Goal: Task Accomplishment & Management: Manage account settings

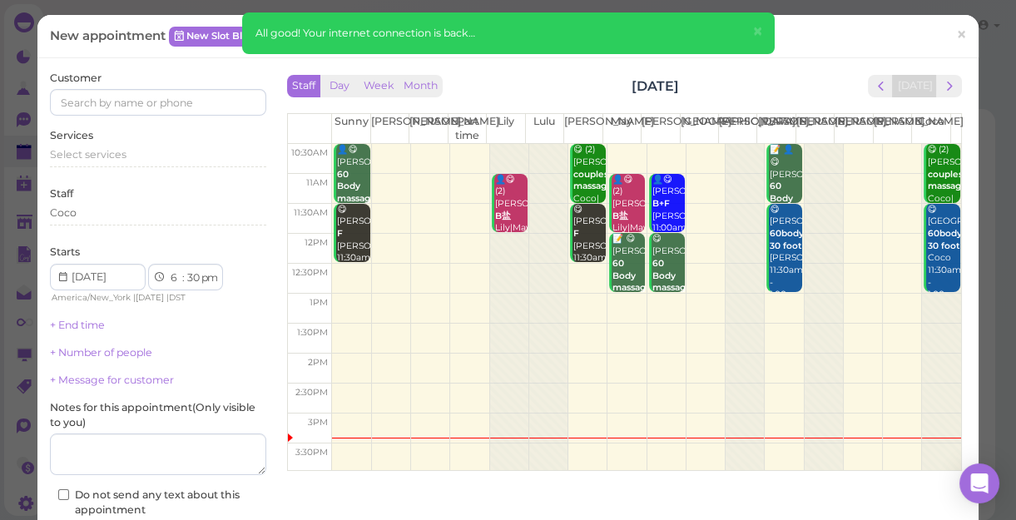
scroll to position [301, 0]
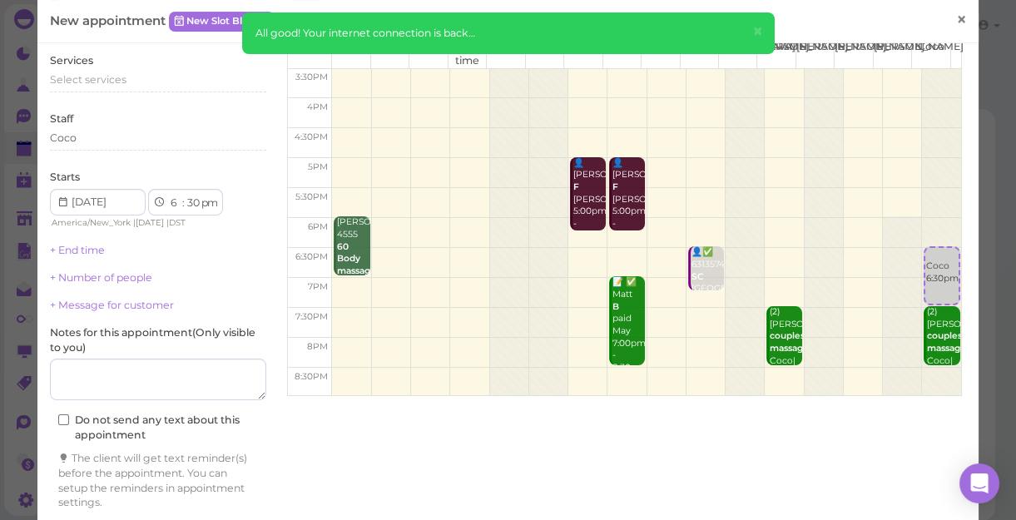
click at [957, 12] on span "×" at bounding box center [962, 19] width 11 height 23
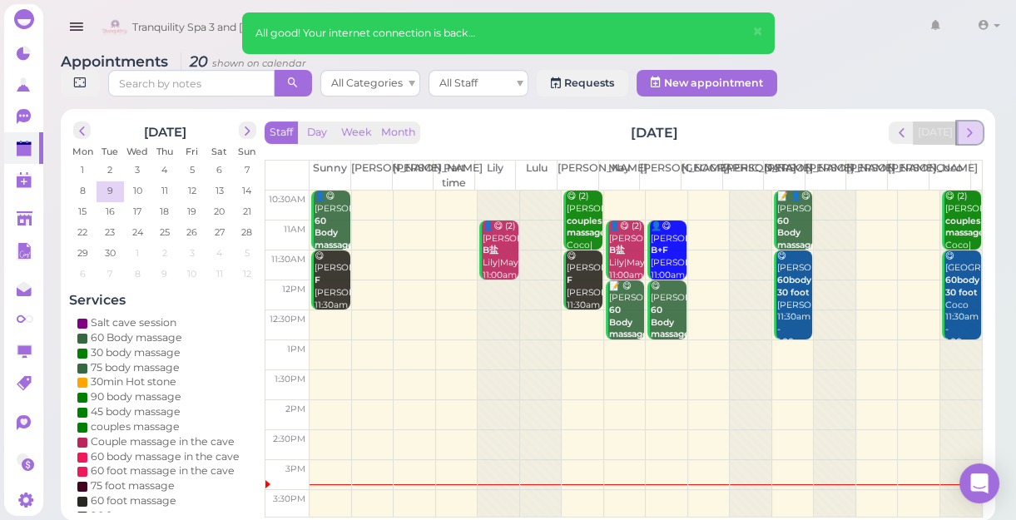
click at [964, 133] on span "next" at bounding box center [970, 133] width 16 height 16
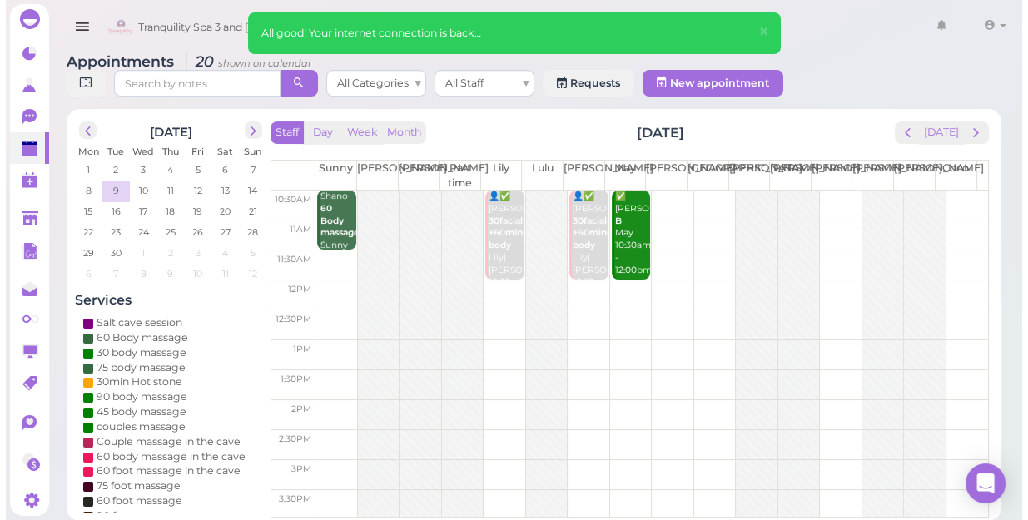
scroll to position [0, 0]
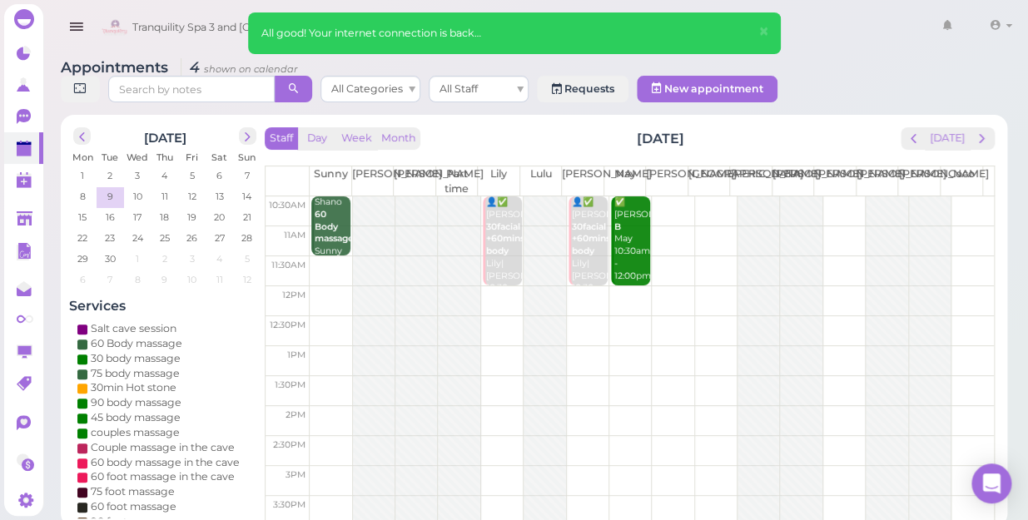
click at [964, 133] on div "Staff Day Week Month [DATE] [DATE] [PERSON_NAME] Part time [PERSON_NAME] [PERSO…" at bounding box center [630, 325] width 730 height 396
click at [980, 131] on span "next" at bounding box center [982, 139] width 16 height 16
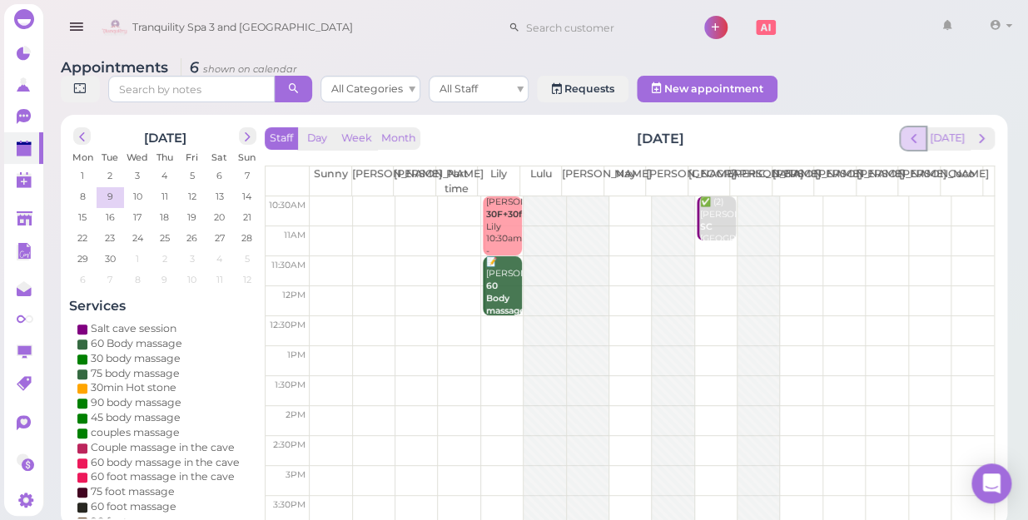
click at [916, 131] on span "prev" at bounding box center [914, 139] width 16 height 16
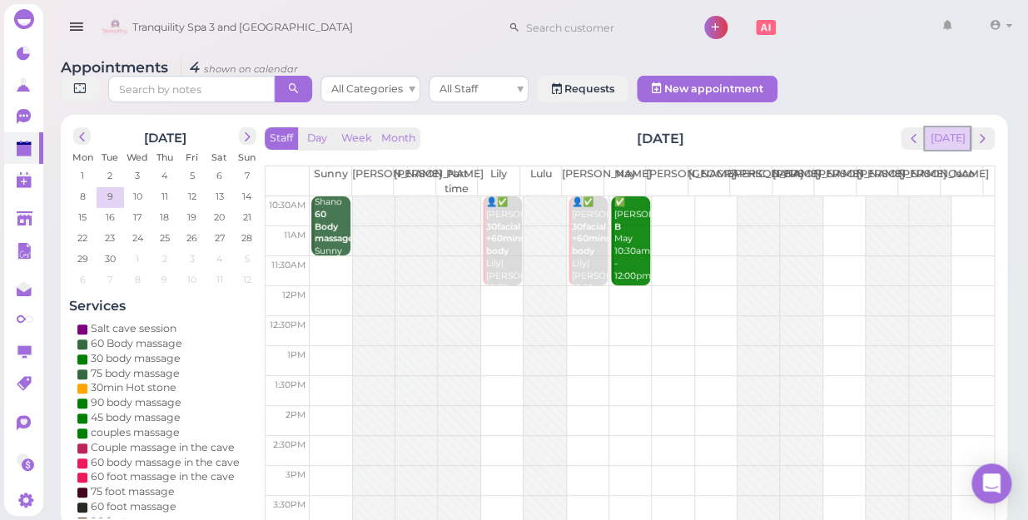
click at [951, 127] on button "[DATE]" at bounding box center [947, 138] width 45 height 22
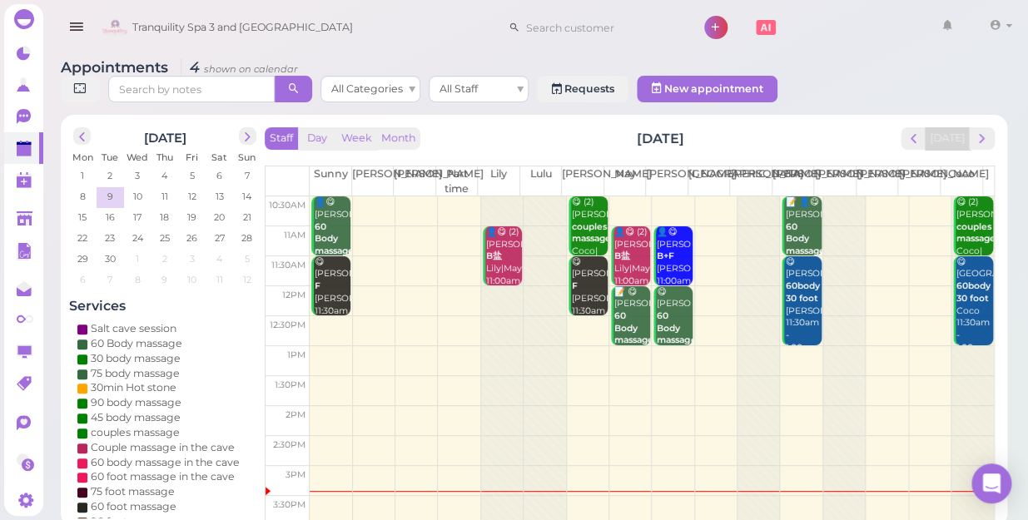
scroll to position [301, 0]
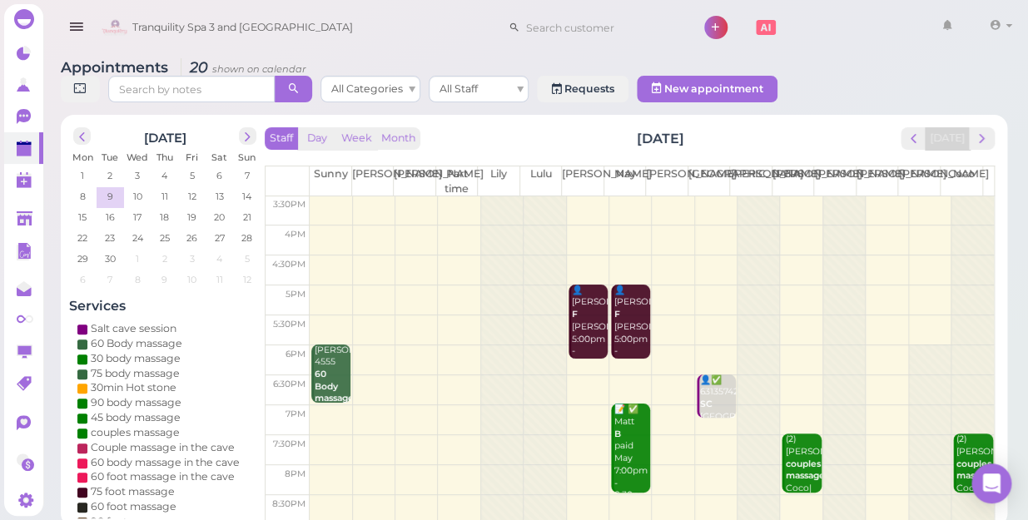
click at [496, 283] on div at bounding box center [502, 209] width 42 height 627
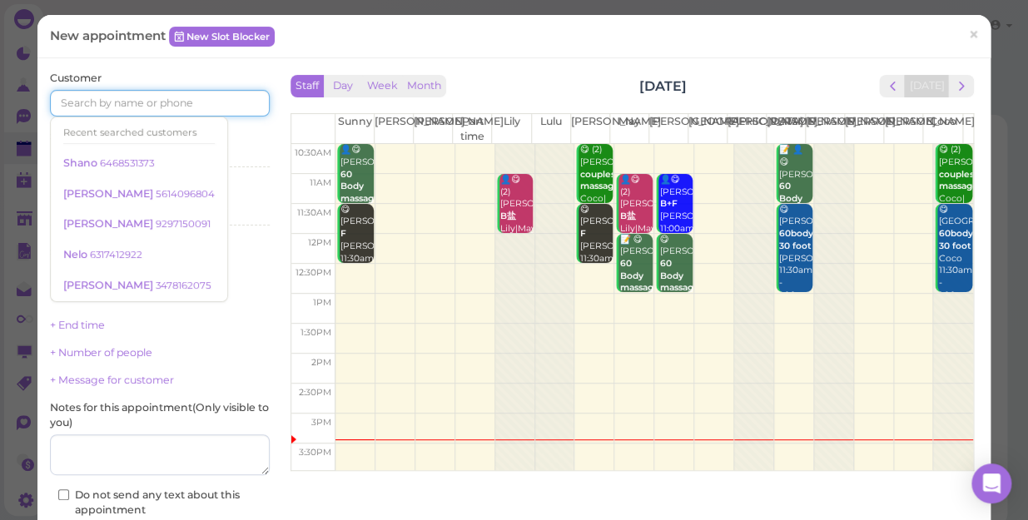
click at [237, 99] on input at bounding box center [160, 103] width 220 height 27
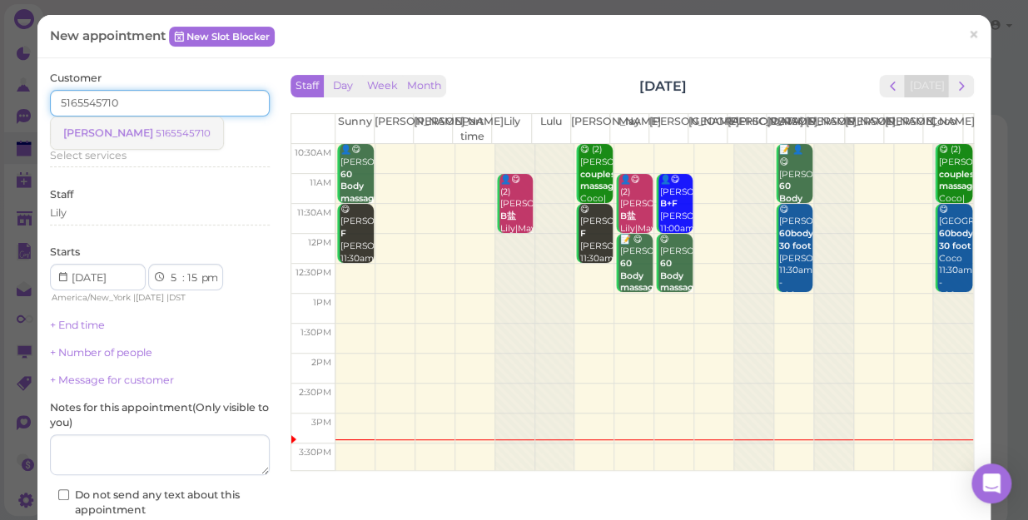
type input "5165545710"
click at [156, 129] on small "5165545710" at bounding box center [183, 133] width 55 height 12
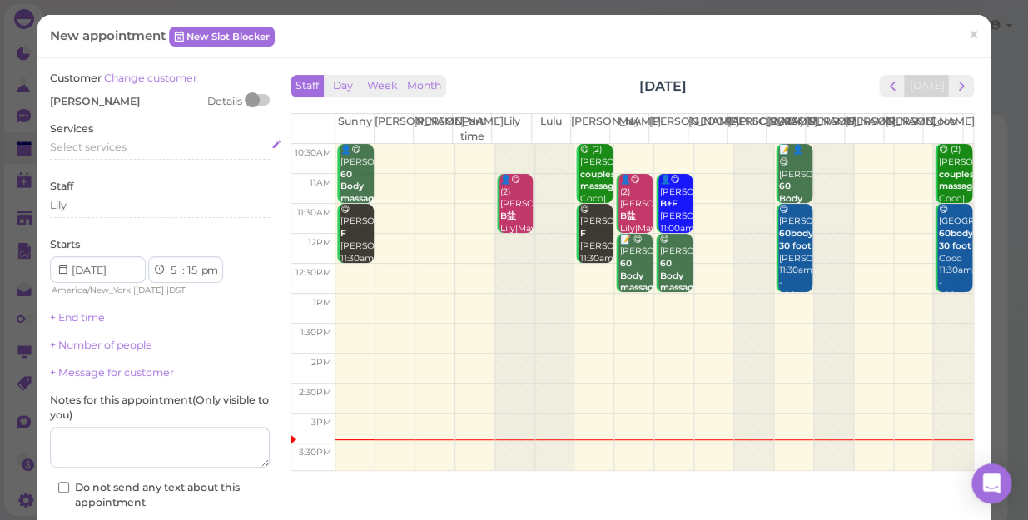
click at [144, 142] on div "Select services" at bounding box center [160, 147] width 220 height 15
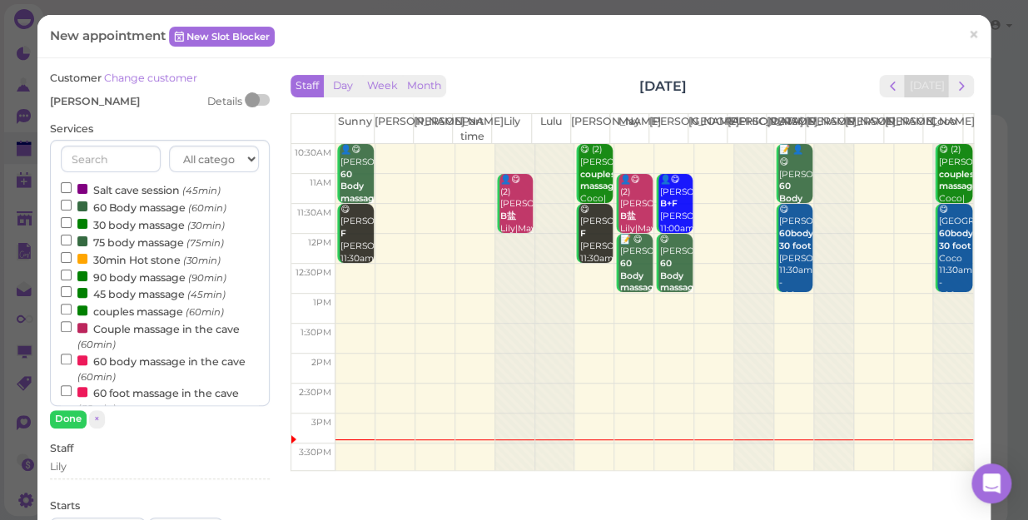
click at [126, 281] on label "90 body massage (90min)" at bounding box center [144, 276] width 166 height 17
click at [72, 281] on input "90 body massage (90min)" at bounding box center [66, 275] width 11 height 11
click at [72, 424] on button "Done" at bounding box center [68, 418] width 37 height 17
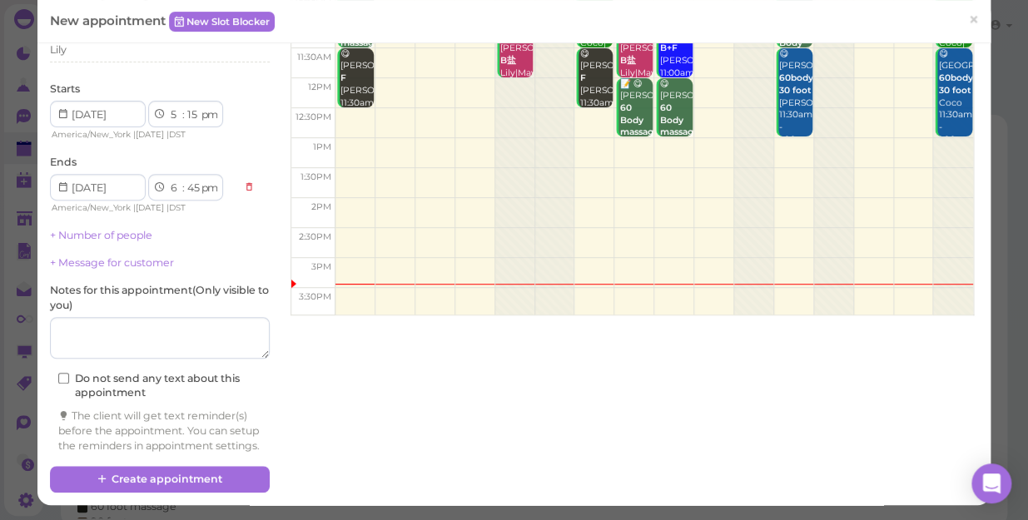
scroll to position [169, 0]
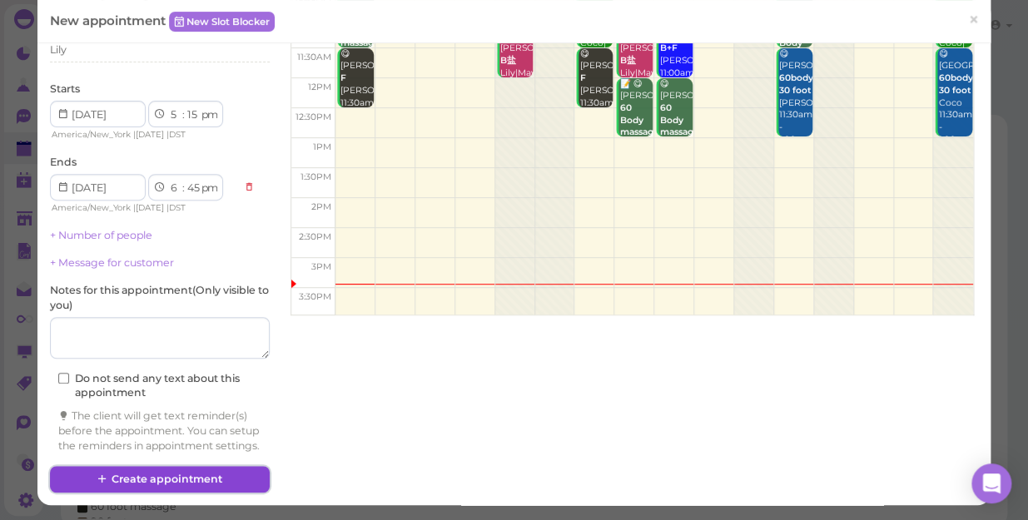
click at [158, 475] on button "Create appointment" at bounding box center [160, 479] width 220 height 27
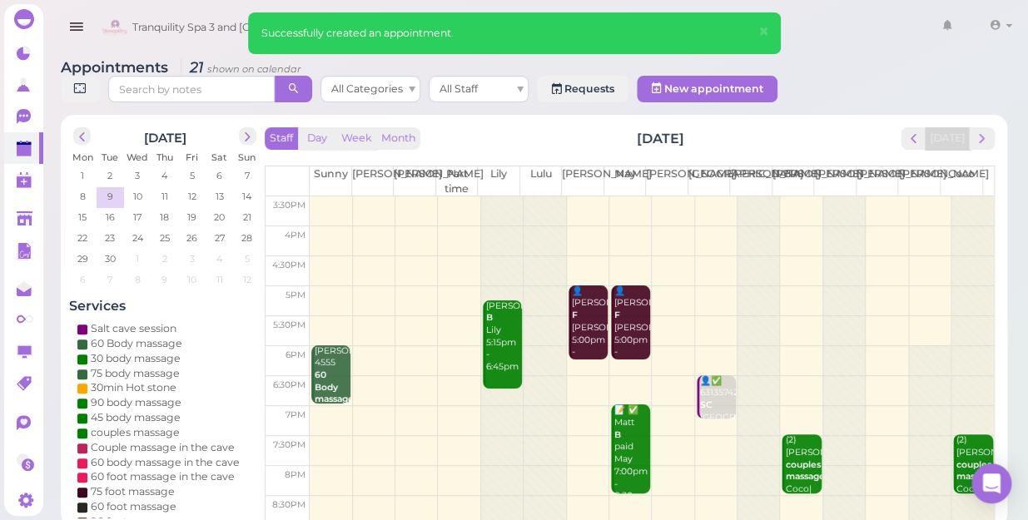
scroll to position [301, 0]
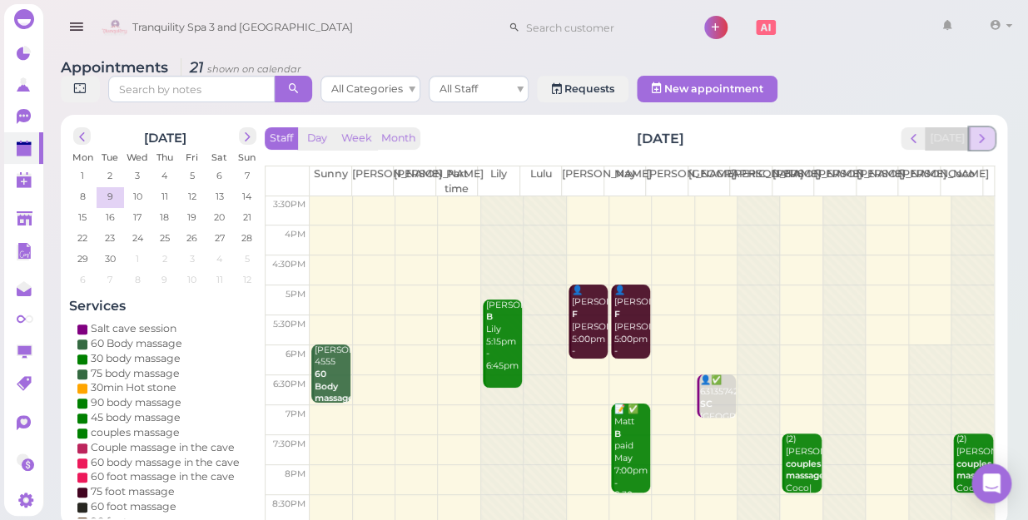
click at [985, 131] on span "next" at bounding box center [982, 139] width 16 height 16
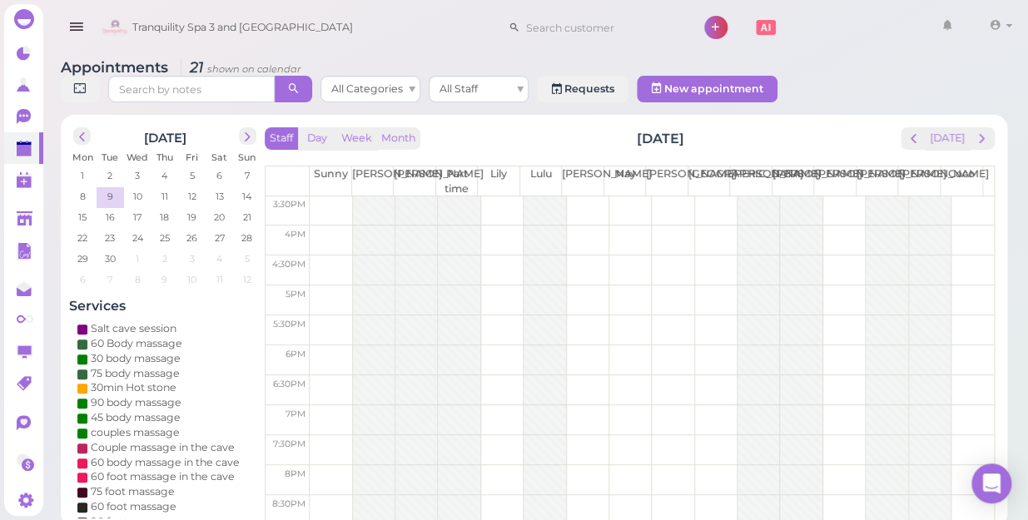
scroll to position [0, 0]
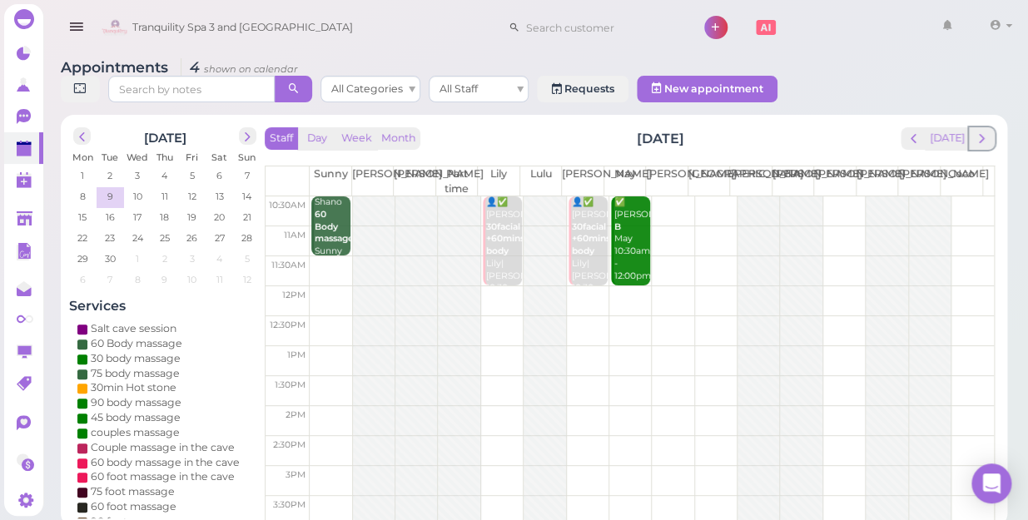
click at [985, 131] on span "next" at bounding box center [982, 139] width 16 height 16
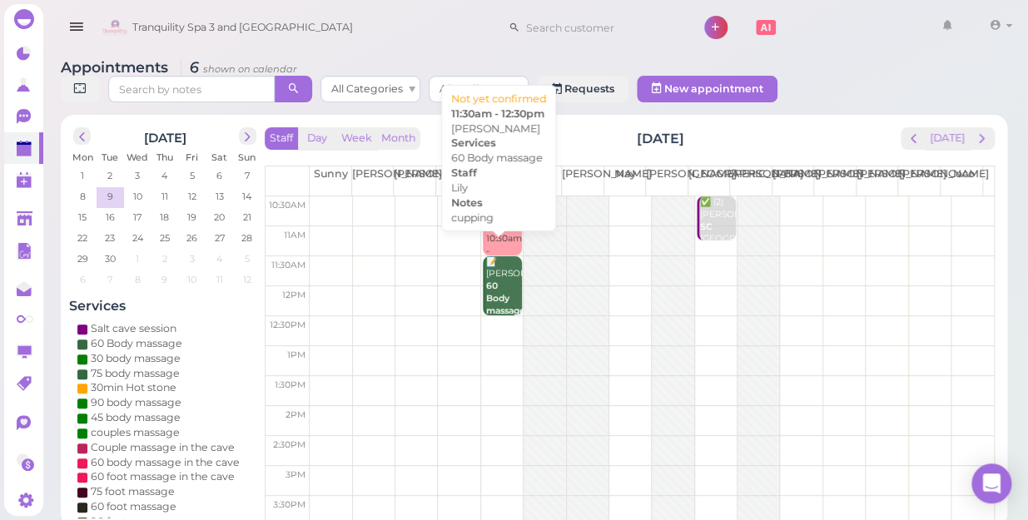
click at [494, 266] on div "📝 [PERSON_NAME] 60 Body massage cupping Lily 11:30am - 12:30pm" at bounding box center [503, 317] width 37 height 122
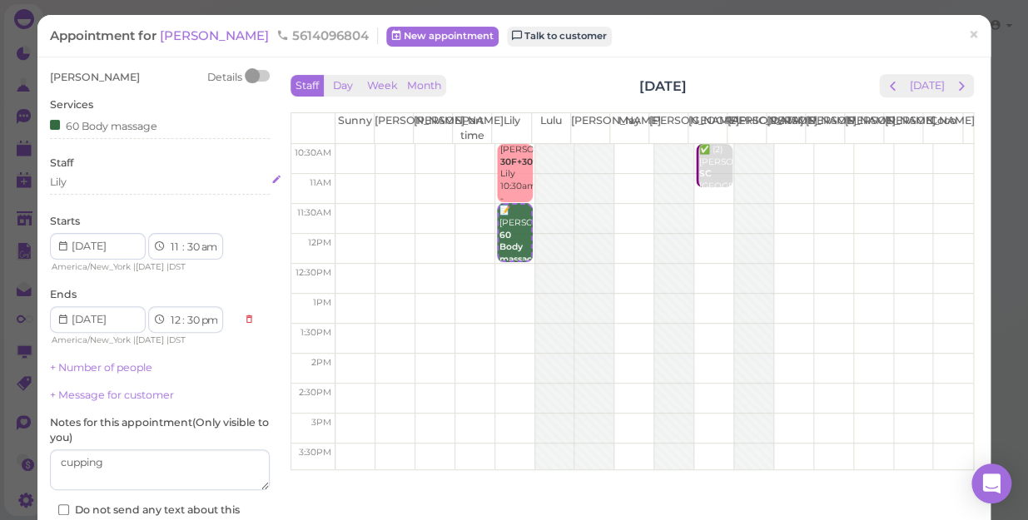
click at [80, 187] on div "Lily" at bounding box center [160, 182] width 220 height 15
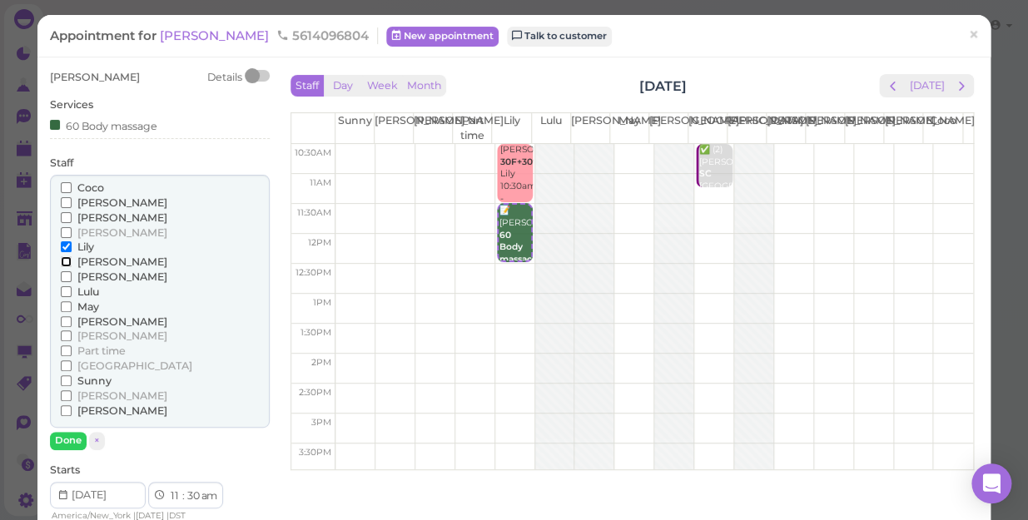
click at [62, 266] on input "[PERSON_NAME]" at bounding box center [66, 261] width 11 height 11
click at [65, 250] on input "Lily" at bounding box center [66, 246] width 11 height 11
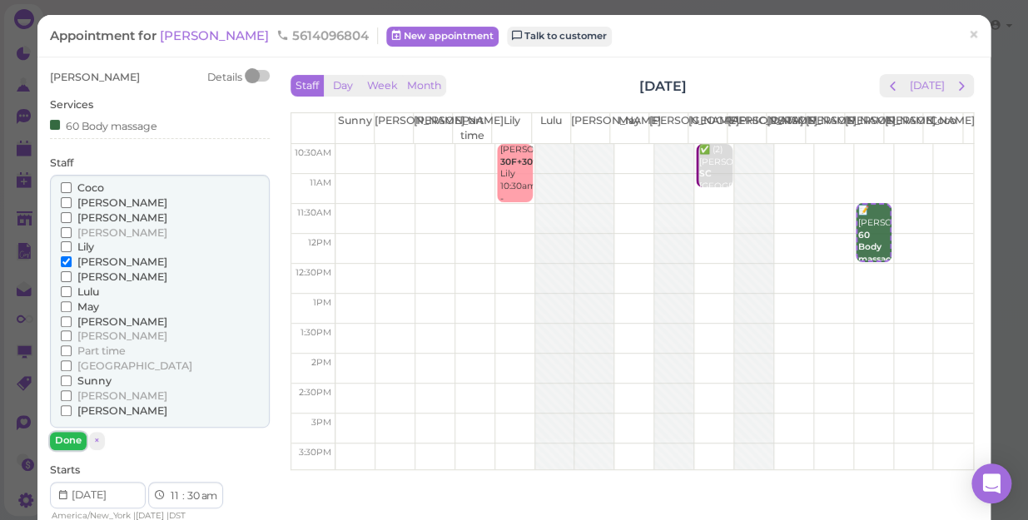
click at [73, 440] on button "Done" at bounding box center [68, 440] width 37 height 17
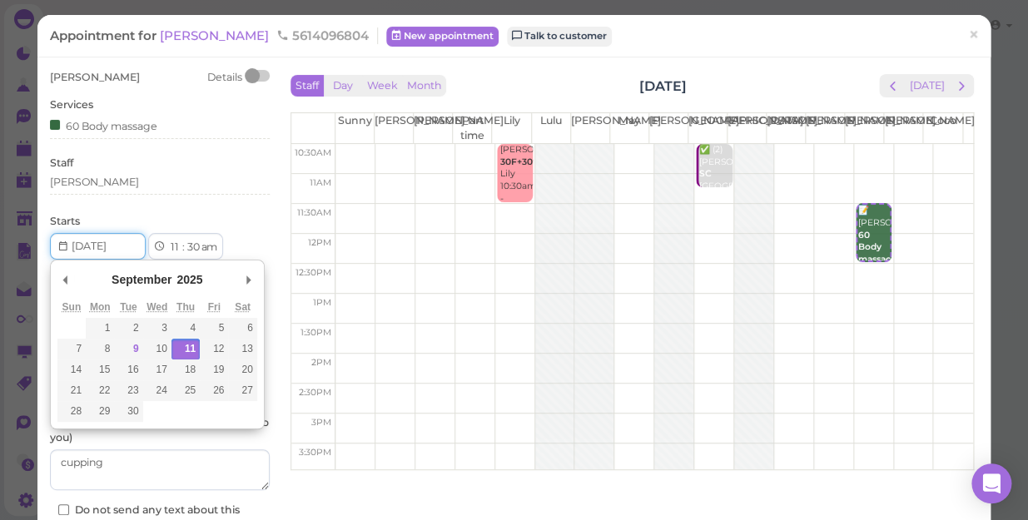
click at [117, 250] on input "Use the arrow keys to pick a date" at bounding box center [98, 246] width 96 height 27
type input "[DATE]"
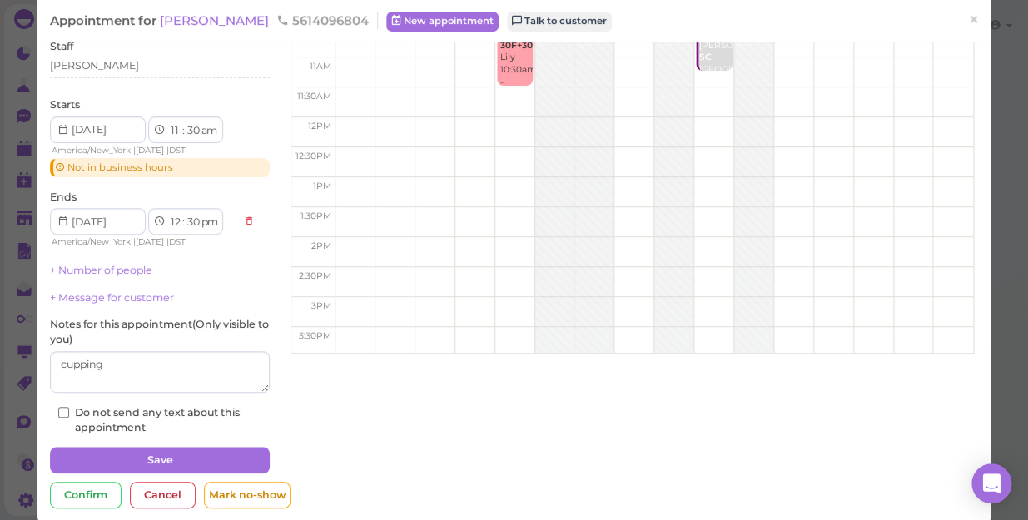
scroll to position [140, 0]
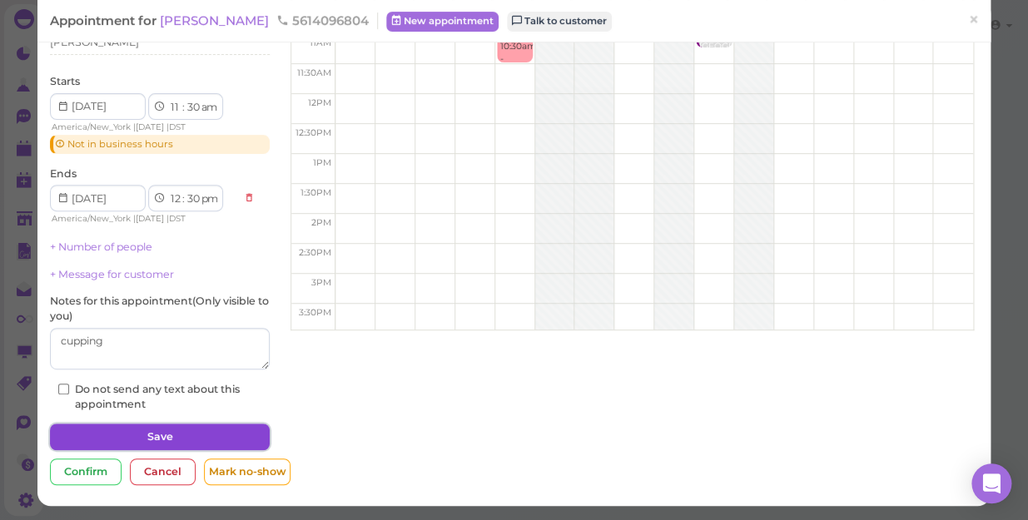
click at [228, 430] on button "Save" at bounding box center [160, 437] width 220 height 27
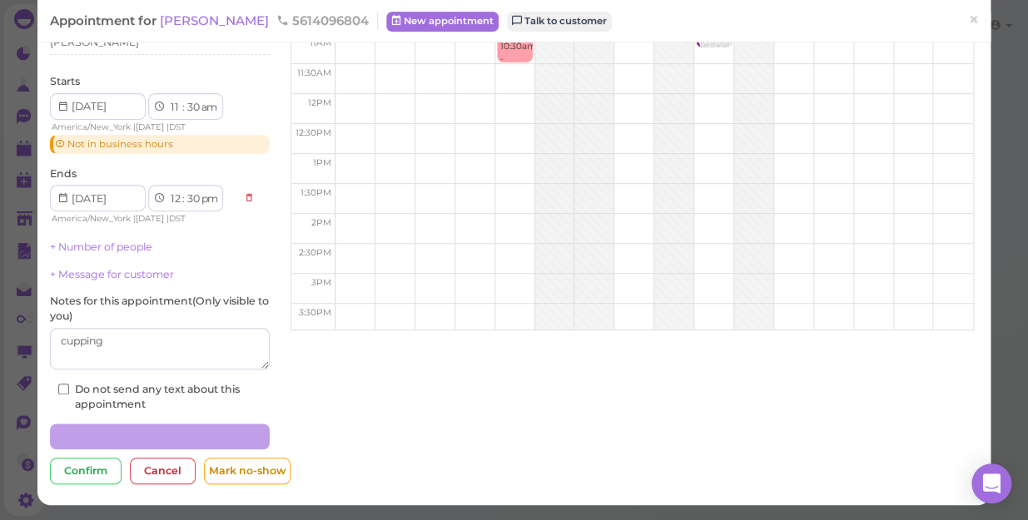
scroll to position [139, 0]
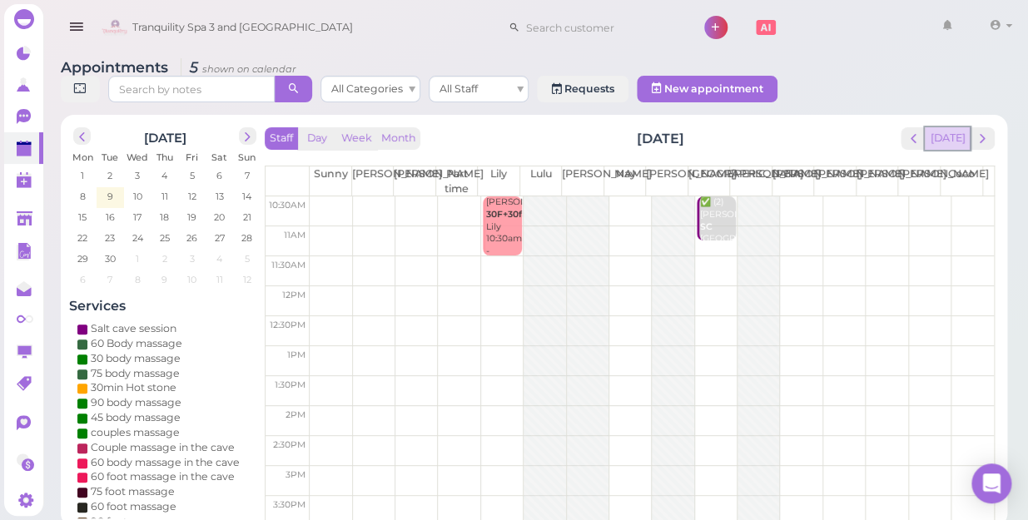
click at [951, 127] on button "[DATE]" at bounding box center [947, 138] width 45 height 22
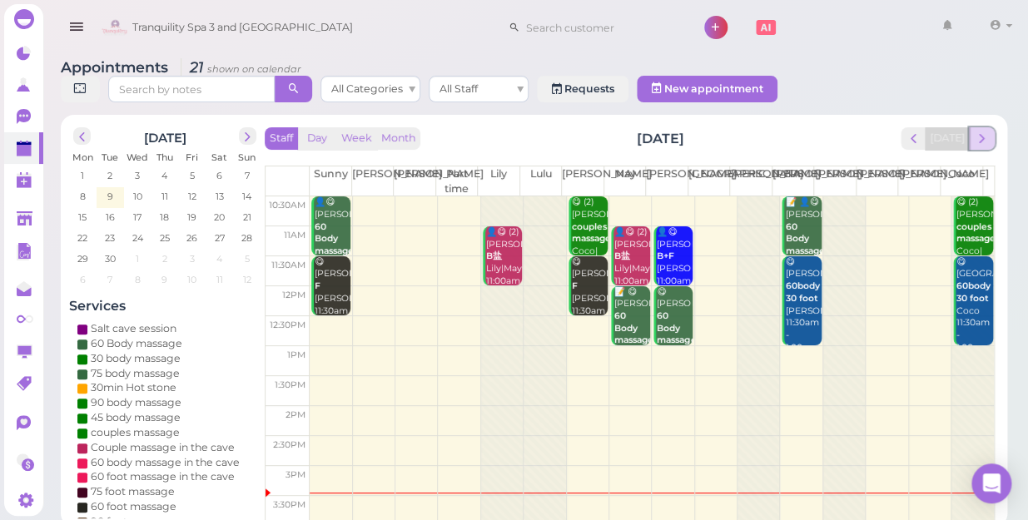
click at [982, 131] on span "next" at bounding box center [982, 139] width 16 height 16
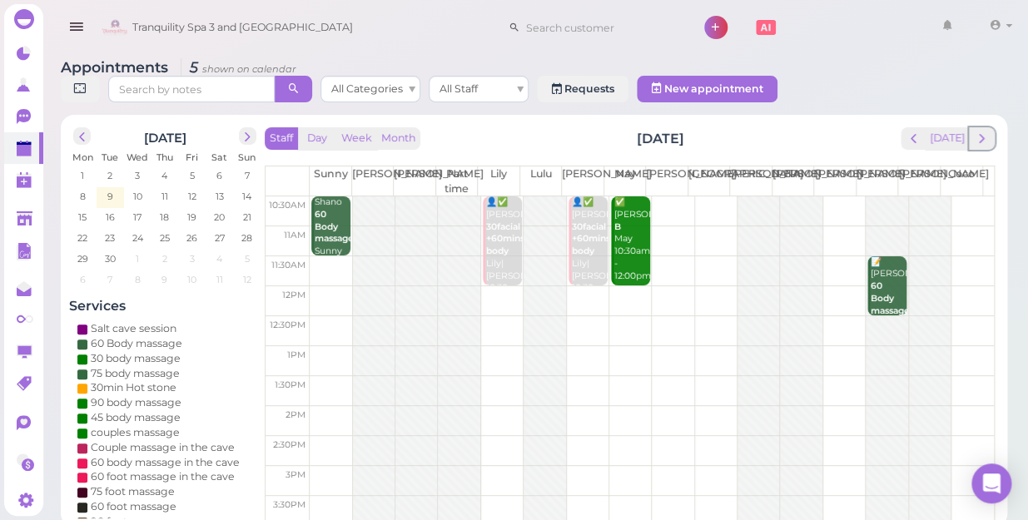
click at [982, 131] on span "next" at bounding box center [982, 139] width 16 height 16
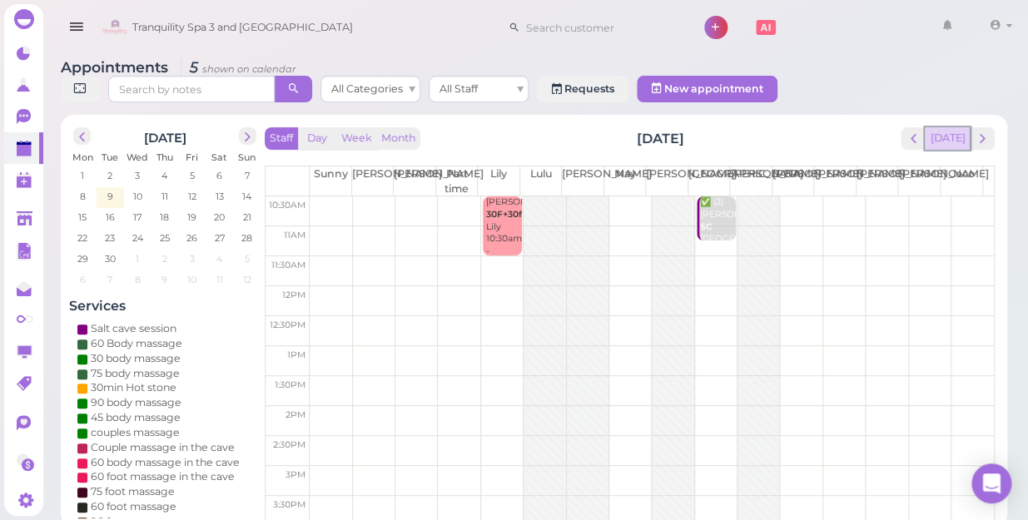
click at [946, 129] on button "[DATE]" at bounding box center [947, 138] width 45 height 22
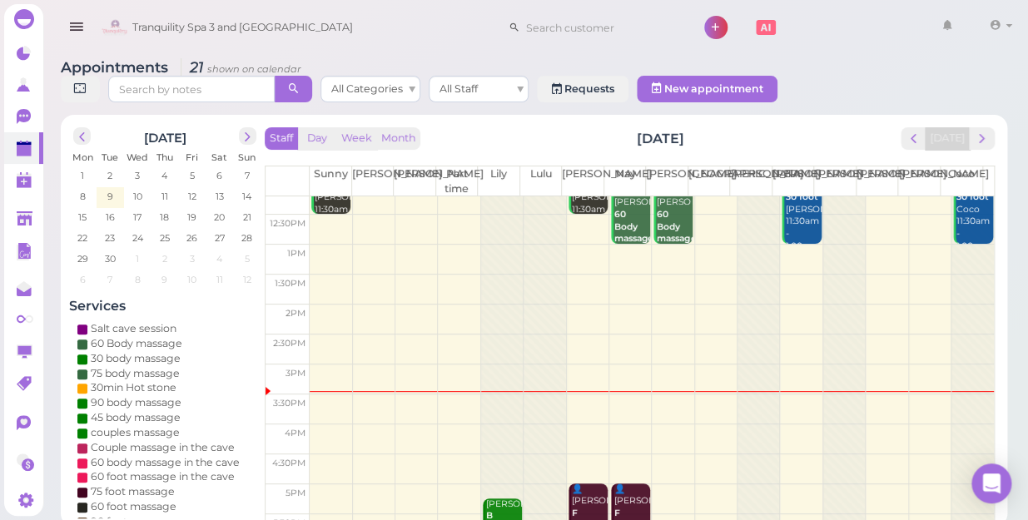
scroll to position [74, 0]
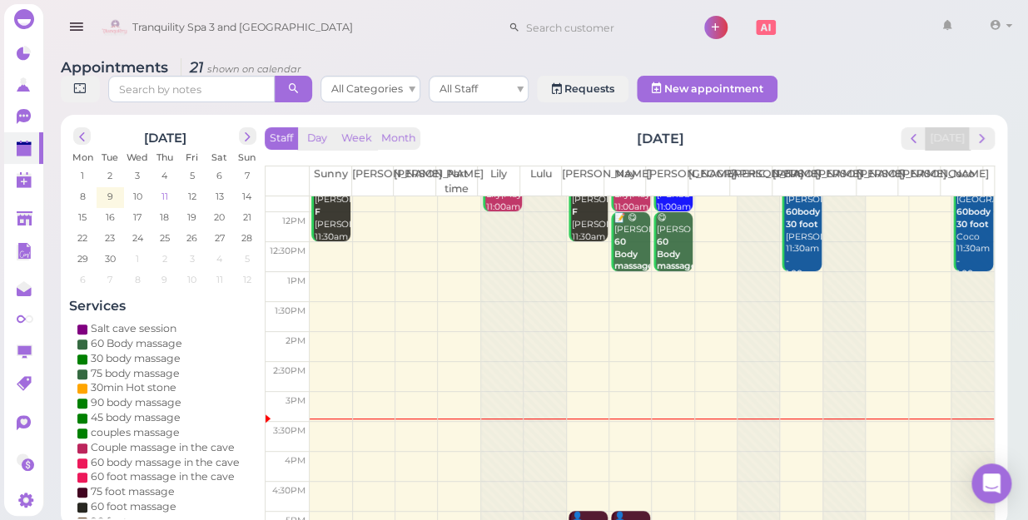
click at [163, 189] on span "11" at bounding box center [165, 196] width 10 height 15
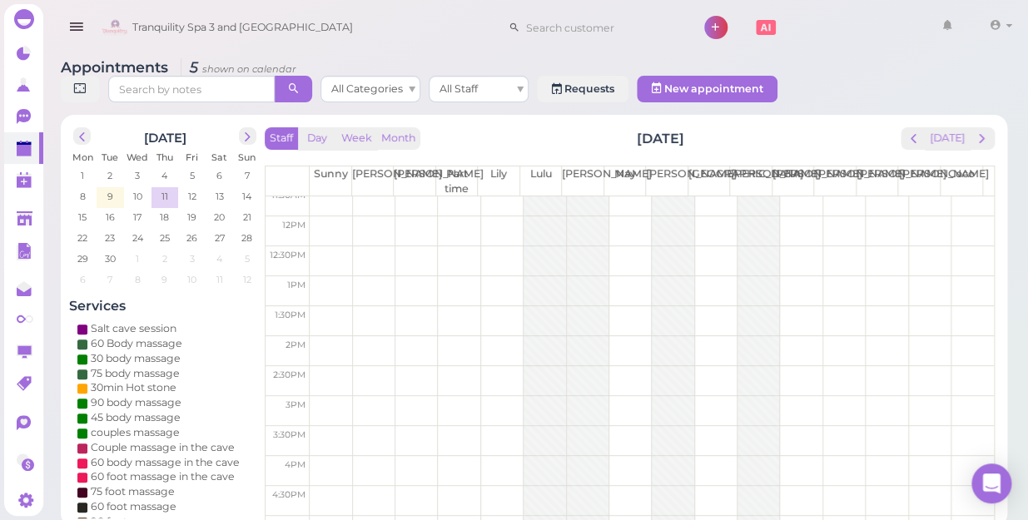
scroll to position [151, 0]
click at [627, 375] on td at bounding box center [652, 390] width 684 height 30
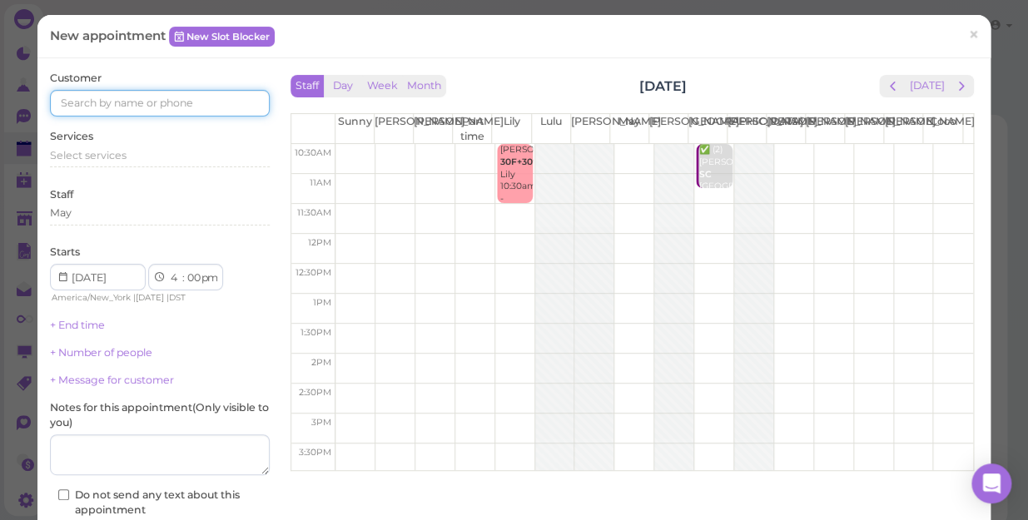
click at [224, 105] on input at bounding box center [160, 103] width 220 height 27
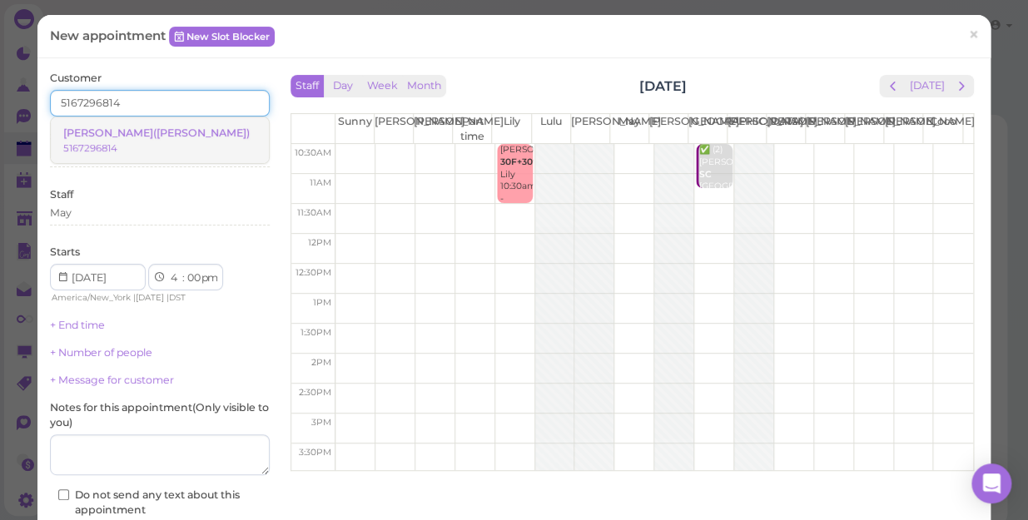
type input "5167296814"
click at [117, 142] on small "5167296814" at bounding box center [90, 148] width 54 height 12
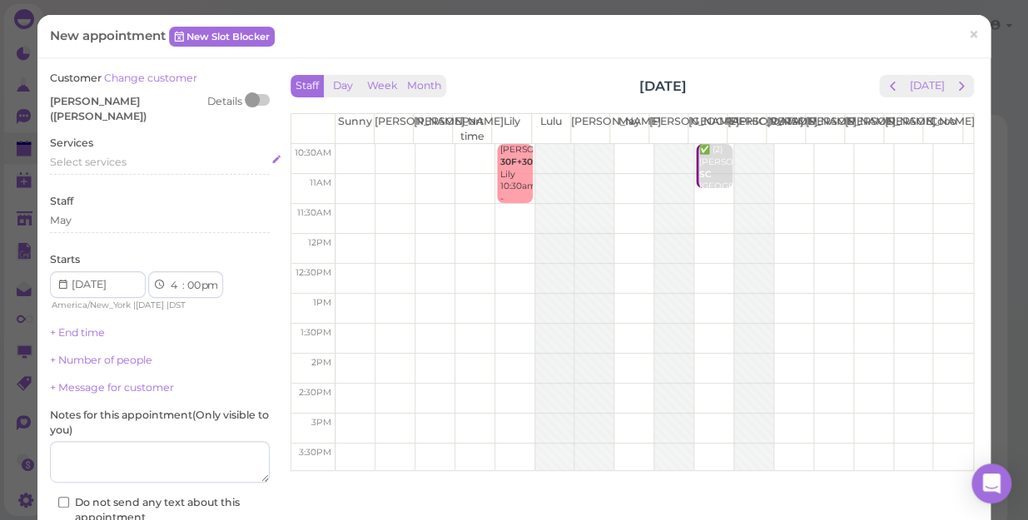
click at [131, 155] on div "Select services" at bounding box center [160, 162] width 220 height 15
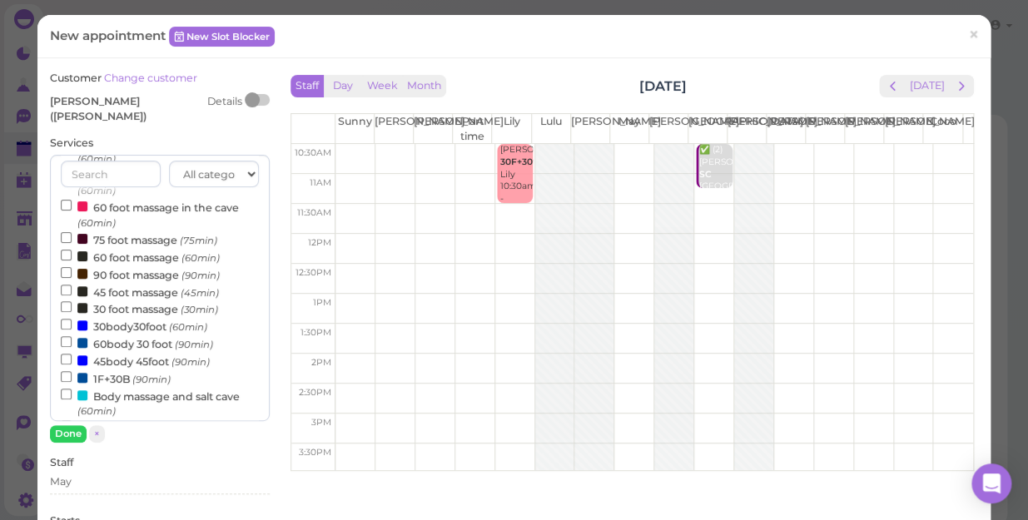
scroll to position [226, 0]
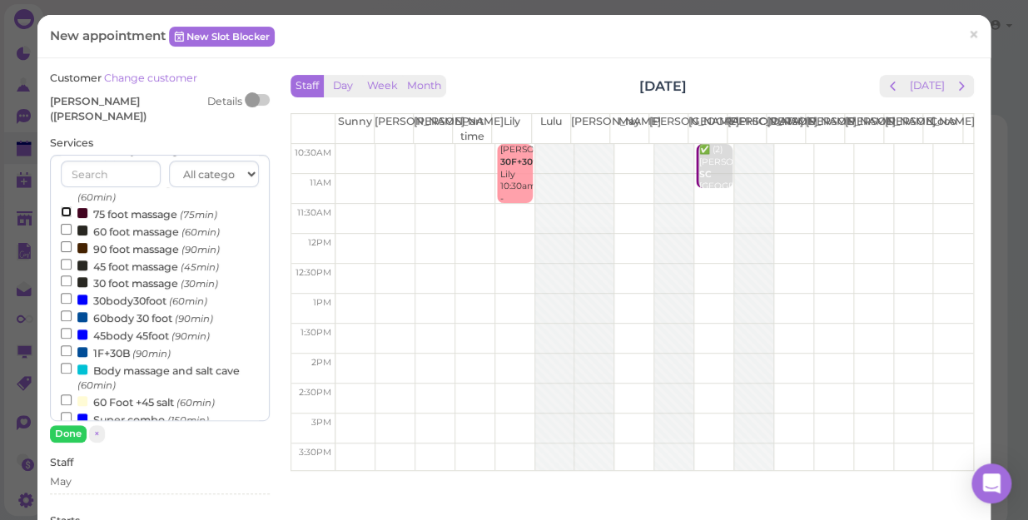
click at [66, 206] on input "75 foot massage (75min)" at bounding box center [66, 211] width 11 height 11
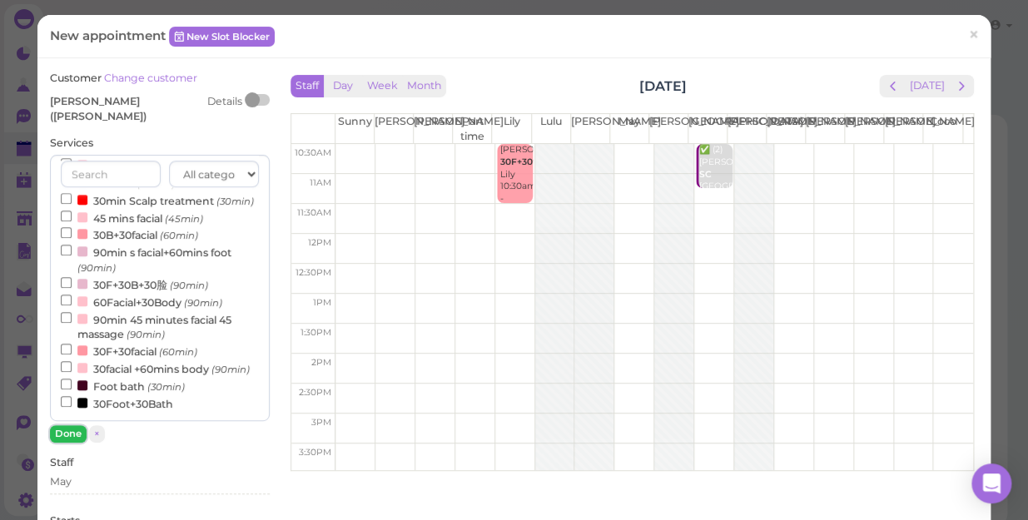
click at [60, 426] on button "Done" at bounding box center [68, 433] width 37 height 17
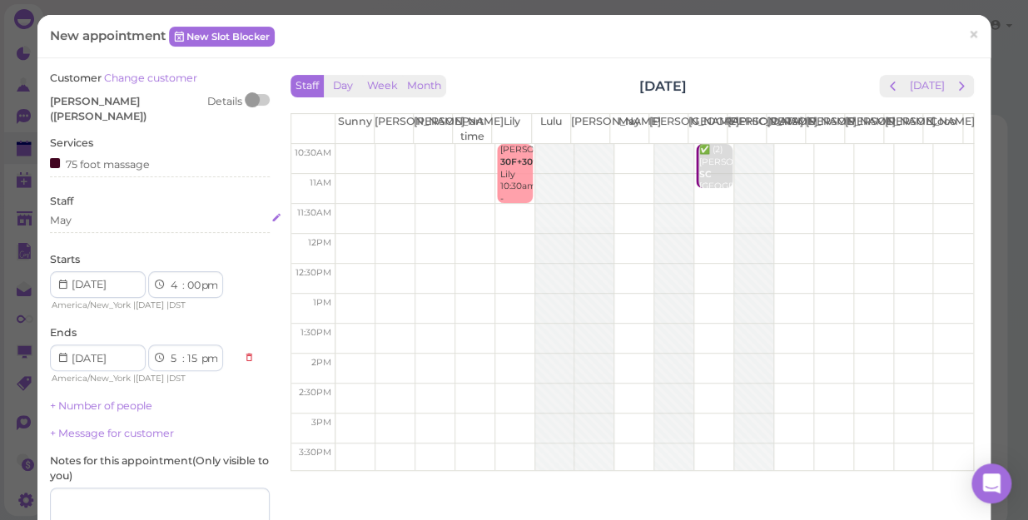
click at [77, 213] on div "May" at bounding box center [160, 220] width 220 height 15
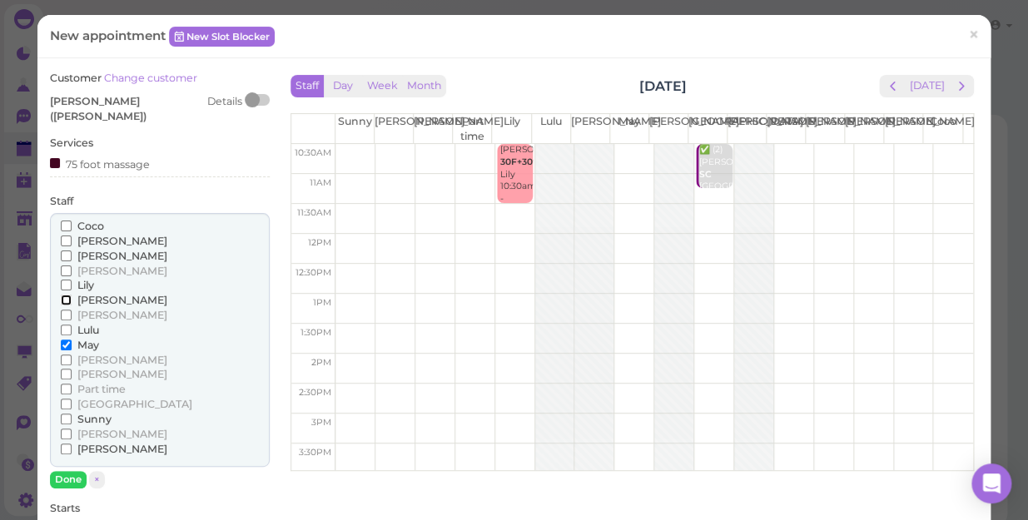
click at [62, 295] on input "[PERSON_NAME]" at bounding box center [66, 300] width 11 height 11
click at [62, 340] on input "May" at bounding box center [66, 345] width 11 height 11
click at [66, 471] on button "Done" at bounding box center [68, 479] width 37 height 17
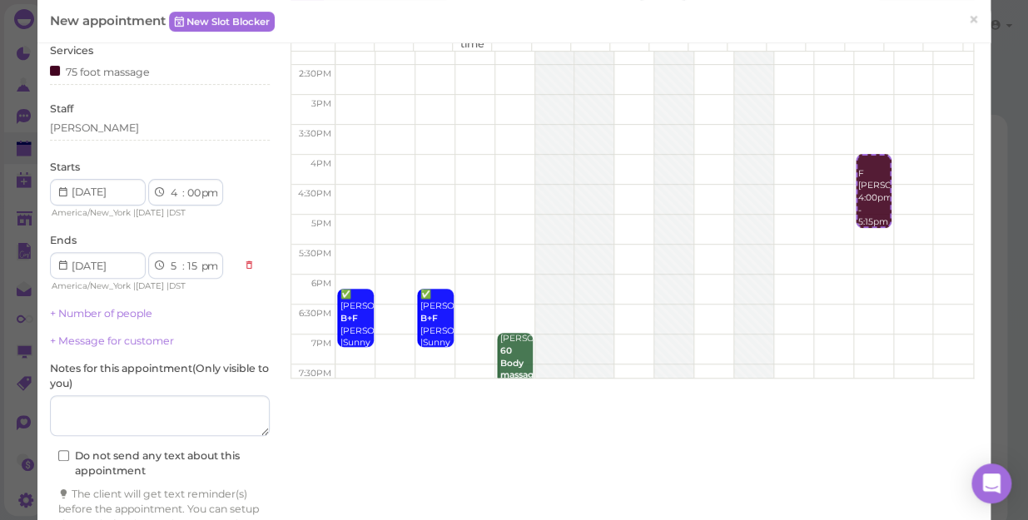
scroll to position [169, 0]
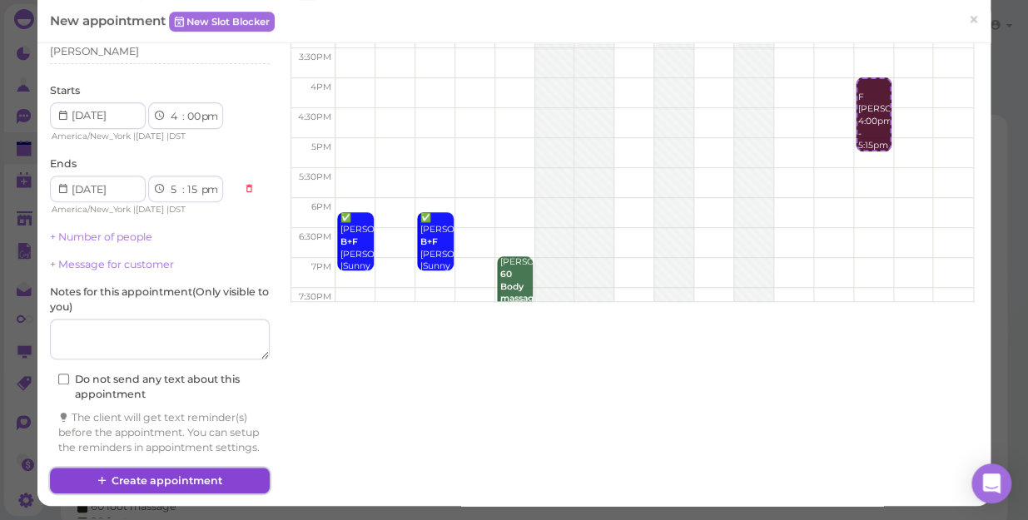
click at [178, 474] on button "Create appointment" at bounding box center [160, 481] width 220 height 27
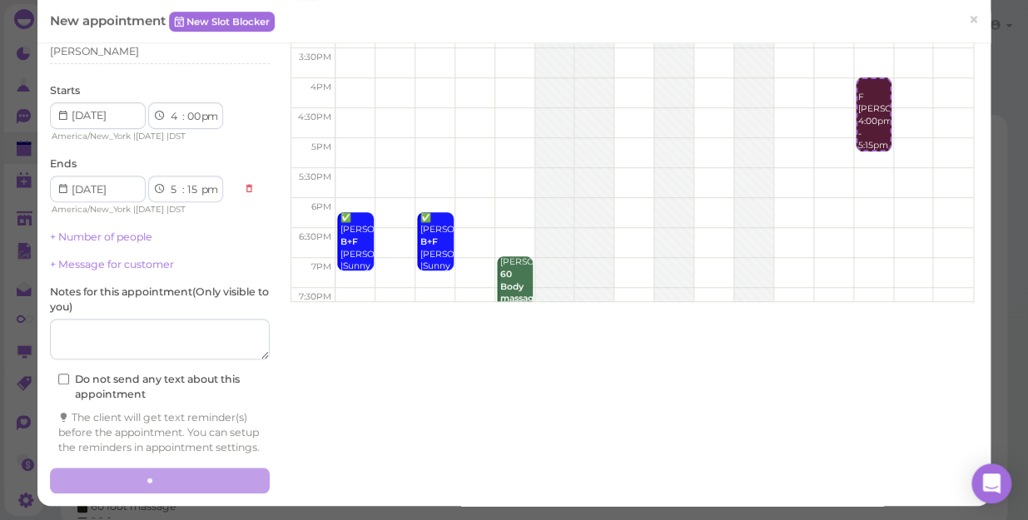
scroll to position [0, 0]
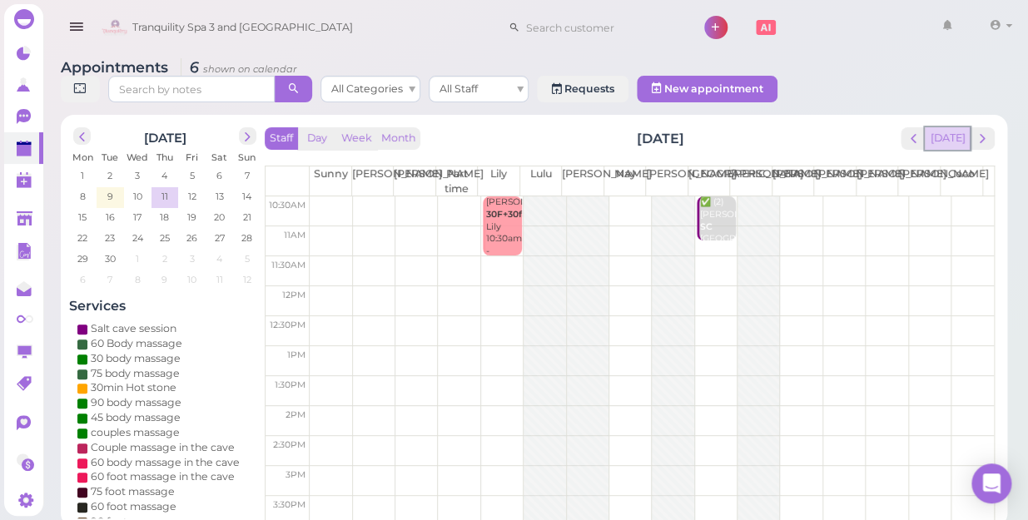
click at [941, 127] on button "[DATE]" at bounding box center [947, 138] width 45 height 22
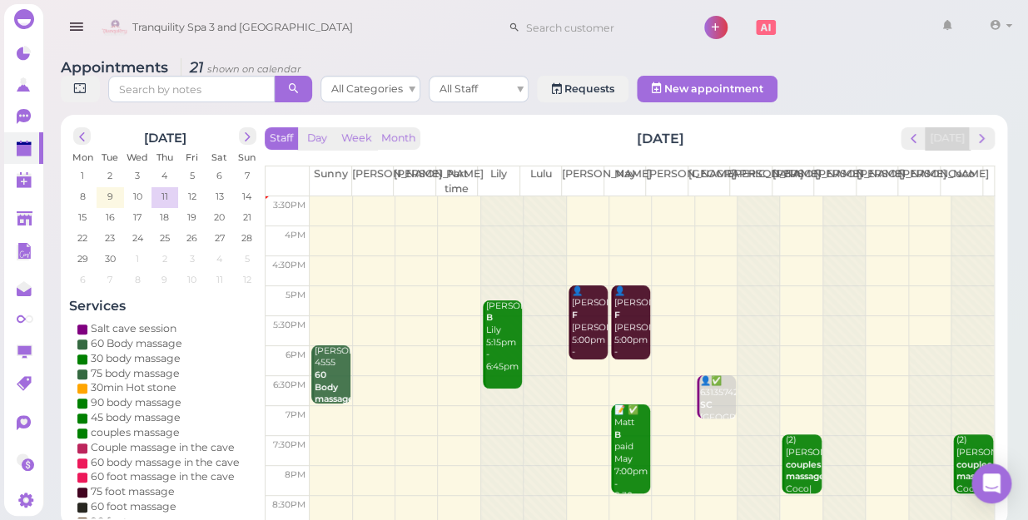
scroll to position [301, 0]
click at [917, 131] on span "prev" at bounding box center [914, 139] width 16 height 16
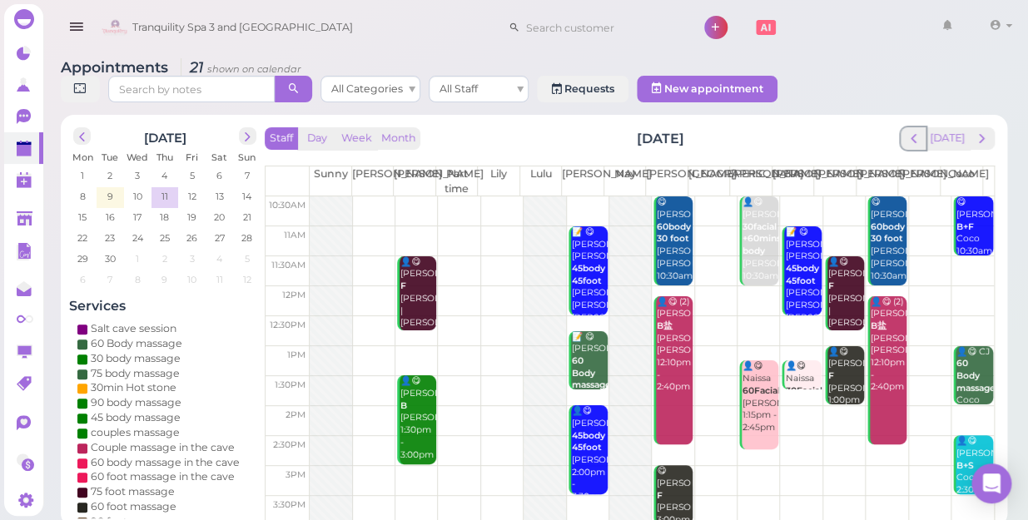
click at [917, 131] on span "prev" at bounding box center [914, 139] width 16 height 16
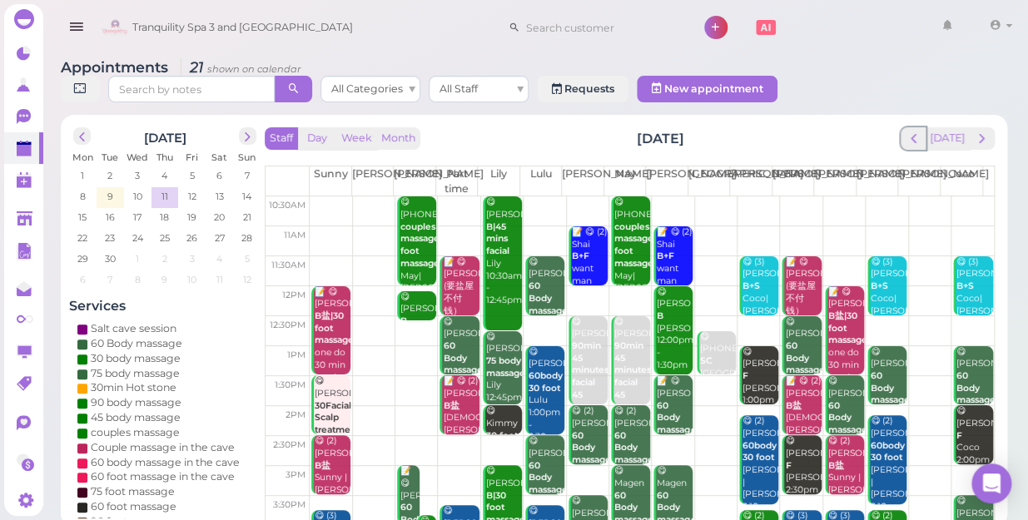
click at [917, 131] on span "prev" at bounding box center [914, 139] width 16 height 16
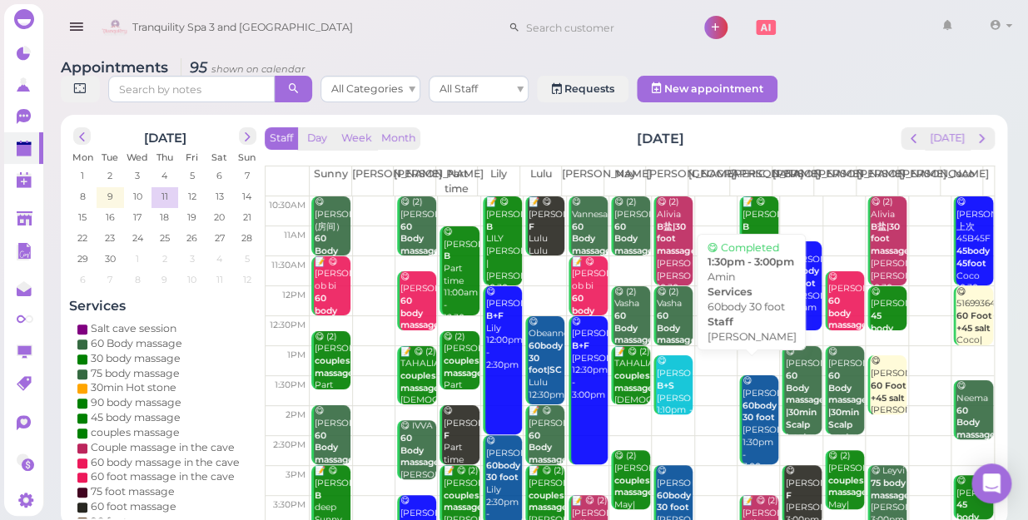
scroll to position [75, 0]
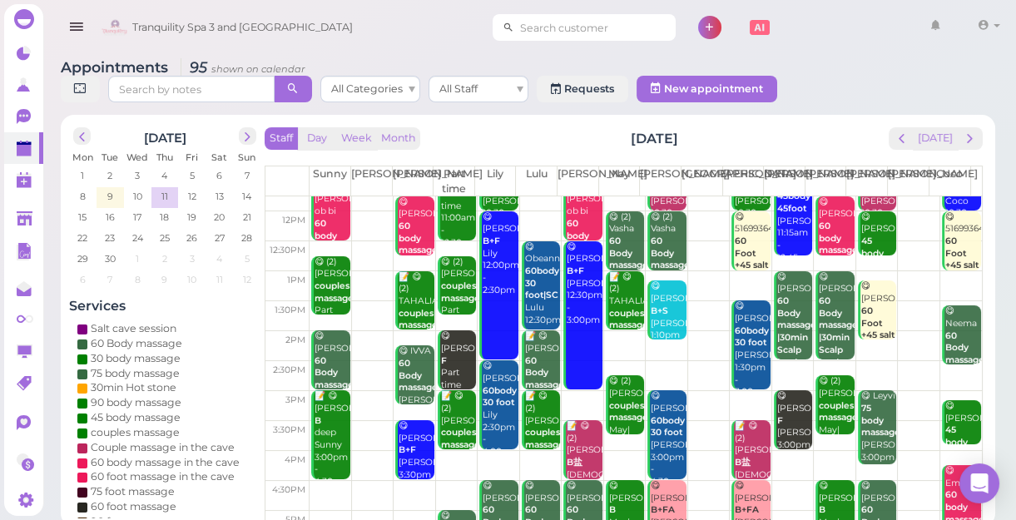
click at [591, 24] on input at bounding box center [595, 27] width 162 height 27
type input "5168089099"
click at [547, 59] on small "5168089099" at bounding box center [555, 58] width 57 height 12
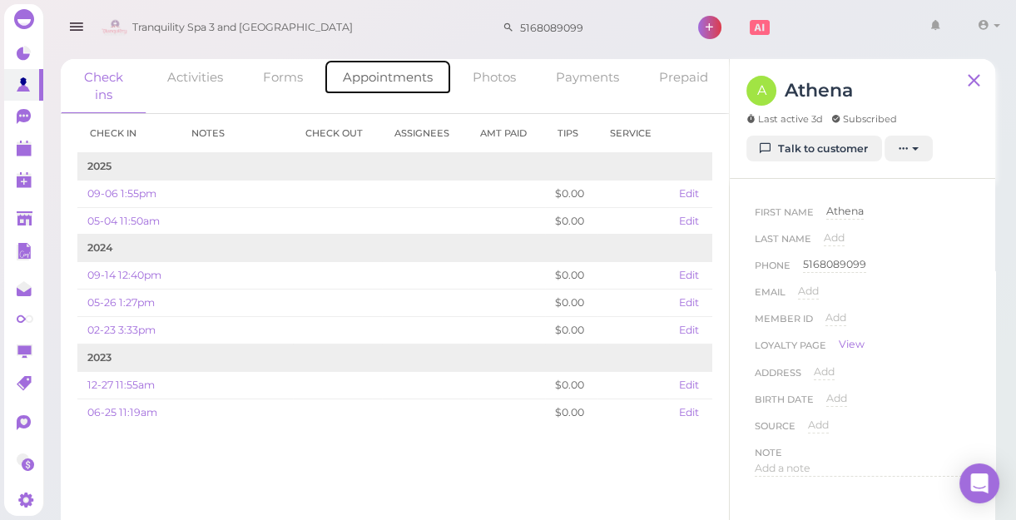
click at [411, 82] on link "Appointments" at bounding box center [388, 77] width 128 height 36
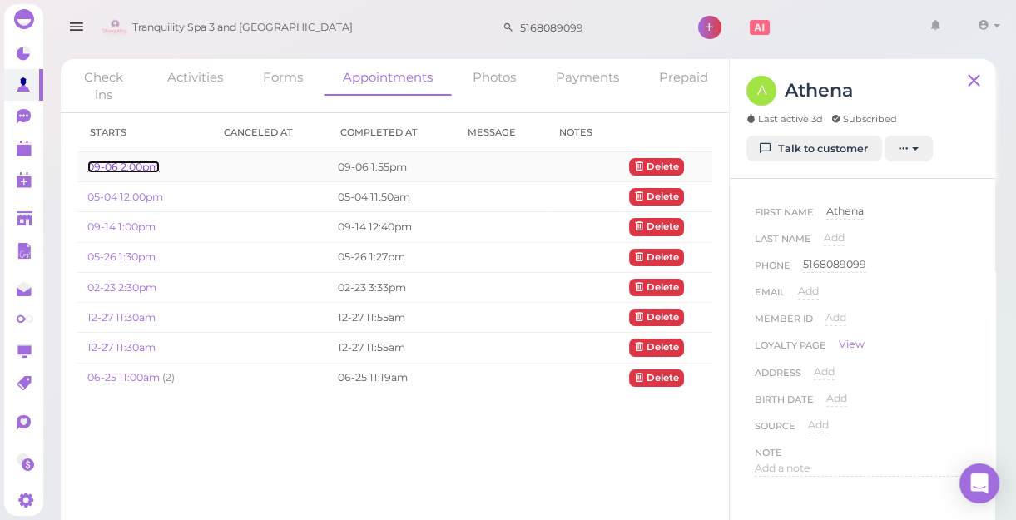
click at [151, 167] on link "09-06 2:00pm" at bounding box center [123, 167] width 72 height 12
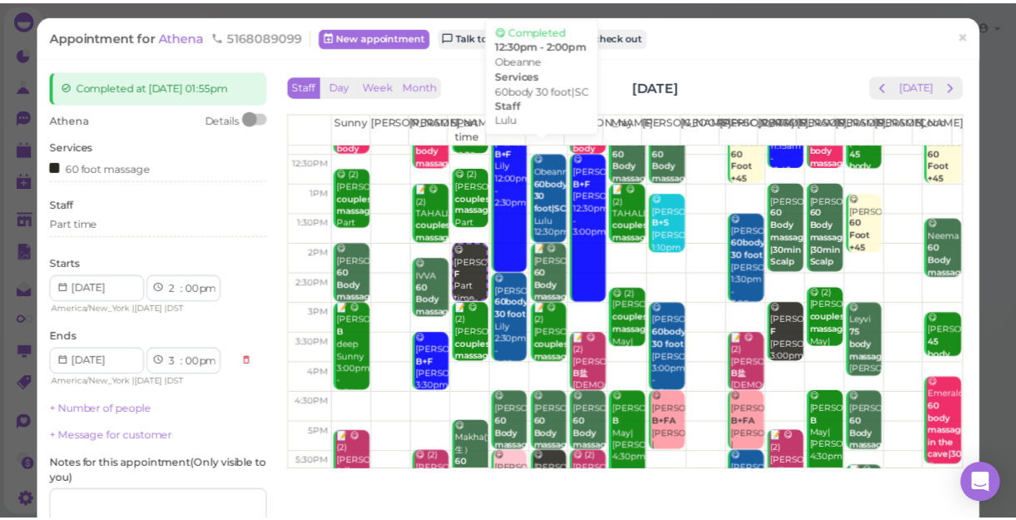
scroll to position [75, 0]
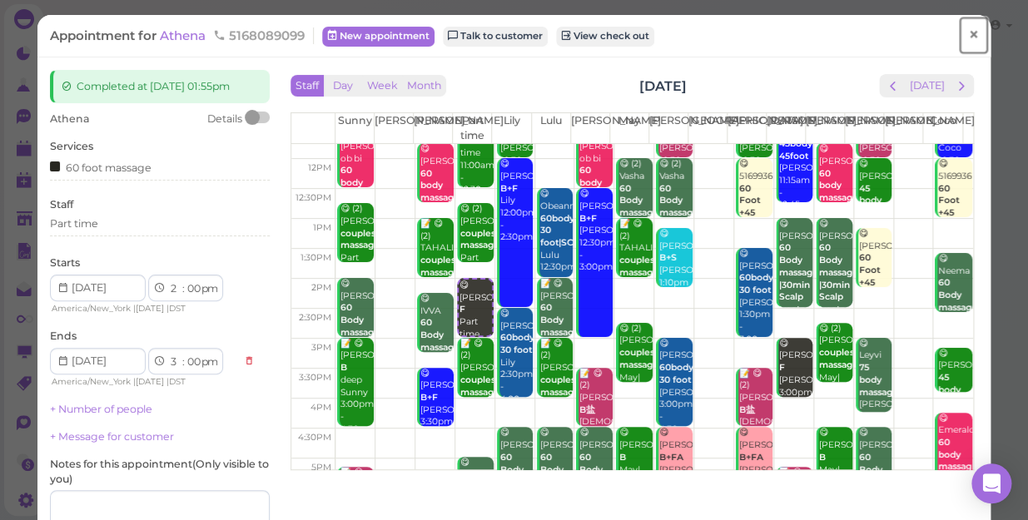
click at [968, 36] on span "×" at bounding box center [973, 34] width 11 height 23
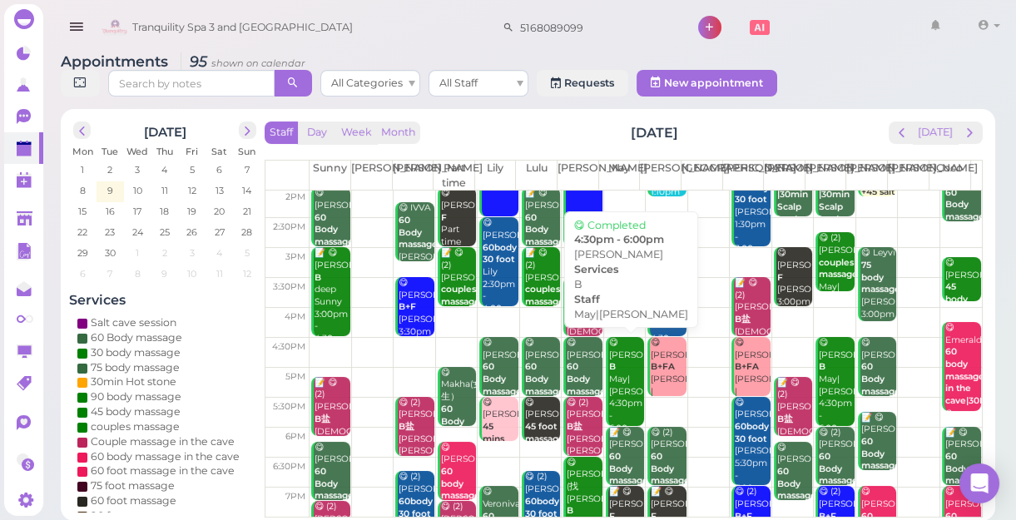
scroll to position [74, 0]
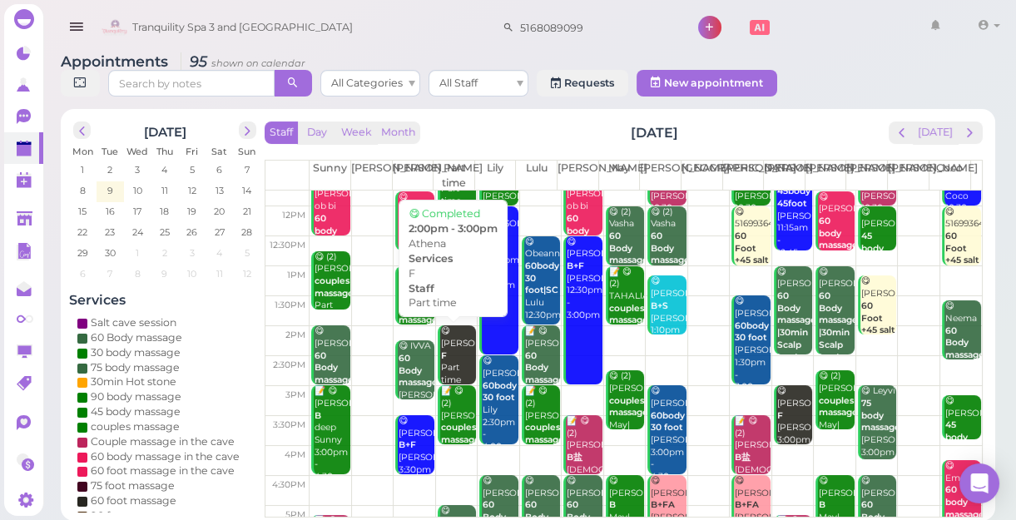
click at [455, 365] on div "😋 [PERSON_NAME] F Part time 2:00pm - 3:00pm" at bounding box center [458, 374] width 36 height 98
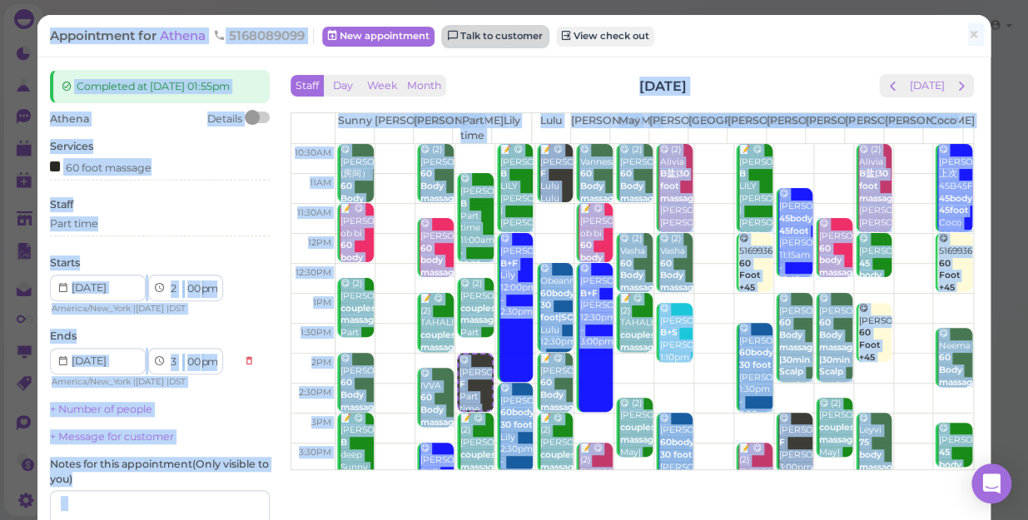
click at [486, 37] on link "Talk to customer" at bounding box center [495, 37] width 105 height 20
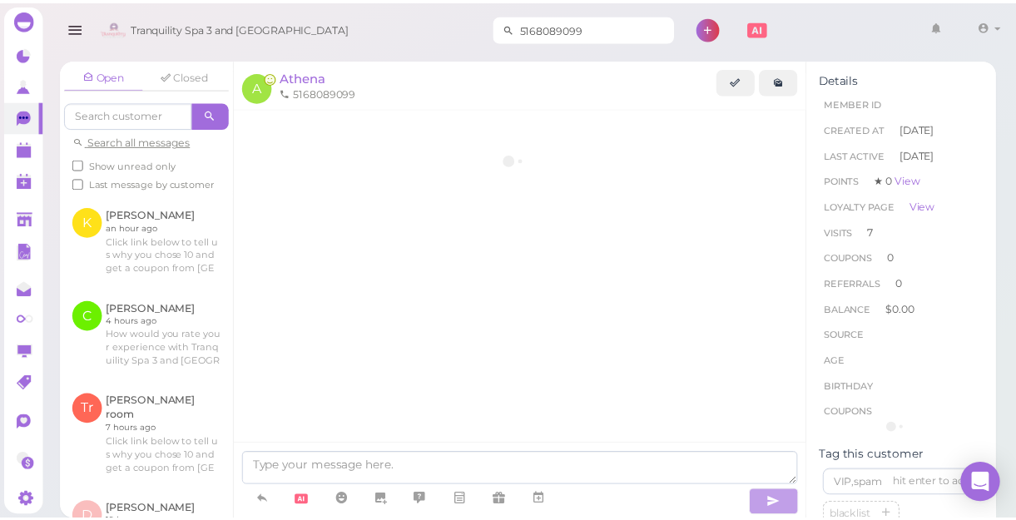
scroll to position [2221, 0]
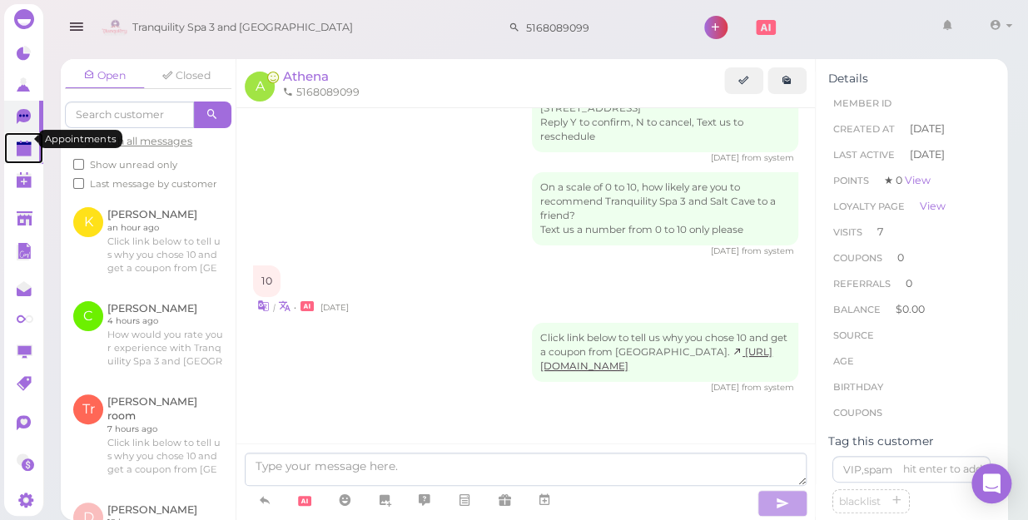
click at [26, 145] on polygon at bounding box center [24, 151] width 15 height 12
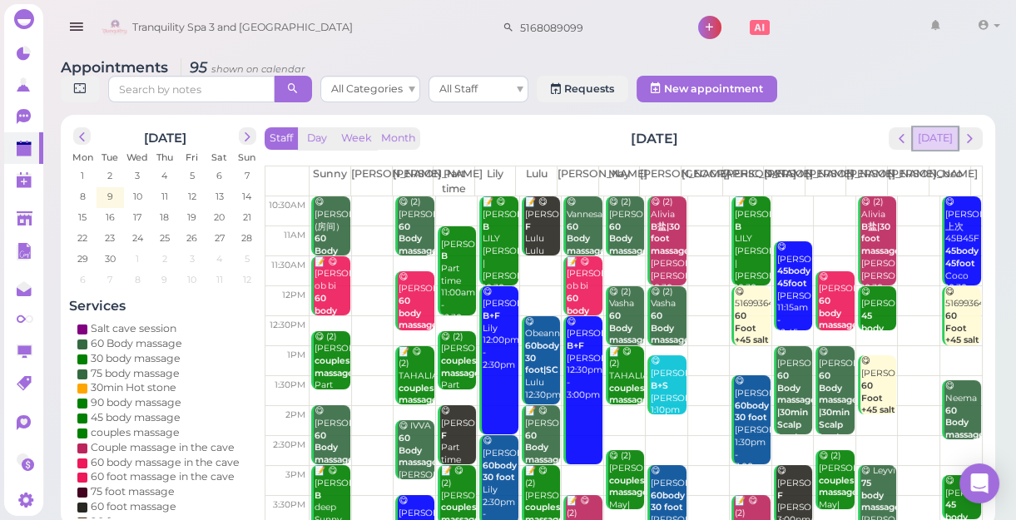
click at [936, 146] on button "[DATE]" at bounding box center [935, 138] width 45 height 22
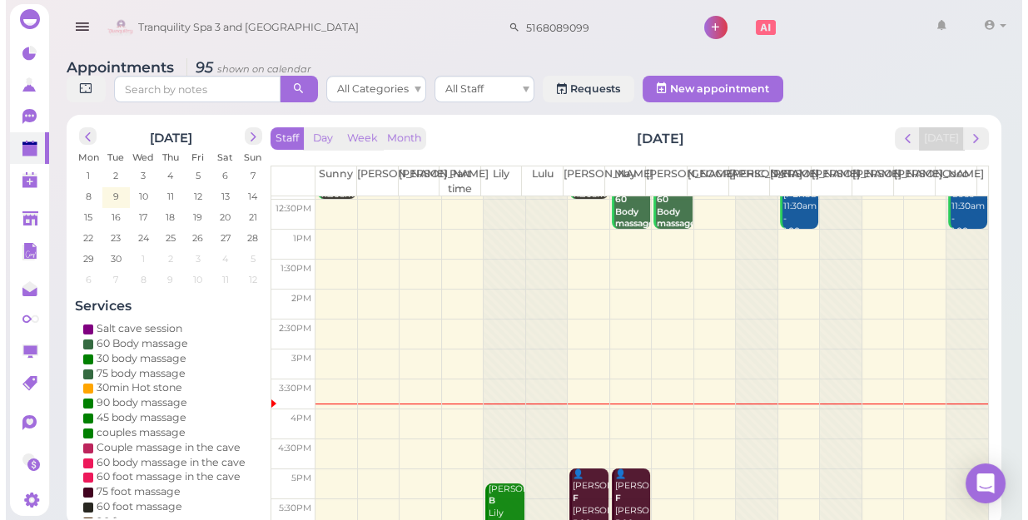
scroll to position [226, 0]
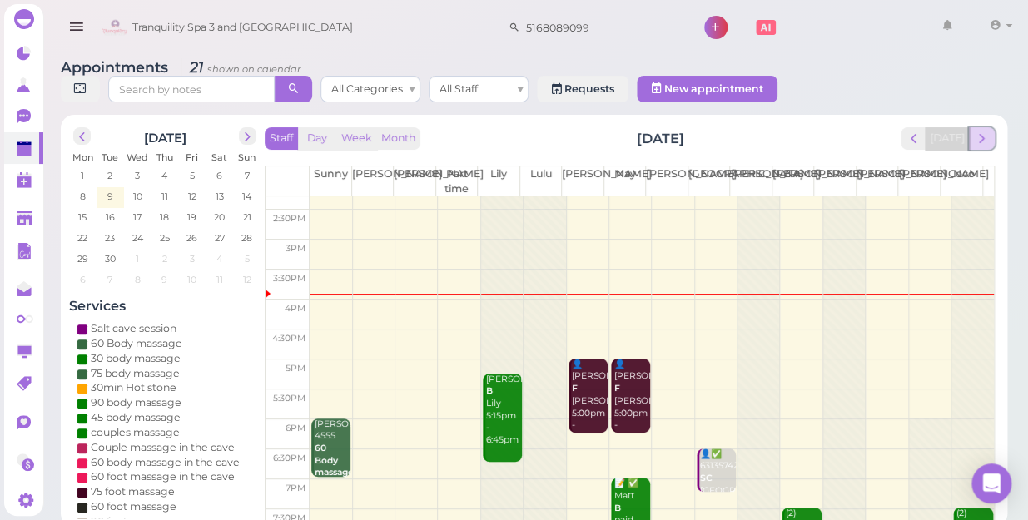
click at [977, 131] on span "next" at bounding box center [982, 139] width 16 height 16
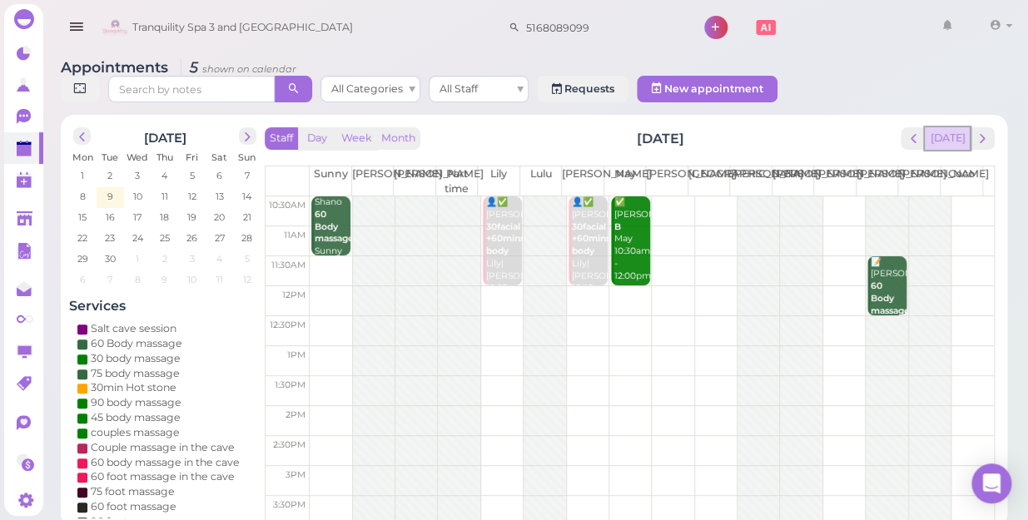
click at [946, 127] on button "[DATE]" at bounding box center [947, 138] width 45 height 22
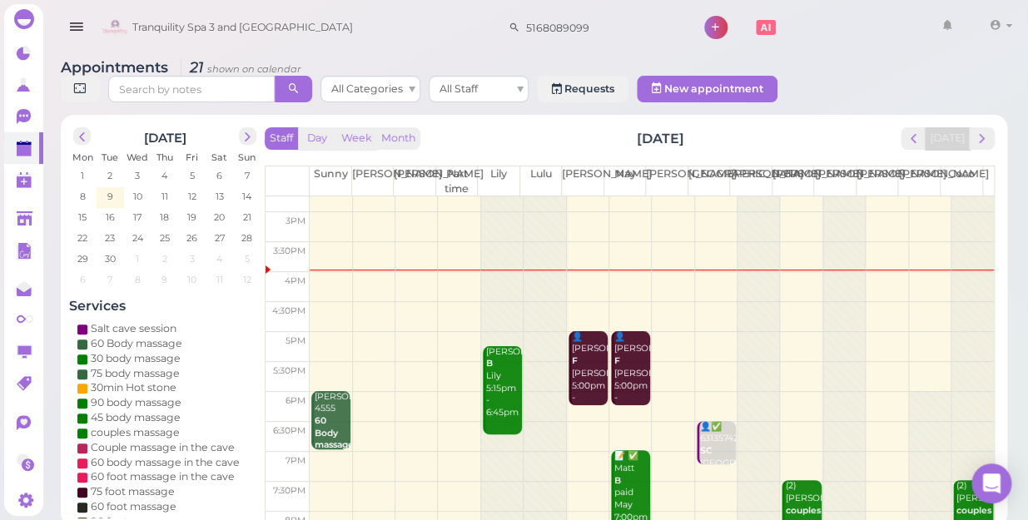
scroll to position [301, 0]
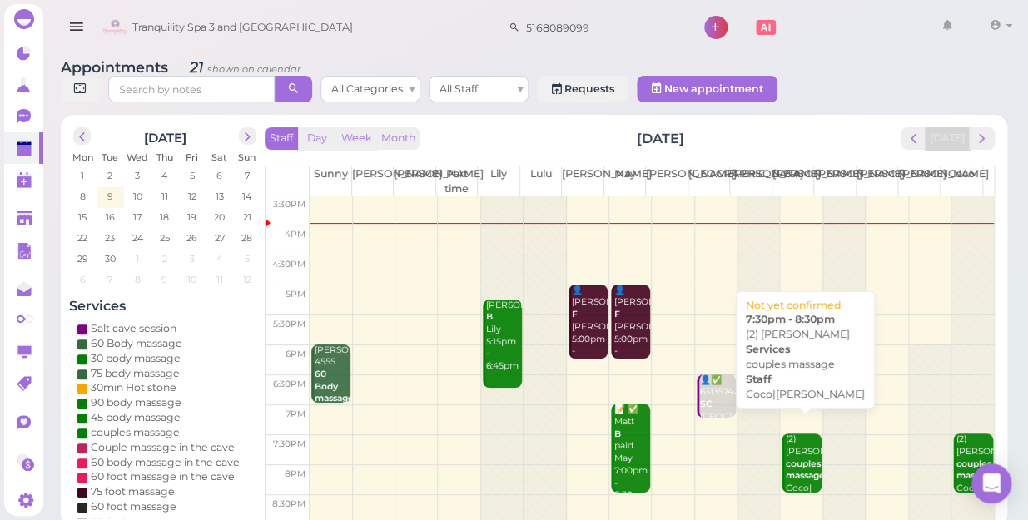
click at [784, 452] on div "(2) [PERSON_NAME] couples massage Coco|[PERSON_NAME] 7:30pm - 8:30pm" at bounding box center [802, 489] width 37 height 110
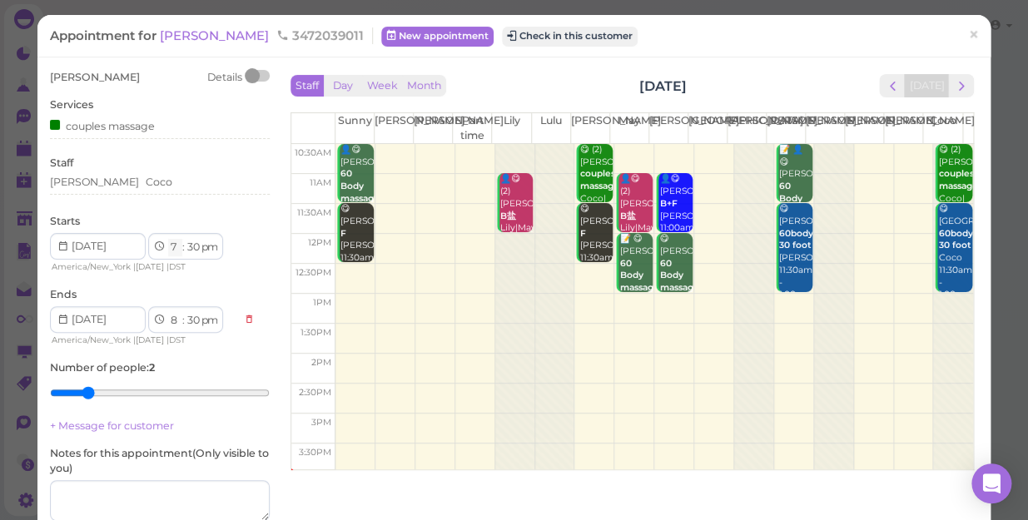
click at [172, 251] on select "1 2 3 4 5 6 7 8 9 10 11 12" at bounding box center [175, 247] width 14 height 17
select select "8"
click at [168, 239] on select "1 2 3 4 5 6 7 8 9 10 11 12" at bounding box center [175, 247] width 14 height 17
select select "9"
click at [191, 251] on select "00 05 10 15 20 25 30 35 40 45 50 55" at bounding box center [193, 247] width 17 height 17
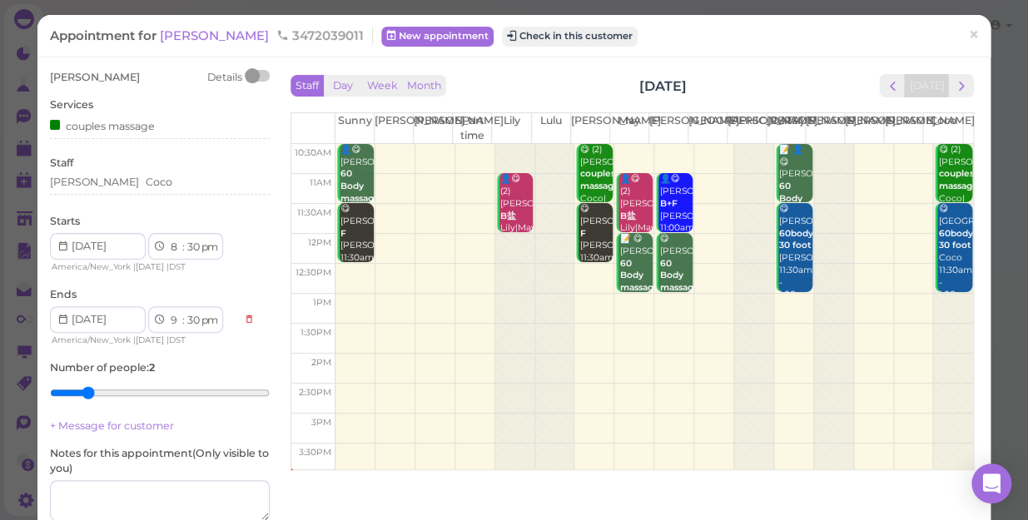
select select "00"
click at [185, 239] on select "00 05 10 15 20 25 30 35 40 45 50 55" at bounding box center [193, 247] width 17 height 17
select select "00"
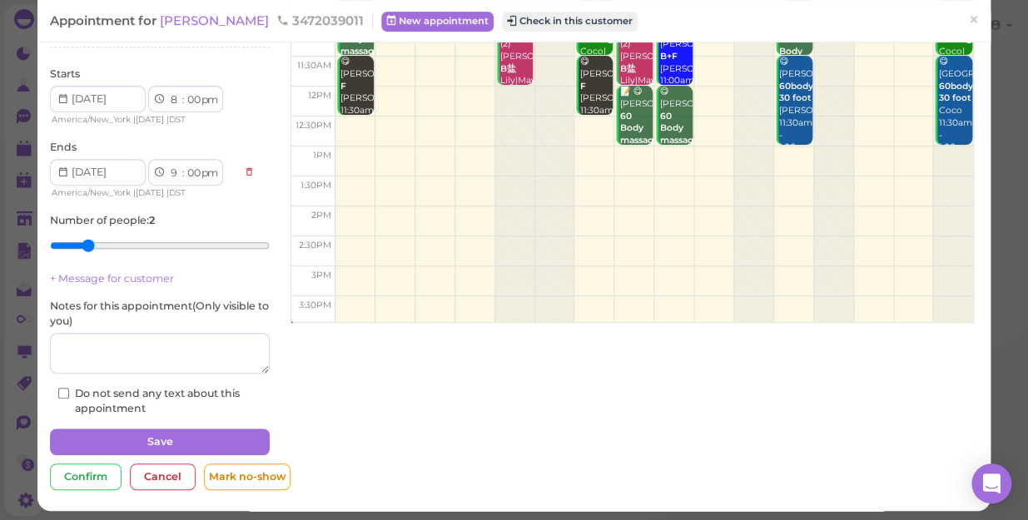
scroll to position [152, 0]
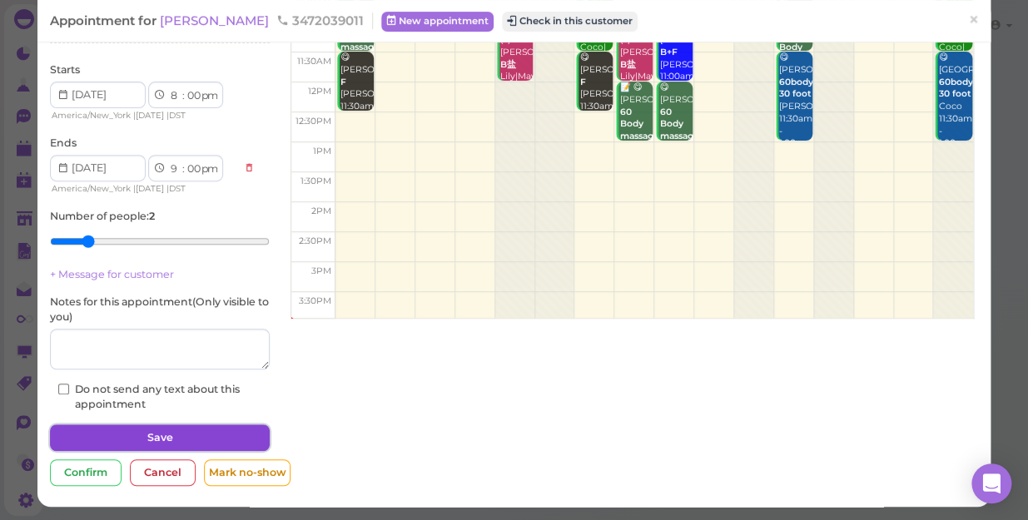
click at [207, 431] on button "Save" at bounding box center [160, 438] width 220 height 27
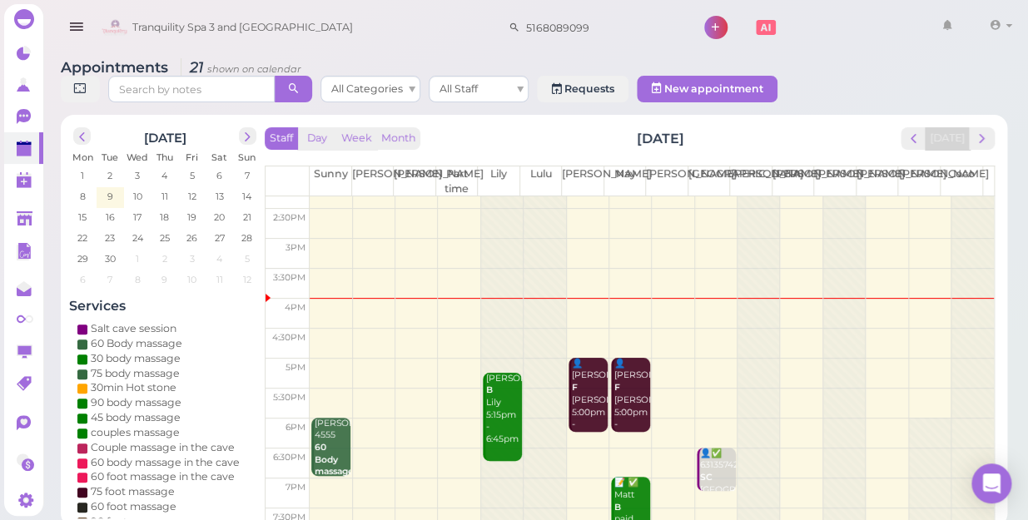
scroll to position [301, 0]
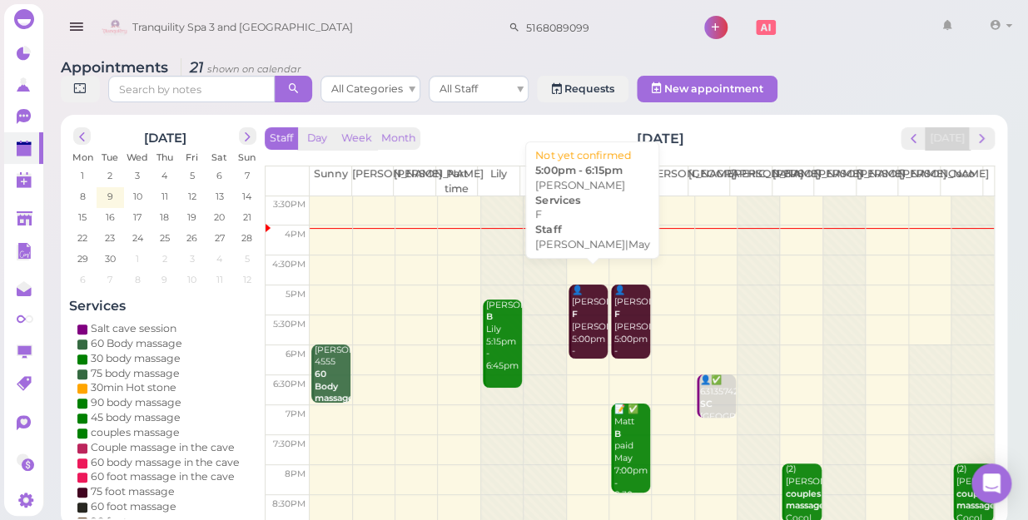
click at [582, 319] on div "👤[PERSON_NAME] F [PERSON_NAME]|May 5:00pm - 6:15pm" at bounding box center [589, 328] width 37 height 86
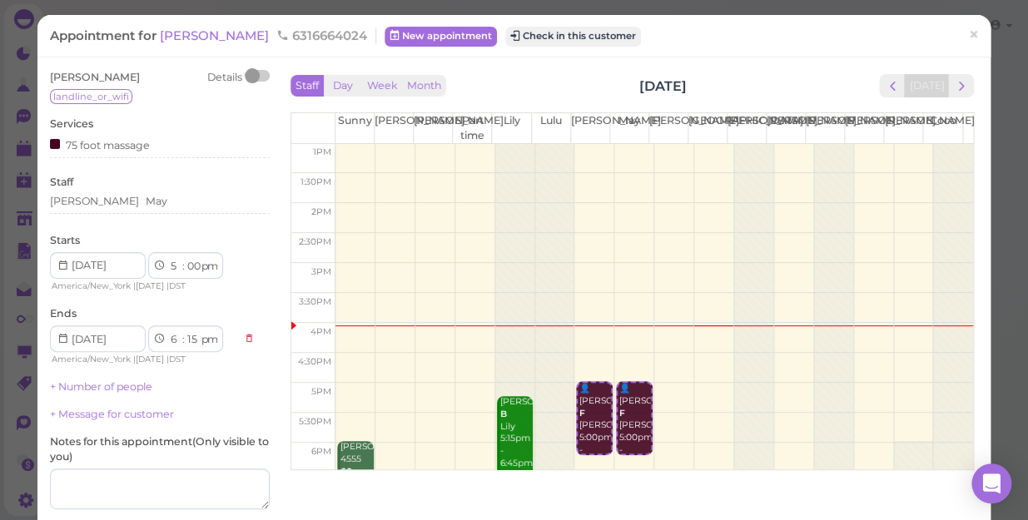
scroll to position [226, 0]
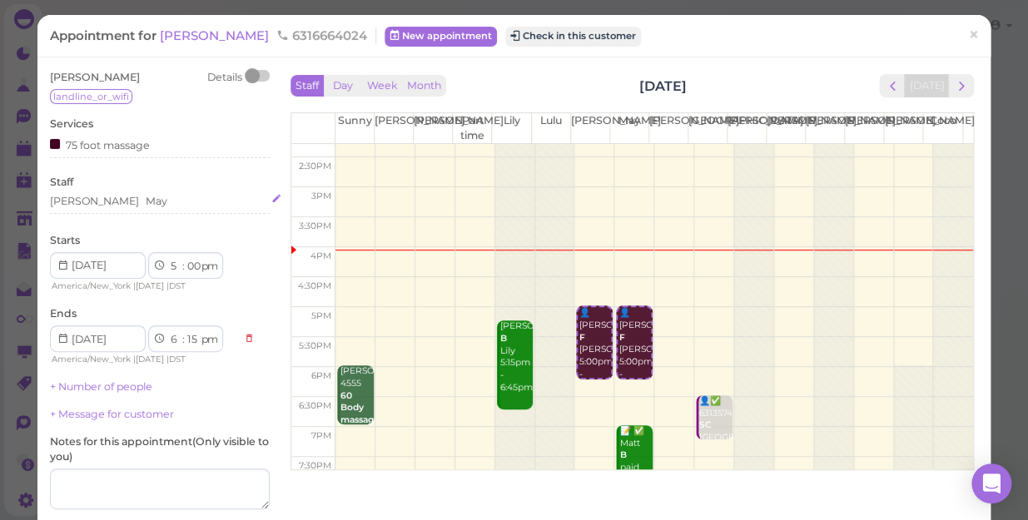
click at [112, 206] on div "[PERSON_NAME]" at bounding box center [160, 201] width 220 height 15
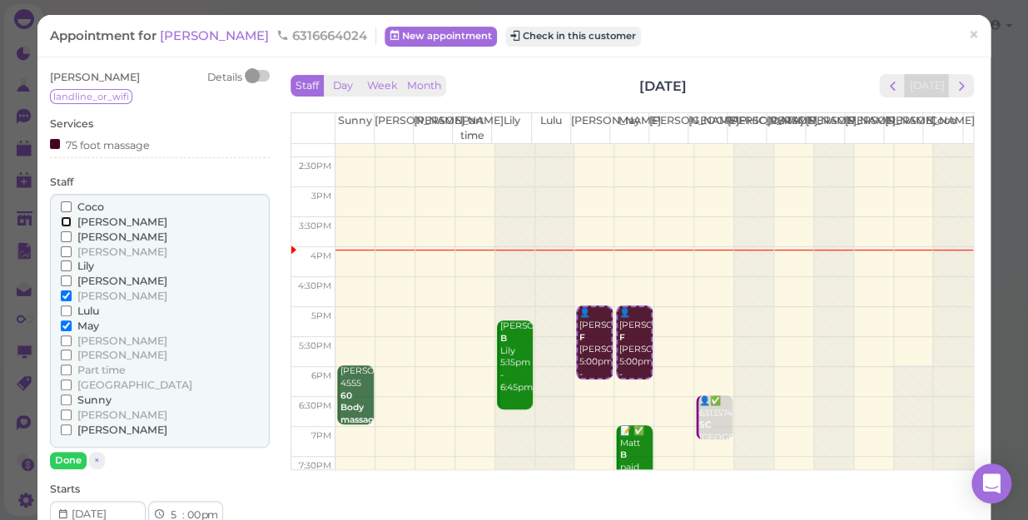
click at [62, 223] on input "[PERSON_NAME]" at bounding box center [66, 221] width 11 height 11
click at [65, 206] on input "Coco" at bounding box center [66, 206] width 11 height 11
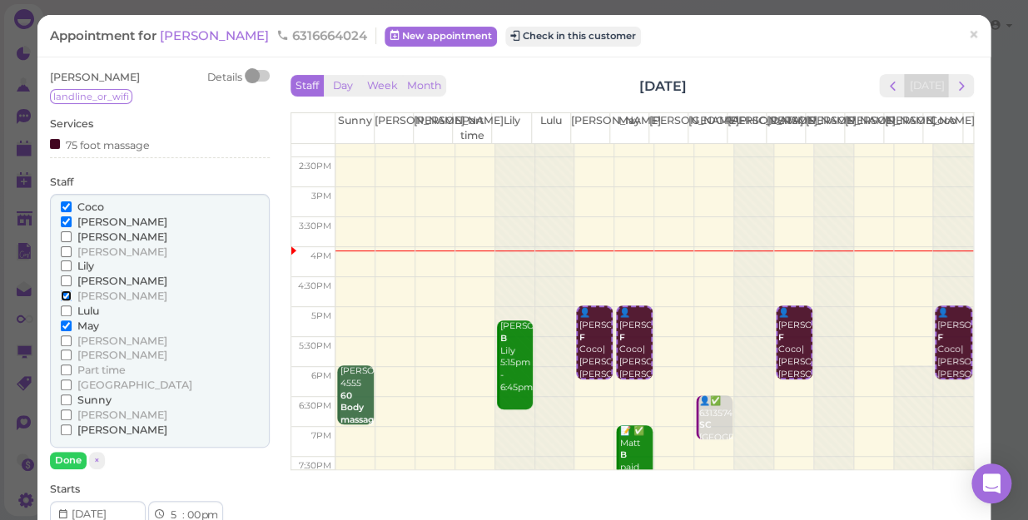
click at [61, 292] on input "[PERSON_NAME]" at bounding box center [66, 296] width 11 height 11
click at [63, 325] on input "May" at bounding box center [66, 326] width 11 height 11
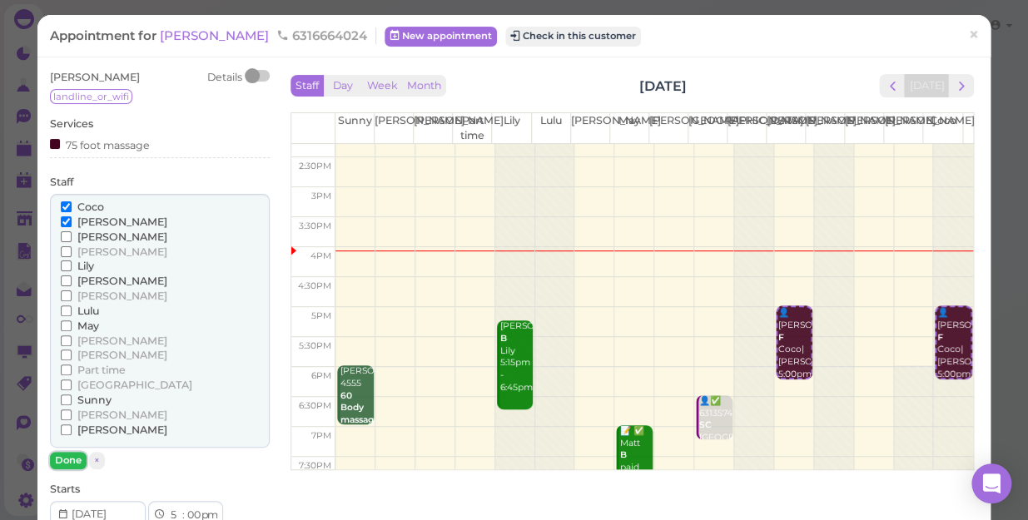
click at [64, 458] on button "Done" at bounding box center [68, 460] width 37 height 17
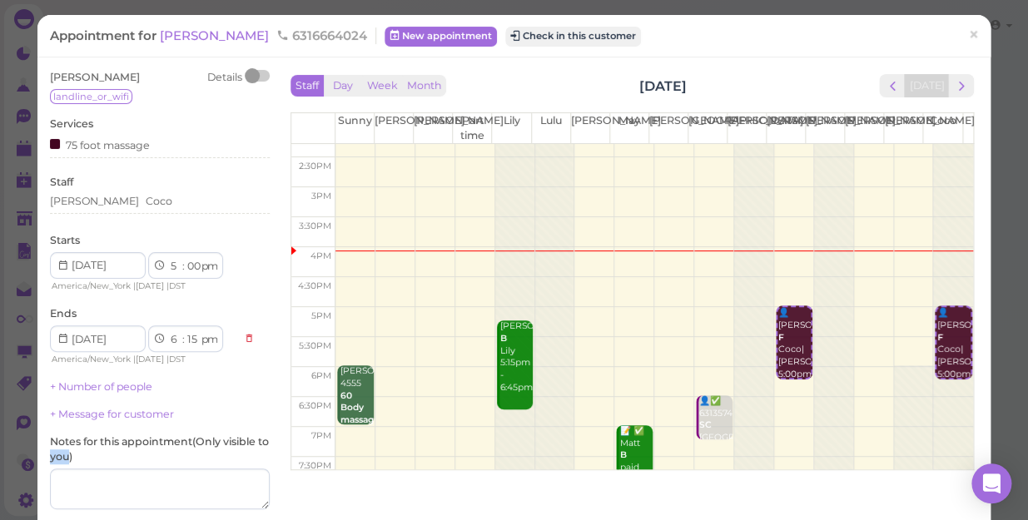
click at [64, 458] on label "Notes for this appointment ( Only visible to you )" at bounding box center [160, 450] width 220 height 30
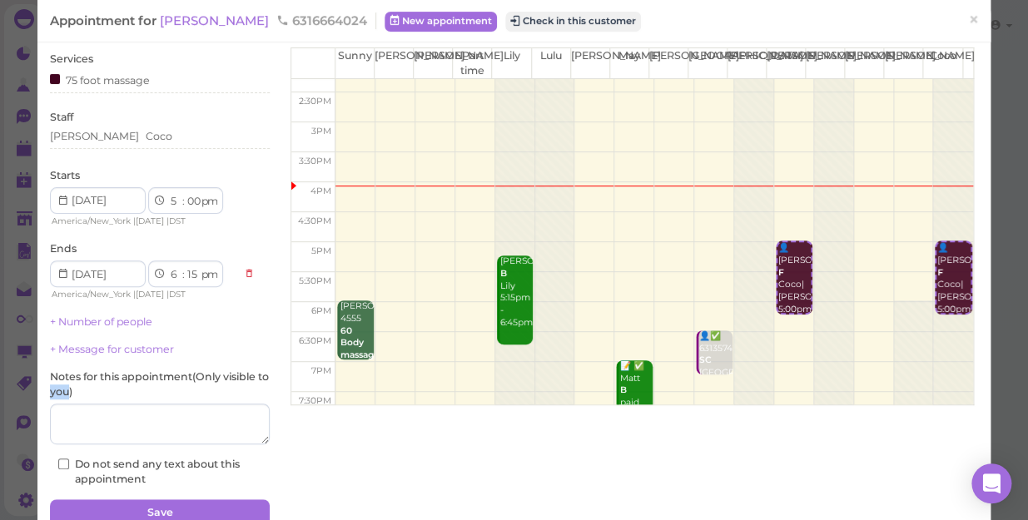
scroll to position [140, 0]
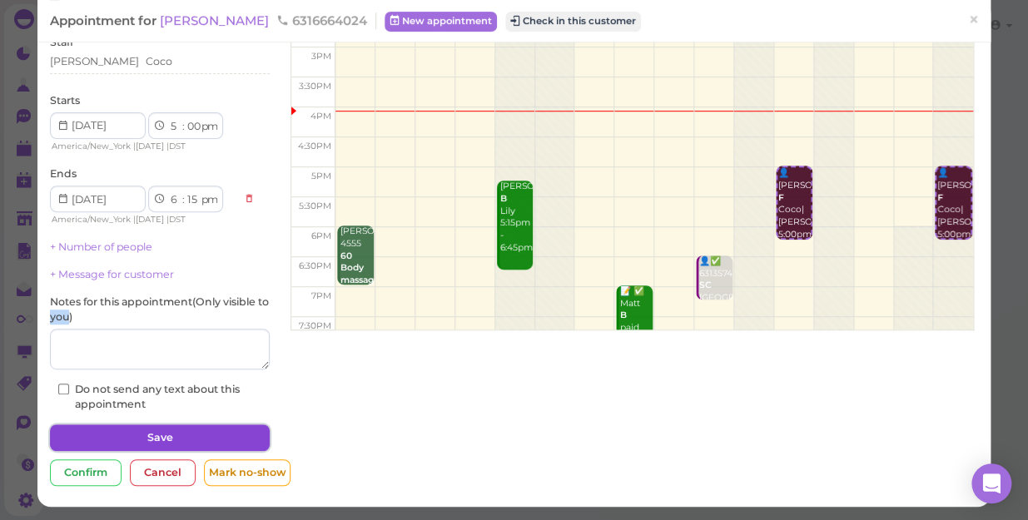
click at [233, 430] on button "Save" at bounding box center [160, 438] width 220 height 27
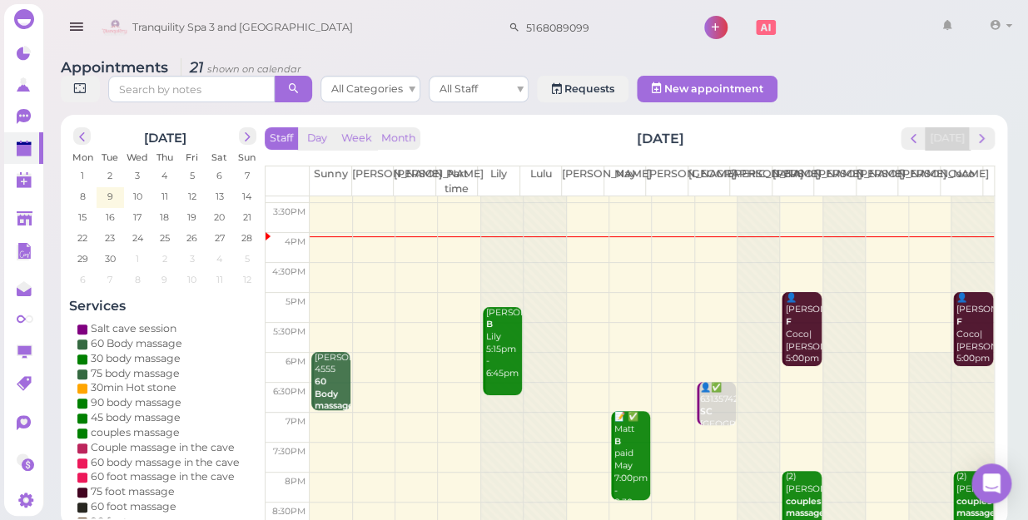
scroll to position [301, 0]
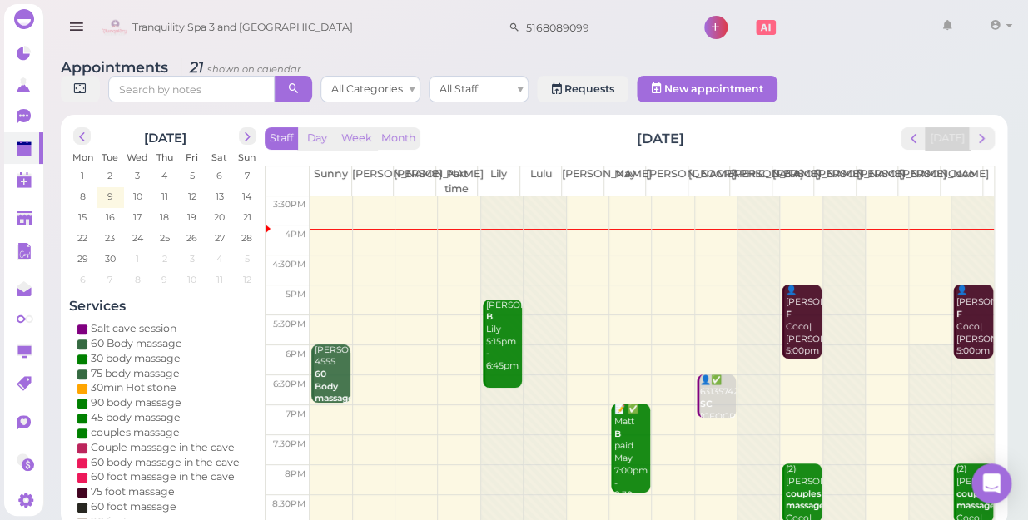
click at [582, 226] on td at bounding box center [652, 241] width 684 height 30
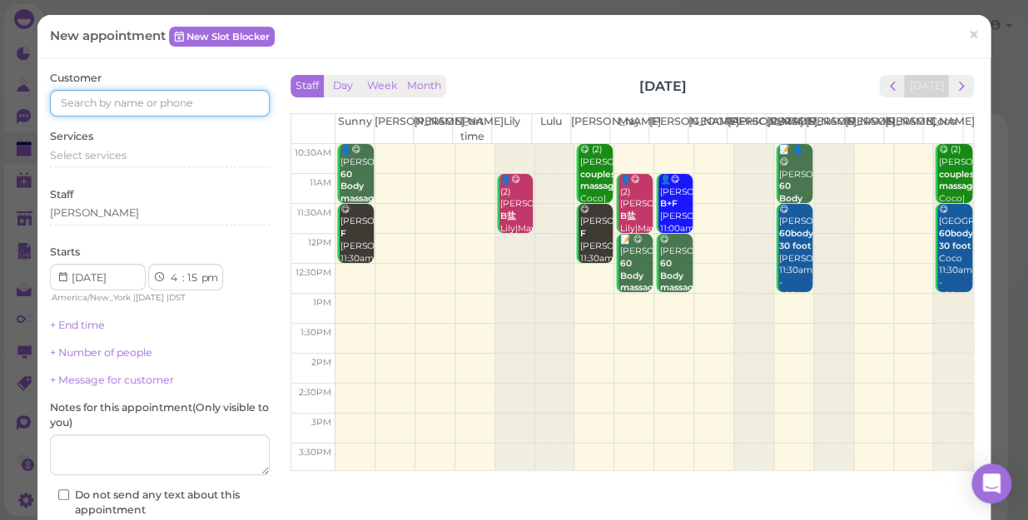
click at [234, 100] on input at bounding box center [160, 103] width 220 height 27
type input "5165142552"
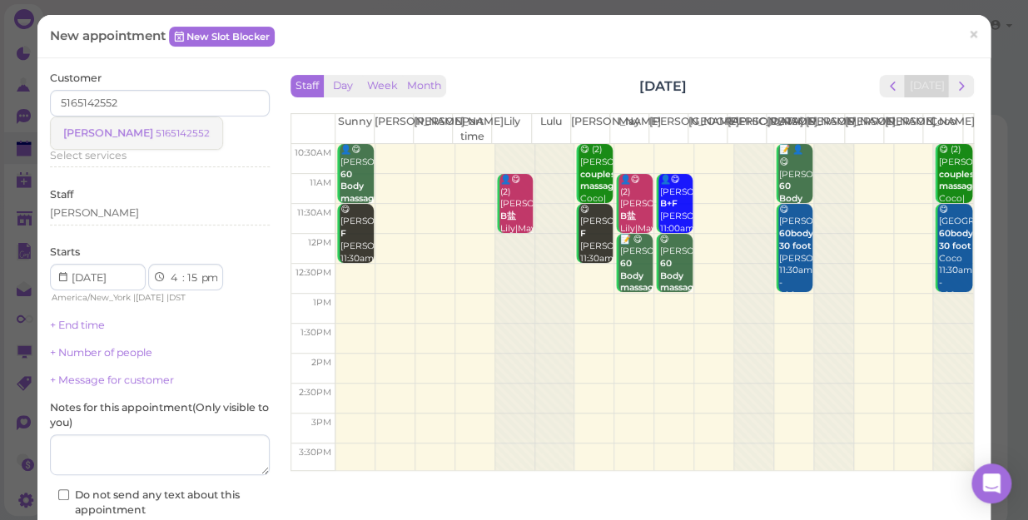
click at [156, 132] on small "5165142552" at bounding box center [183, 133] width 54 height 12
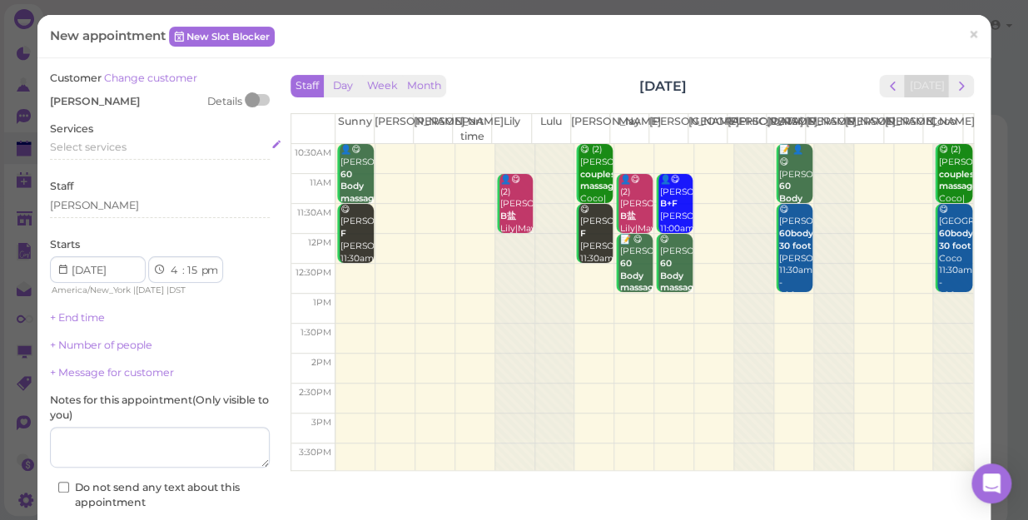
click at [132, 150] on div "Select services" at bounding box center [160, 147] width 220 height 15
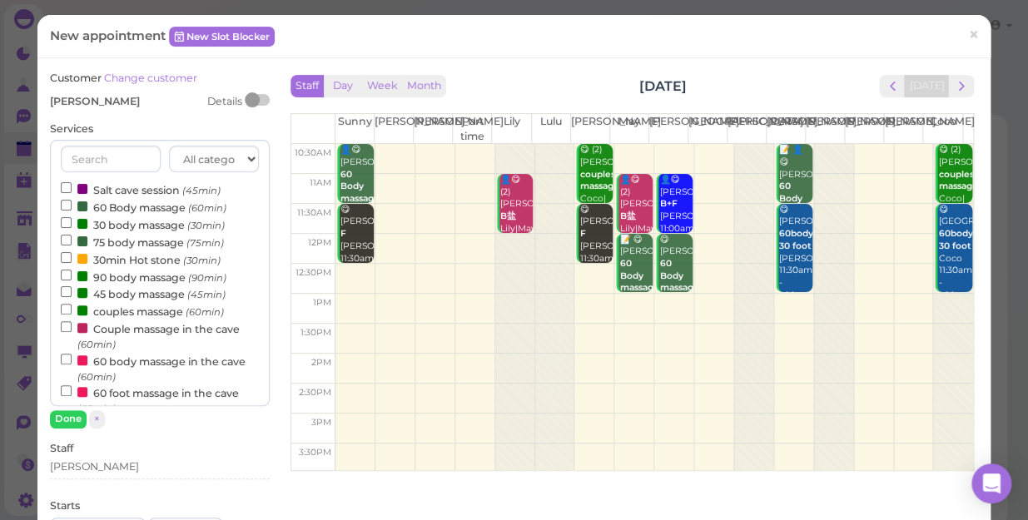
click at [120, 207] on label "60 Body massage (60min)" at bounding box center [144, 206] width 166 height 17
click at [72, 207] on input "60 Body massage (60min)" at bounding box center [66, 205] width 11 height 11
click at [68, 415] on button "Done" at bounding box center [68, 418] width 37 height 17
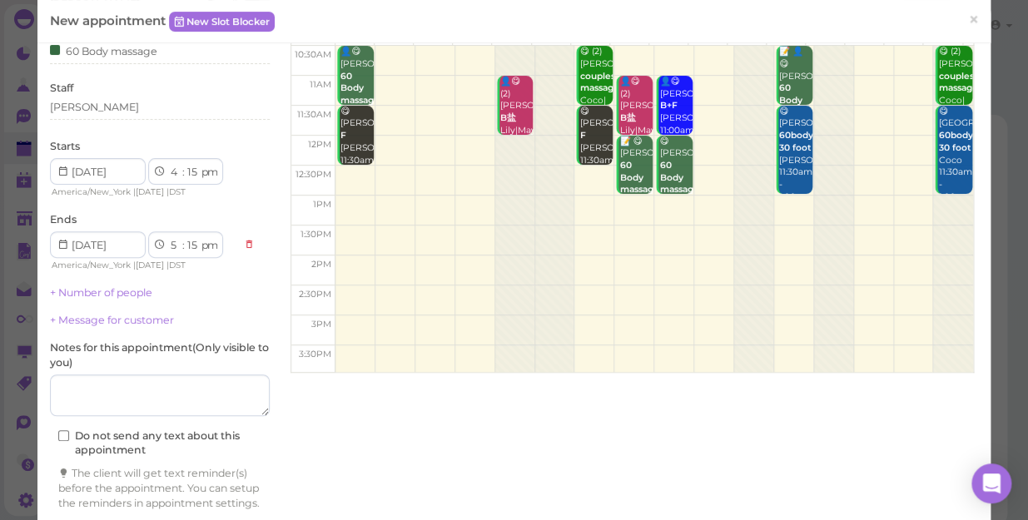
scroll to position [169, 0]
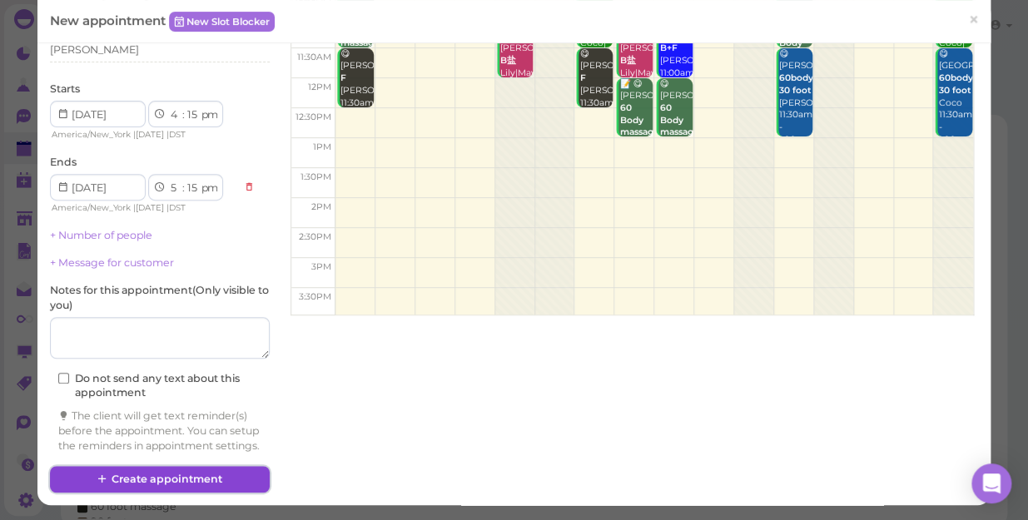
click at [211, 483] on button "Create appointment" at bounding box center [160, 479] width 220 height 27
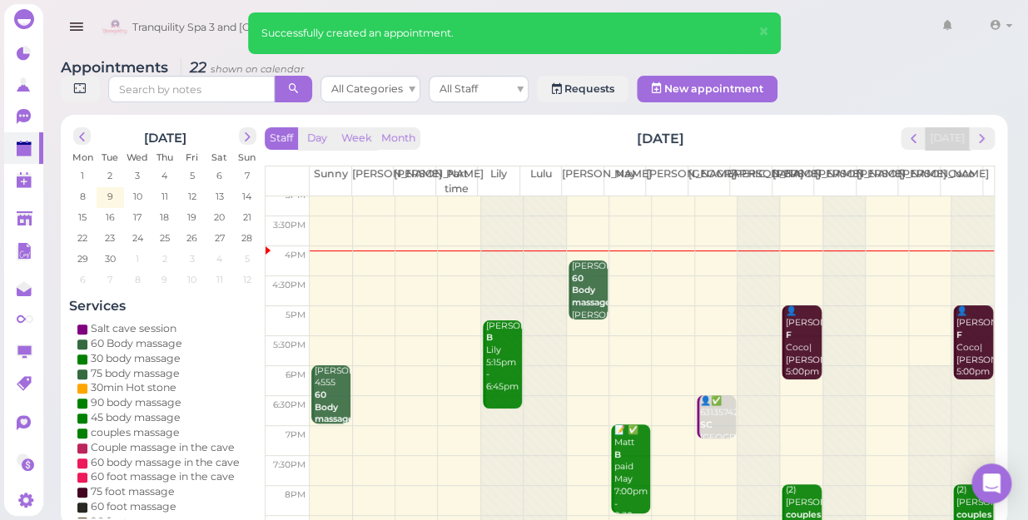
scroll to position [301, 0]
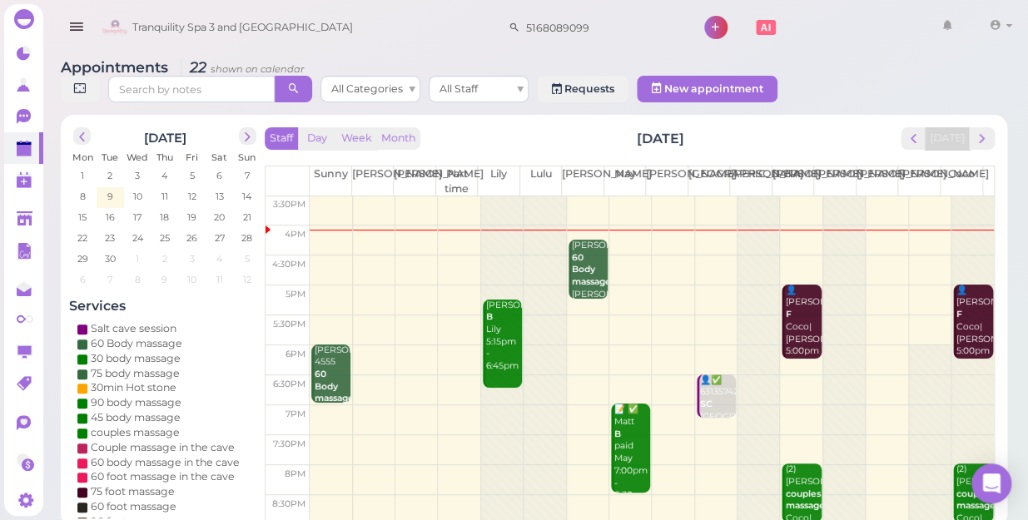
click at [578, 288] on td at bounding box center [652, 301] width 684 height 30
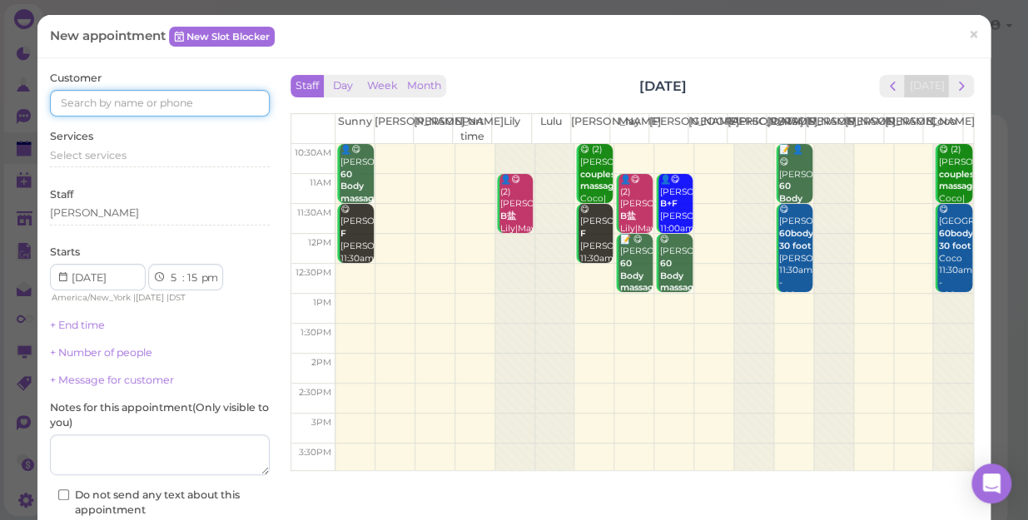
click at [191, 102] on input at bounding box center [160, 103] width 220 height 27
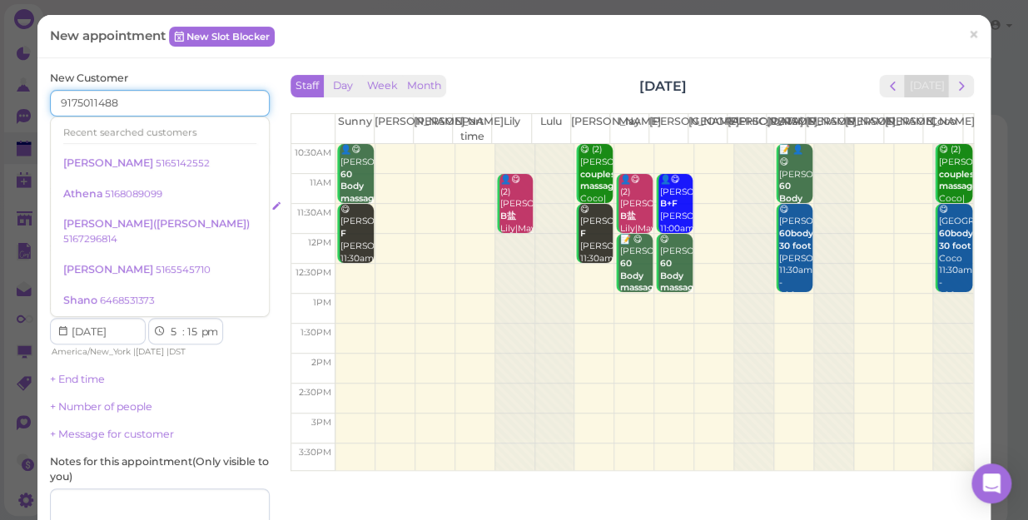
type input "9175011488"
click at [234, 207] on div "Select services" at bounding box center [160, 208] width 220 height 15
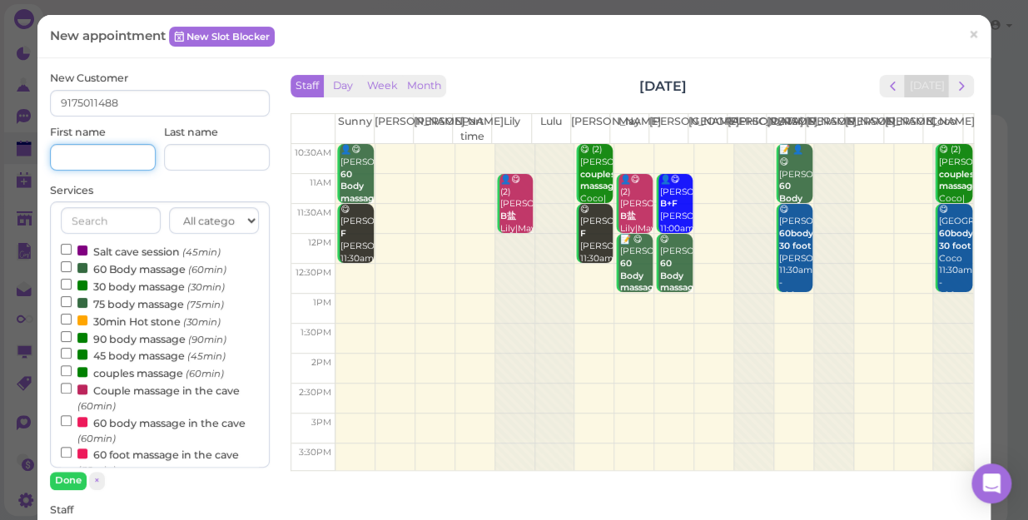
click at [92, 152] on input at bounding box center [103, 157] width 106 height 27
type input "[PERSON_NAME]"
click at [62, 335] on input "90 body massage (90min)" at bounding box center [66, 336] width 11 height 11
click at [66, 477] on button "Done" at bounding box center [68, 480] width 37 height 17
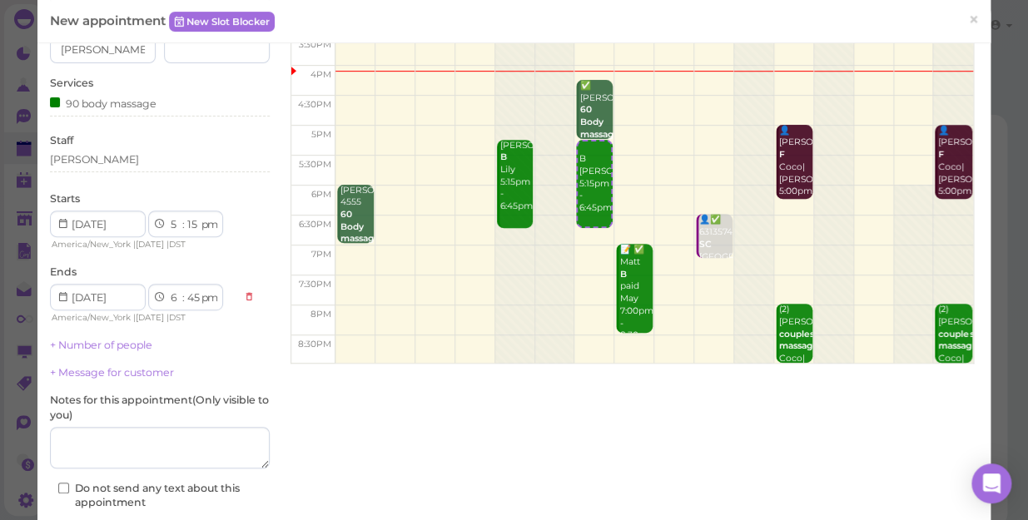
scroll to position [231, 0]
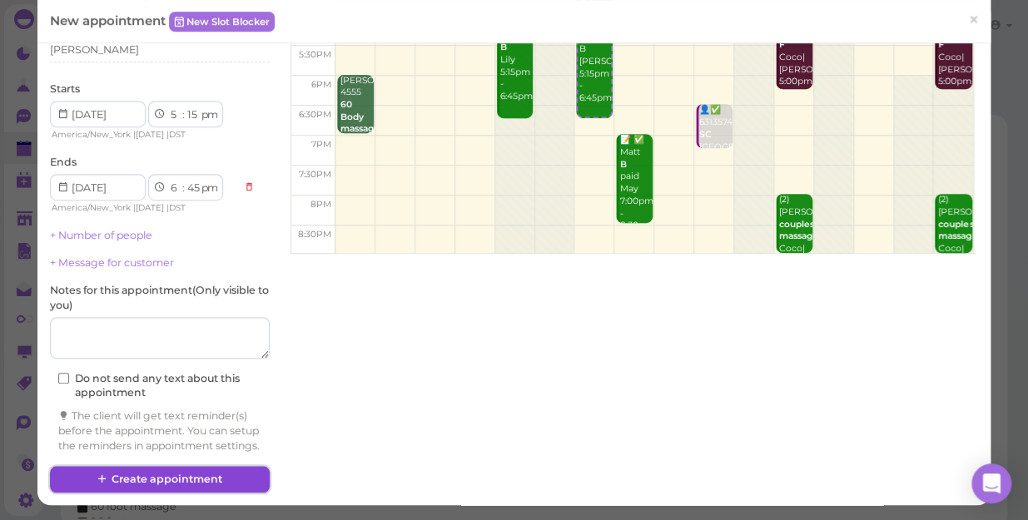
click at [193, 472] on button "Create appointment" at bounding box center [160, 479] width 220 height 27
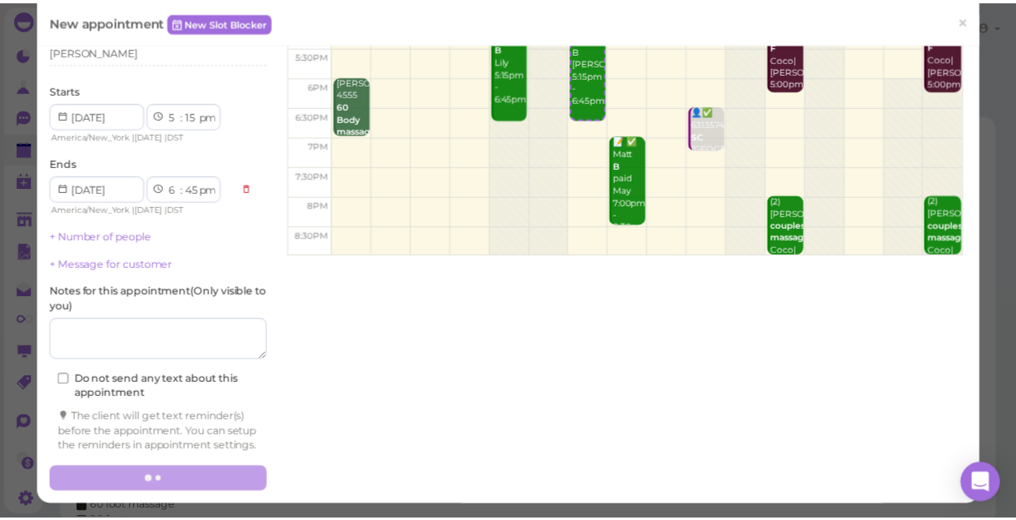
scroll to position [0, 0]
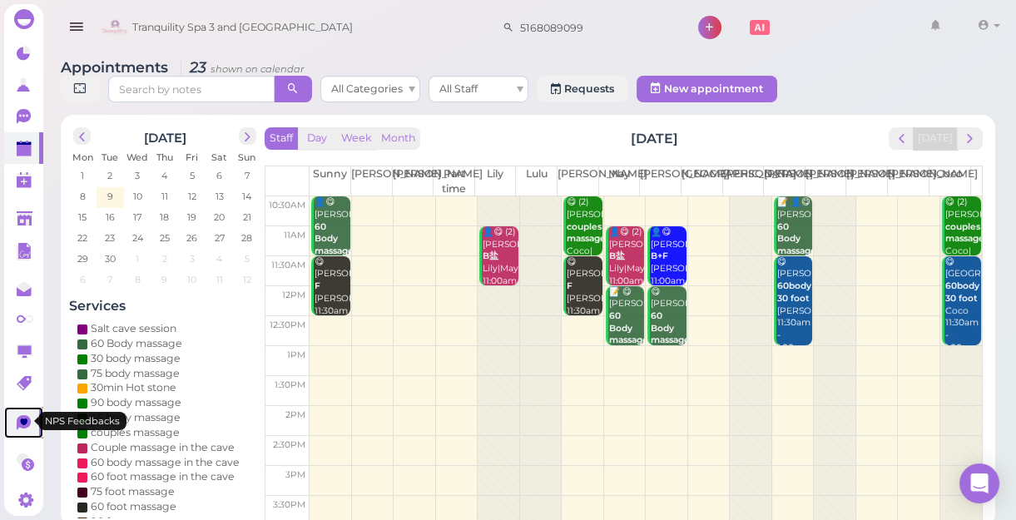
click at [22, 423] on icon at bounding box center [24, 422] width 14 height 15
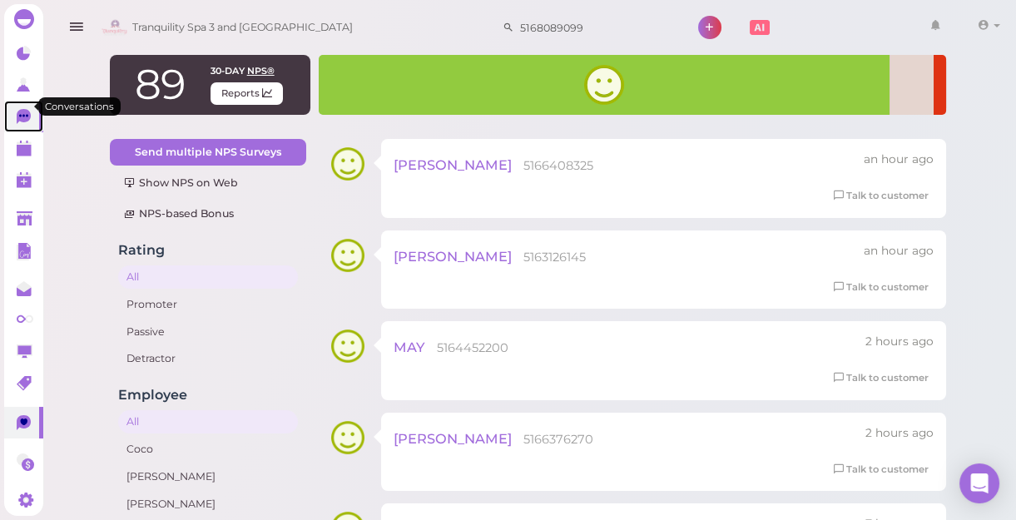
click at [20, 112] on icon at bounding box center [25, 117] width 17 height 17
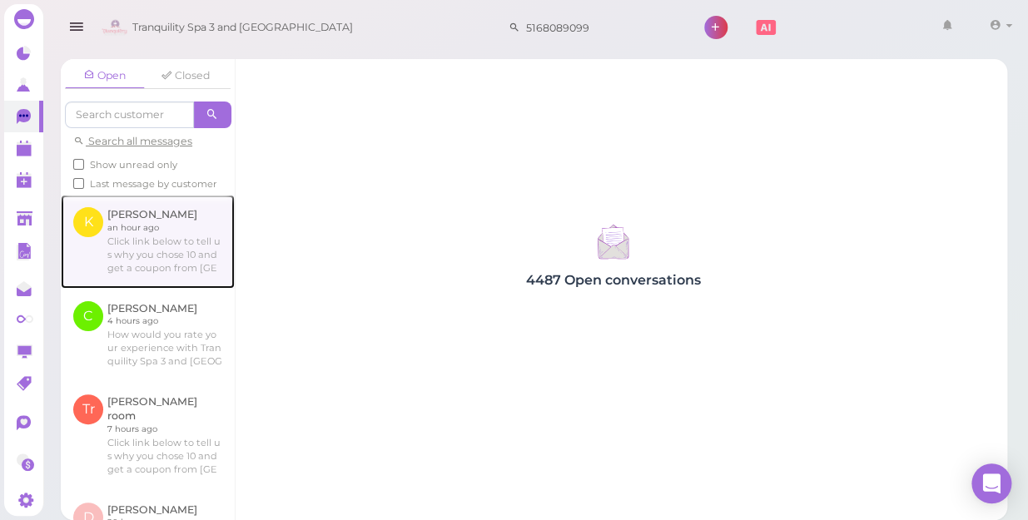
click at [138, 273] on link at bounding box center [148, 241] width 174 height 93
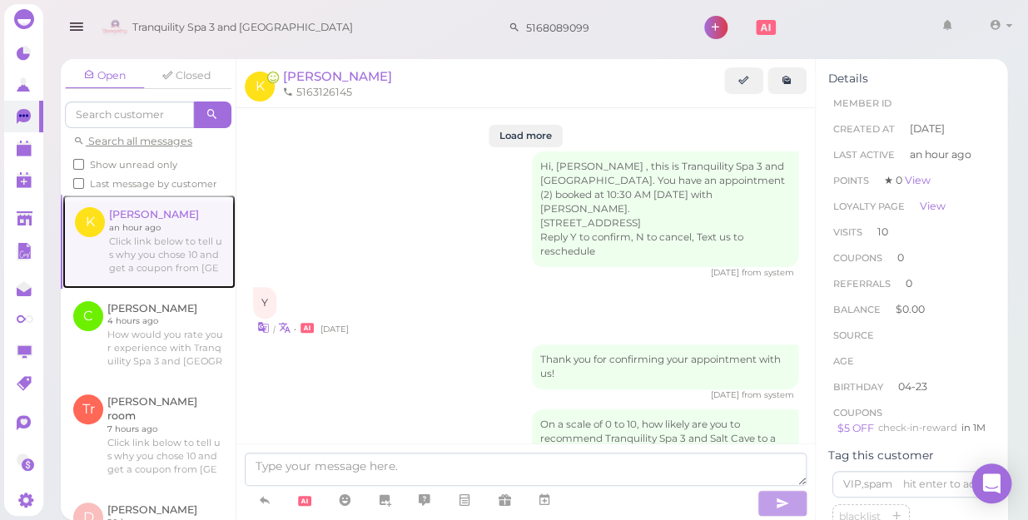
scroll to position [2094, 0]
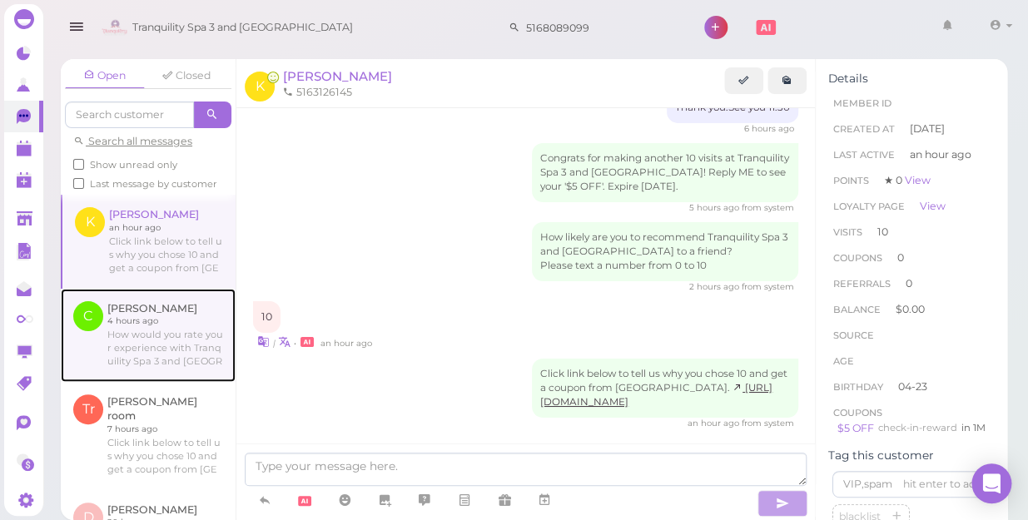
click at [131, 341] on link at bounding box center [148, 335] width 175 height 93
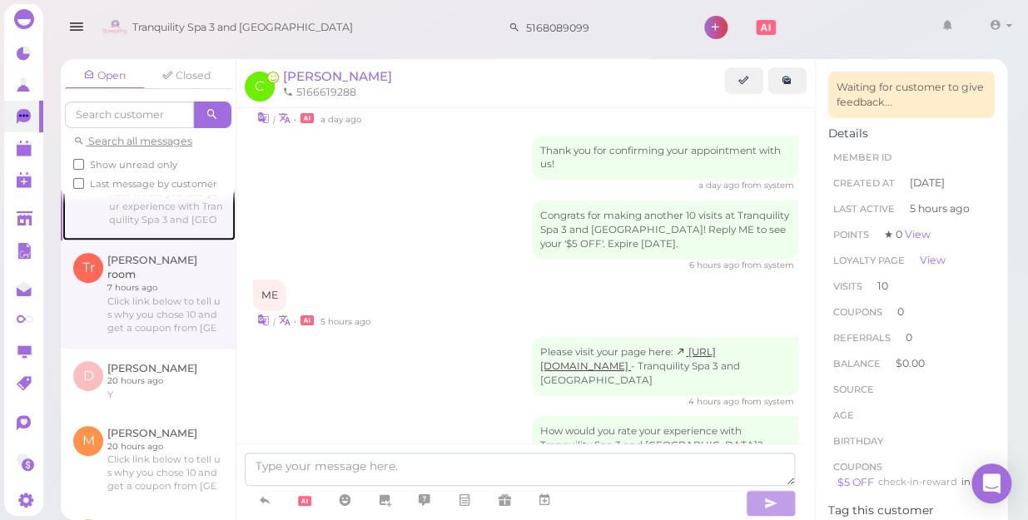
scroll to position [151, 0]
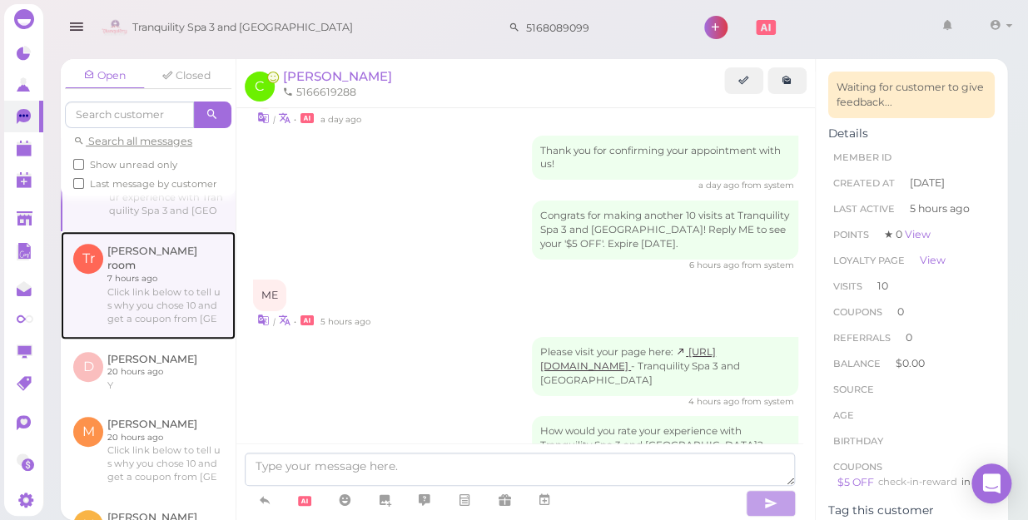
click at [162, 302] on link at bounding box center [148, 285] width 175 height 108
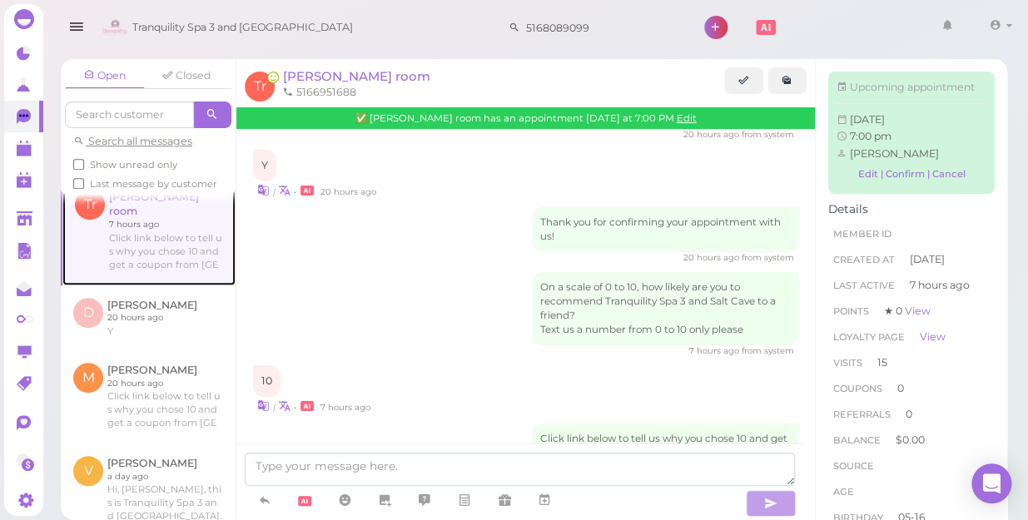
scroll to position [226, 0]
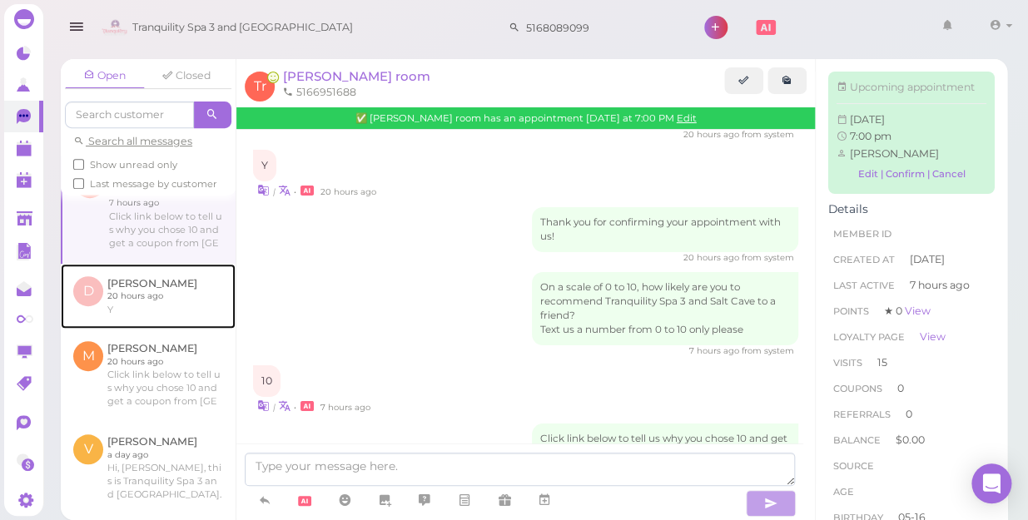
click at [161, 306] on link at bounding box center [148, 296] width 175 height 65
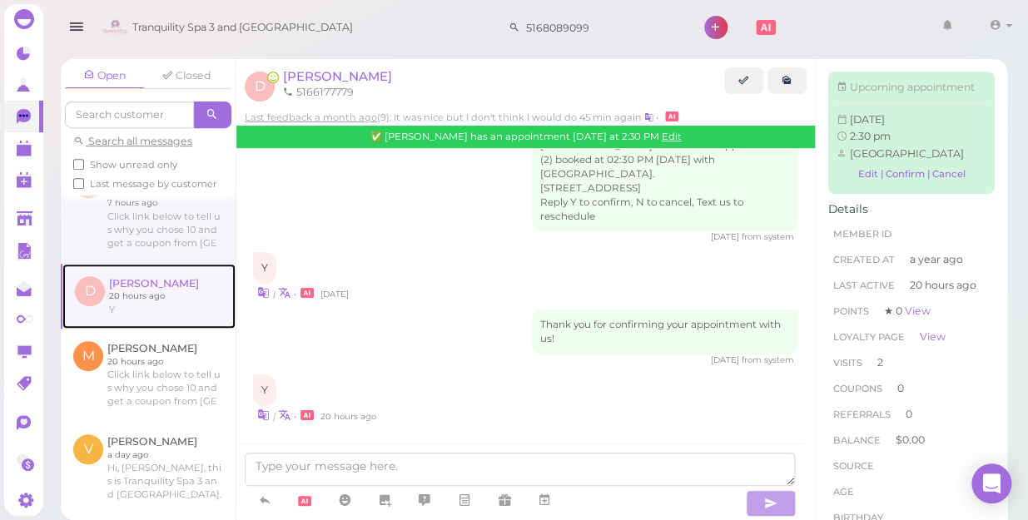
scroll to position [2128, 0]
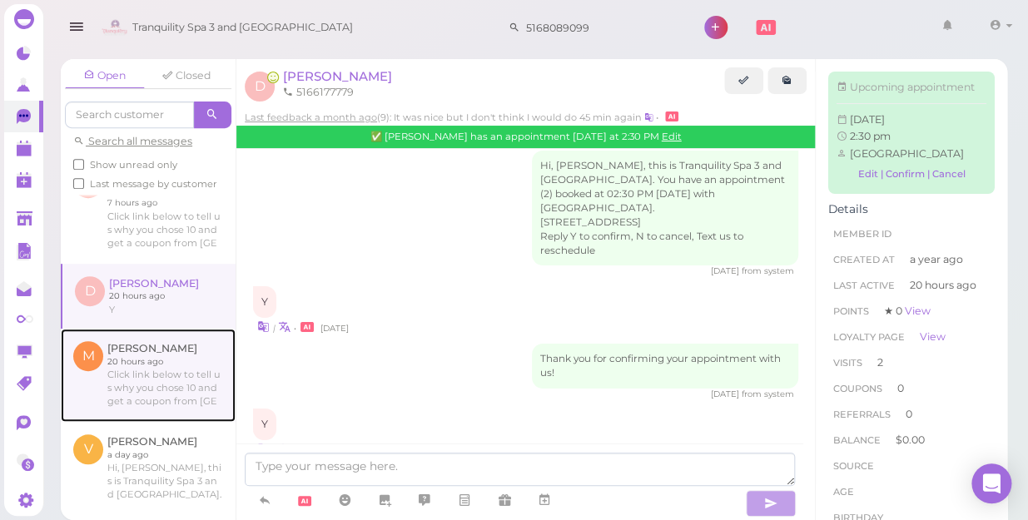
click at [139, 364] on link at bounding box center [148, 375] width 175 height 93
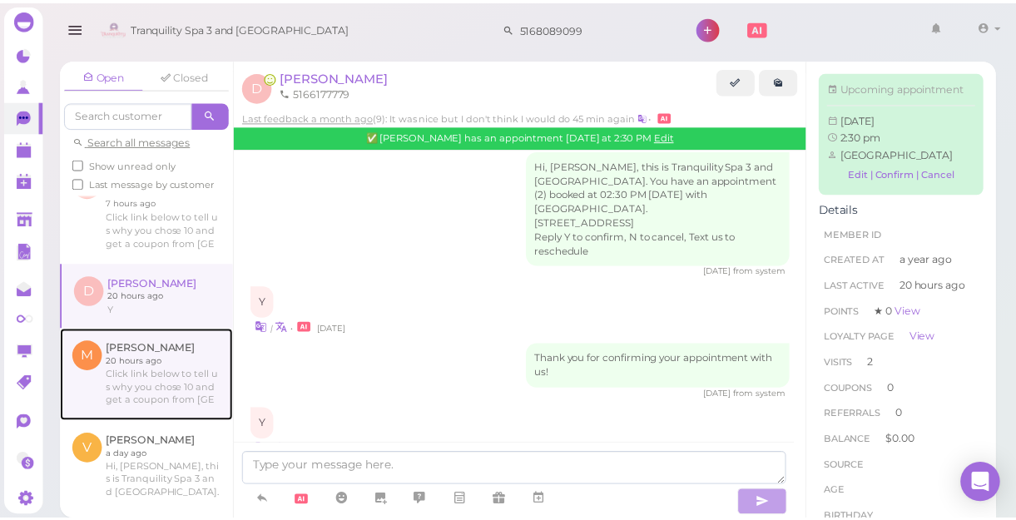
scroll to position [1658, 0]
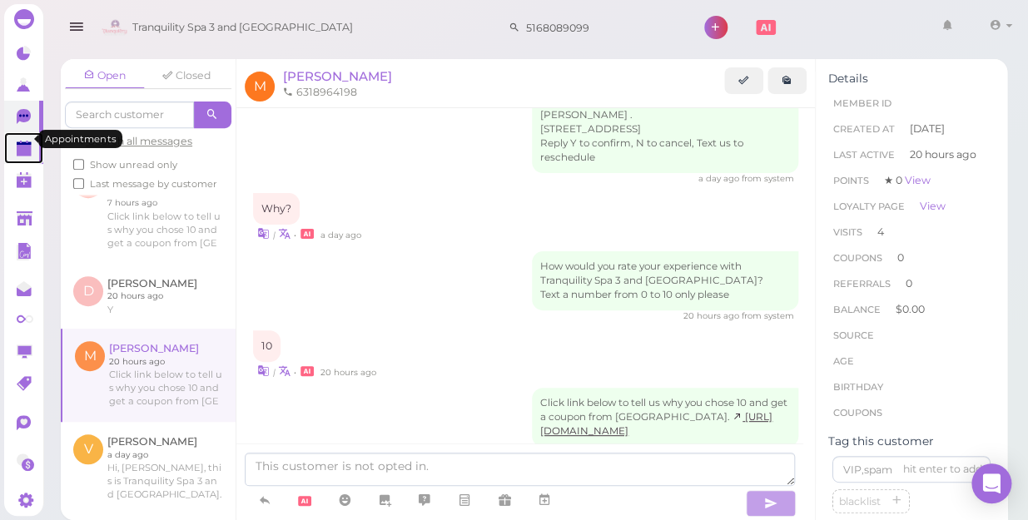
click at [25, 145] on polygon at bounding box center [24, 151] width 15 height 12
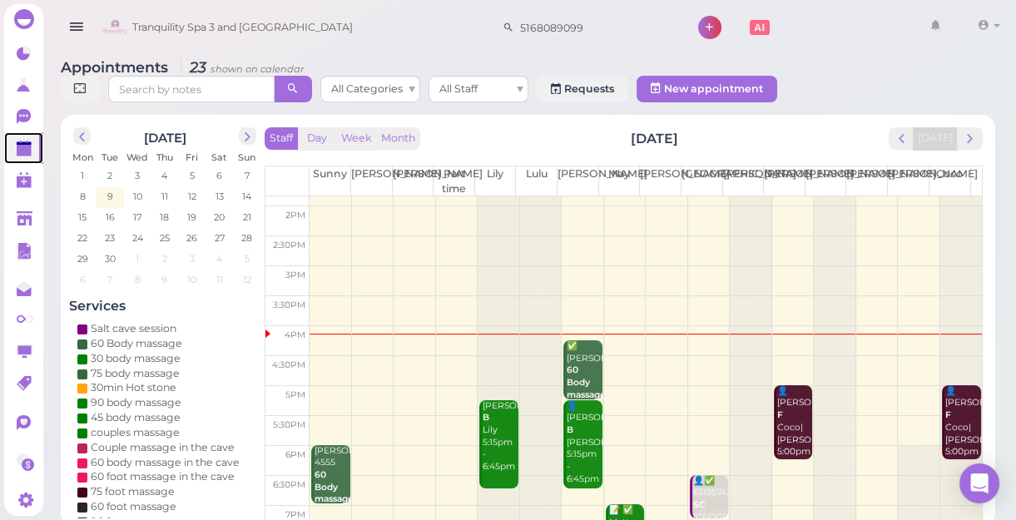
scroll to position [226, 0]
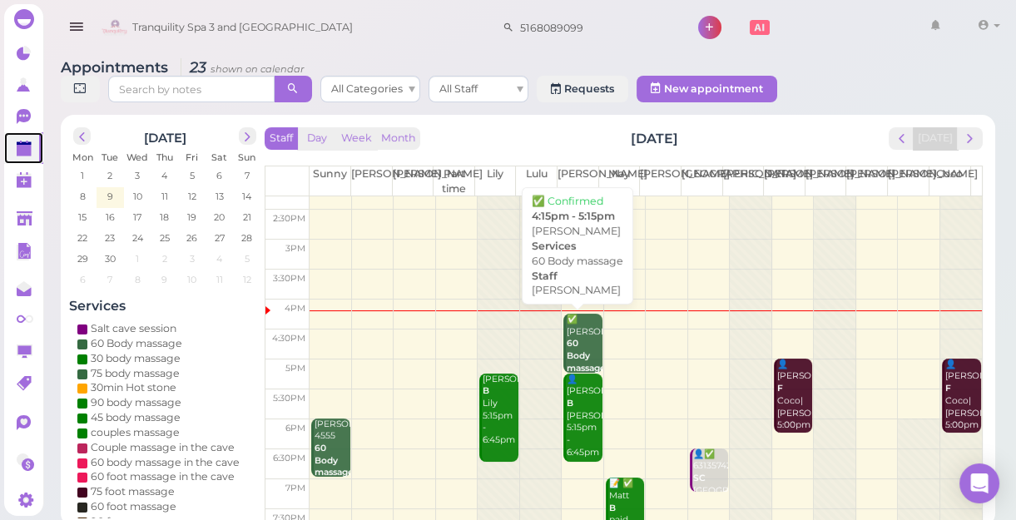
click at [575, 338] on div "✅ [PERSON_NAME] 60 Body massage [PERSON_NAME] 4:15pm - 5:15pm" at bounding box center [584, 369] width 36 height 110
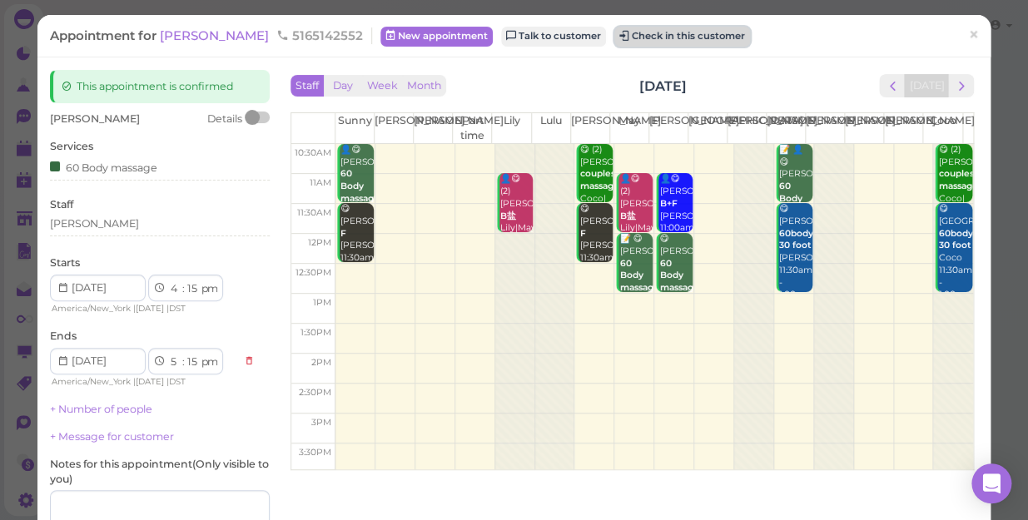
click at [614, 27] on button "Check in this customer" at bounding box center [682, 37] width 136 height 20
drag, startPoint x: 590, startPoint y: 26, endPoint x: 591, endPoint y: 42, distance: 15.8
click at [614, 42] on button "Check in this customer" at bounding box center [682, 37] width 136 height 20
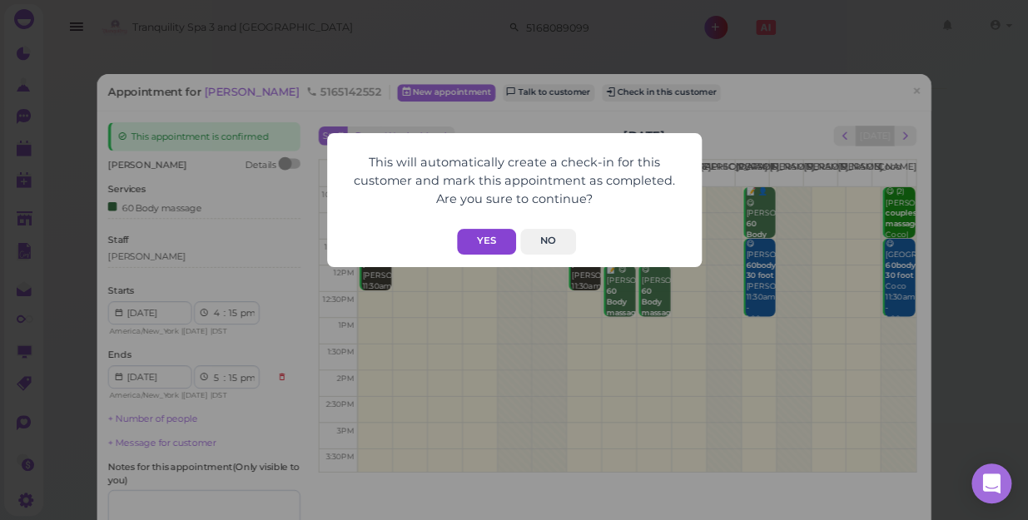
click at [494, 241] on button "Yes" at bounding box center [486, 242] width 59 height 26
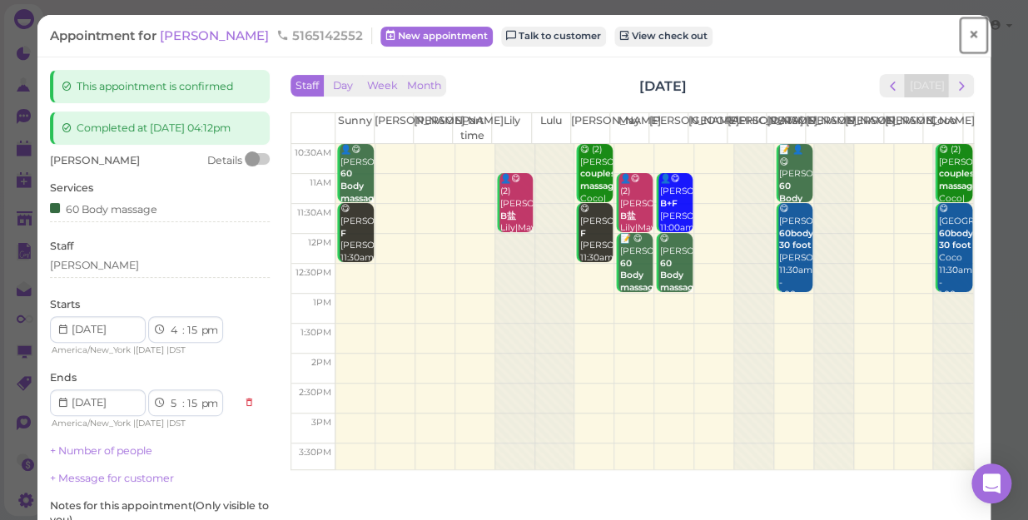
click at [968, 38] on span "×" at bounding box center [973, 34] width 11 height 23
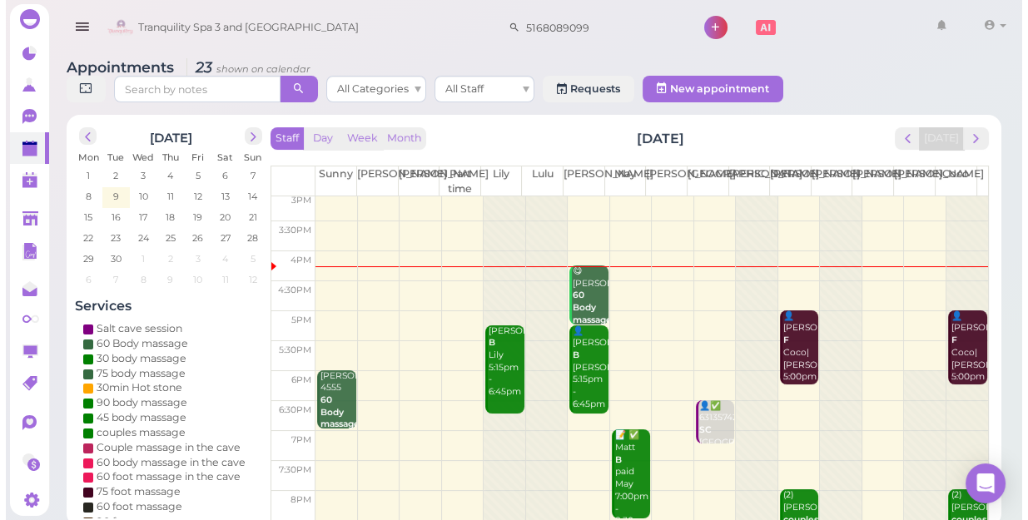
scroll to position [301, 0]
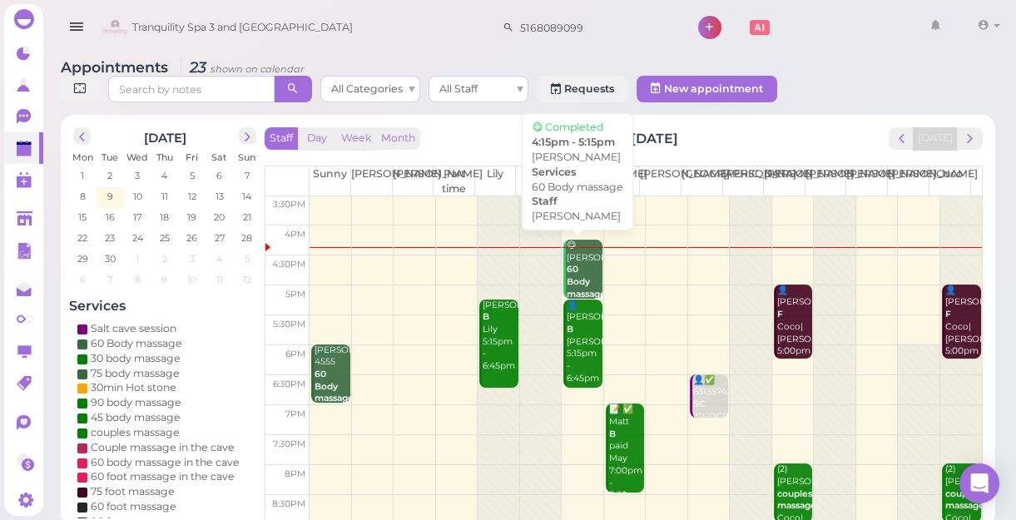
click at [573, 276] on b "60 Body massage" at bounding box center [586, 281] width 39 height 35
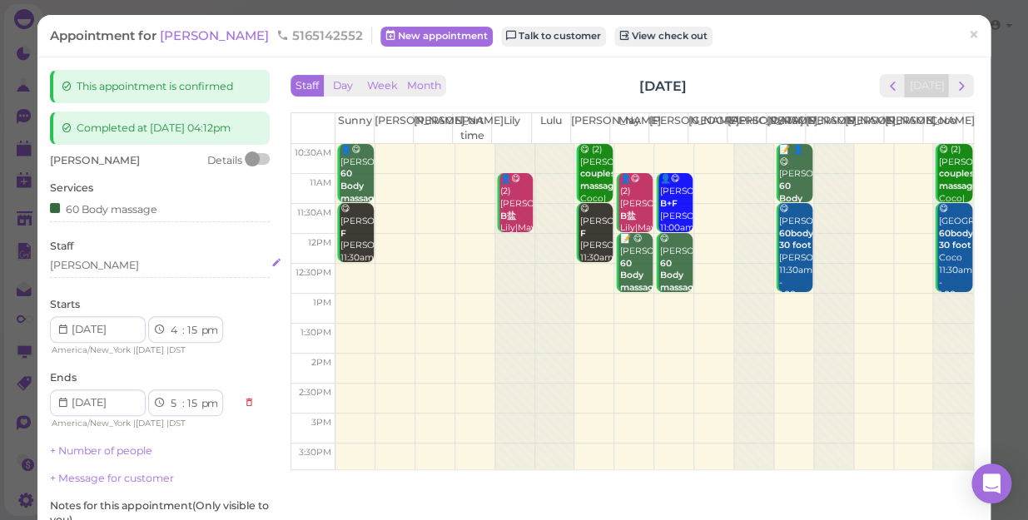
click at [87, 268] on div "[PERSON_NAME]" at bounding box center [160, 265] width 220 height 15
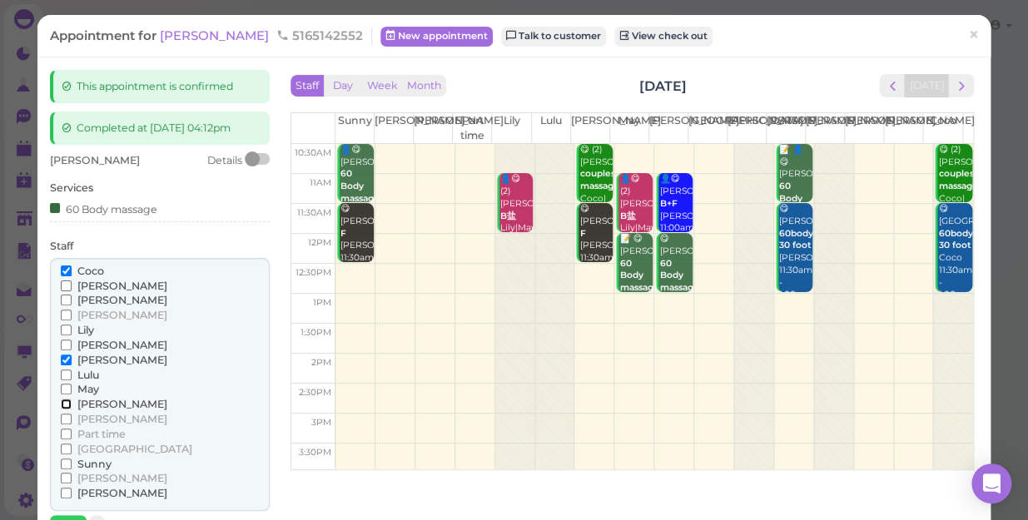
click at [62, 404] on input "[PERSON_NAME]" at bounding box center [66, 404] width 11 height 11
click at [67, 360] on input "[PERSON_NAME]" at bounding box center [66, 360] width 11 height 11
click at [68, 271] on input "Coco" at bounding box center [66, 271] width 11 height 11
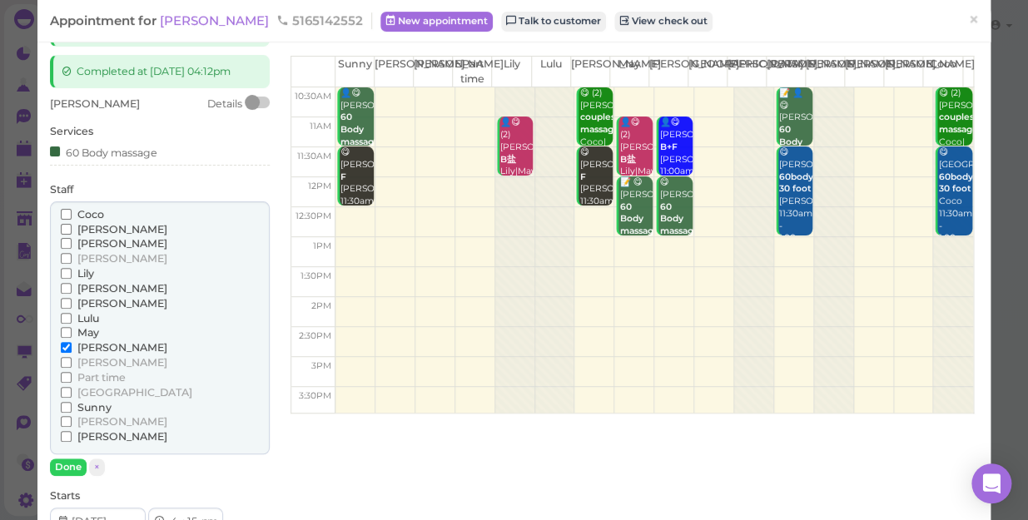
scroll to position [226, 0]
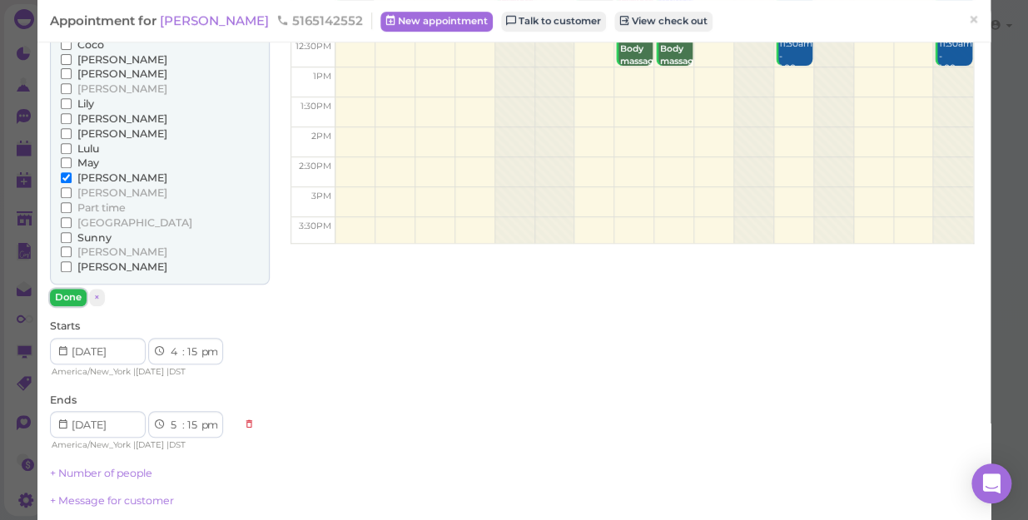
click at [67, 301] on button "Done" at bounding box center [68, 297] width 37 height 17
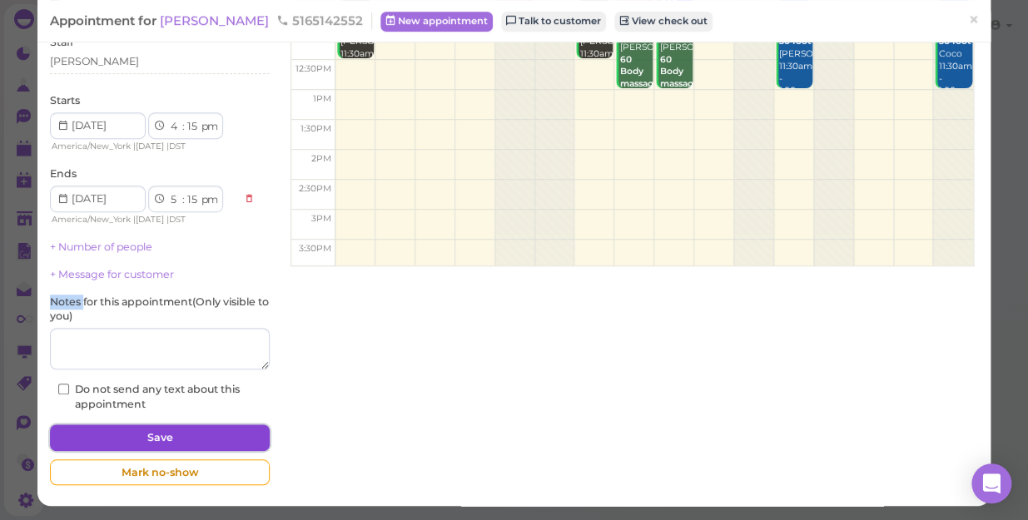
click at [130, 441] on button "Save" at bounding box center [160, 438] width 220 height 27
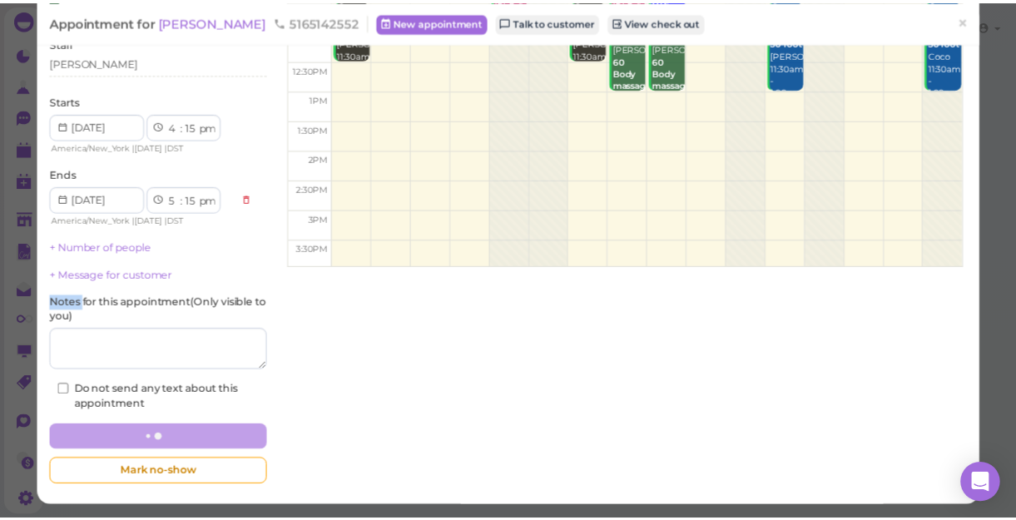
scroll to position [203, 0]
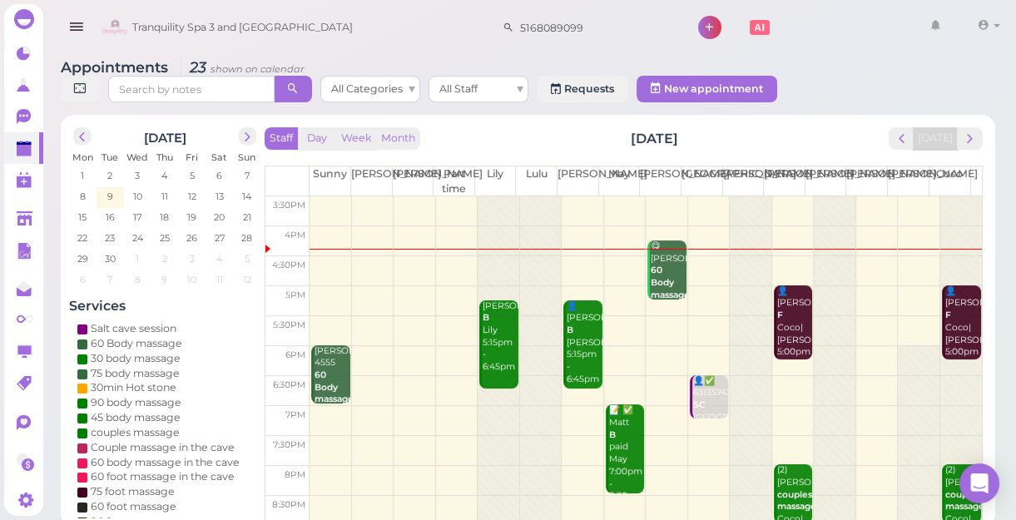
scroll to position [301, 0]
click at [138, 213] on span "17" at bounding box center [138, 217] width 12 height 15
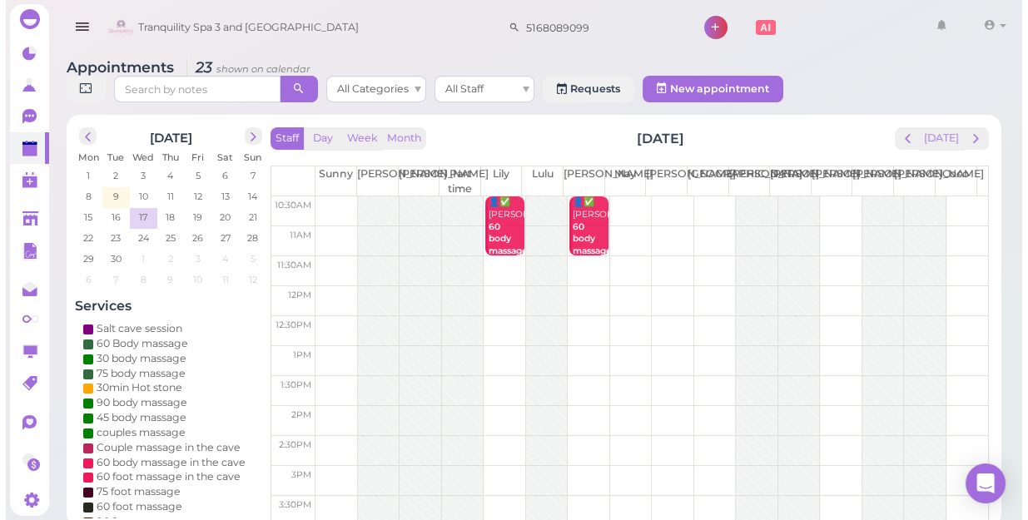
scroll to position [151, 0]
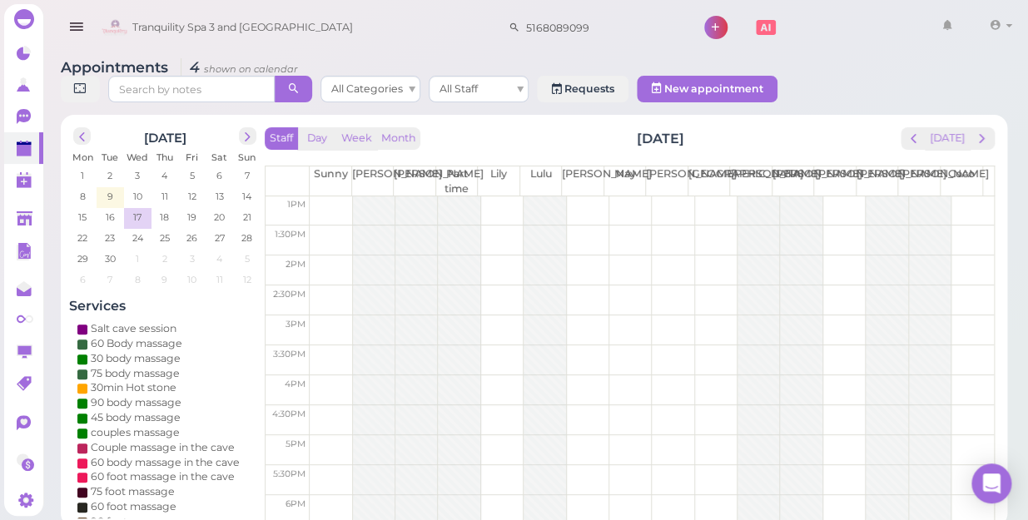
click at [626, 256] on td at bounding box center [652, 271] width 684 height 30
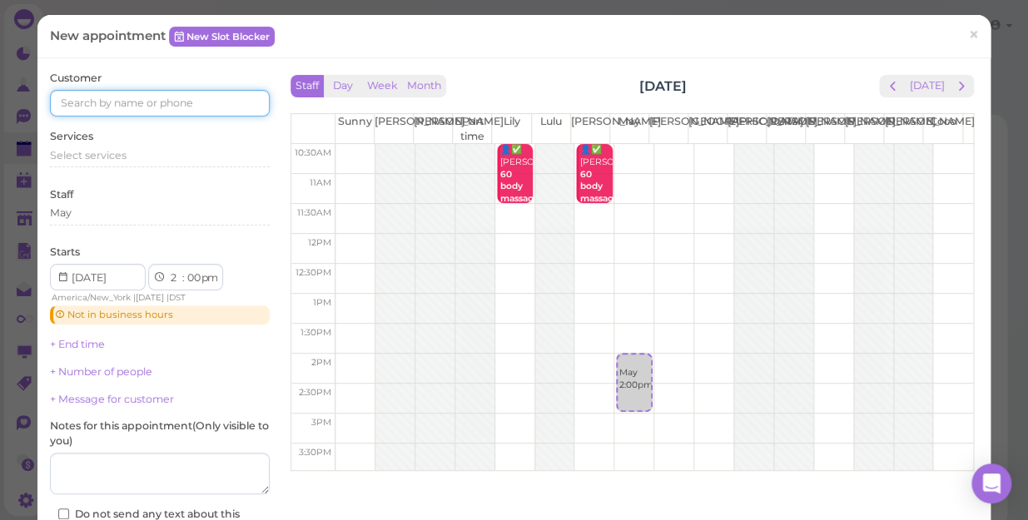
click at [216, 100] on input at bounding box center [160, 103] width 220 height 27
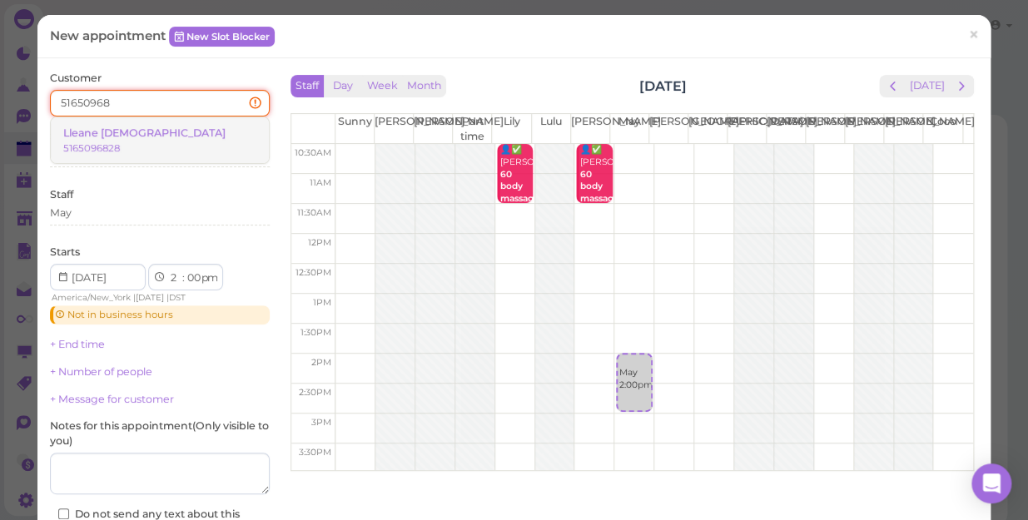
type input "51650968"
click at [171, 125] on link "Lleane [DEMOGRAPHIC_DATA] 5165096828" at bounding box center [160, 140] width 218 height 47
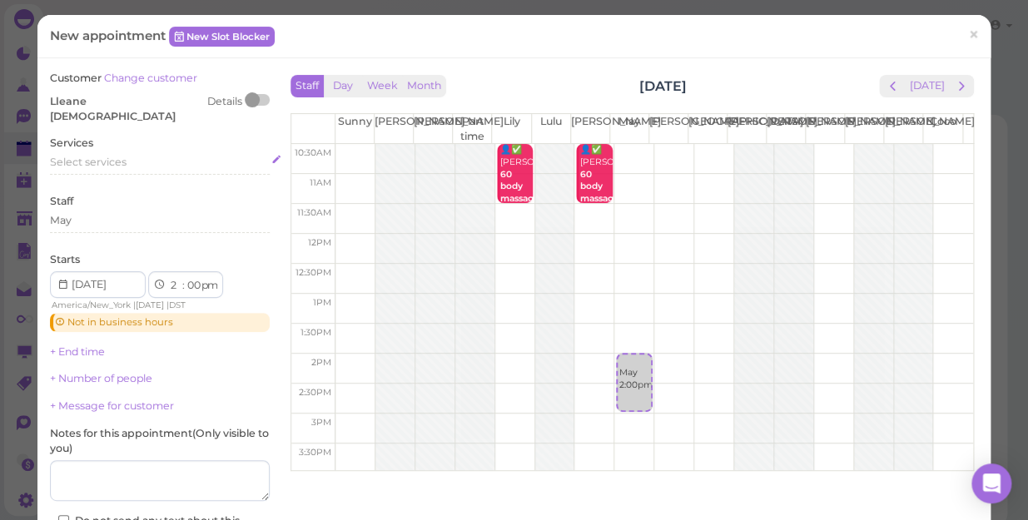
click at [122, 156] on span "Select services" at bounding box center [88, 162] width 77 height 12
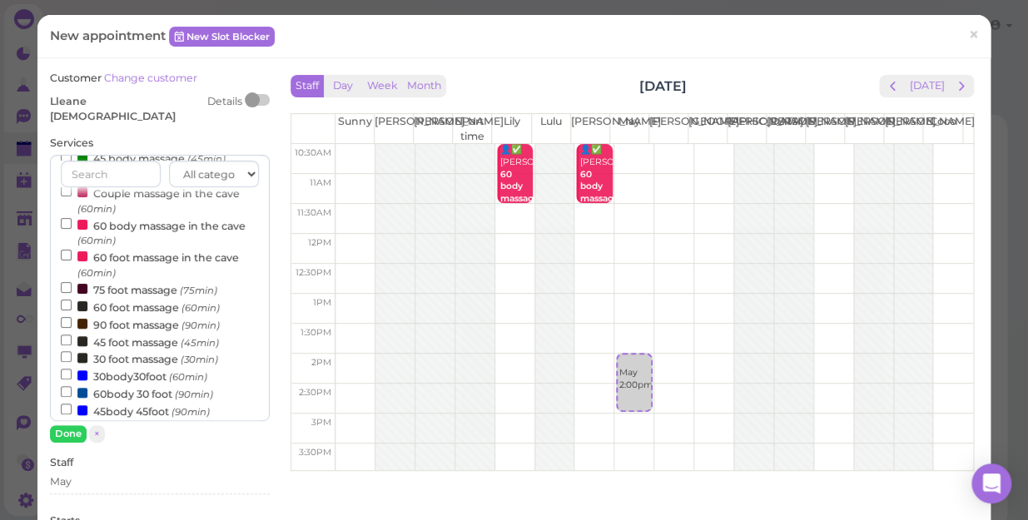
click at [126, 298] on label "60 foot massage (60min)" at bounding box center [140, 306] width 159 height 17
click at [72, 300] on input "60 foot massage (60min)" at bounding box center [66, 305] width 11 height 11
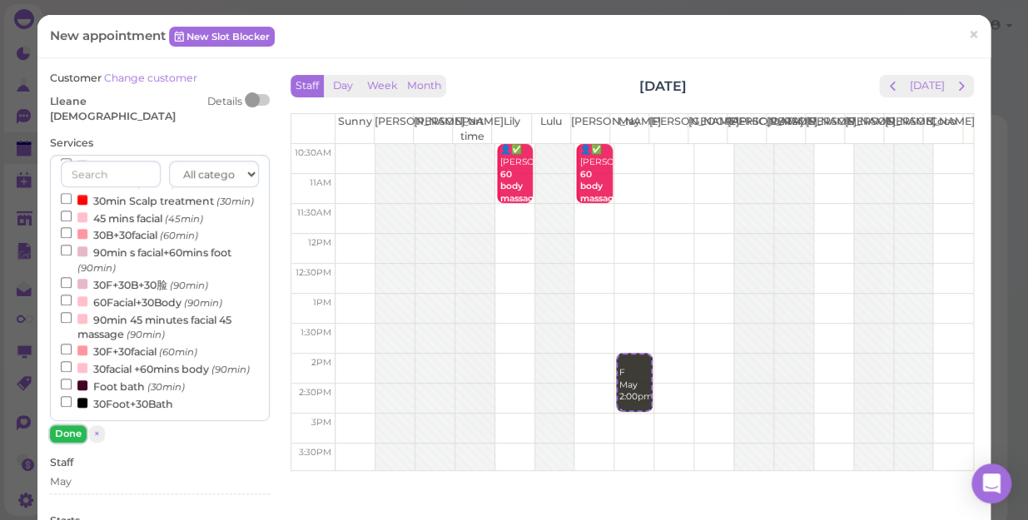
click at [67, 425] on button "Done" at bounding box center [68, 433] width 37 height 17
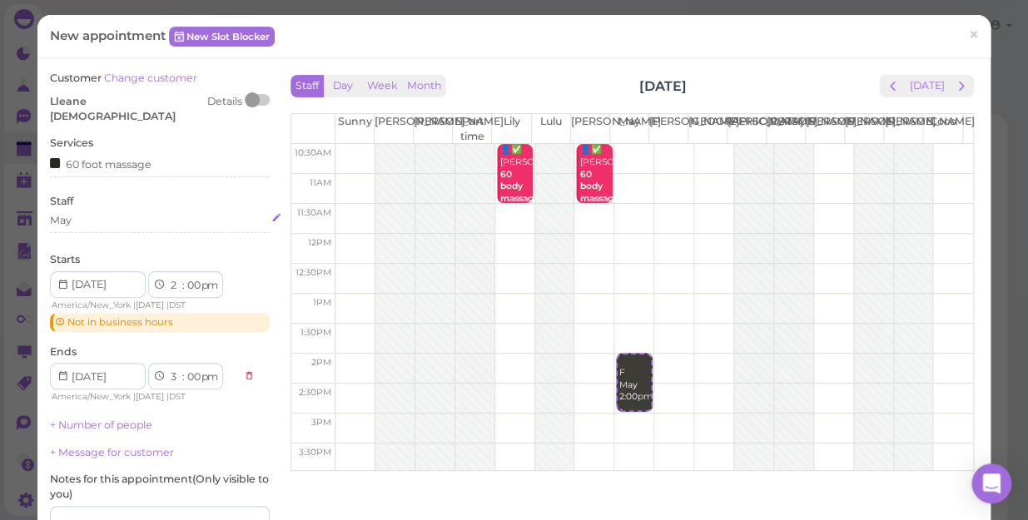
click at [86, 213] on div "May" at bounding box center [160, 220] width 220 height 15
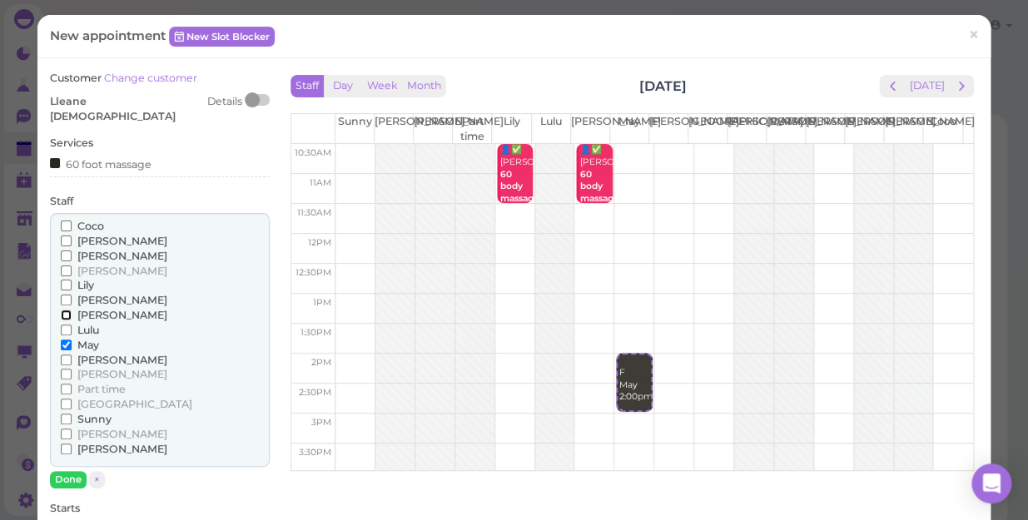
click at [65, 310] on input "[PERSON_NAME]" at bounding box center [66, 315] width 11 height 11
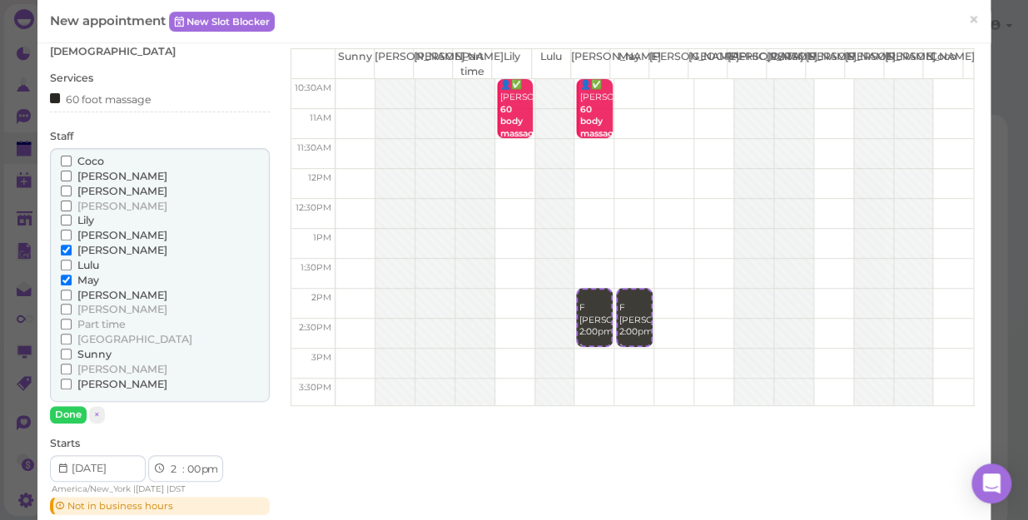
scroll to position [151, 0]
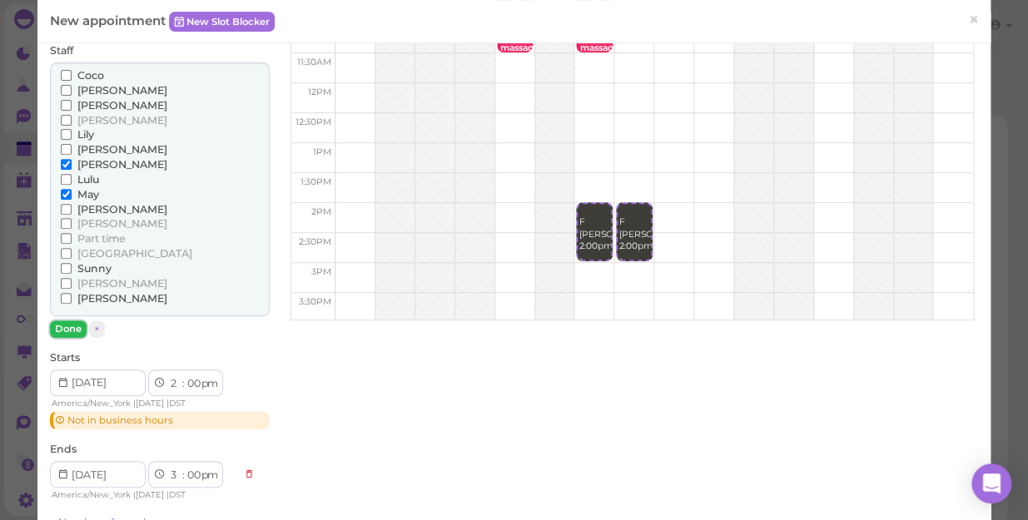
click at [62, 321] on button "Done" at bounding box center [68, 329] width 37 height 17
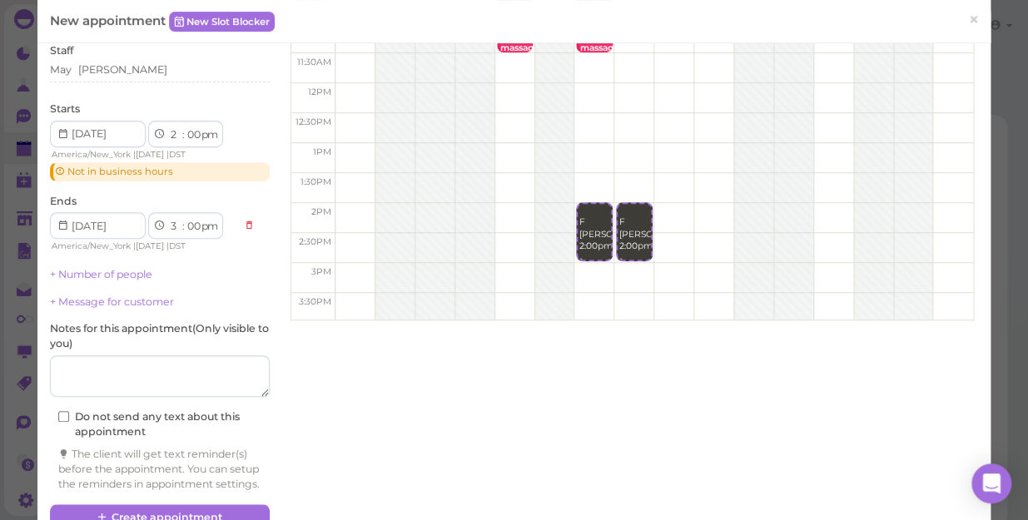
scroll to position [187, 0]
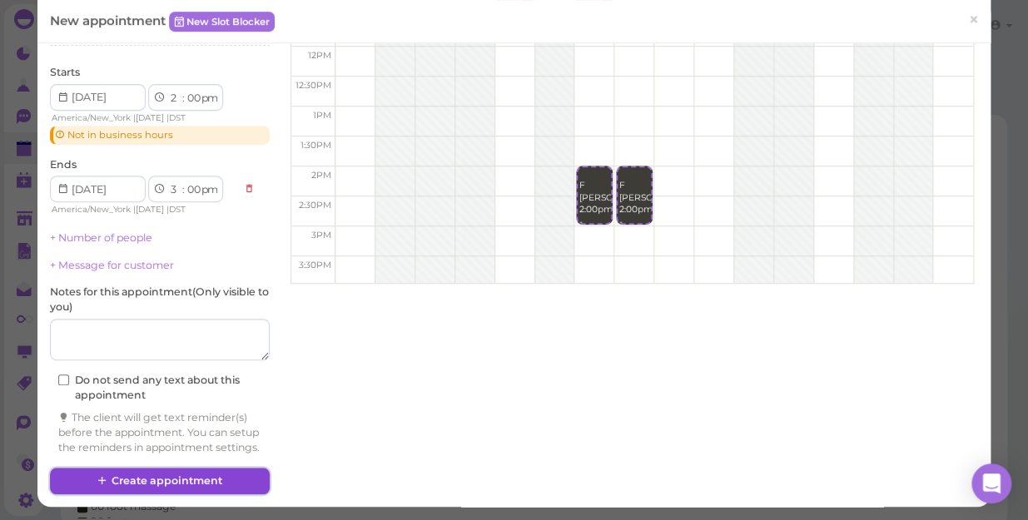
click at [200, 470] on button "Create appointment" at bounding box center [160, 481] width 220 height 27
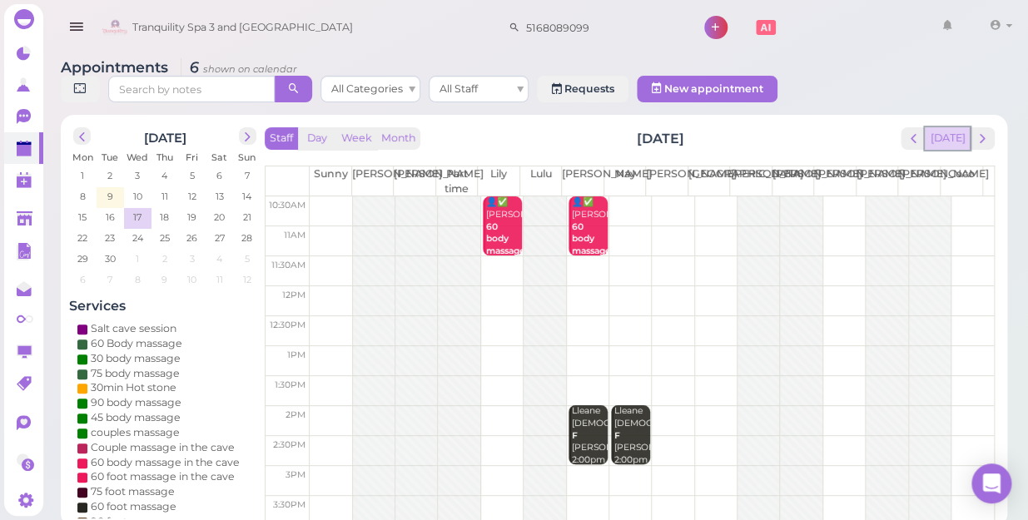
click at [949, 127] on button "[DATE]" at bounding box center [947, 138] width 45 height 22
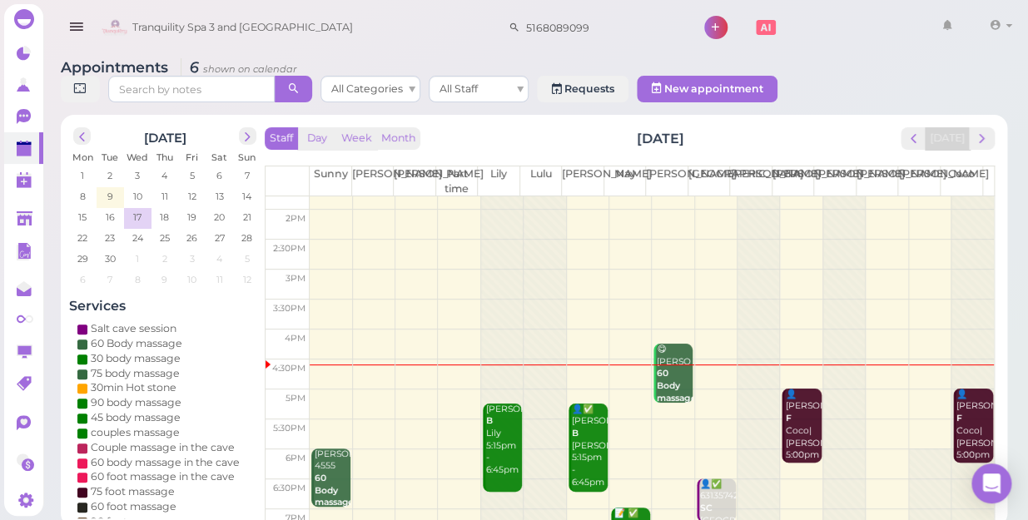
scroll to position [301, 0]
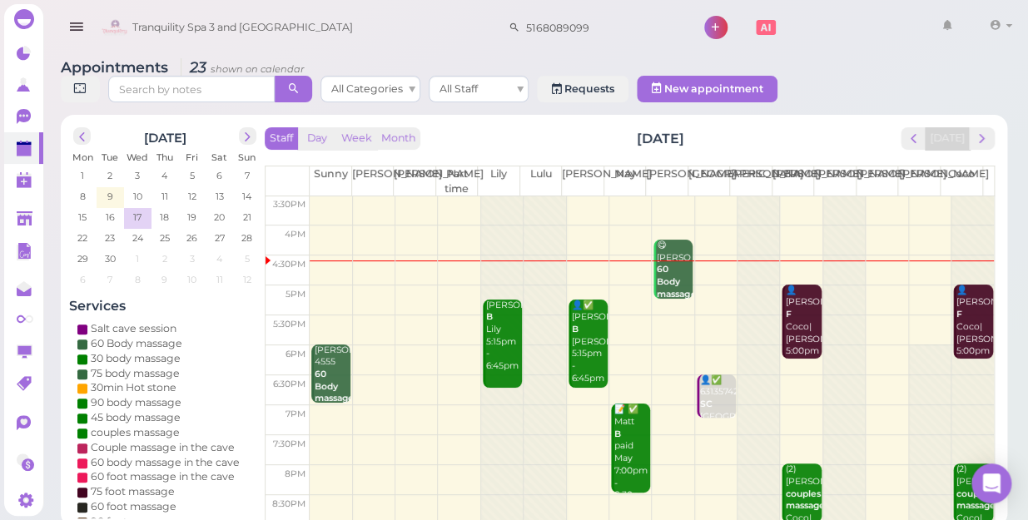
click at [499, 379] on div at bounding box center [502, 209] width 42 height 627
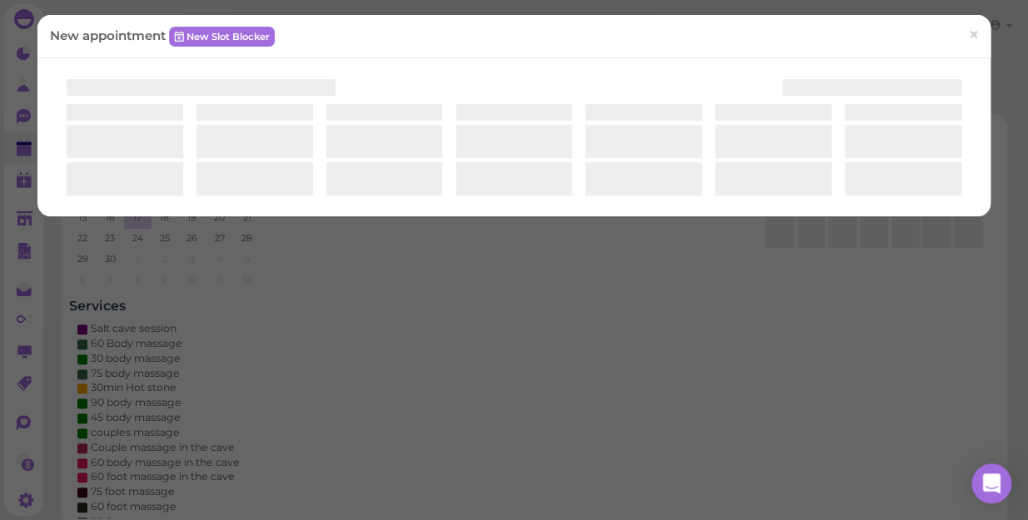
click at [499, 379] on div "New appointment New Slot Blocker ×" at bounding box center [514, 260] width 1028 height 520
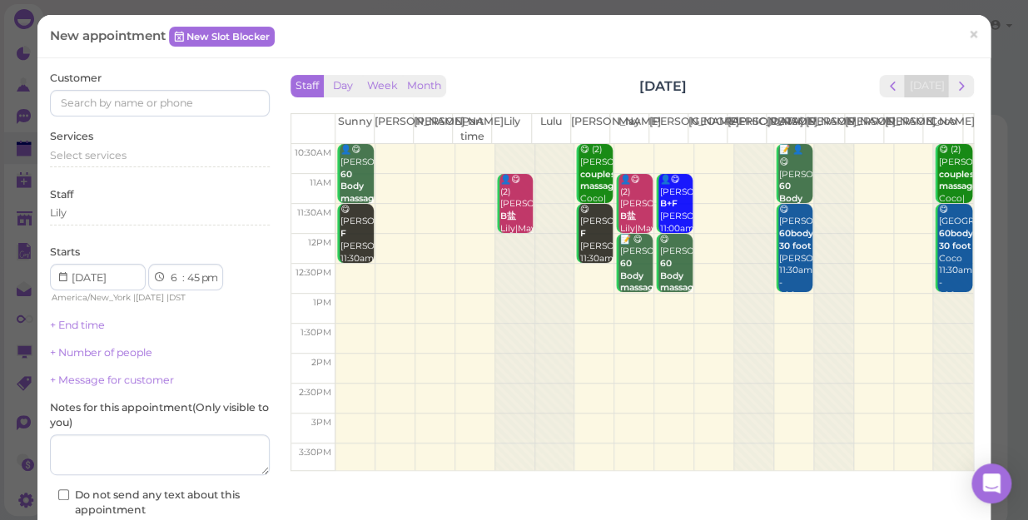
scroll to position [226, 0]
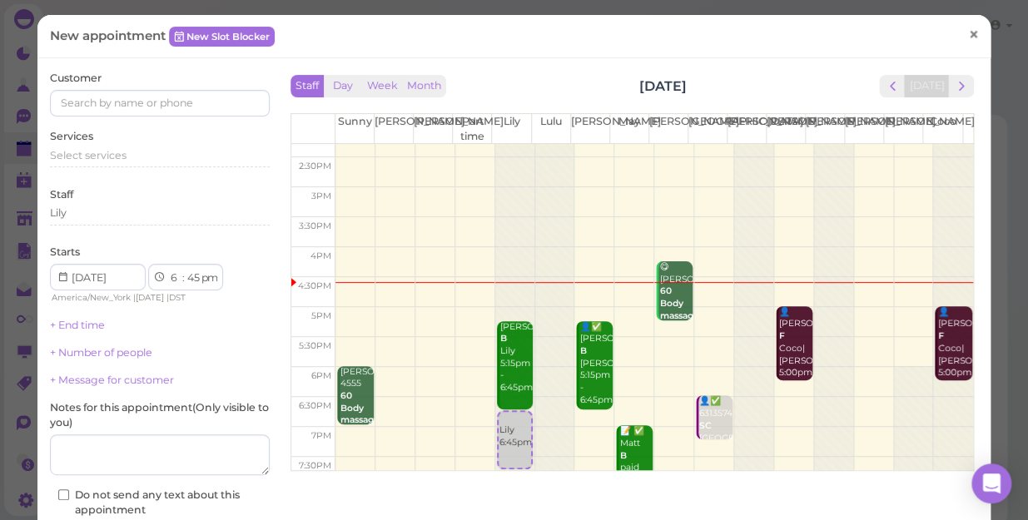
click at [967, 33] on link "×" at bounding box center [973, 35] width 31 height 39
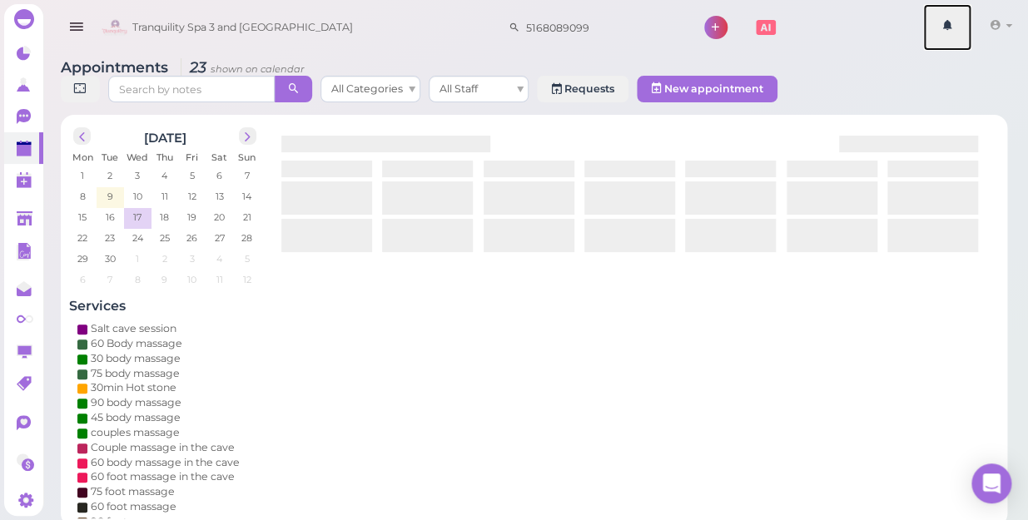
click at [967, 33] on link at bounding box center [947, 27] width 48 height 47
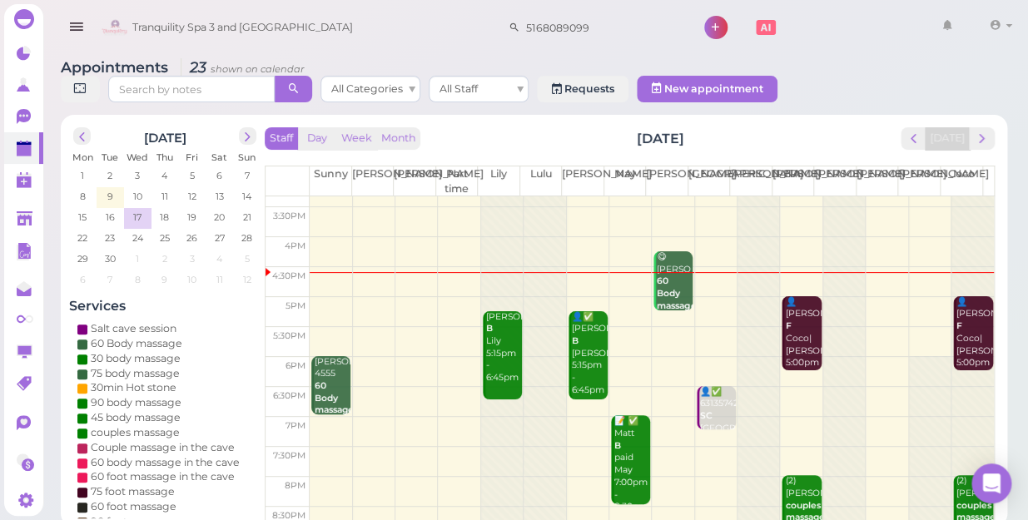
scroll to position [301, 0]
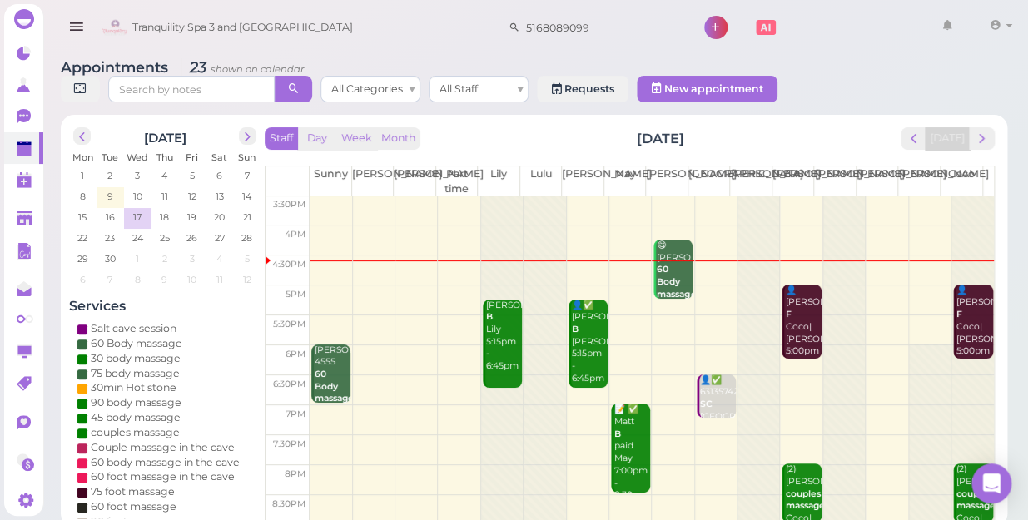
click at [784, 375] on td at bounding box center [652, 390] width 684 height 30
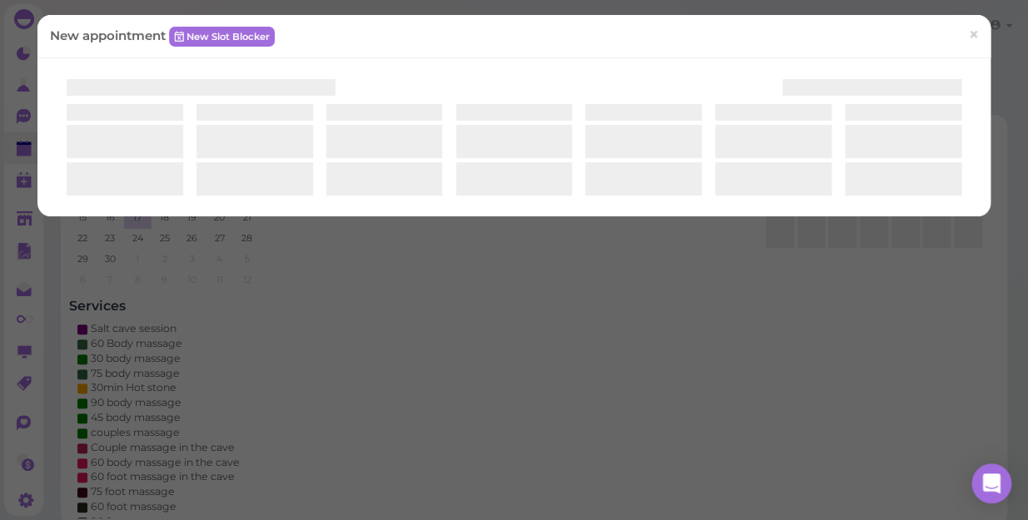
click at [784, 365] on div "New appointment New Slot Blocker ×" at bounding box center [514, 260] width 1028 height 520
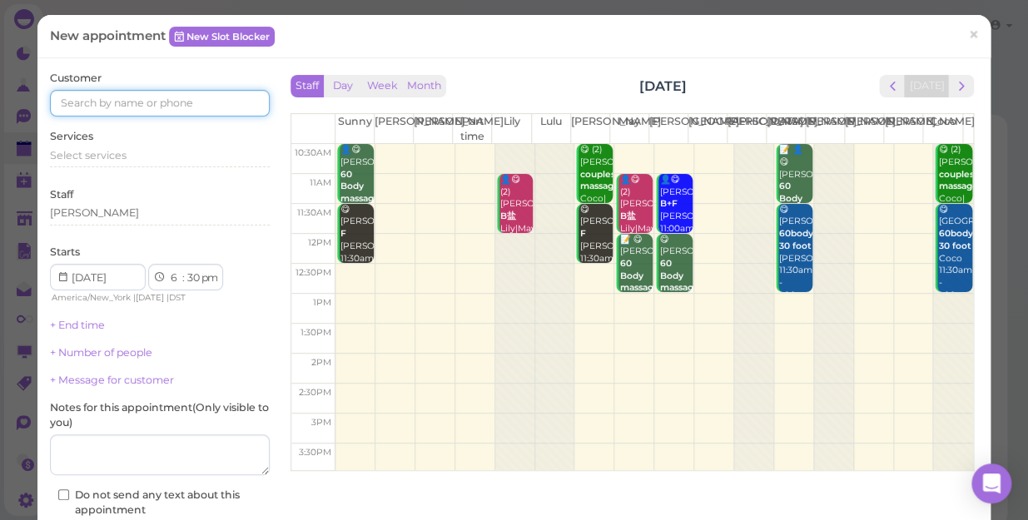
click at [201, 99] on input at bounding box center [160, 103] width 220 height 27
type input "3475754148"
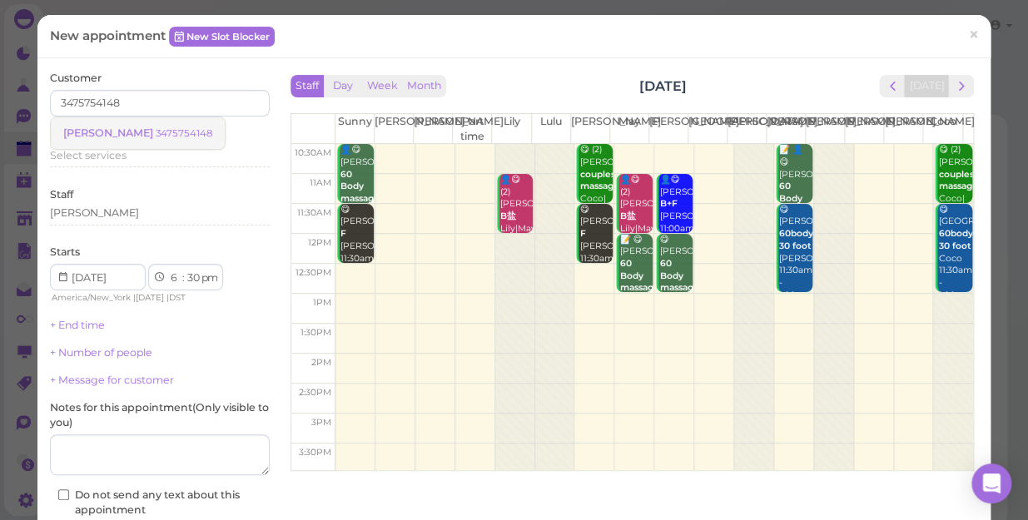
click at [176, 123] on link "[PERSON_NAME] 3475754148" at bounding box center [138, 133] width 174 height 32
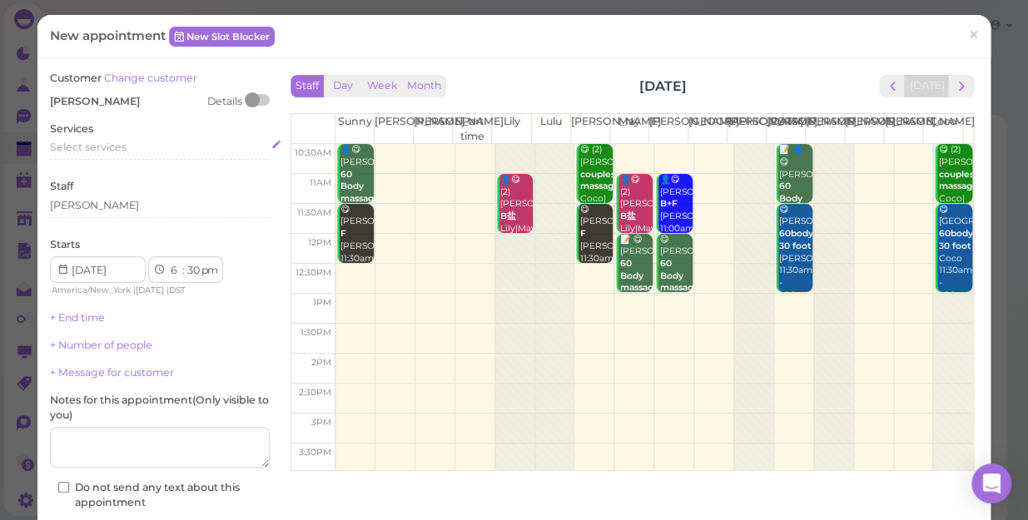
click at [164, 150] on div "Select services" at bounding box center [160, 147] width 220 height 15
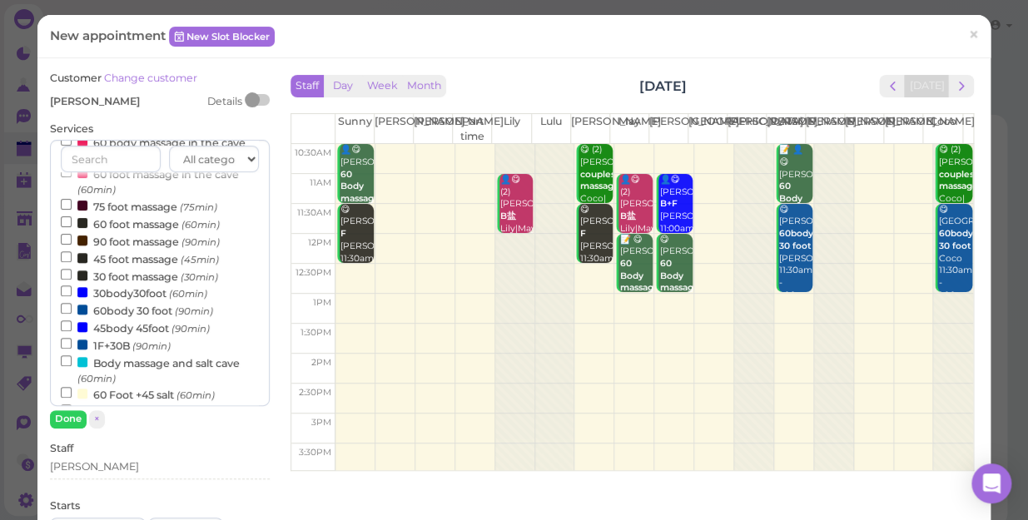
scroll to position [226, 0]
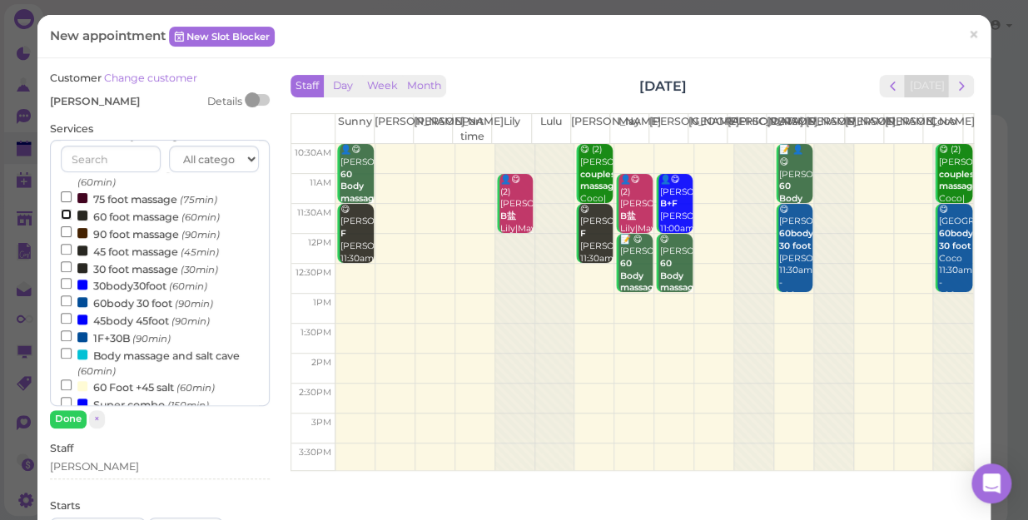
click at [62, 216] on input "60 foot massage (60min)" at bounding box center [66, 214] width 11 height 11
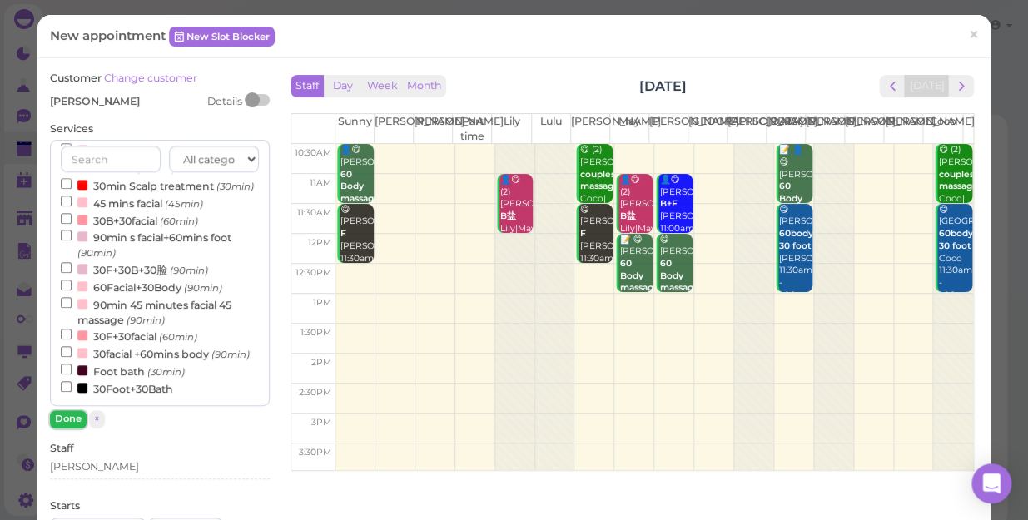
click at [67, 419] on button "Done" at bounding box center [68, 418] width 37 height 17
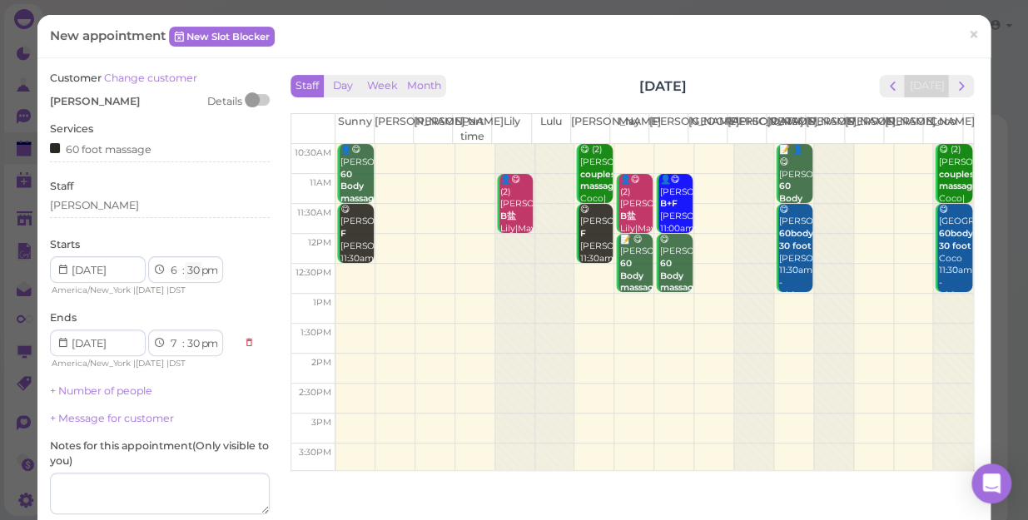
click at [190, 272] on select "00 05 10 15 20 25 30 35 40 45 50 55" at bounding box center [193, 270] width 17 height 17
select select "40"
click at [185, 262] on select "00 05 10 15 20 25 30 35 40 45 50 55" at bounding box center [193, 270] width 17 height 17
select select "40"
click at [87, 207] on div "[PERSON_NAME]" at bounding box center [160, 205] width 220 height 15
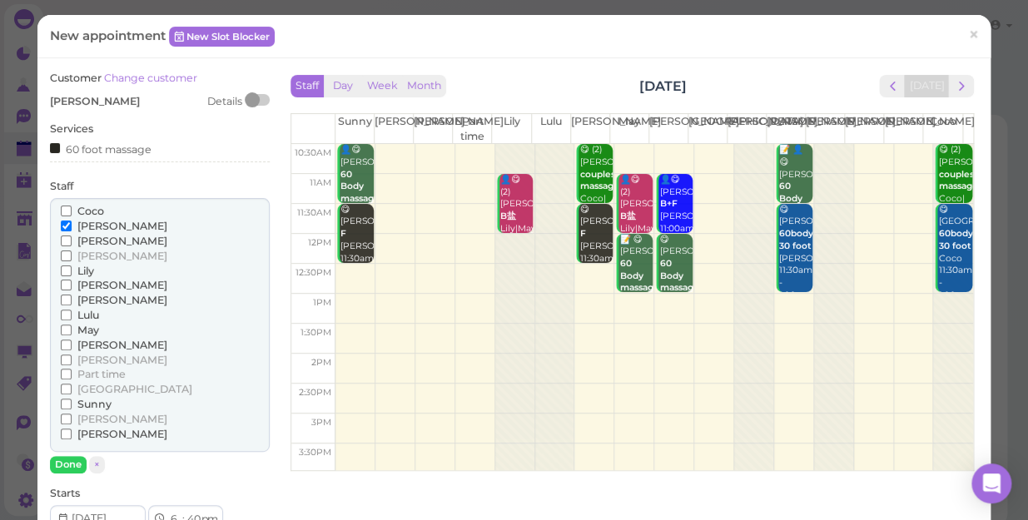
click at [62, 209] on input "Coco" at bounding box center [66, 211] width 11 height 11
click at [59, 465] on button "Done" at bounding box center [68, 464] width 37 height 17
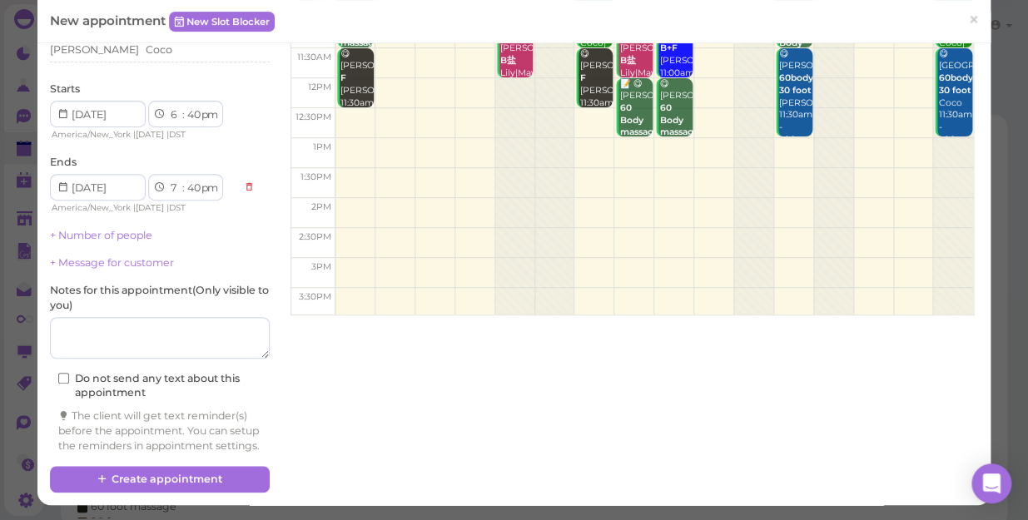
scroll to position [169, 0]
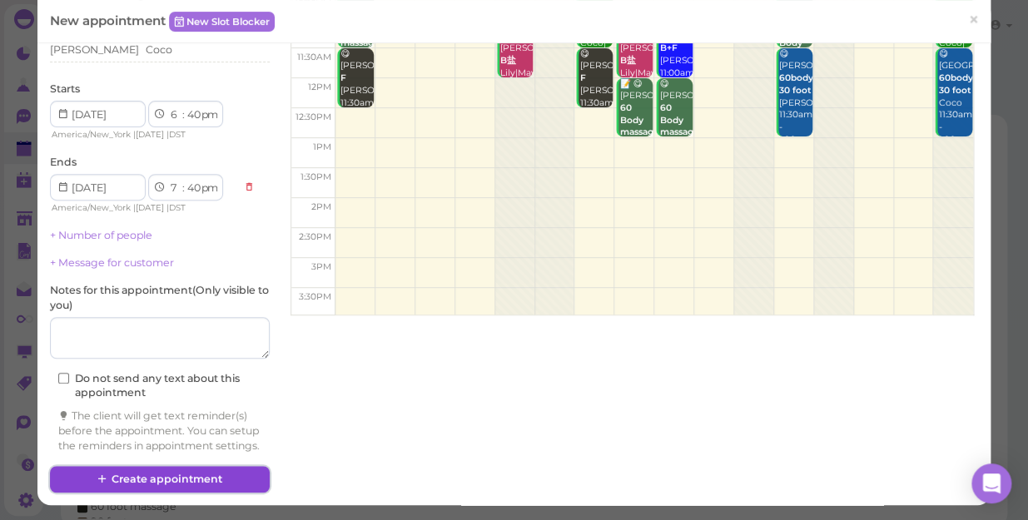
click at [177, 478] on button "Create appointment" at bounding box center [160, 479] width 220 height 27
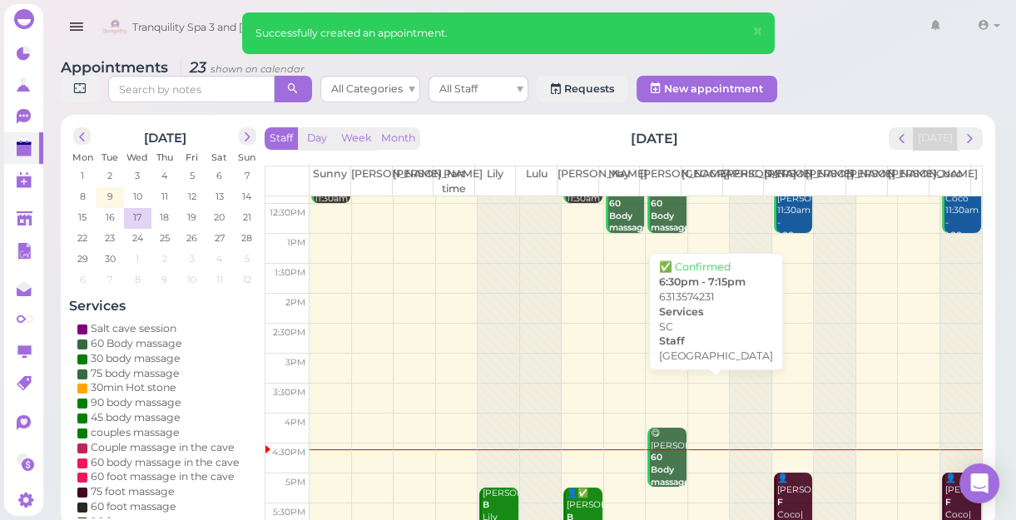
scroll to position [301, 0]
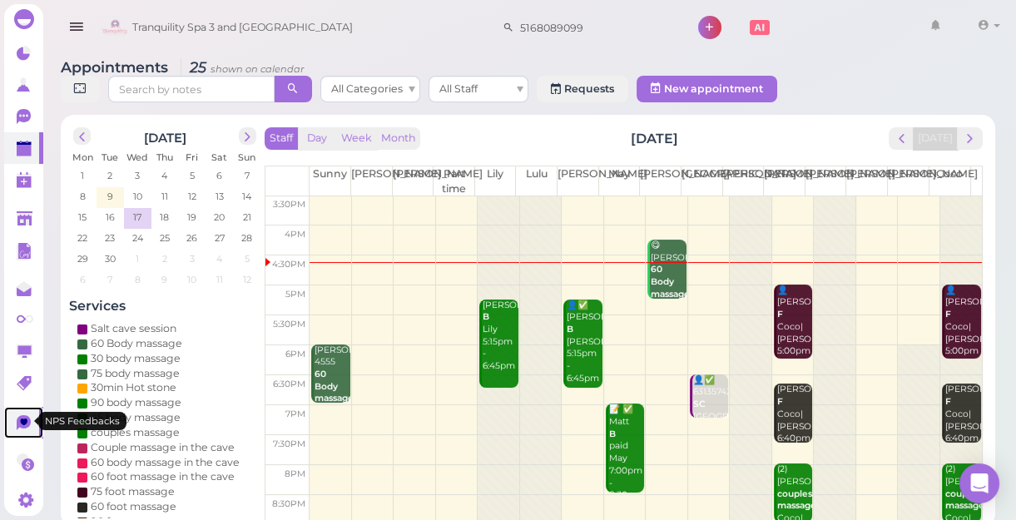
click at [22, 415] on icon at bounding box center [24, 422] width 14 height 15
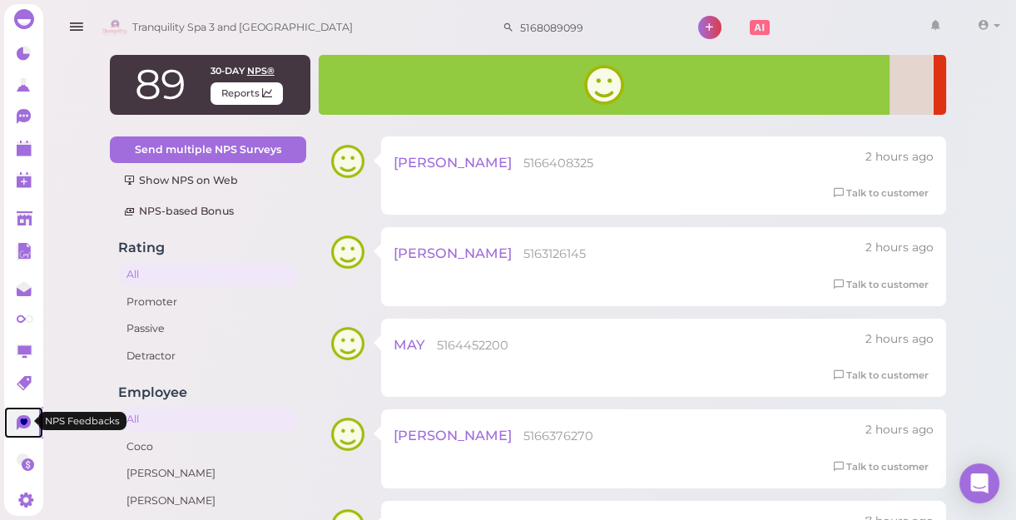
click at [22, 415] on icon at bounding box center [24, 422] width 14 height 15
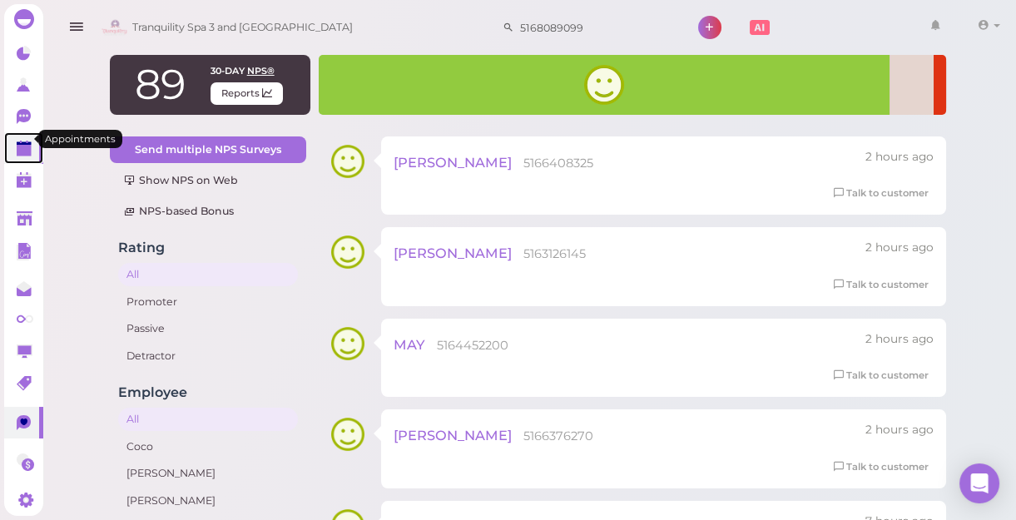
click at [24, 142] on polygon at bounding box center [24, 143] width 15 height 3
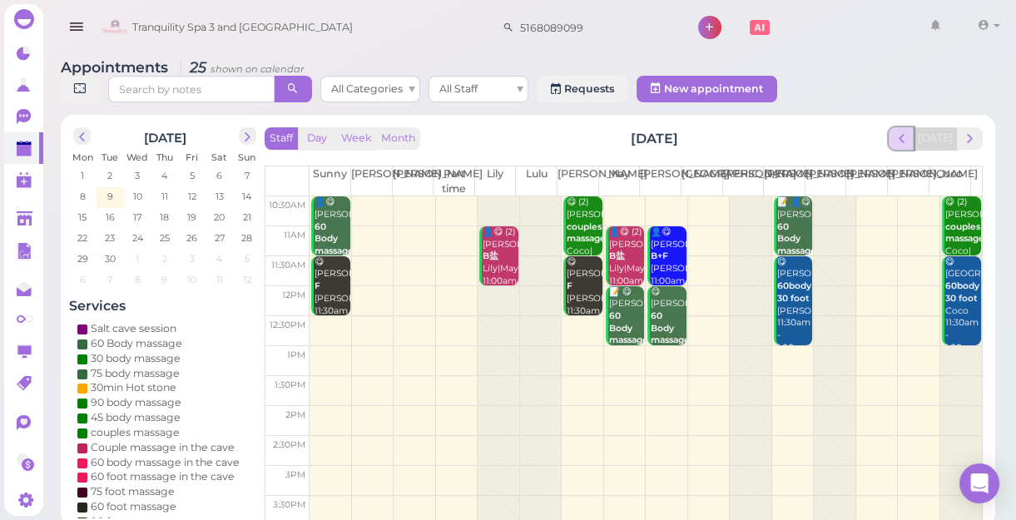
click at [902, 145] on span "prev" at bounding box center [902, 139] width 16 height 16
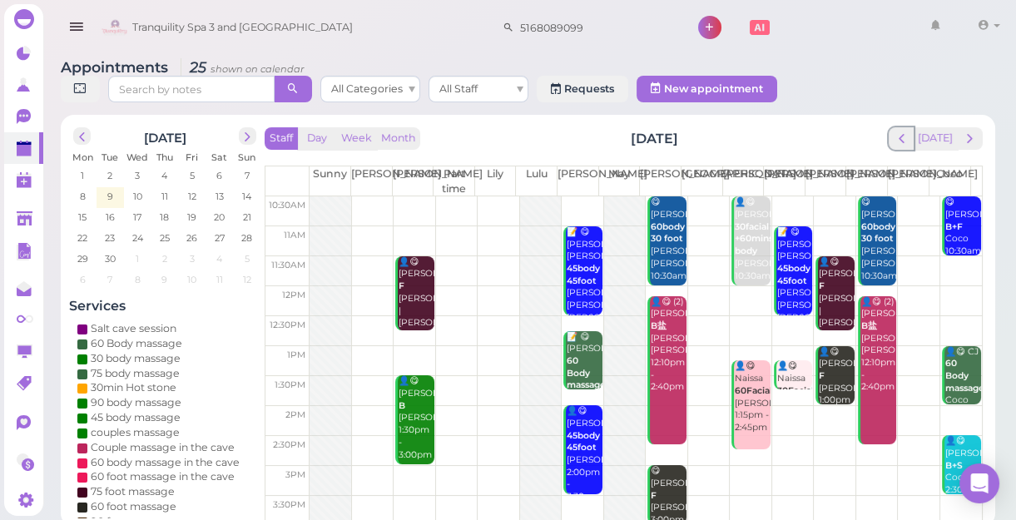
click at [902, 145] on span "prev" at bounding box center [902, 139] width 16 height 16
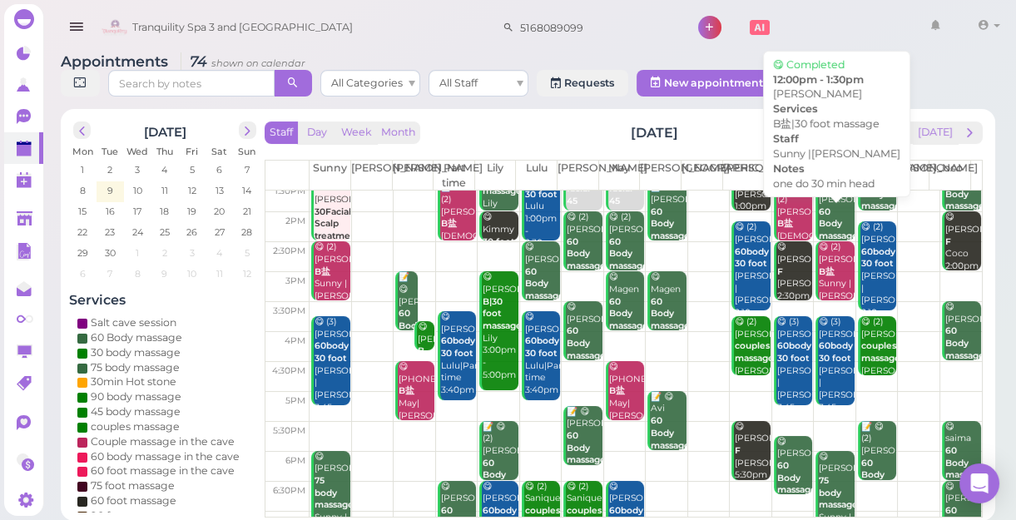
scroll to position [301, 0]
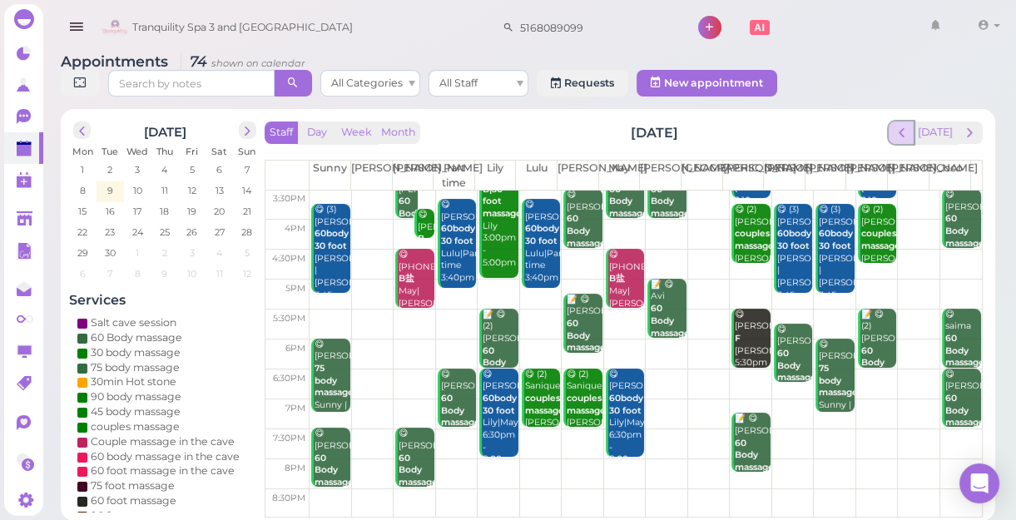
click at [915, 131] on button "prev" at bounding box center [902, 133] width 26 height 22
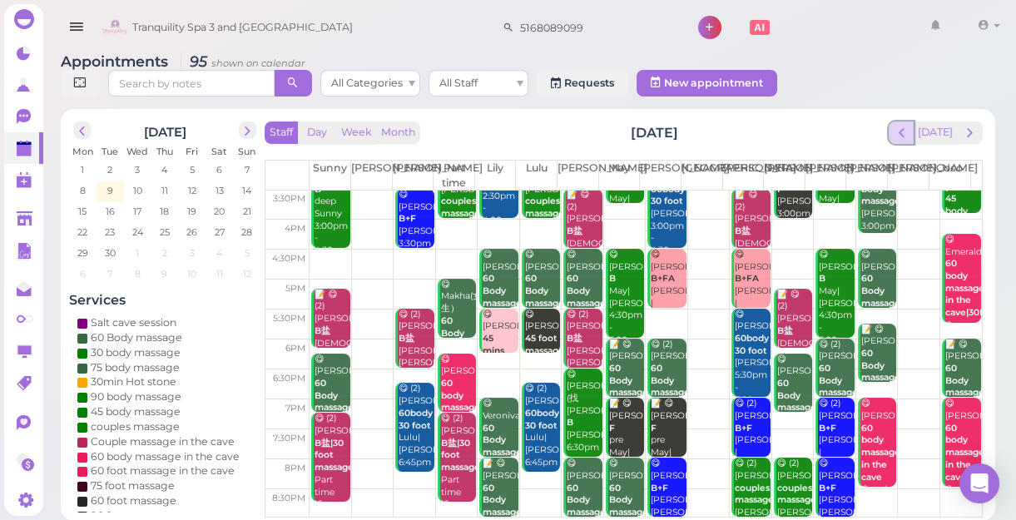
click at [915, 138] on button "prev" at bounding box center [902, 133] width 26 height 22
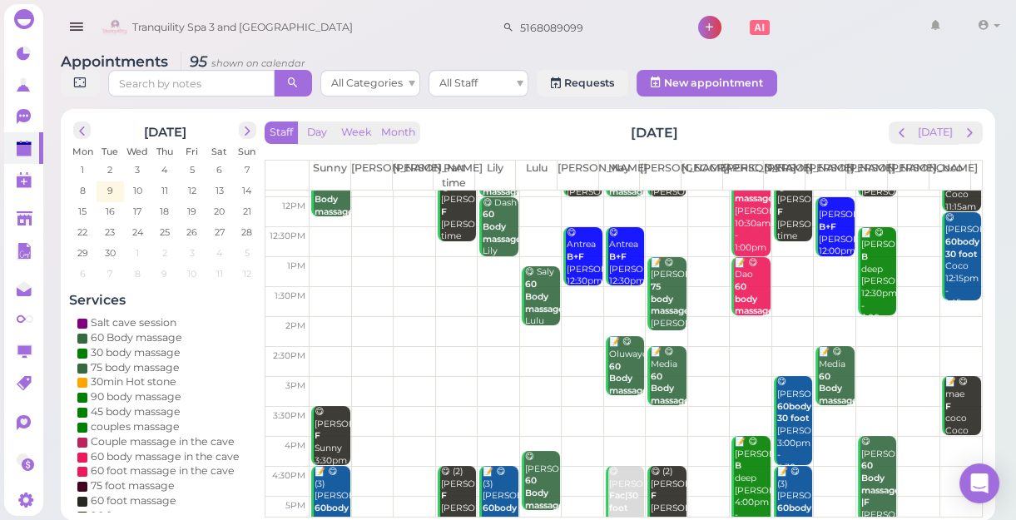
scroll to position [226, 0]
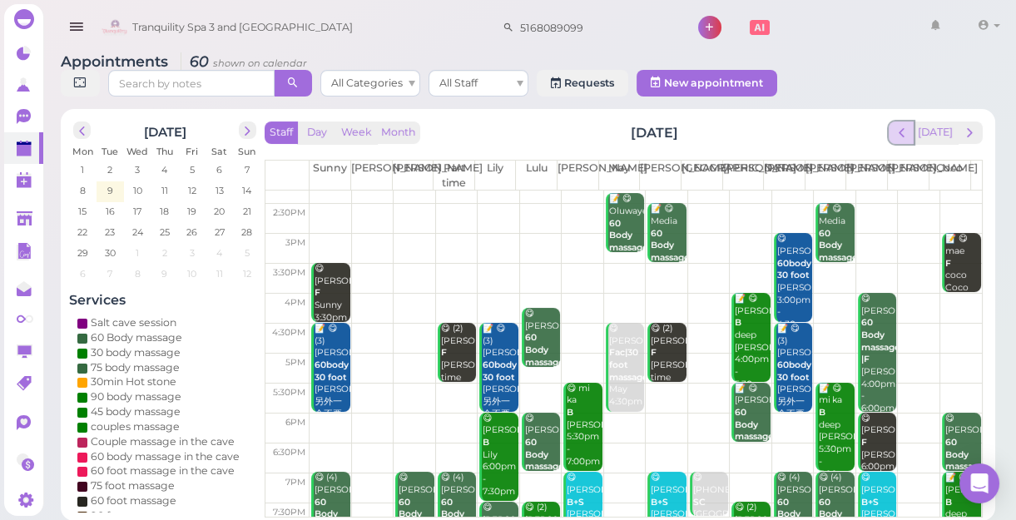
click at [907, 133] on span "prev" at bounding box center [902, 133] width 16 height 16
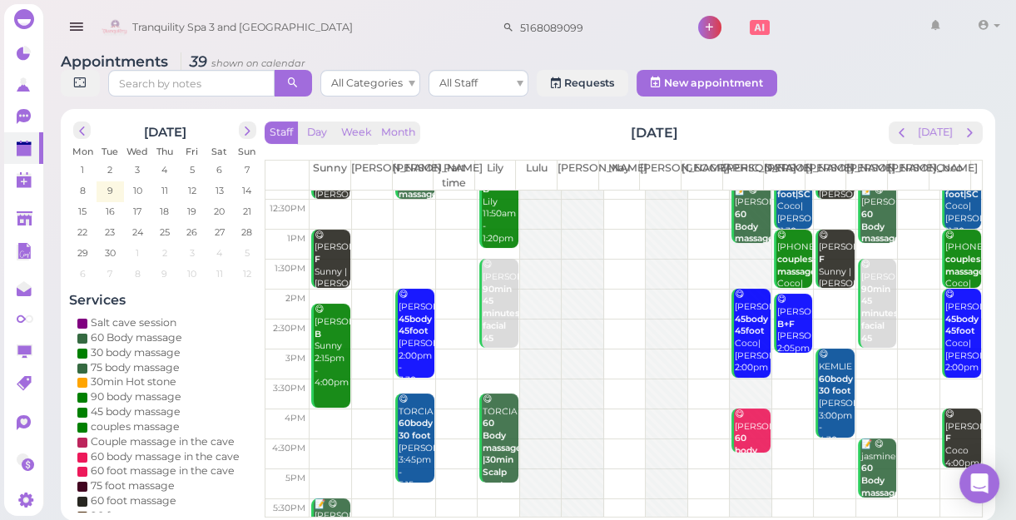
scroll to position [74, 0]
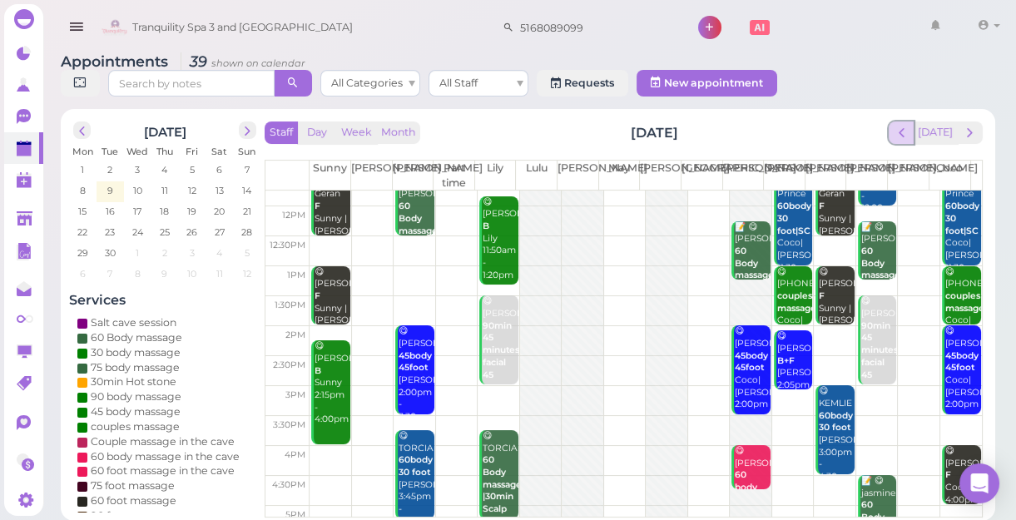
click at [899, 132] on span "prev" at bounding box center [902, 133] width 16 height 16
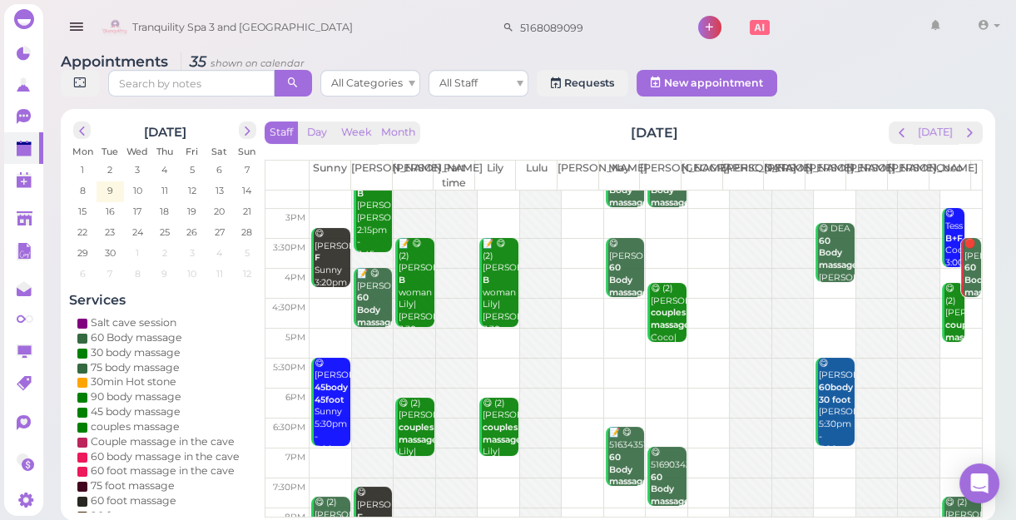
scroll to position [225, 0]
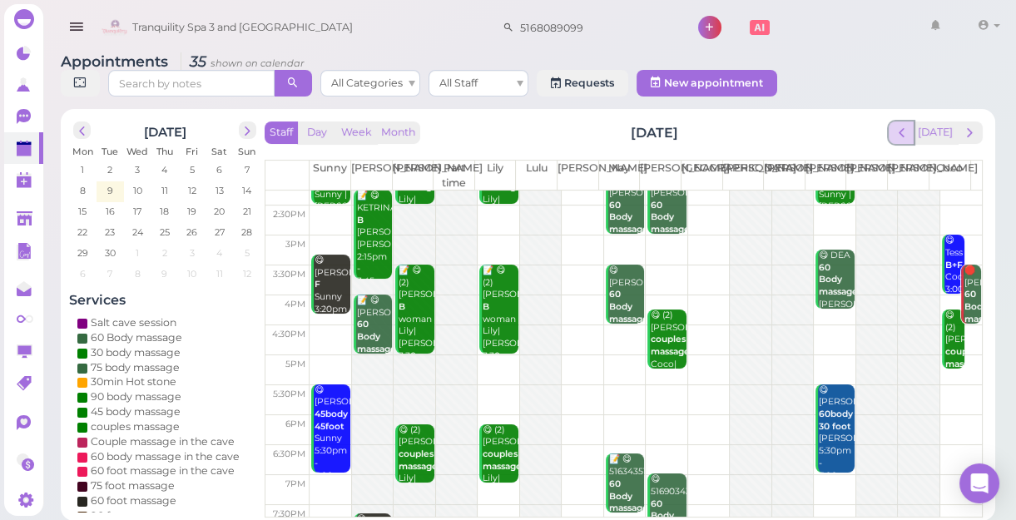
click at [897, 130] on span "prev" at bounding box center [902, 133] width 16 height 16
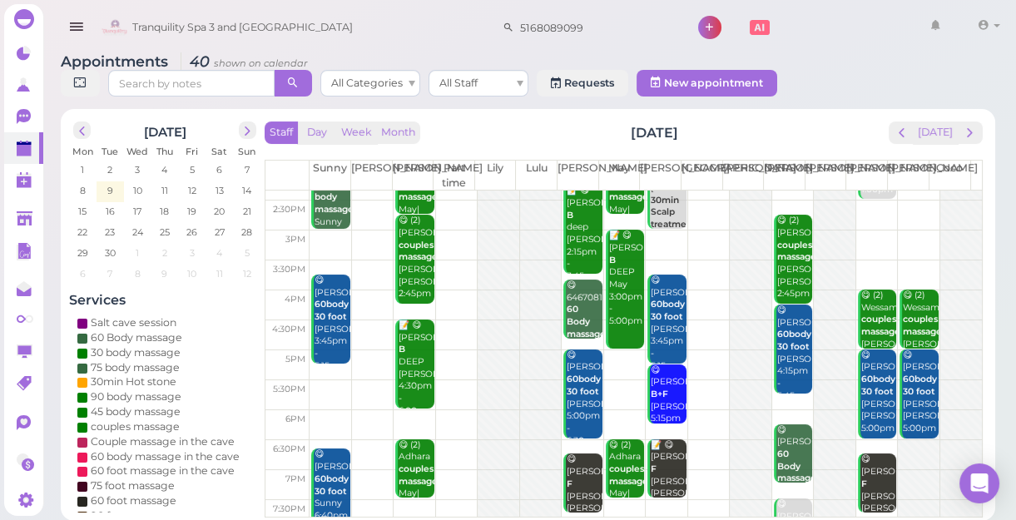
scroll to position [301, 0]
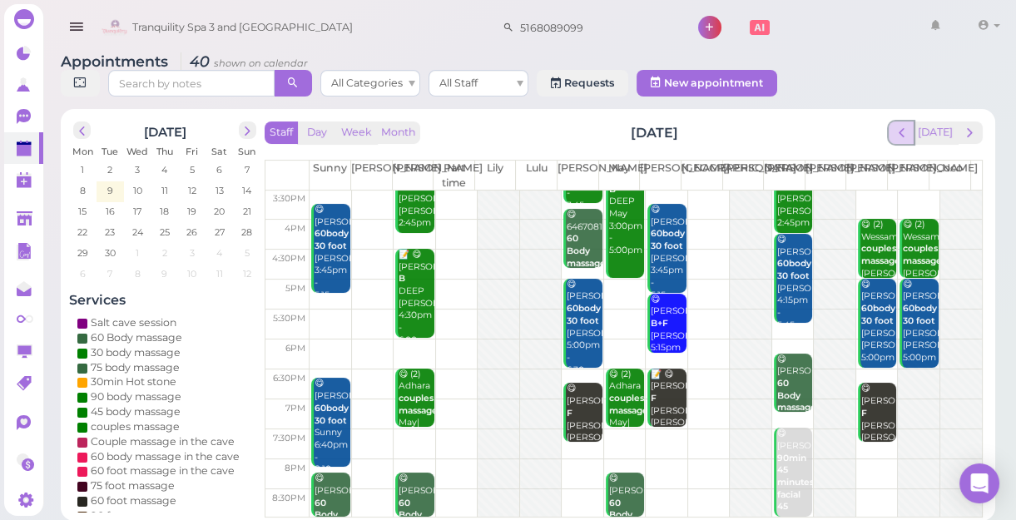
click at [898, 128] on span "prev" at bounding box center [902, 133] width 16 height 16
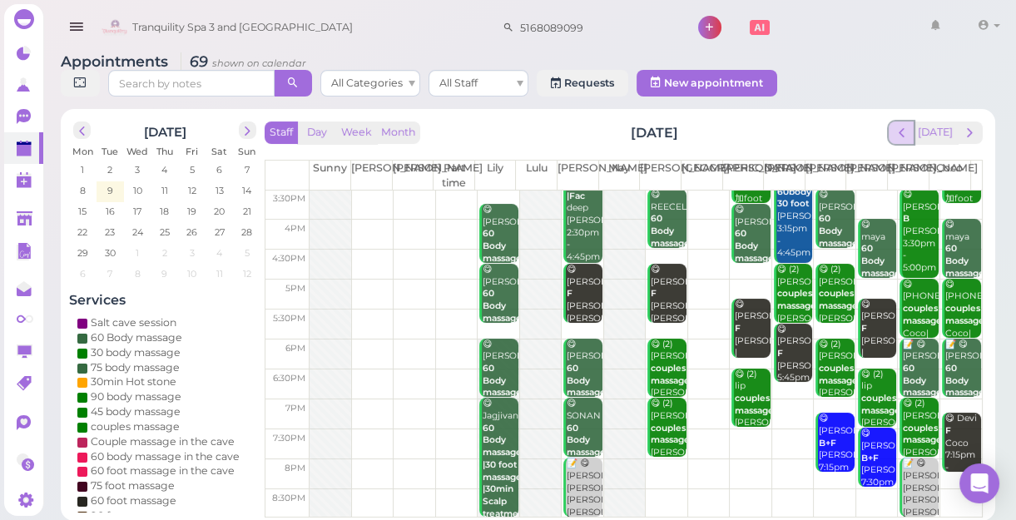
click at [900, 133] on span "prev" at bounding box center [902, 133] width 16 height 16
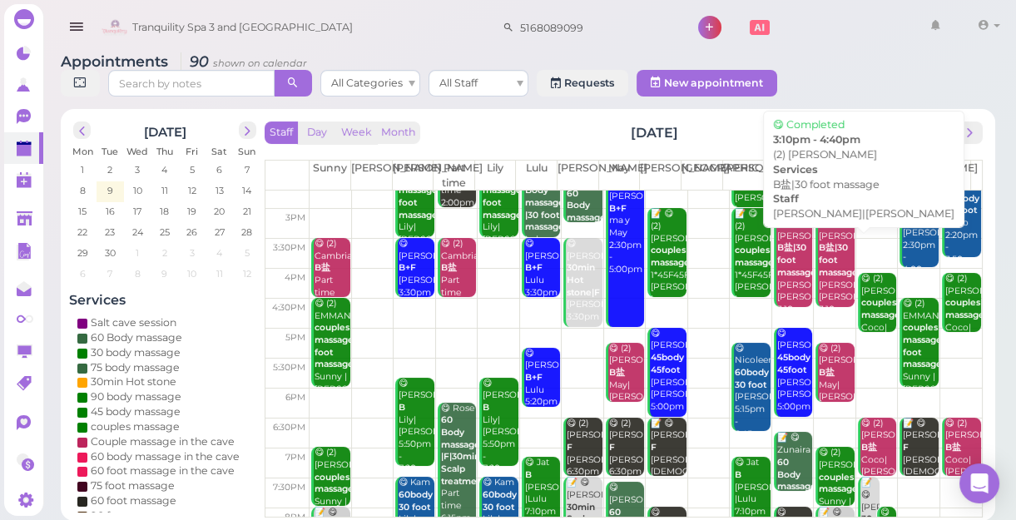
scroll to position [150, 0]
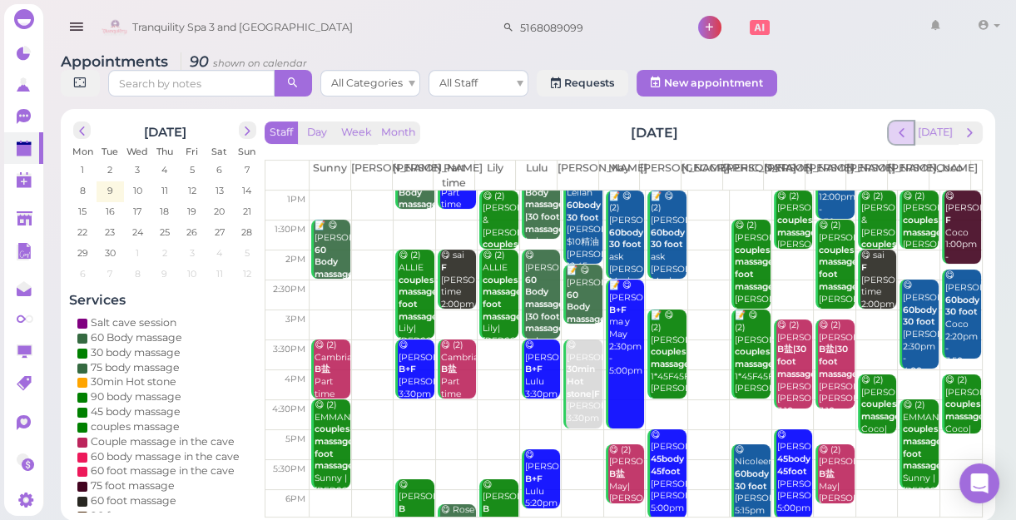
click at [903, 136] on span "prev" at bounding box center [902, 133] width 16 height 16
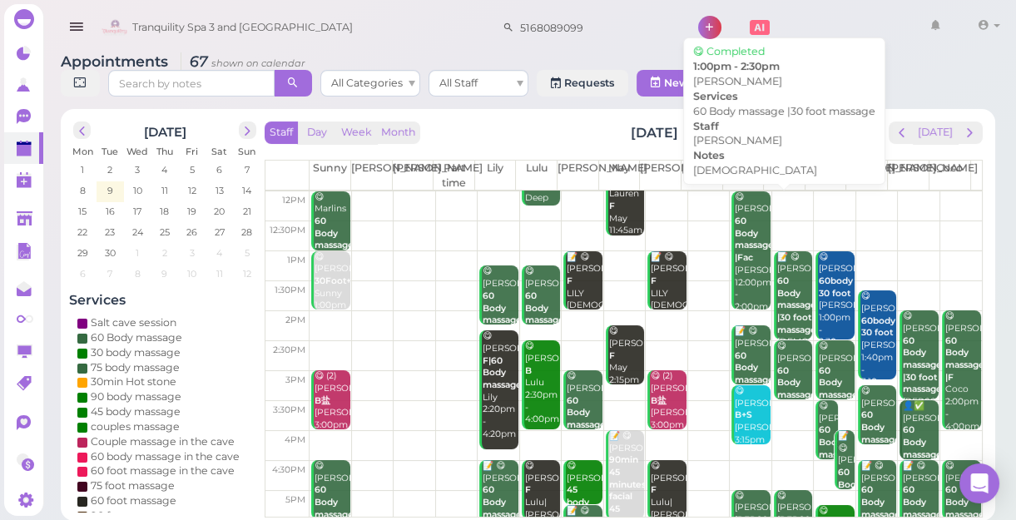
scroll to position [74, 0]
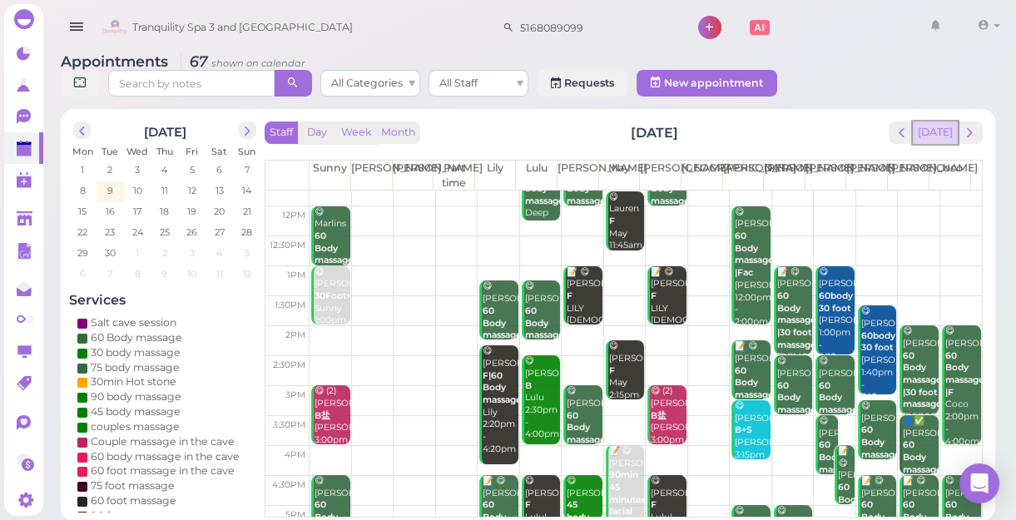
click at [927, 127] on button "[DATE]" at bounding box center [935, 133] width 45 height 22
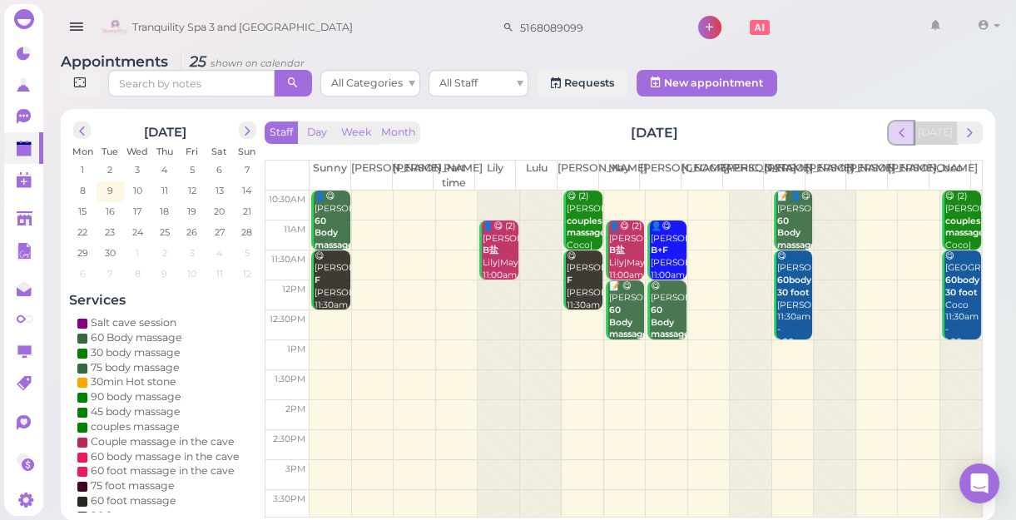
click at [907, 138] on span "prev" at bounding box center [902, 133] width 16 height 16
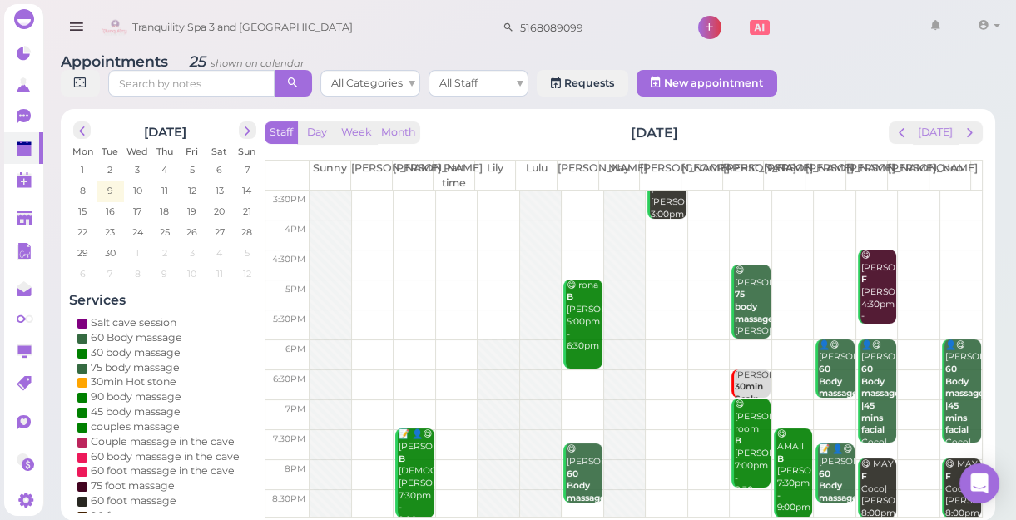
scroll to position [301, 0]
click at [905, 137] on span "prev" at bounding box center [902, 133] width 16 height 16
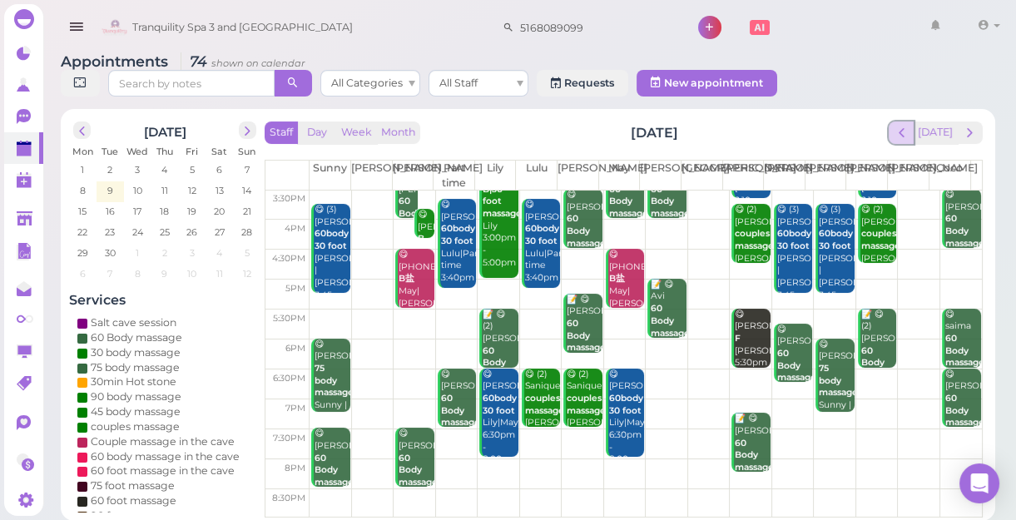
click at [903, 138] on span "prev" at bounding box center [902, 133] width 16 height 16
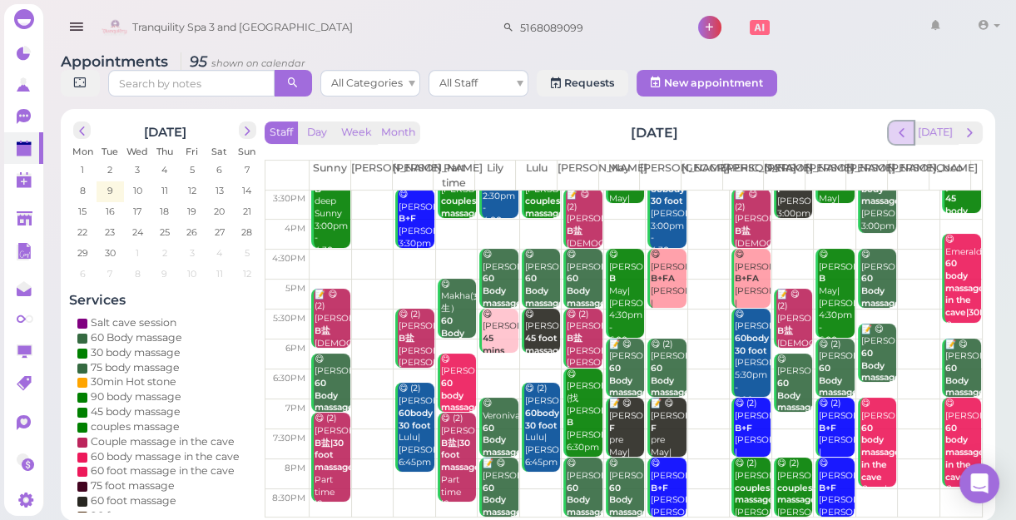
click at [899, 133] on span "prev" at bounding box center [902, 133] width 16 height 16
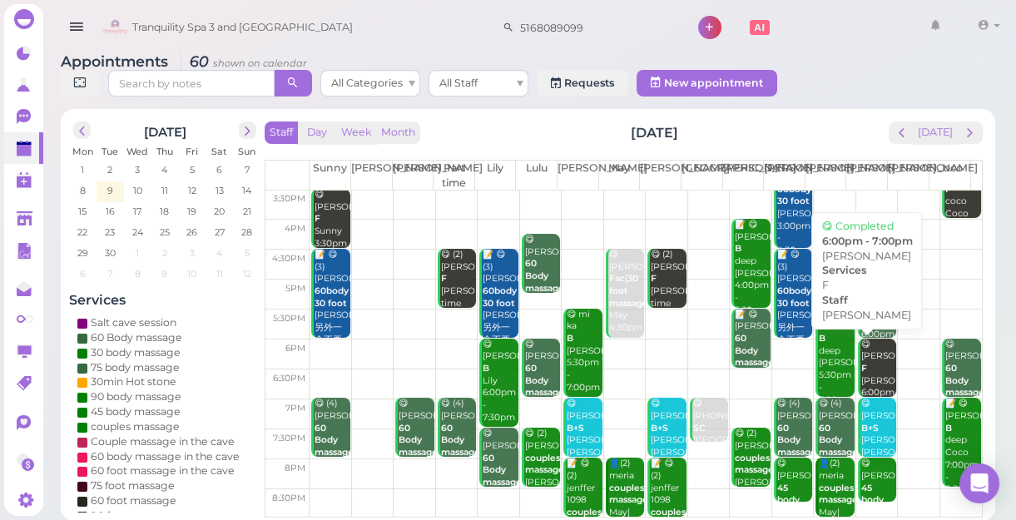
click at [861, 361] on div "😋 [PERSON_NAME] F [PERSON_NAME] 6:00pm - 7:00pm" at bounding box center [879, 382] width 36 height 86
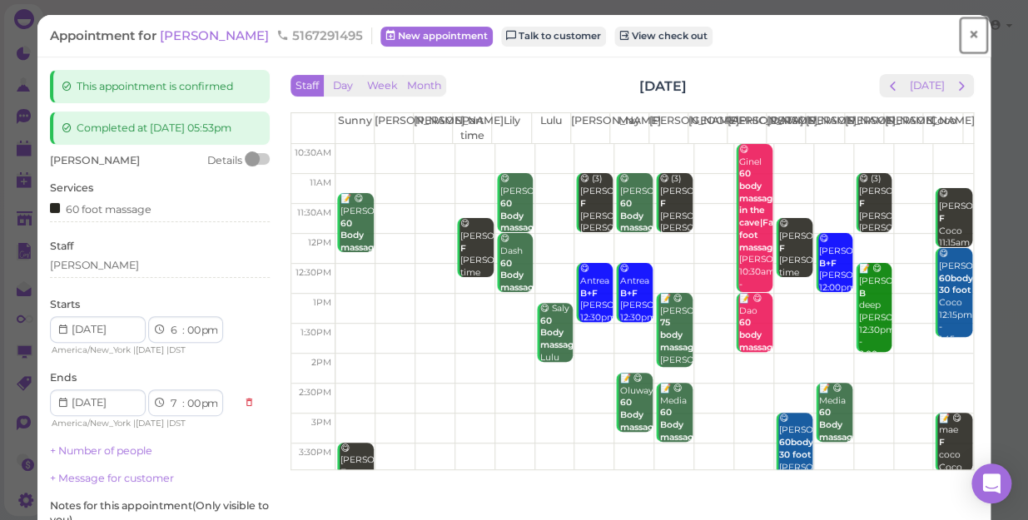
click at [968, 33] on span "×" at bounding box center [973, 34] width 11 height 23
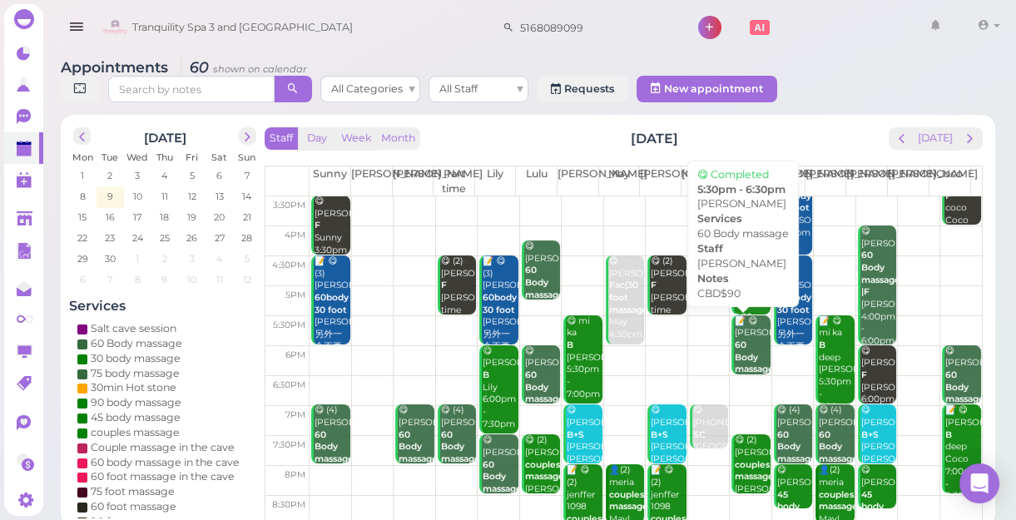
scroll to position [301, 0]
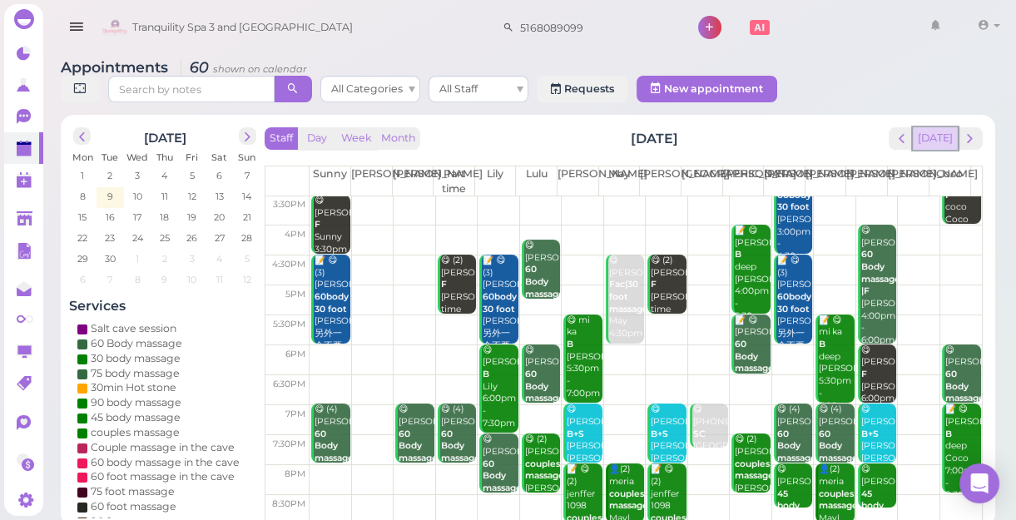
click at [944, 135] on button "[DATE]" at bounding box center [935, 138] width 45 height 22
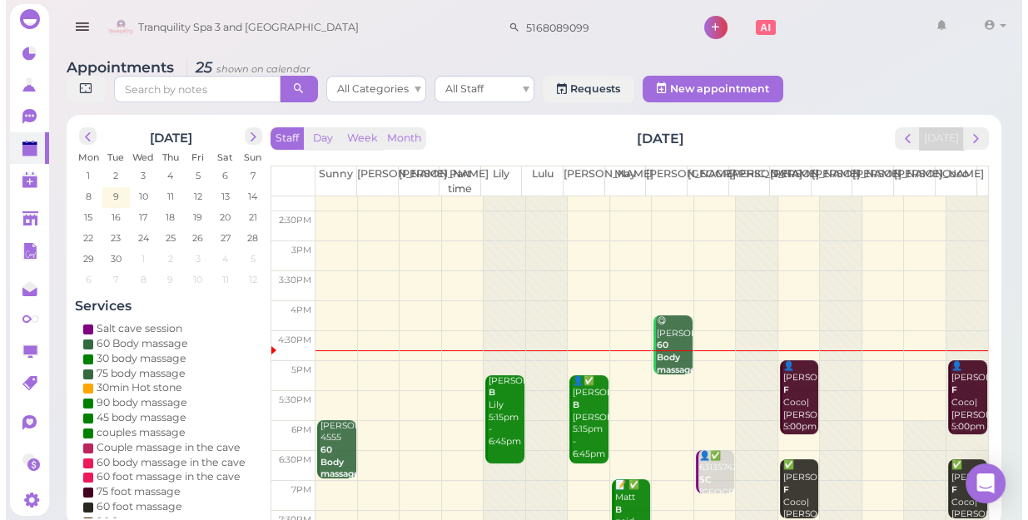
scroll to position [226, 0]
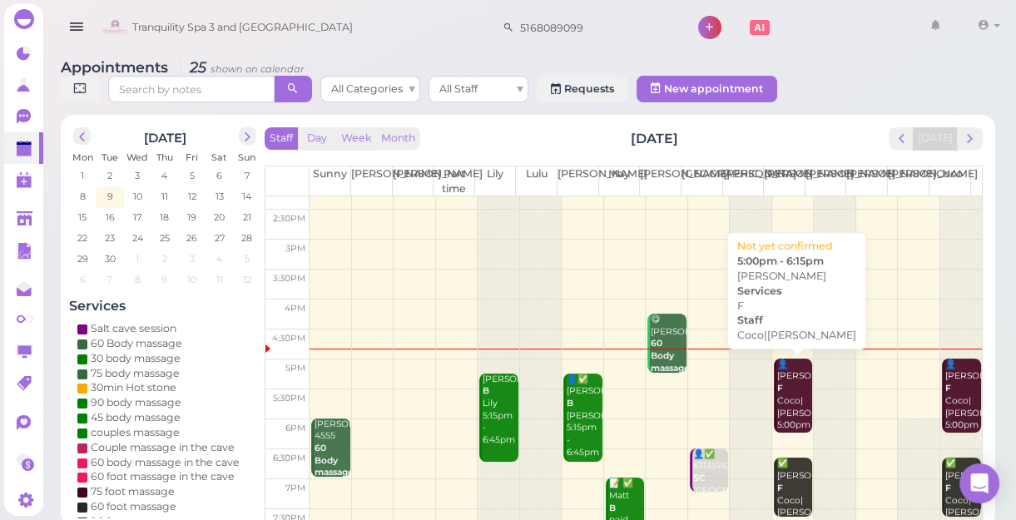
click at [781, 399] on div "👤[PERSON_NAME]|[PERSON_NAME] 5:00pm - 6:15pm" at bounding box center [795, 408] width 36 height 98
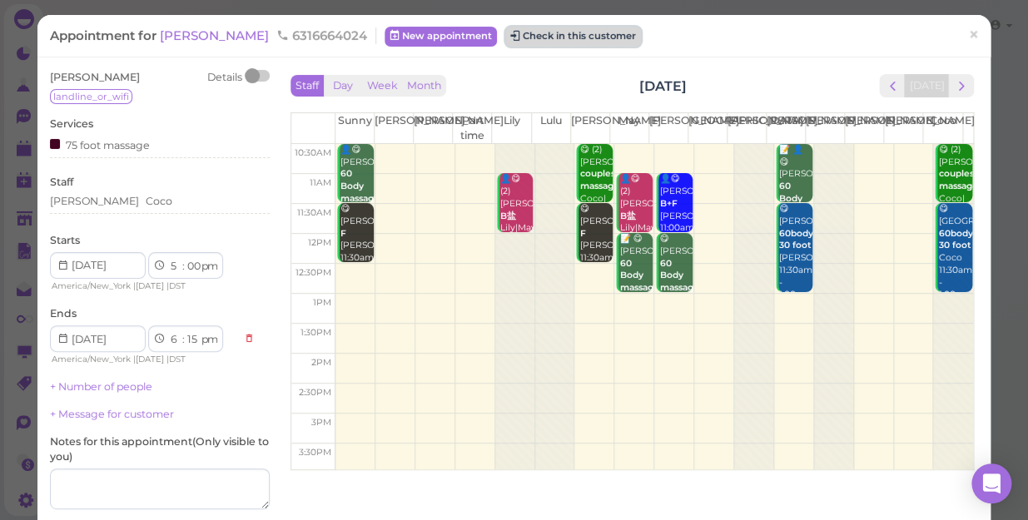
click at [505, 36] on button "Check in this customer" at bounding box center [573, 37] width 136 height 20
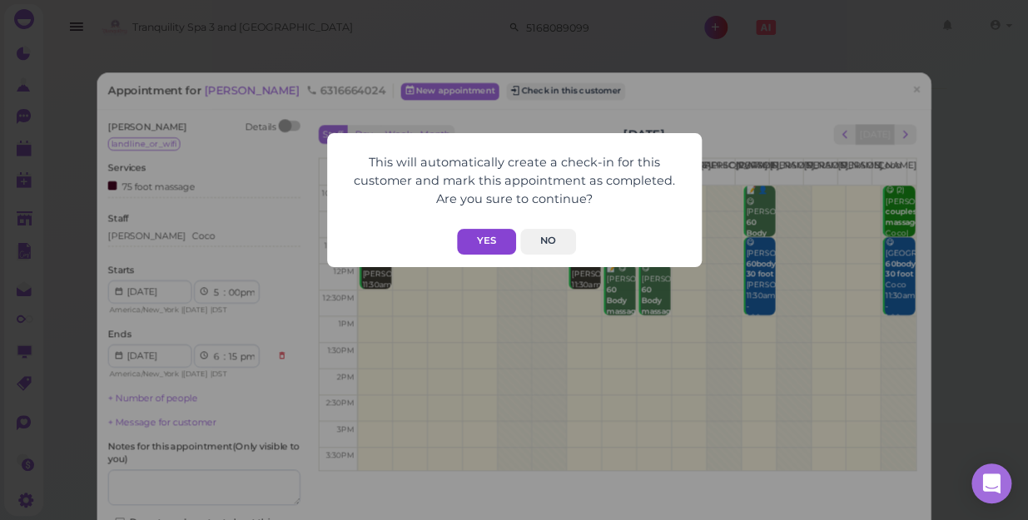
click at [475, 242] on button "Yes" at bounding box center [486, 242] width 59 height 26
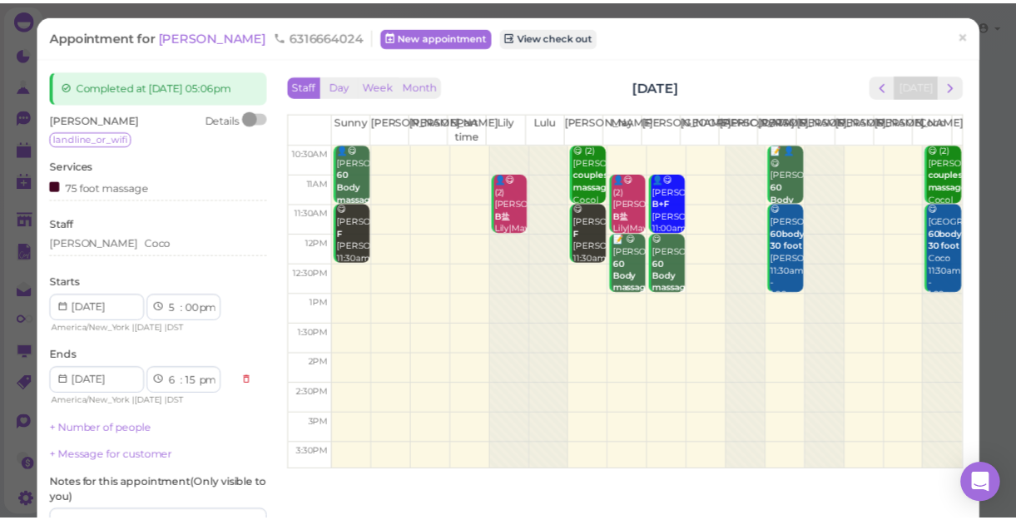
scroll to position [226, 0]
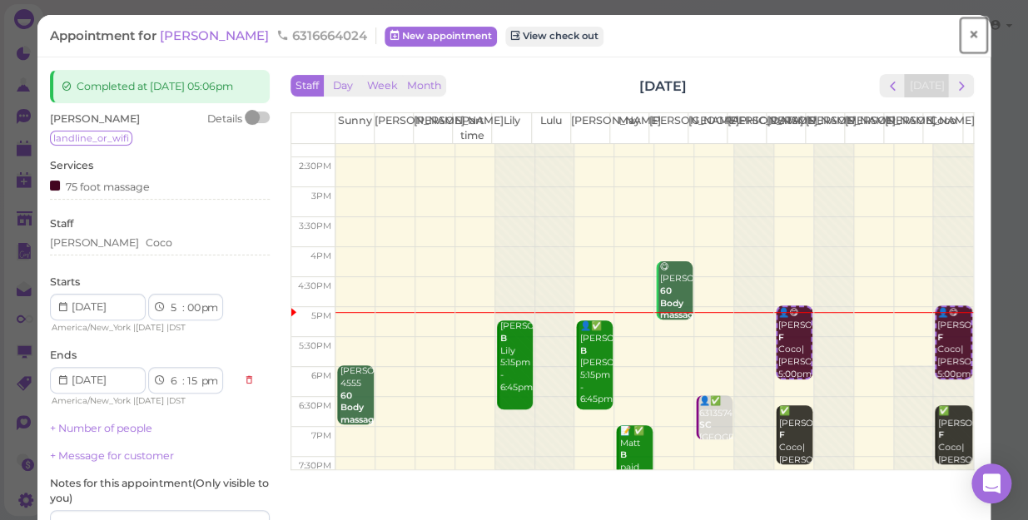
click at [968, 33] on span "×" at bounding box center [973, 34] width 11 height 23
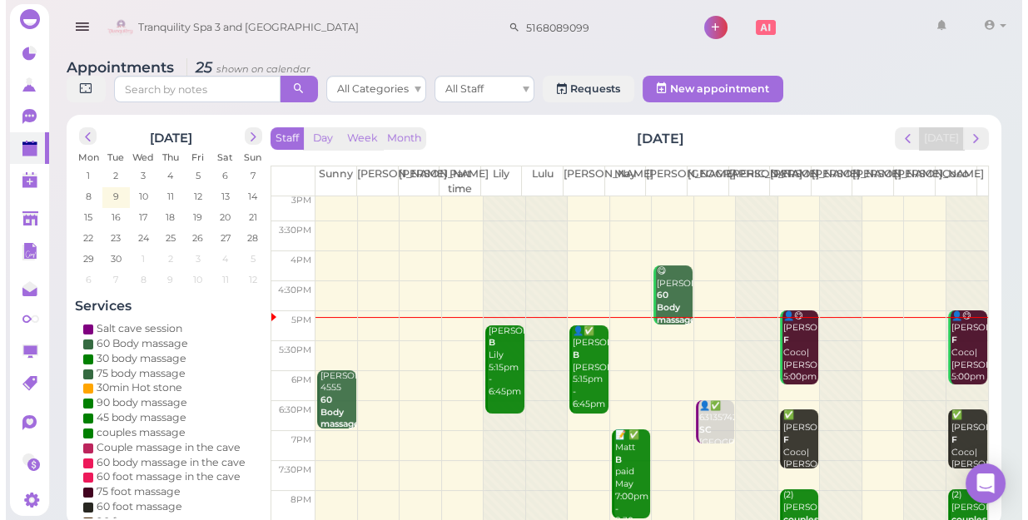
scroll to position [301, 0]
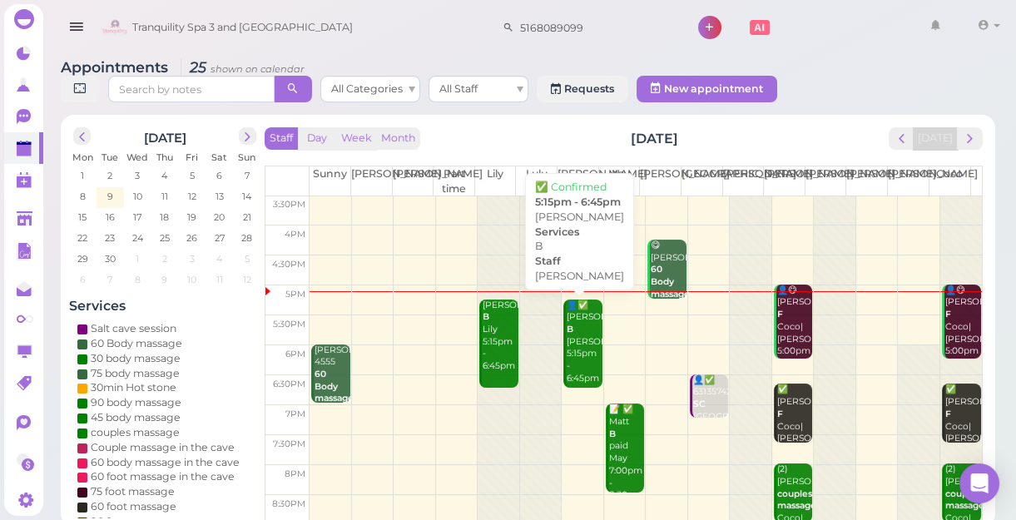
click at [583, 365] on div "👤✅ [PERSON_NAME] B [PERSON_NAME] 5:15pm - 6:45pm" at bounding box center [584, 343] width 36 height 86
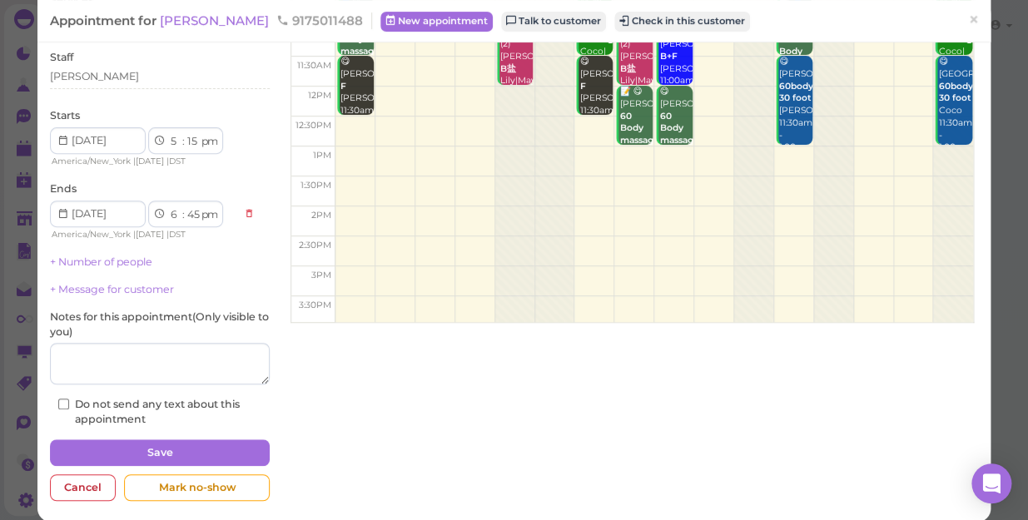
scroll to position [151, 0]
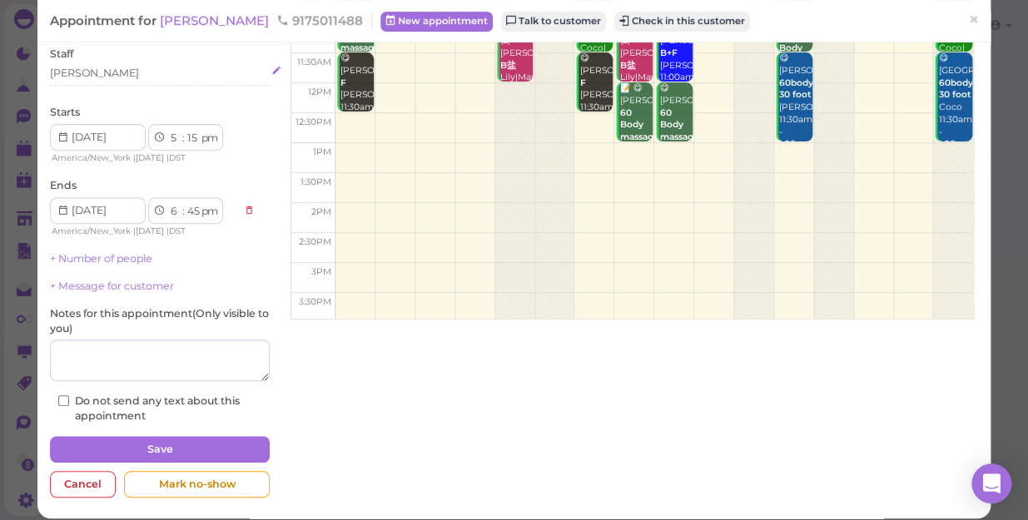
click at [82, 75] on div "[PERSON_NAME]" at bounding box center [160, 73] width 220 height 15
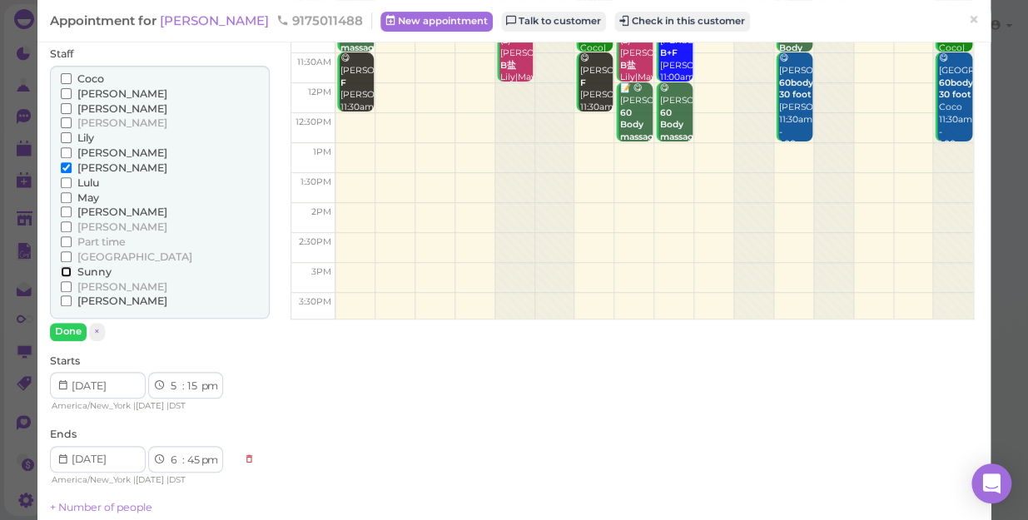
click at [63, 266] on input "Sunny" at bounding box center [66, 271] width 11 height 11
click at [70, 166] on input "[PERSON_NAME]" at bounding box center [66, 167] width 11 height 11
click at [66, 164] on input "[PERSON_NAME]" at bounding box center [66, 167] width 11 height 11
click at [64, 165] on input "[PERSON_NAME]" at bounding box center [66, 167] width 11 height 11
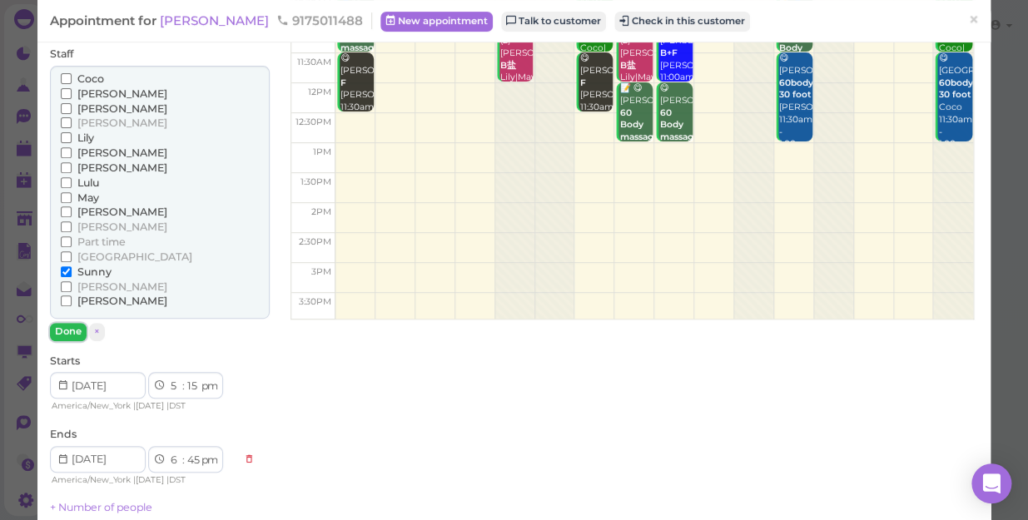
click at [60, 331] on button "Done" at bounding box center [68, 331] width 37 height 17
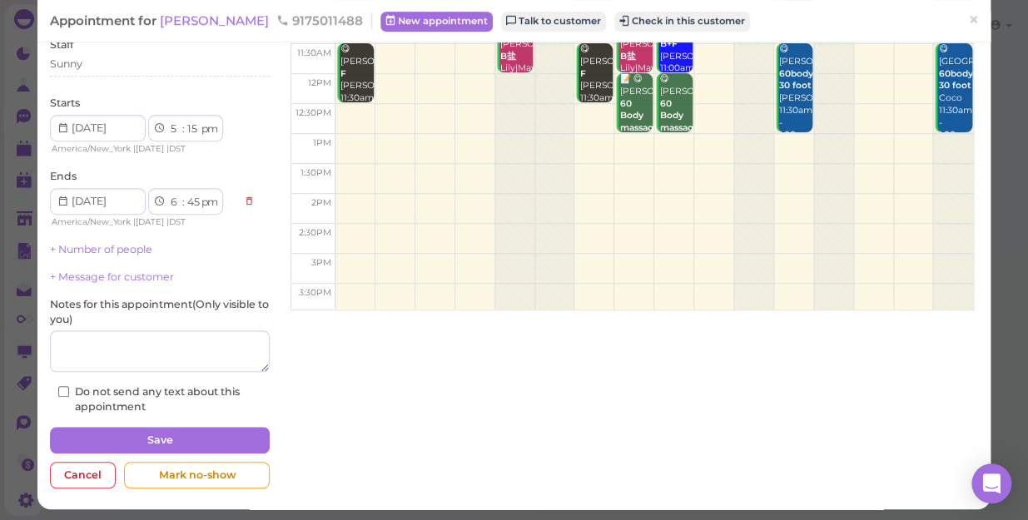
scroll to position [162, 0]
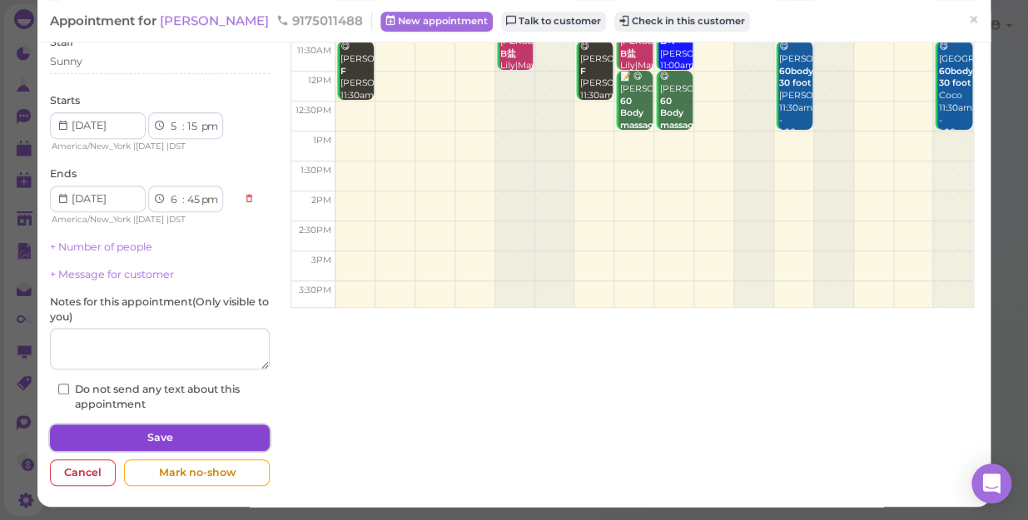
click at [191, 429] on button "Save" at bounding box center [160, 438] width 220 height 27
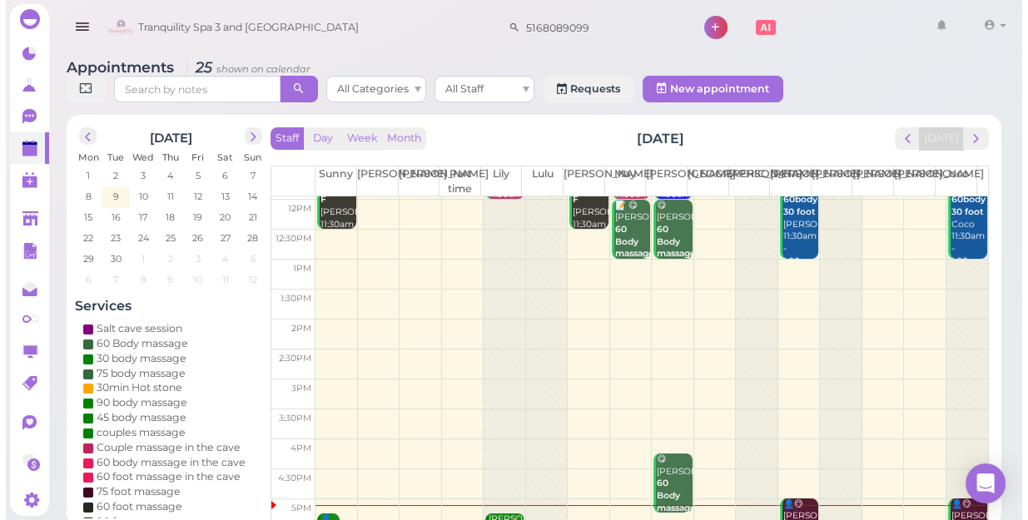
scroll to position [301, 0]
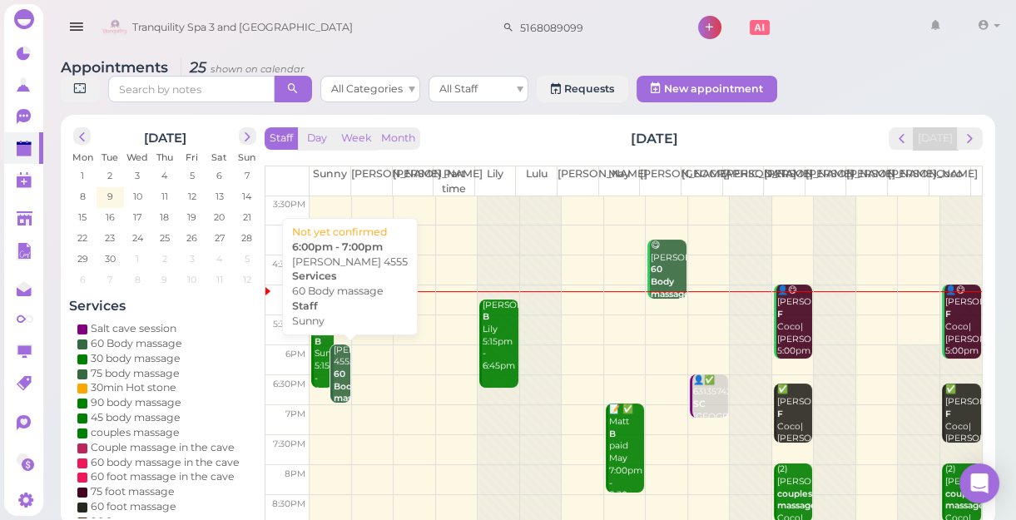
click at [334, 375] on b "60 Body massage" at bounding box center [353, 386] width 39 height 35
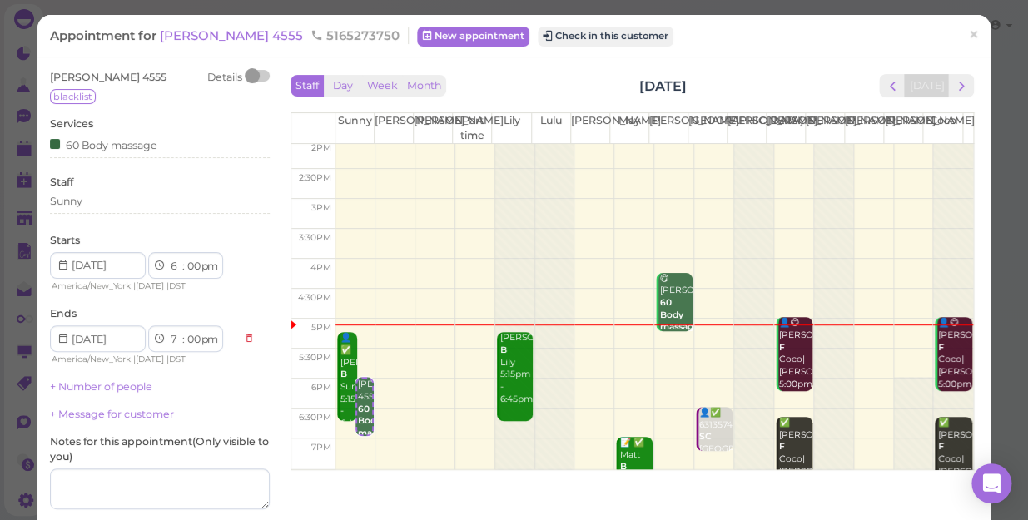
scroll to position [301, 0]
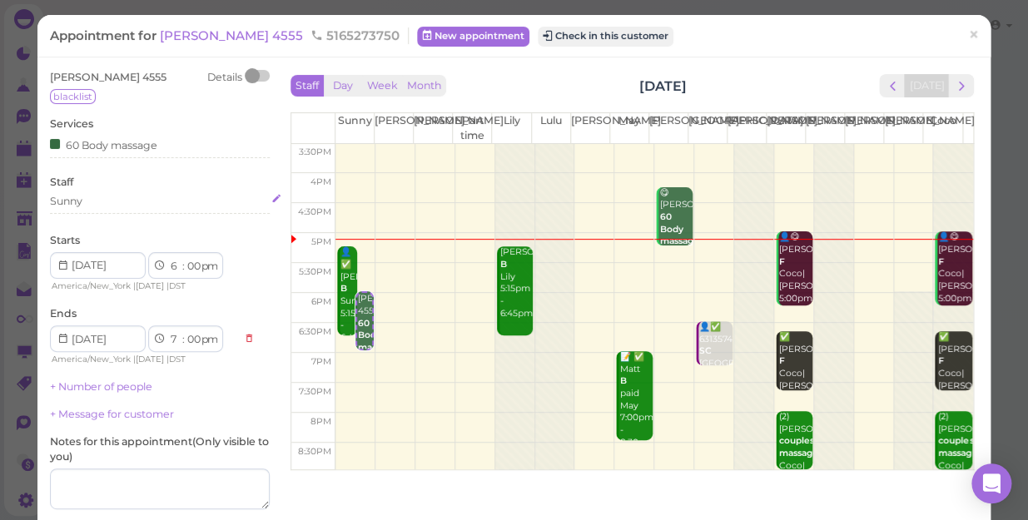
click at [82, 206] on div "Sunny" at bounding box center [66, 201] width 32 height 15
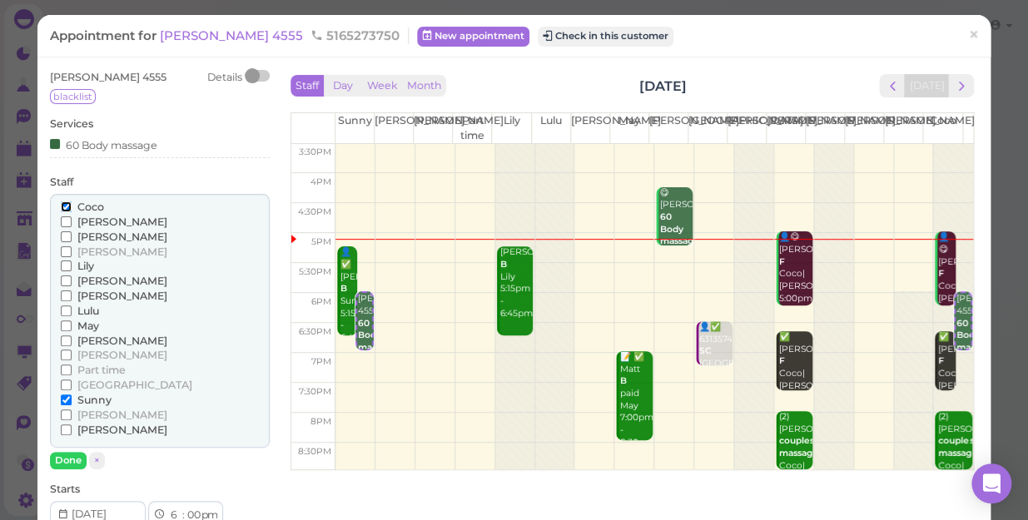
click at [62, 206] on input "Coco" at bounding box center [66, 206] width 11 height 11
click at [65, 326] on input "May" at bounding box center [66, 326] width 11 height 11
click at [68, 208] on input "Coco" at bounding box center [66, 206] width 11 height 11
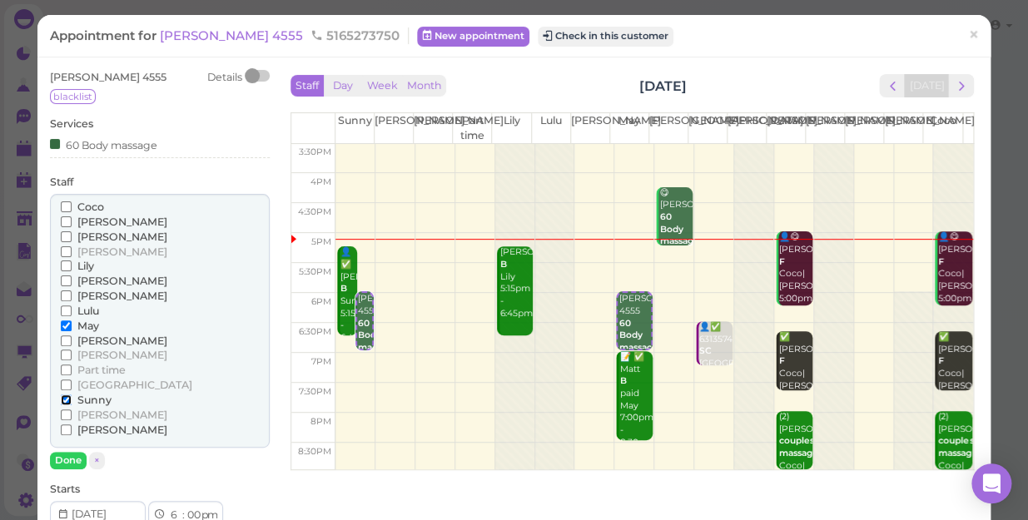
click at [67, 403] on input "Sunny" at bounding box center [66, 400] width 11 height 11
click at [73, 458] on button "Done" at bounding box center [68, 460] width 37 height 17
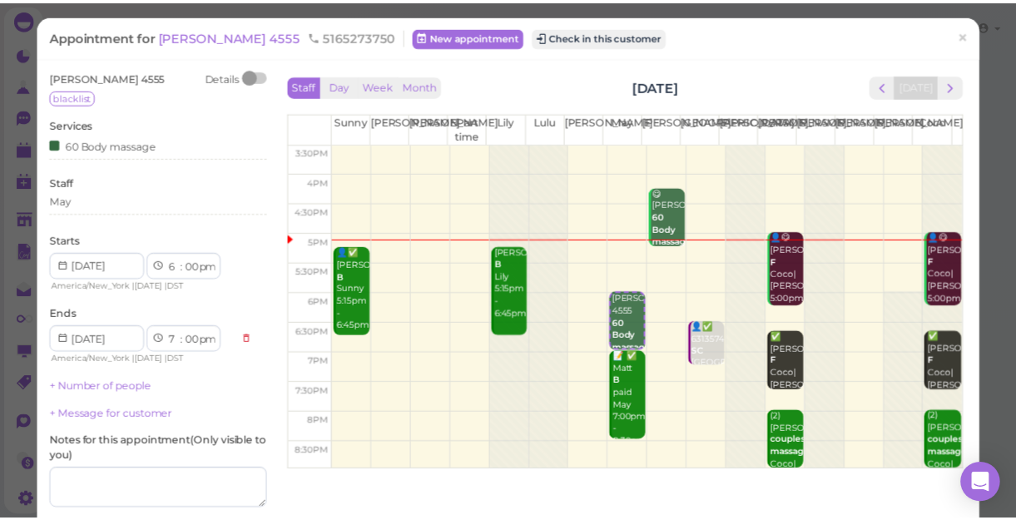
scroll to position [140, 0]
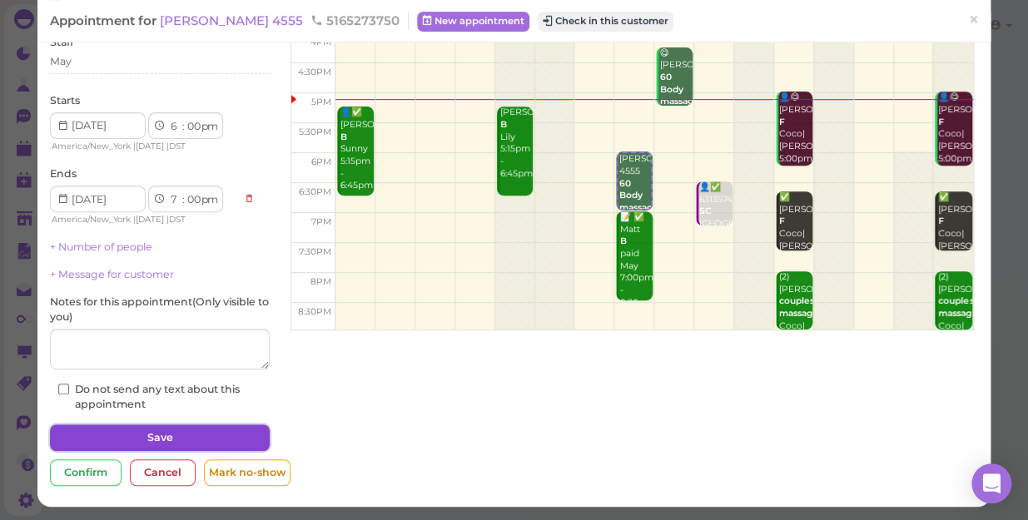
click at [231, 436] on button "Save" at bounding box center [160, 438] width 220 height 27
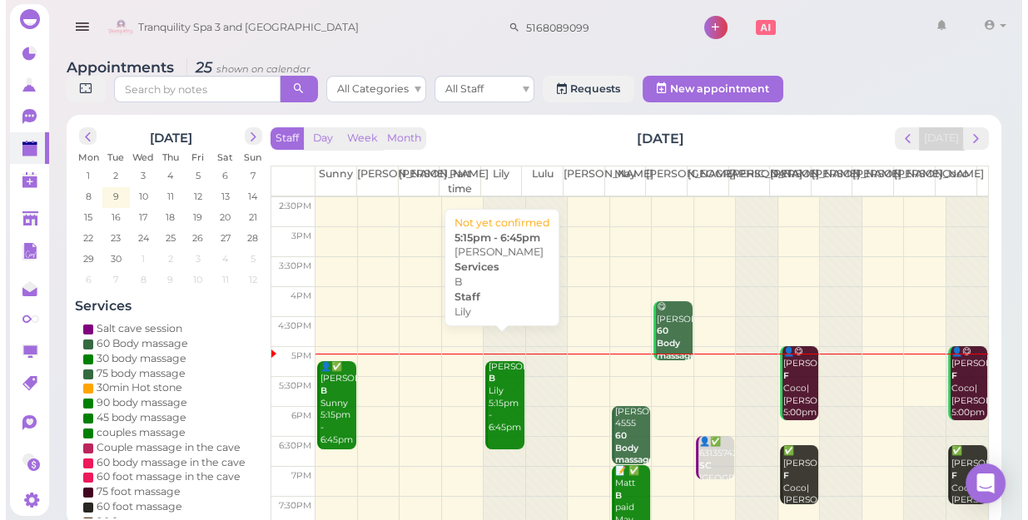
scroll to position [301, 0]
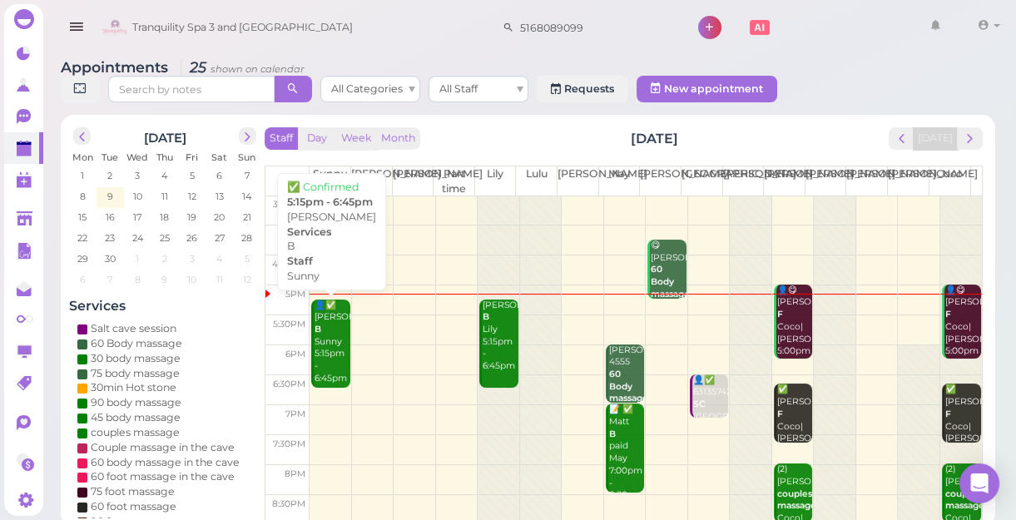
click at [333, 349] on div "👤✅ [PERSON_NAME] Sunny 5:15pm - 6:45pm" at bounding box center [332, 343] width 36 height 86
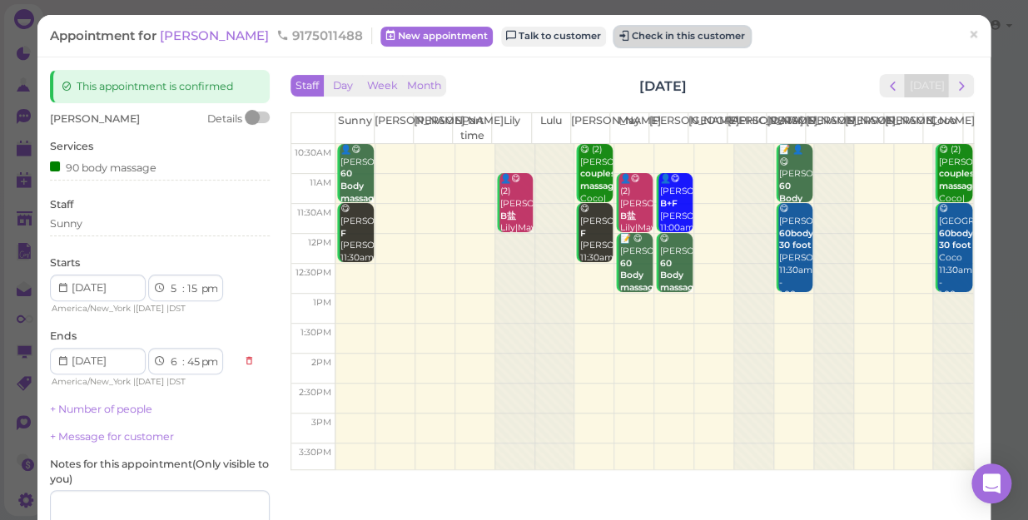
click at [614, 37] on button "Check in this customer" at bounding box center [682, 37] width 136 height 20
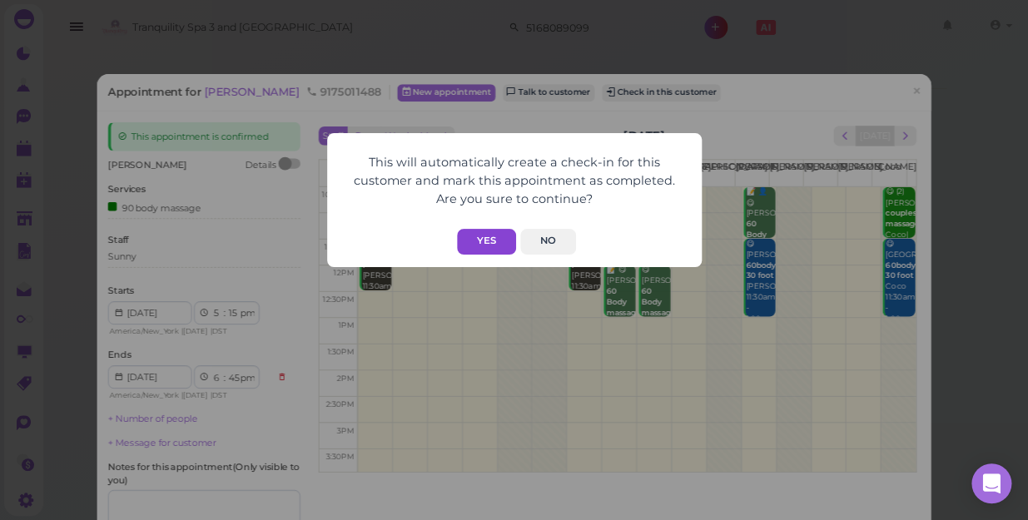
click at [489, 236] on button "Yes" at bounding box center [486, 242] width 59 height 26
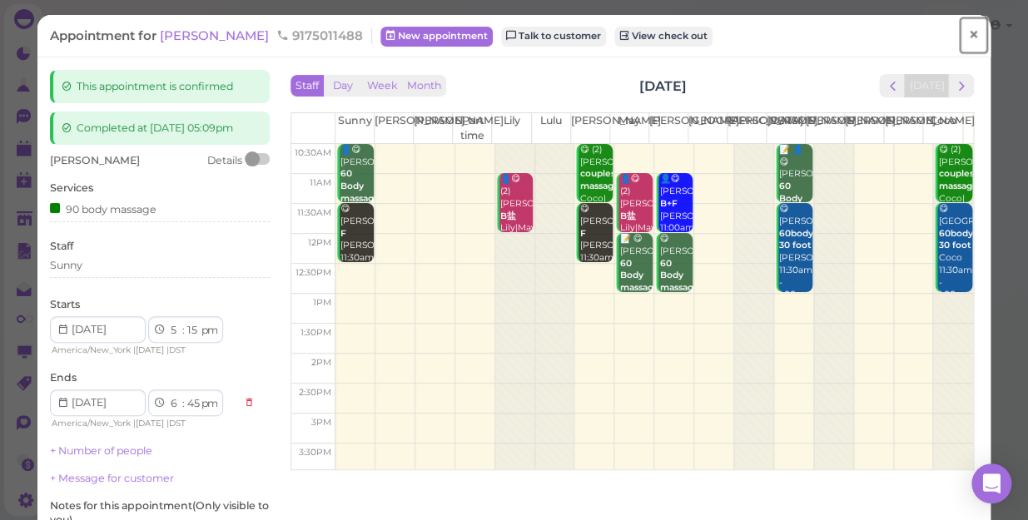
click at [968, 39] on span "×" at bounding box center [973, 34] width 11 height 23
click at [966, 39] on link at bounding box center [947, 27] width 48 height 47
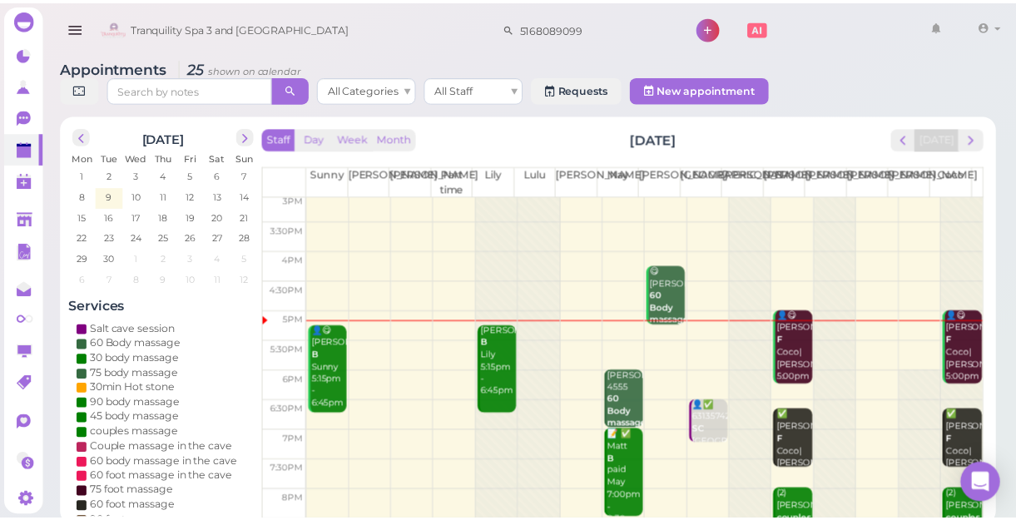
scroll to position [301, 0]
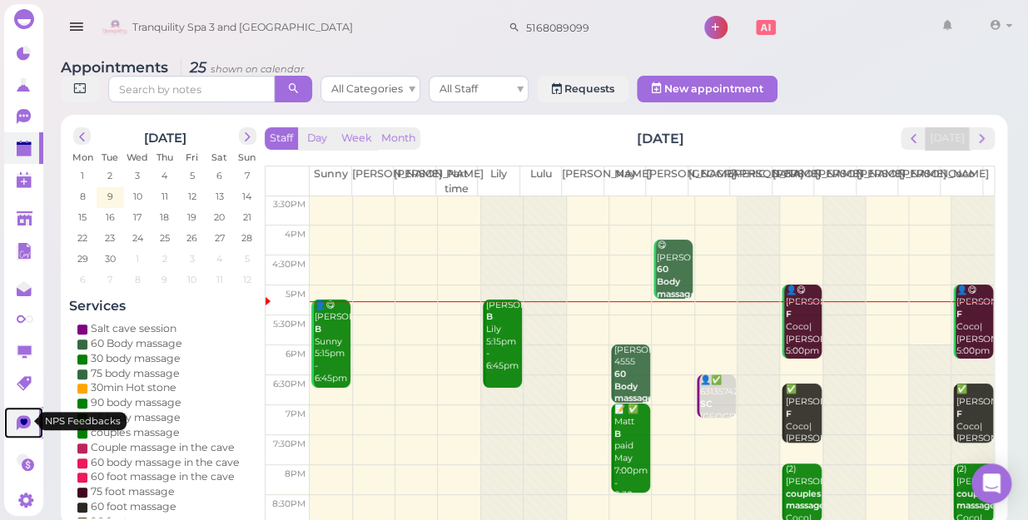
click at [23, 419] on icon at bounding box center [24, 422] width 7 height 7
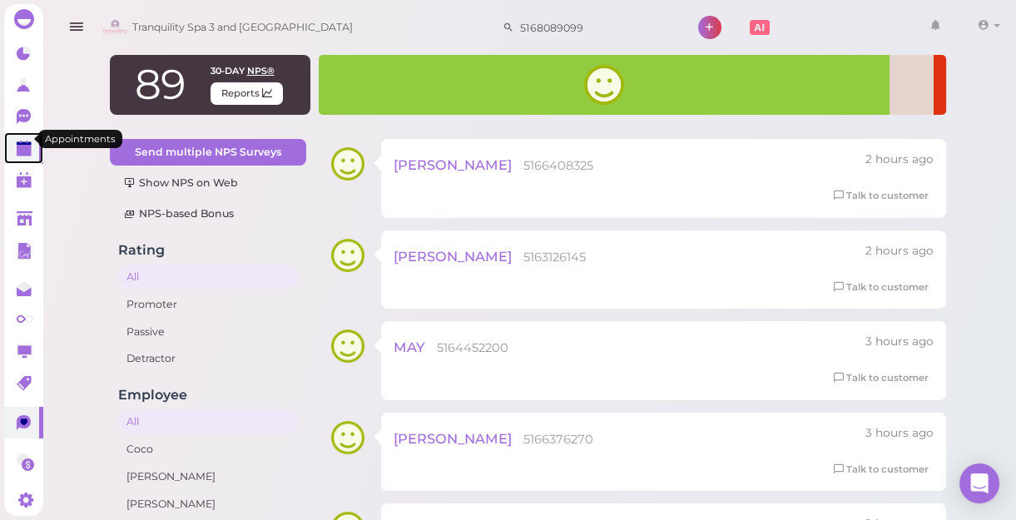
click at [25, 145] on polygon at bounding box center [24, 151] width 15 height 12
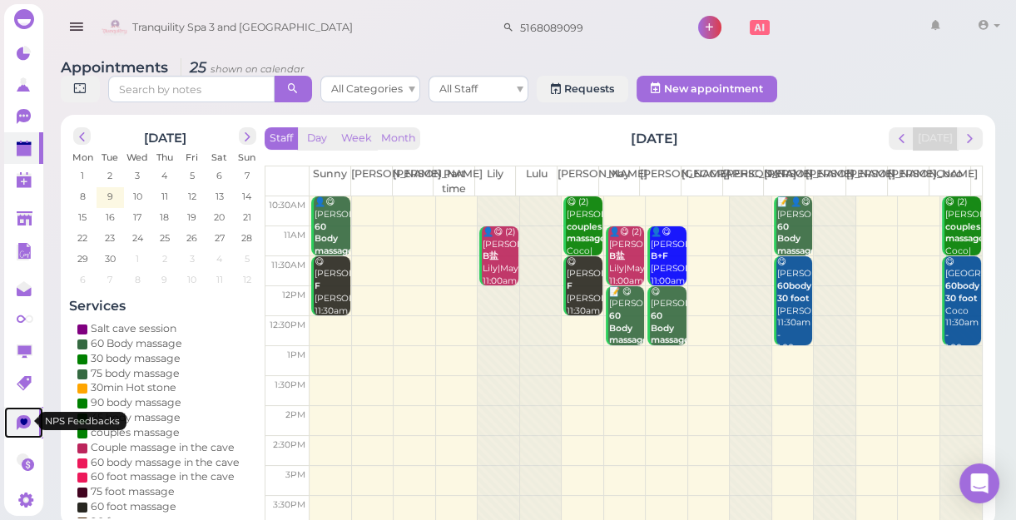
click at [19, 419] on icon at bounding box center [24, 422] width 14 height 15
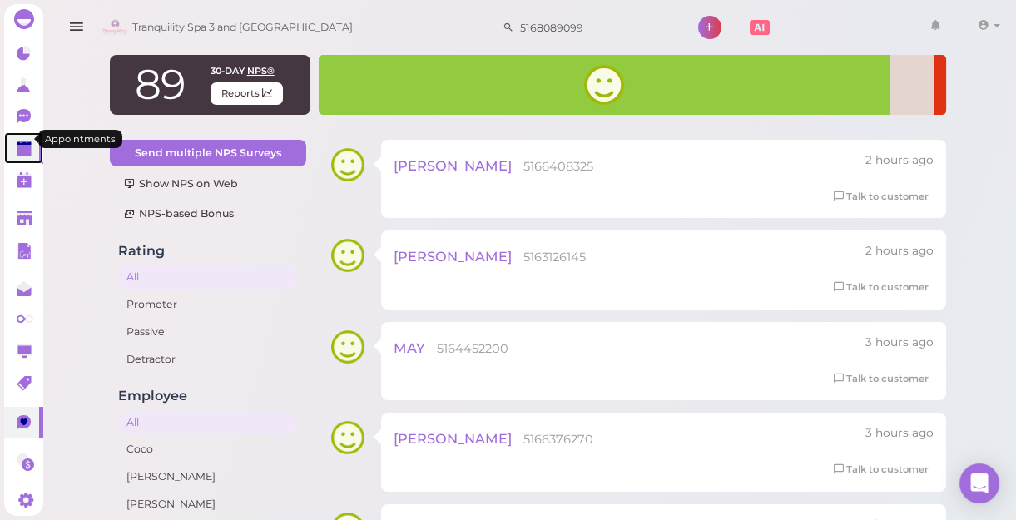
click at [19, 145] on polygon at bounding box center [24, 151] width 15 height 12
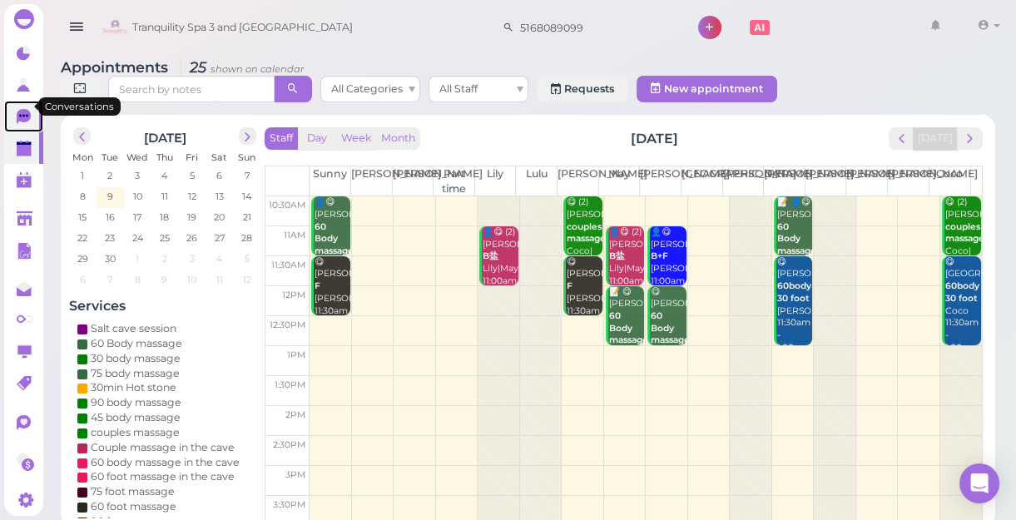
click at [28, 109] on icon at bounding box center [24, 116] width 14 height 15
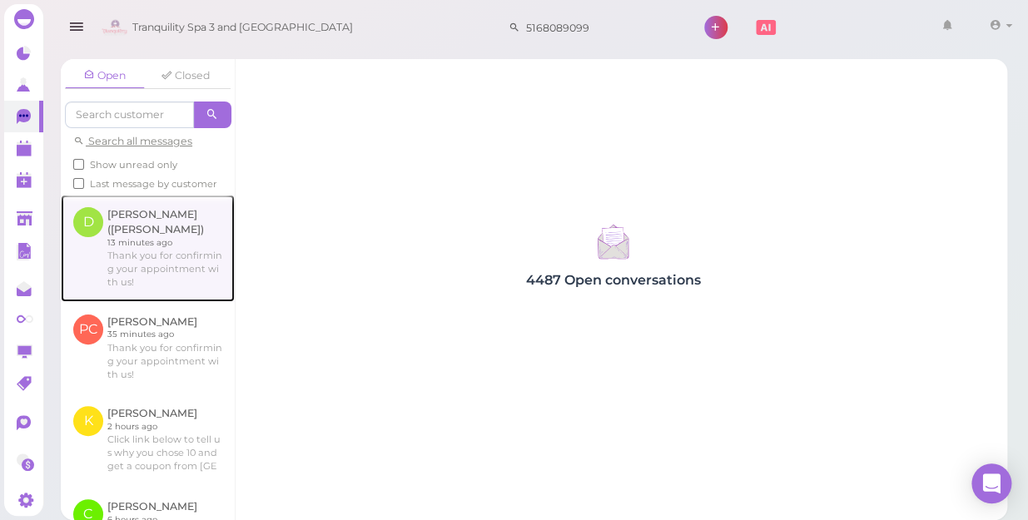
click at [137, 250] on link at bounding box center [148, 248] width 174 height 107
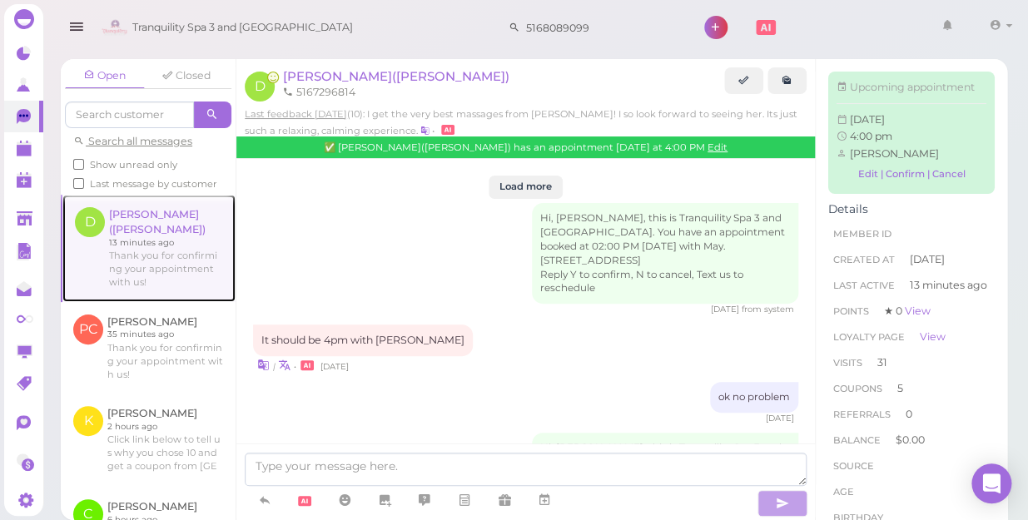
scroll to position [2068, 0]
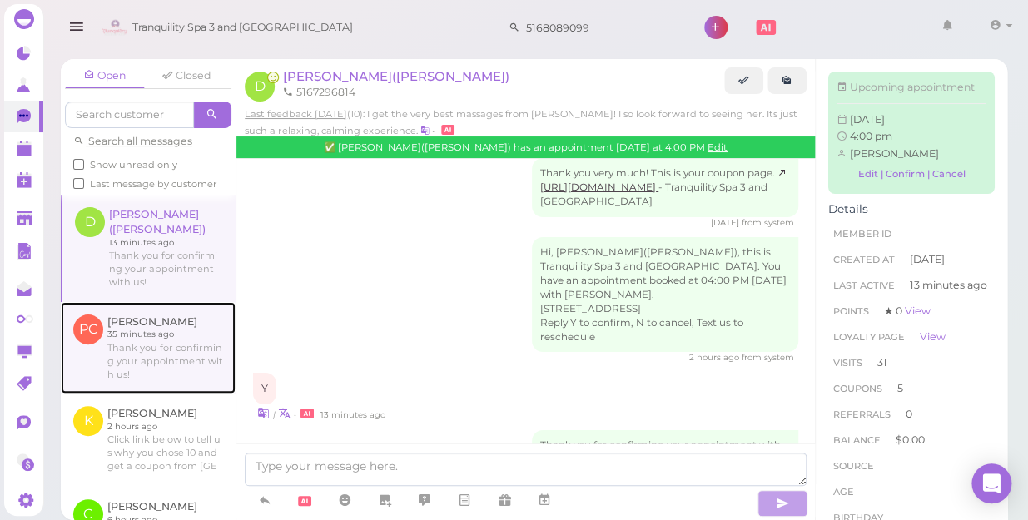
click at [128, 333] on link at bounding box center [148, 348] width 175 height 92
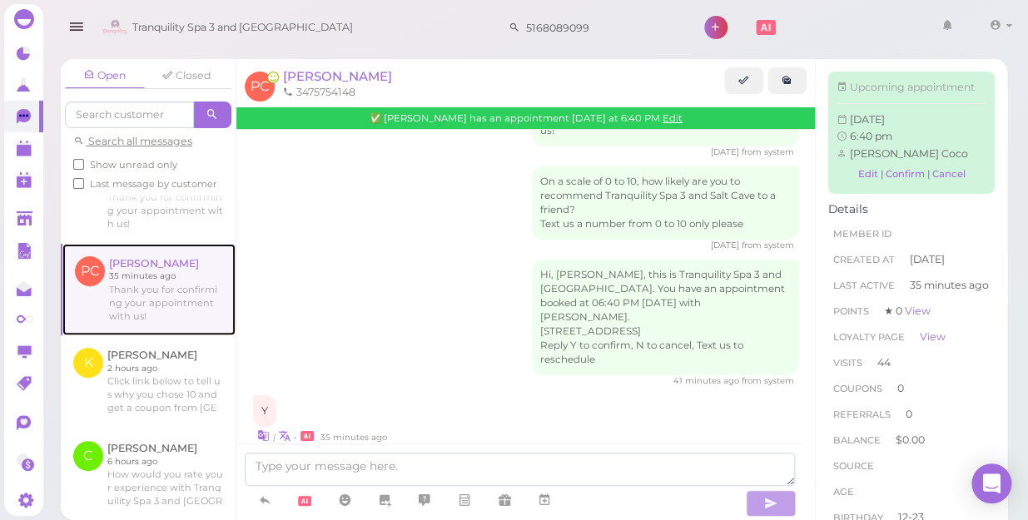
scroll to position [151, 0]
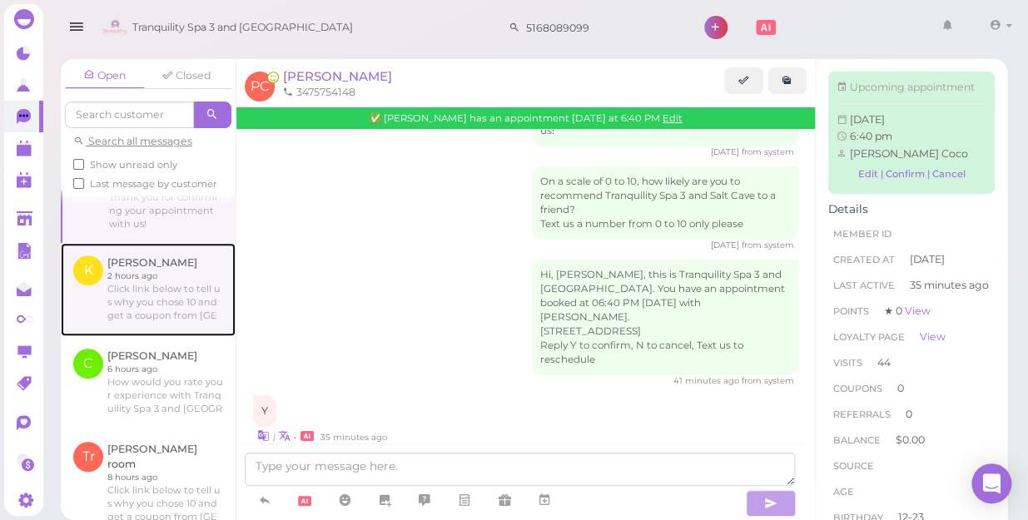
click at [125, 312] on link at bounding box center [148, 289] width 175 height 93
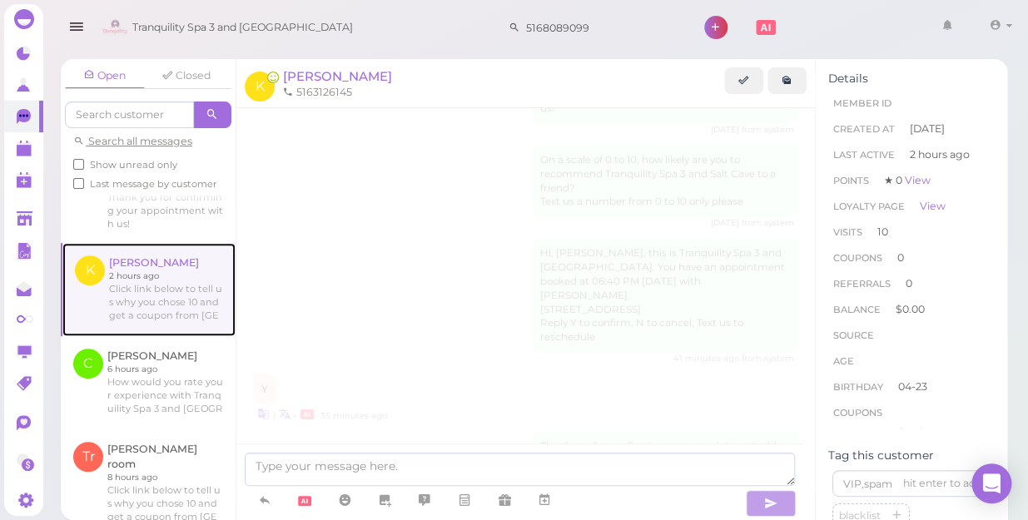
scroll to position [2094, 0]
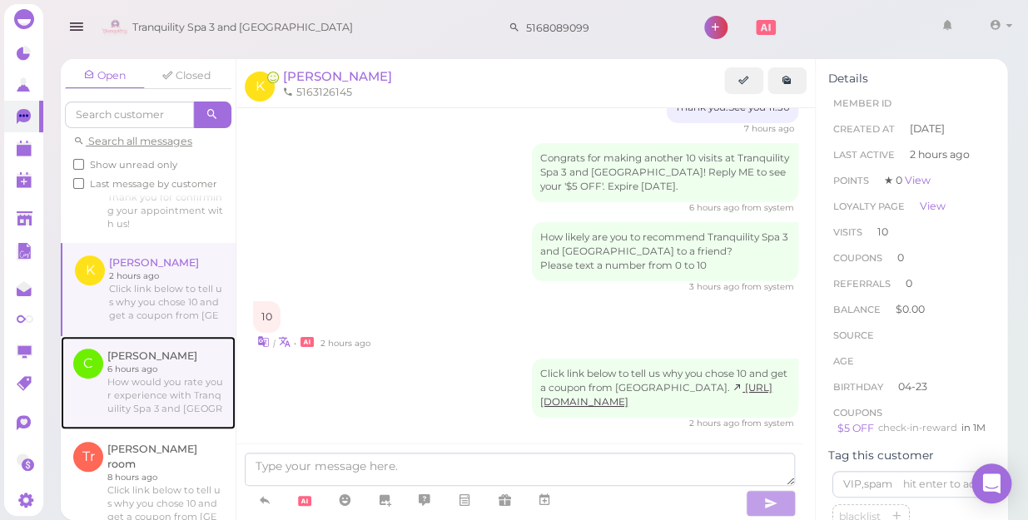
click at [151, 393] on link at bounding box center [148, 382] width 175 height 93
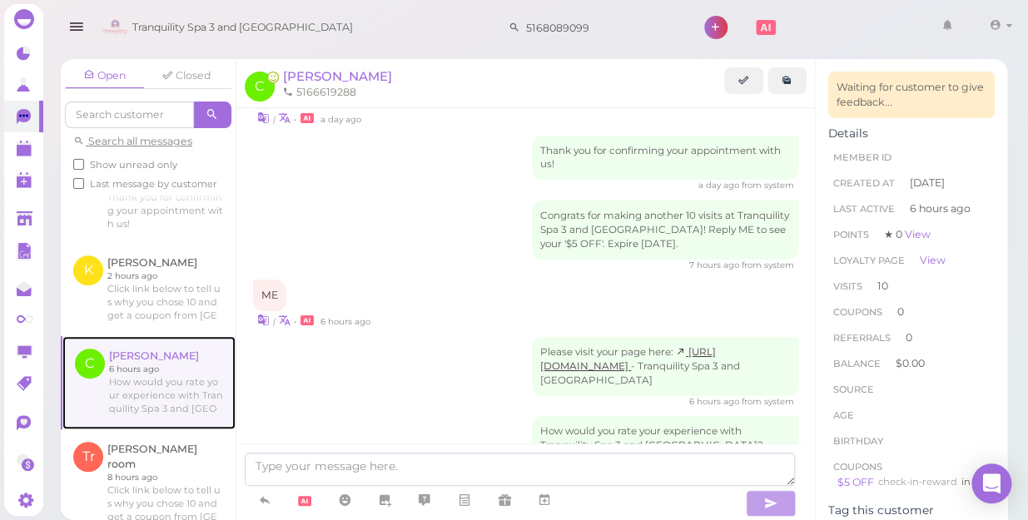
scroll to position [226, 0]
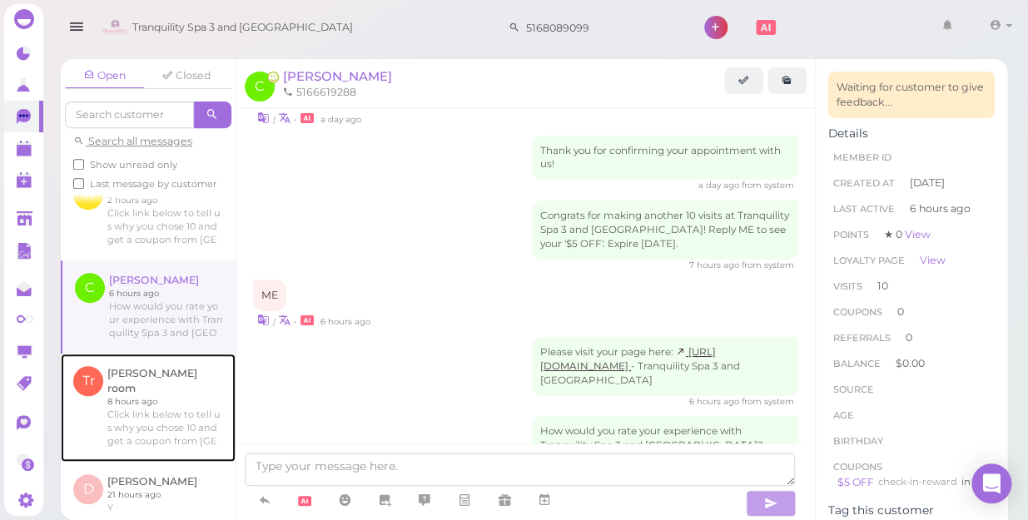
click at [150, 388] on link at bounding box center [148, 408] width 175 height 108
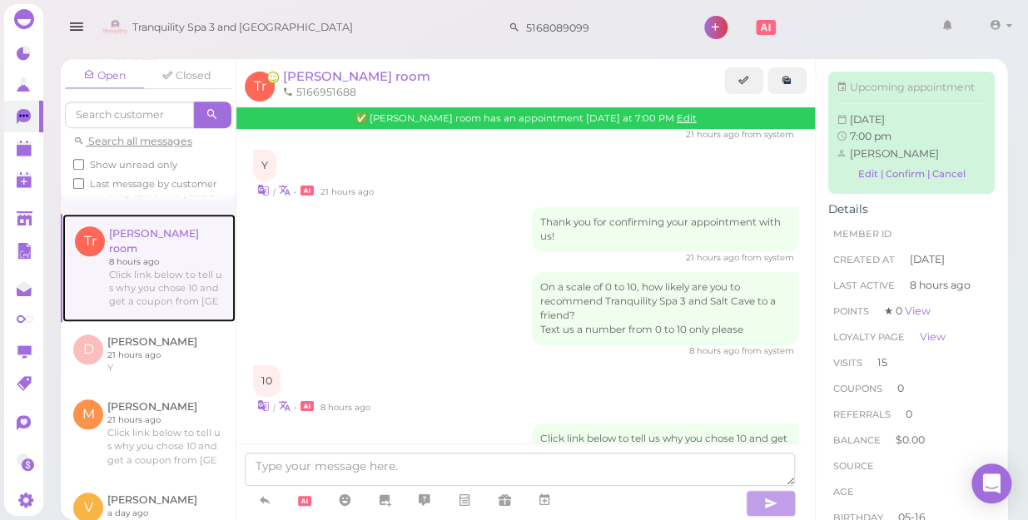
scroll to position [378, 0]
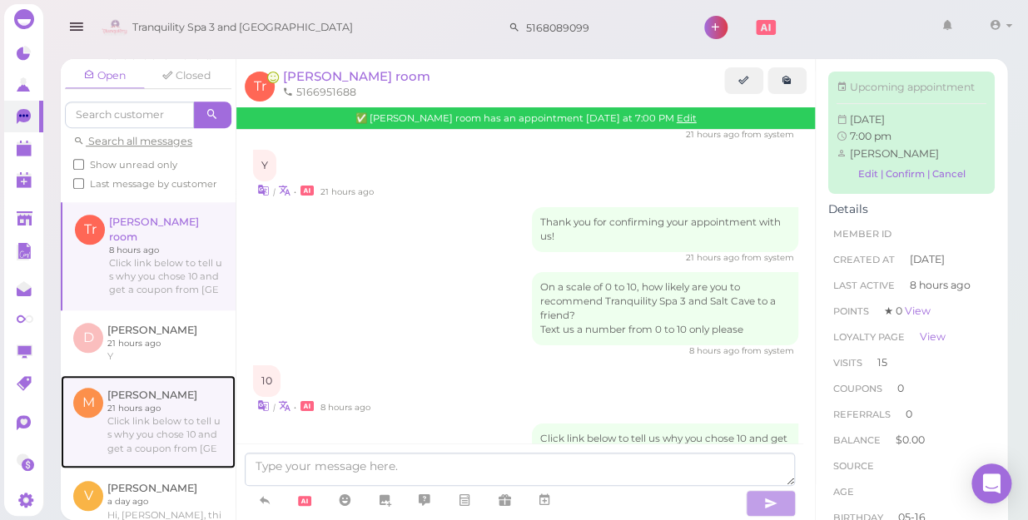
click at [133, 396] on link at bounding box center [148, 421] width 175 height 93
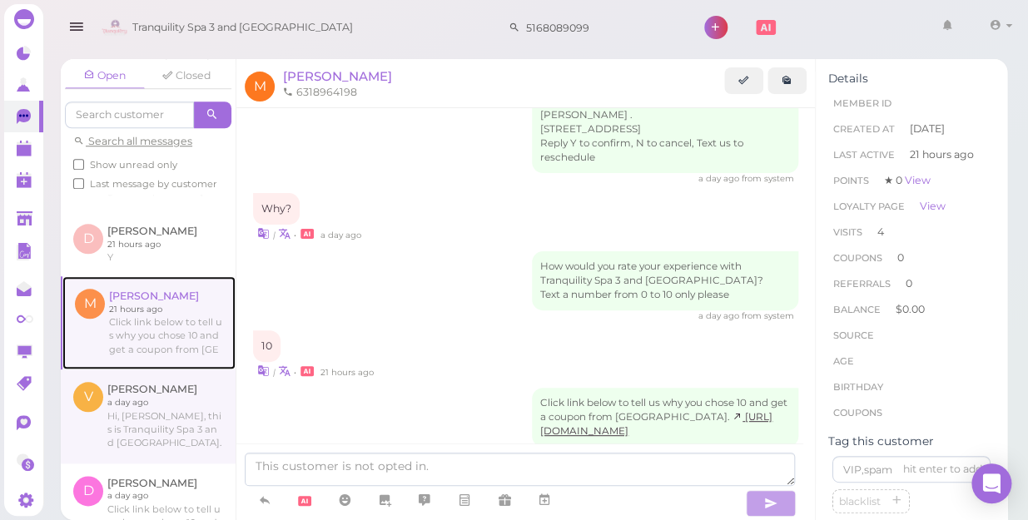
scroll to position [605, 0]
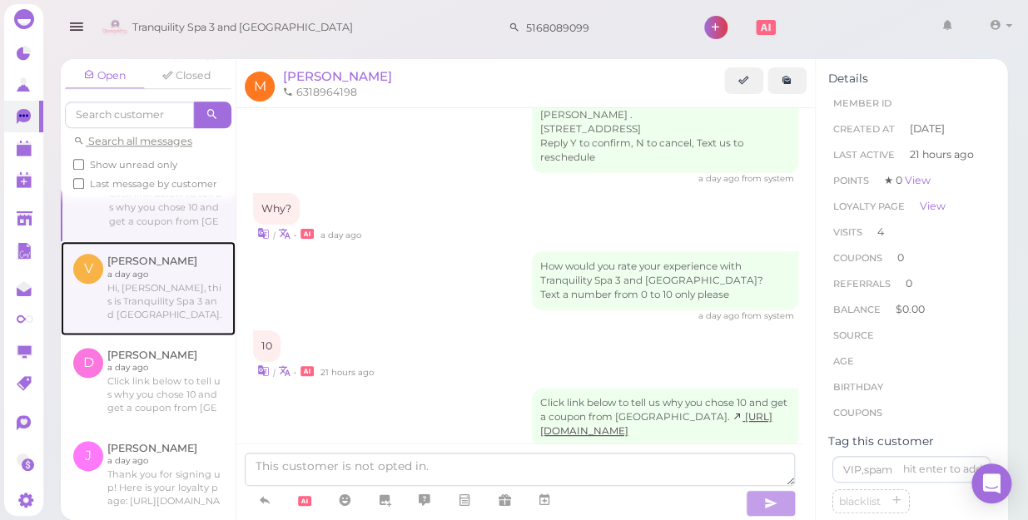
click at [142, 287] on link at bounding box center [148, 287] width 175 height 93
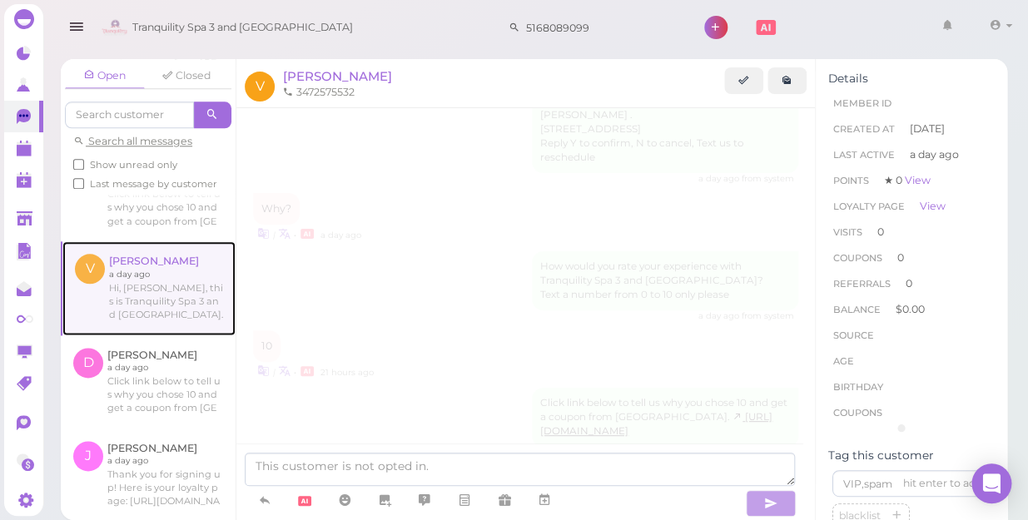
scroll to position [291, 0]
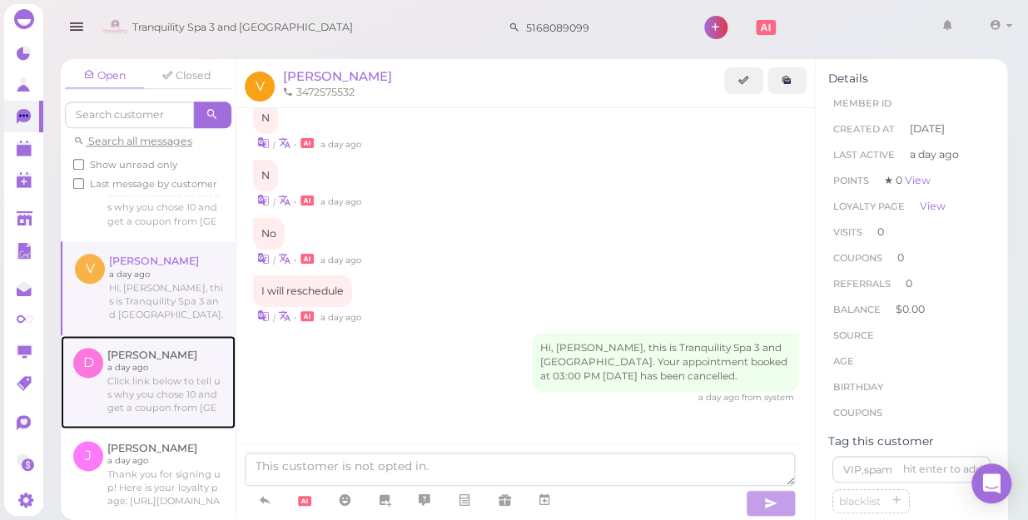
click at [142, 380] on link at bounding box center [148, 381] width 175 height 93
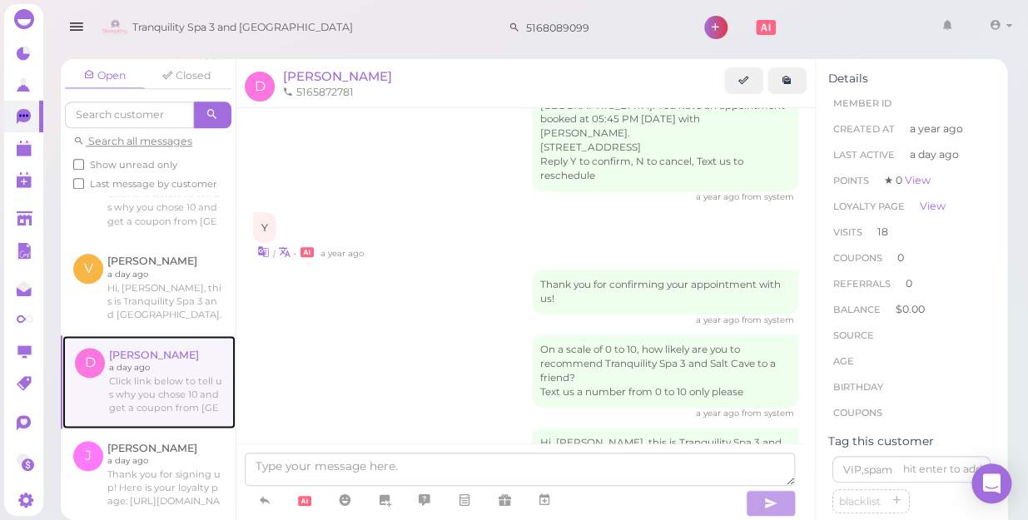
scroll to position [2213, 0]
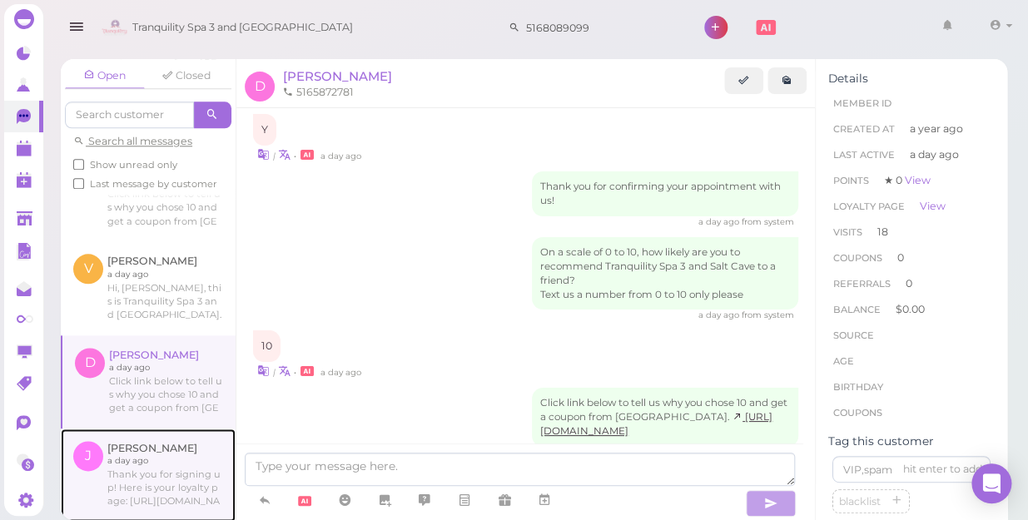
click at [135, 457] on link at bounding box center [148, 475] width 175 height 93
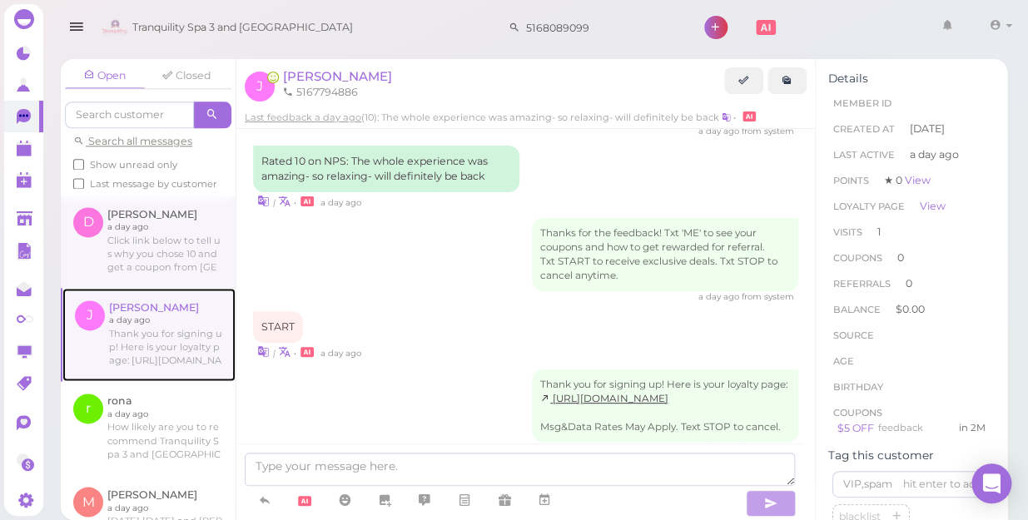
scroll to position [757, 0]
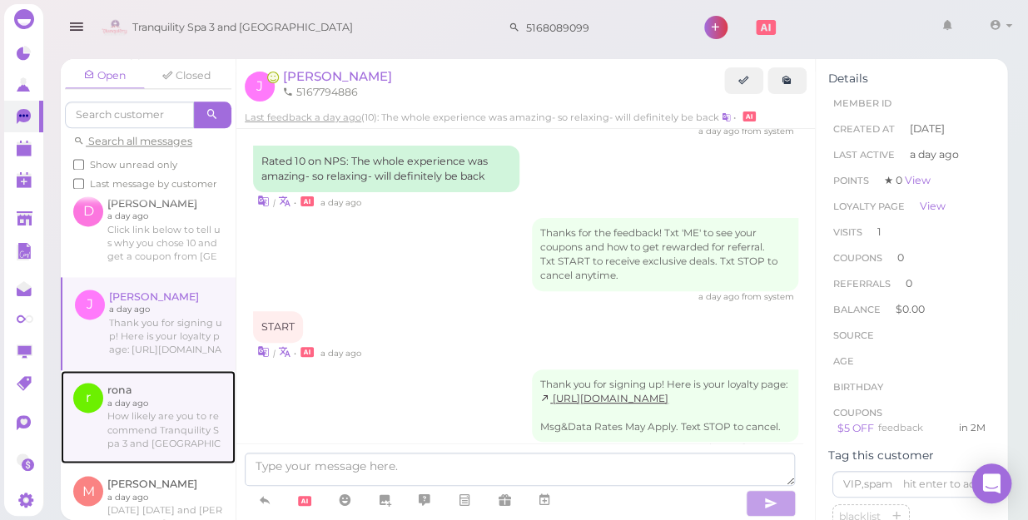
click at [136, 414] on link at bounding box center [148, 416] width 175 height 93
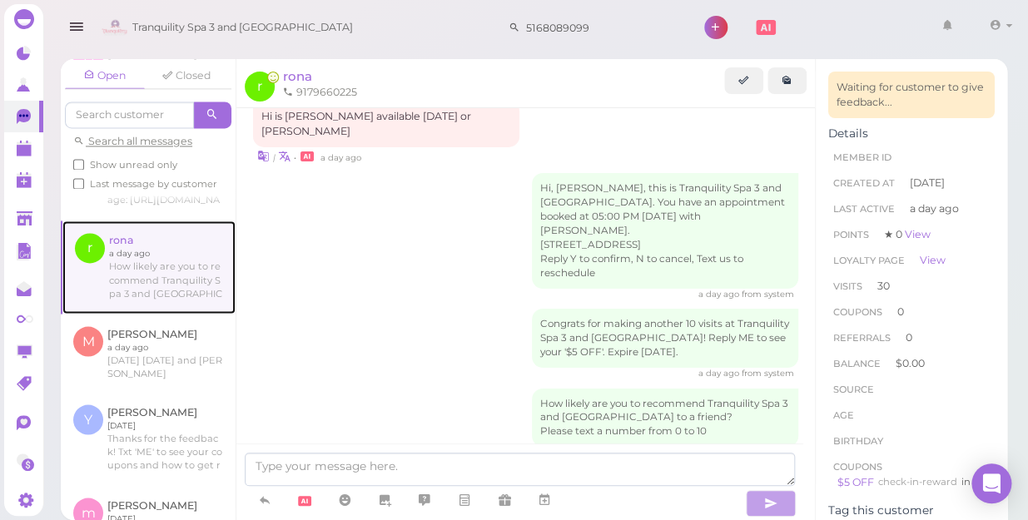
scroll to position [907, 0]
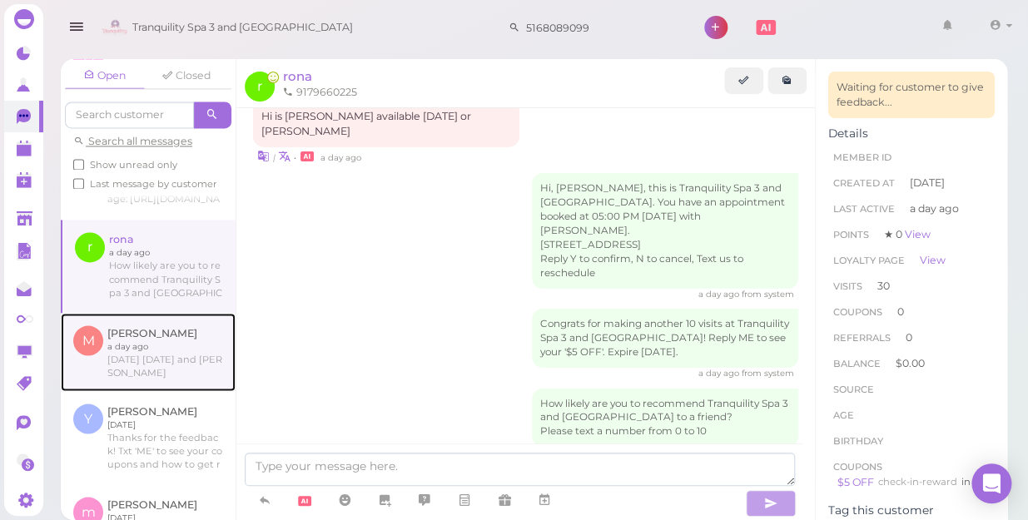
click at [143, 330] on link at bounding box center [148, 352] width 175 height 78
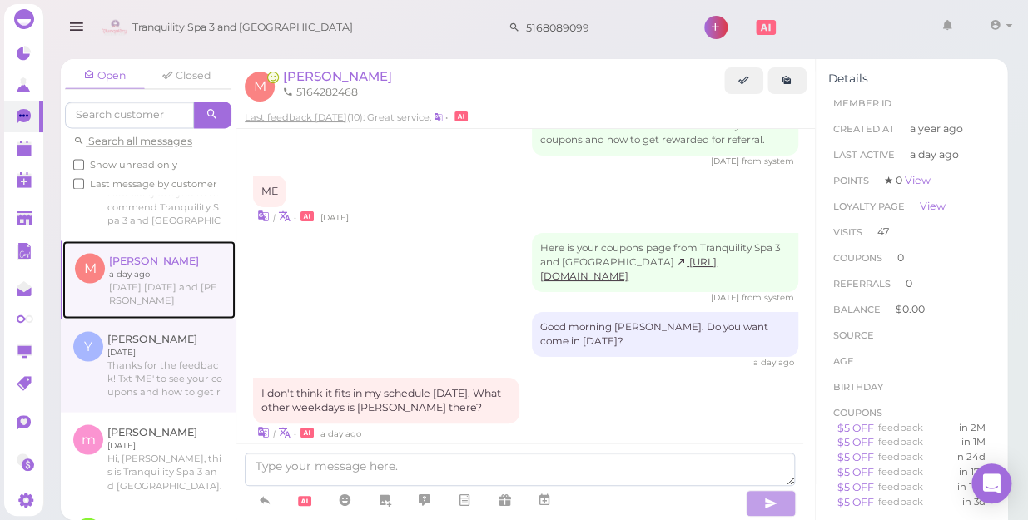
scroll to position [1059, 0]
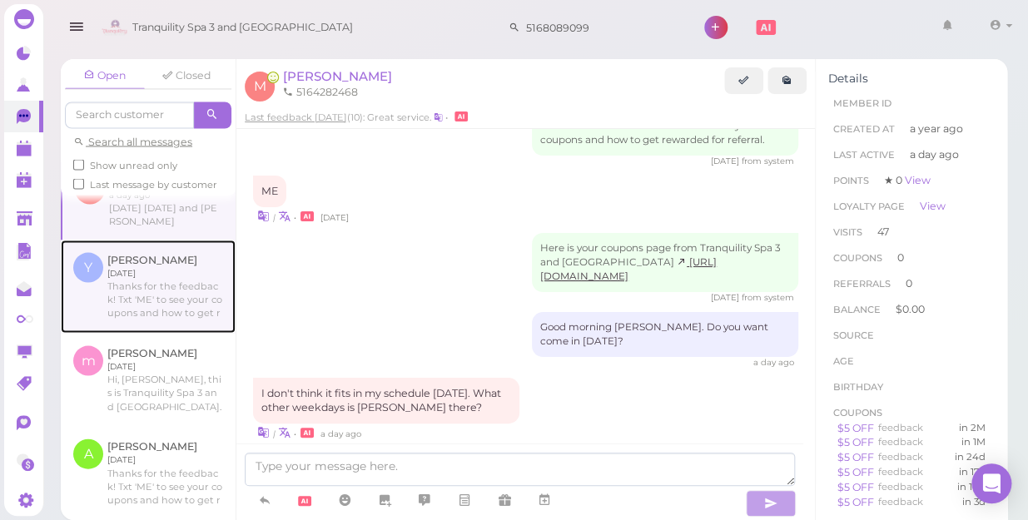
click at [135, 286] on link at bounding box center [148, 286] width 175 height 93
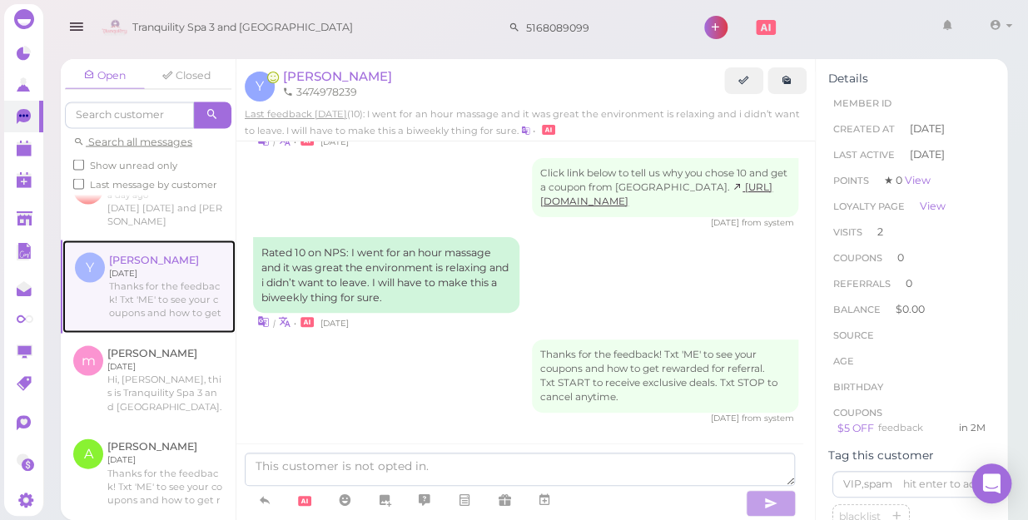
scroll to position [1200, 0]
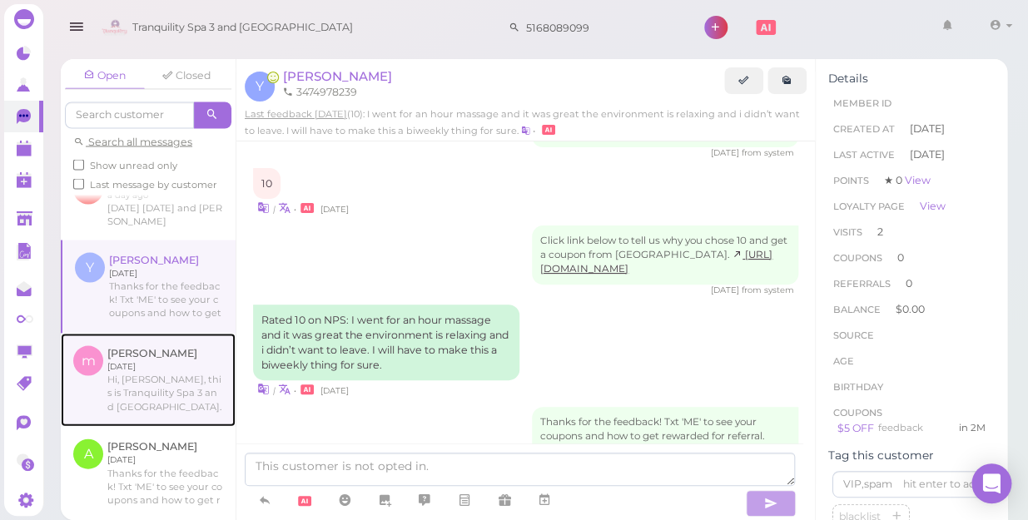
click at [142, 369] on link at bounding box center [148, 379] width 175 height 93
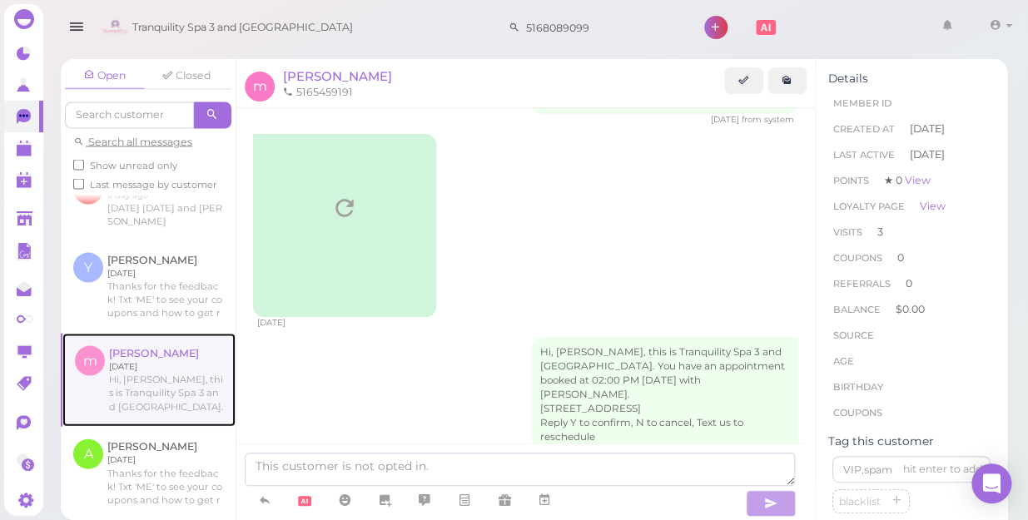
scroll to position [1840, 0]
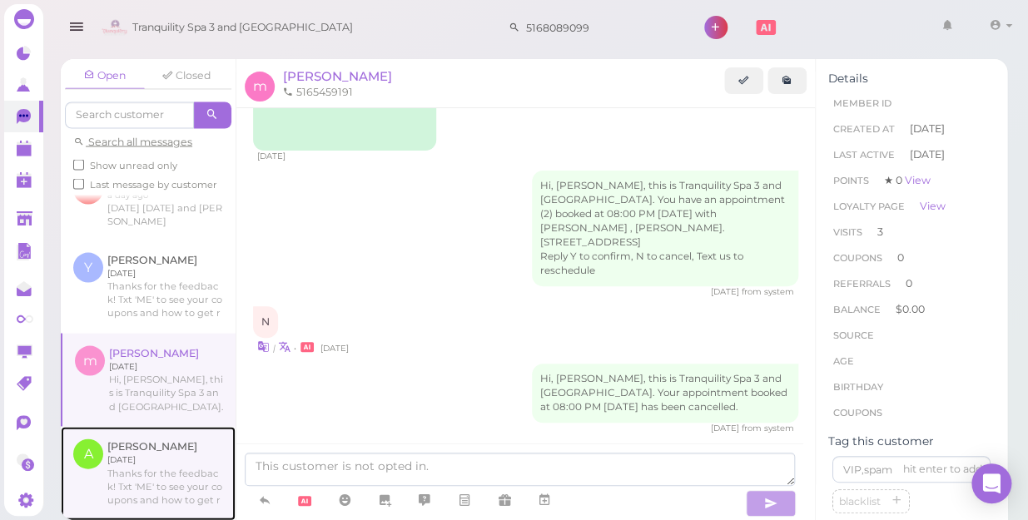
click at [138, 458] on link at bounding box center [148, 472] width 175 height 93
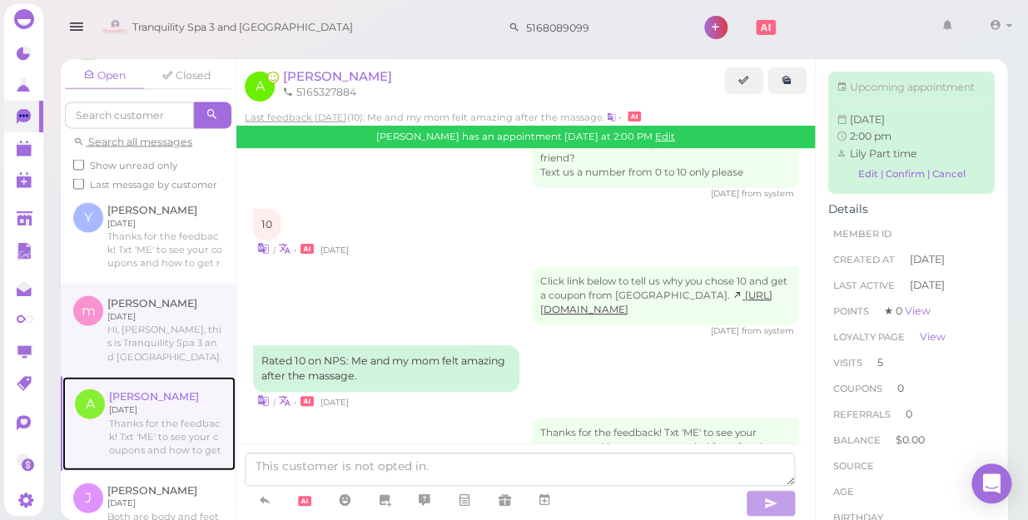
scroll to position [1135, 0]
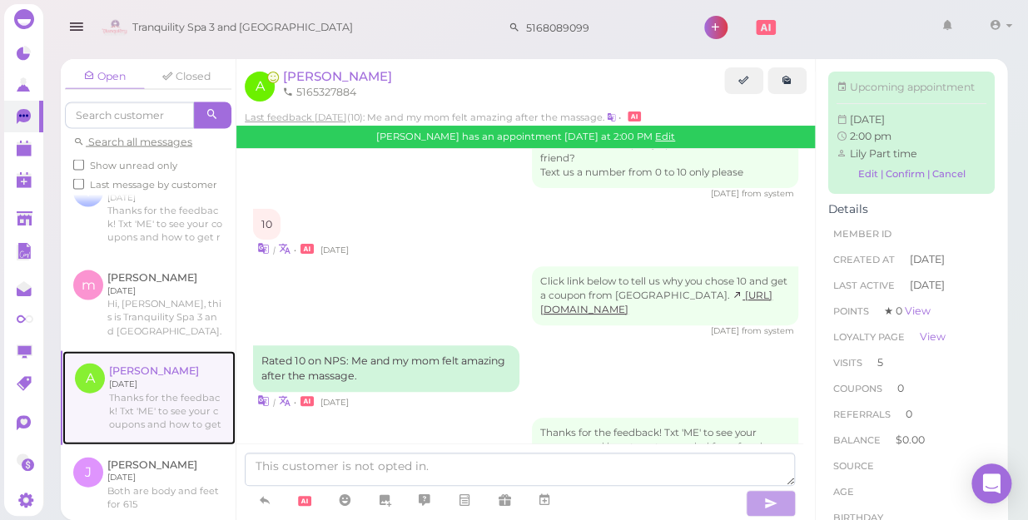
click at [151, 392] on link at bounding box center [148, 396] width 173 height 93
click at [150, 382] on link at bounding box center [148, 396] width 173 height 93
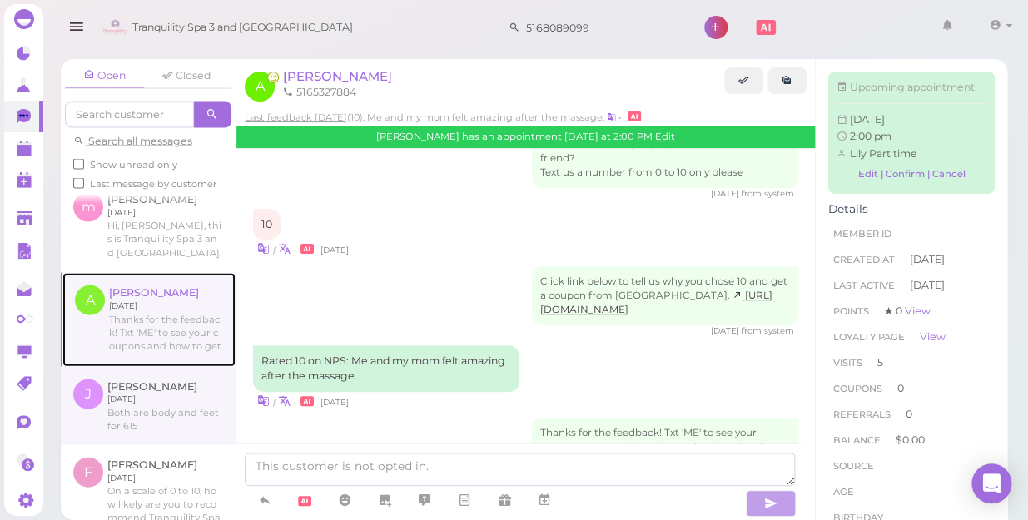
scroll to position [1286, 0]
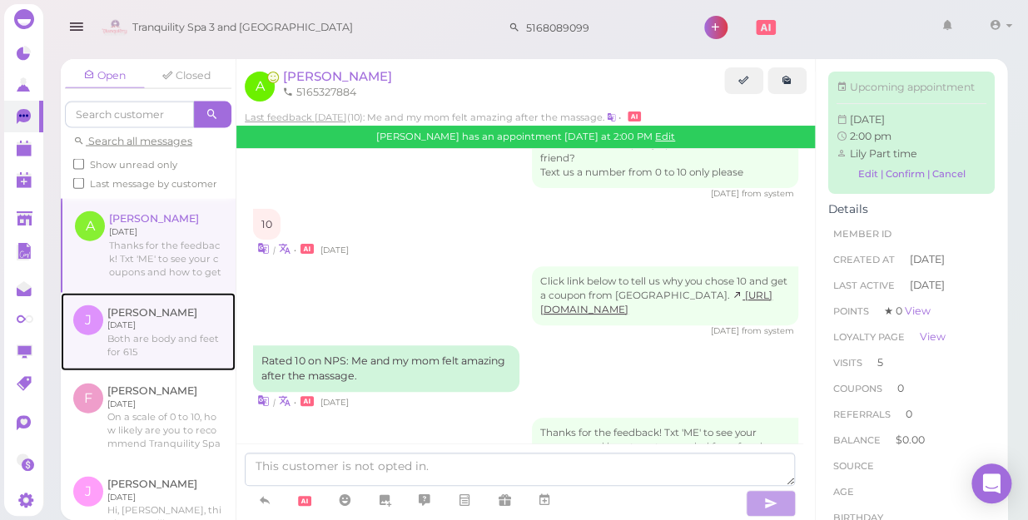
click at [147, 325] on link at bounding box center [148, 332] width 175 height 78
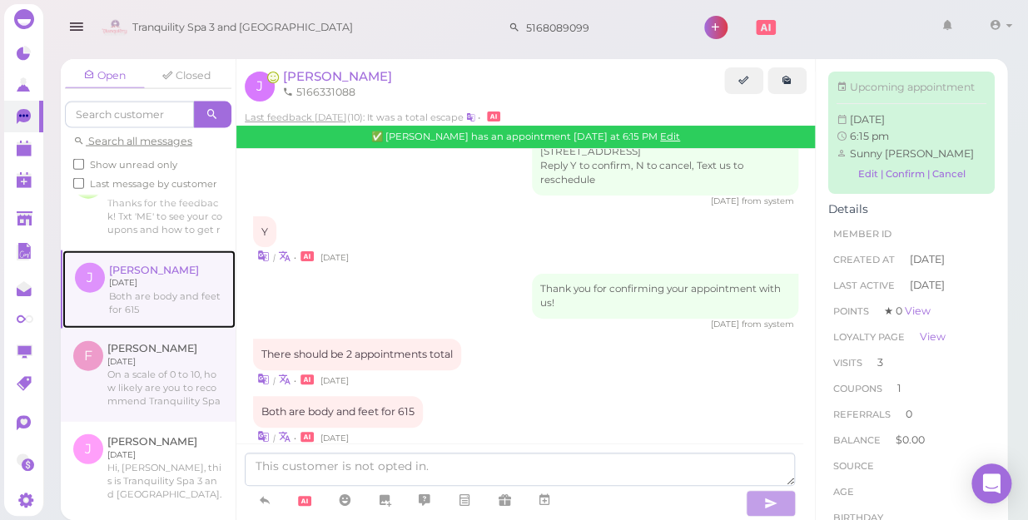
scroll to position [1362, 0]
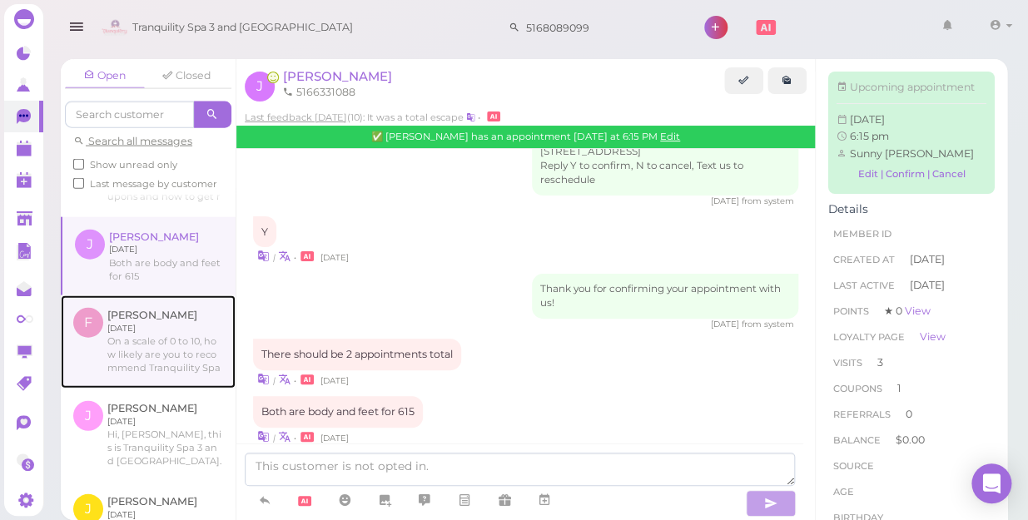
click at [147, 325] on link at bounding box center [148, 342] width 175 height 93
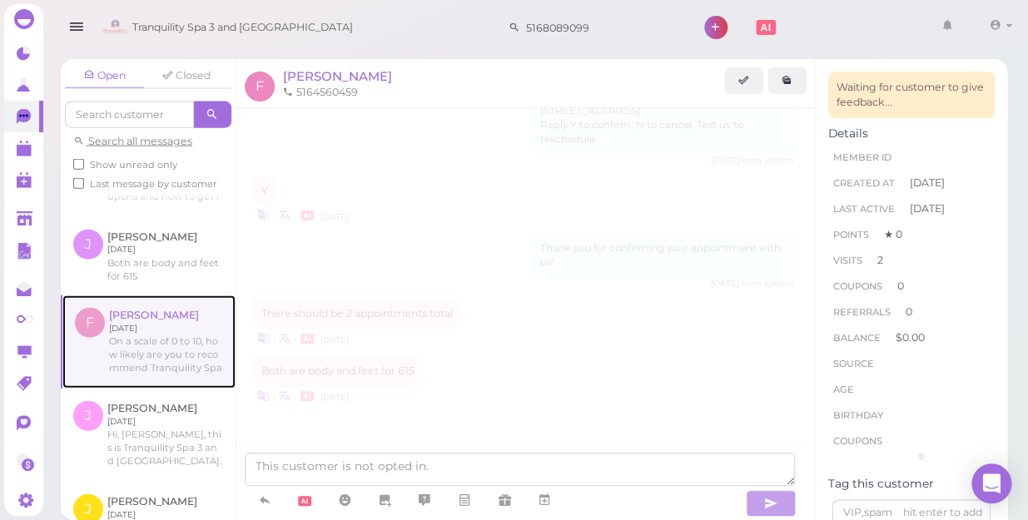
scroll to position [624, 0]
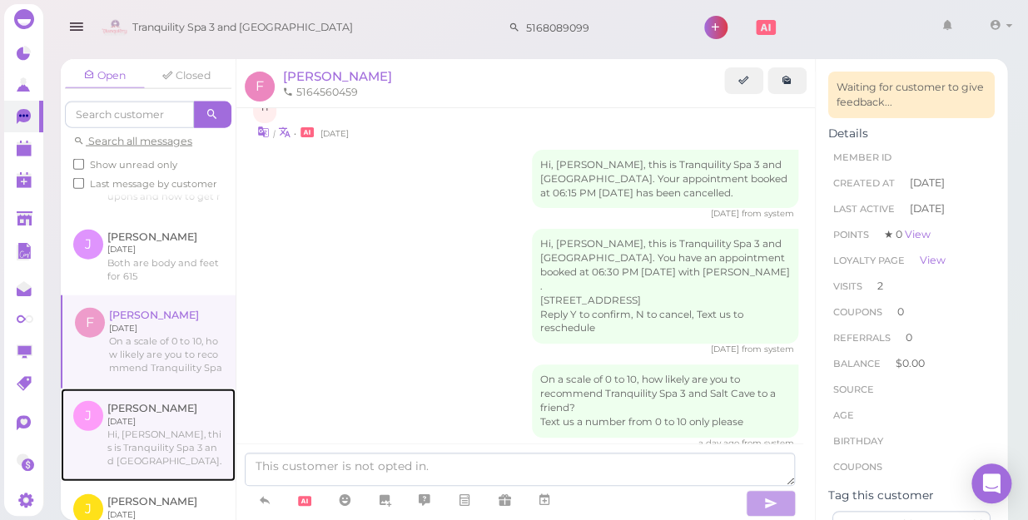
click at [142, 415] on link at bounding box center [148, 435] width 175 height 93
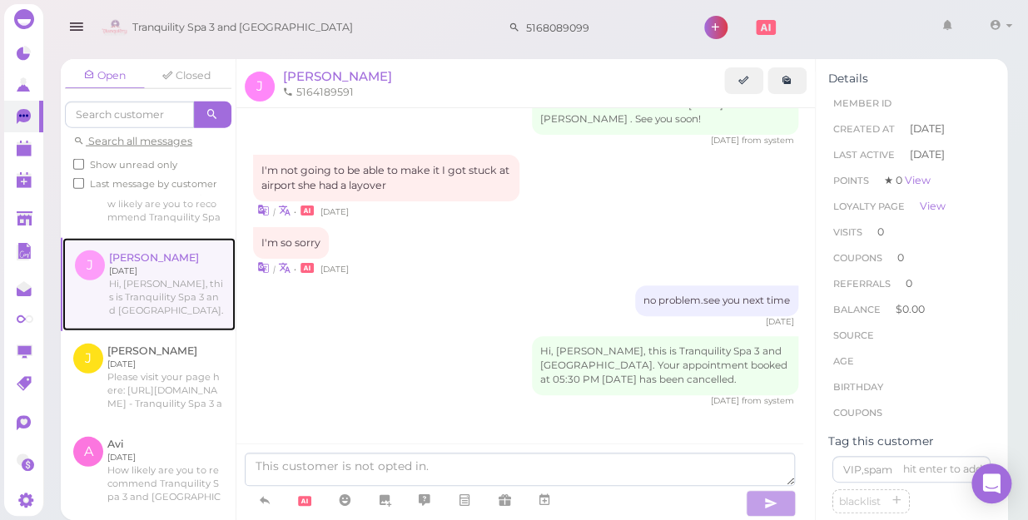
scroll to position [1513, 0]
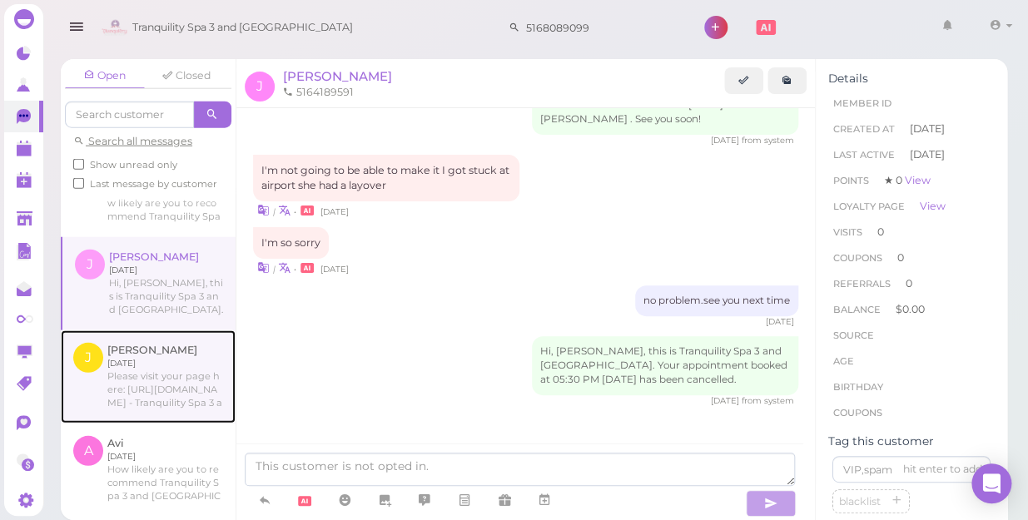
click at [147, 375] on link at bounding box center [148, 376] width 175 height 93
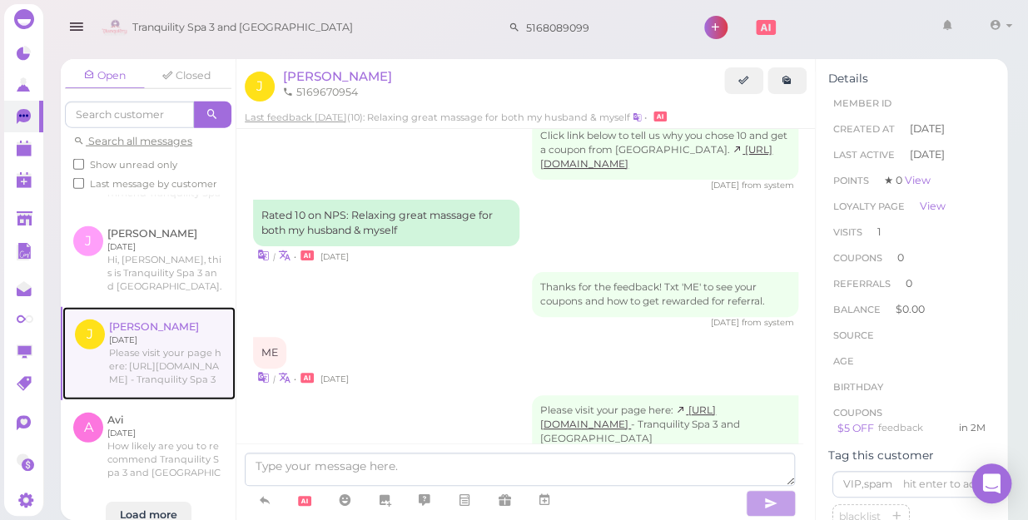
scroll to position [1548, 0]
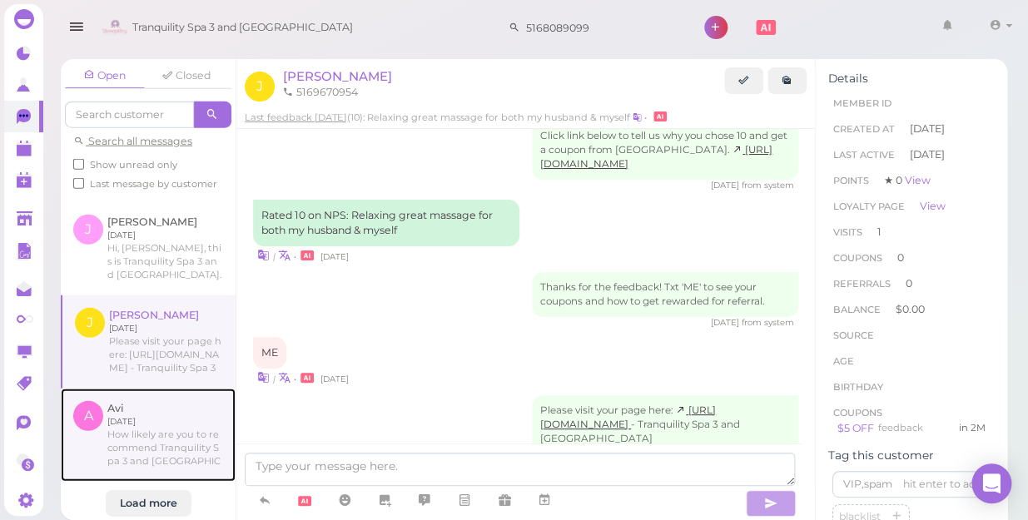
click at [134, 424] on link at bounding box center [148, 435] width 175 height 93
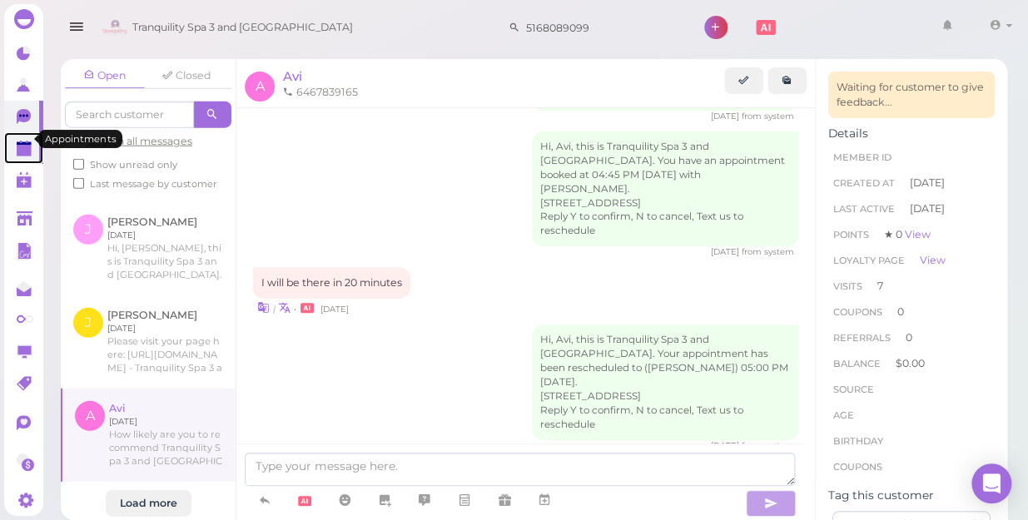
click at [25, 147] on icon at bounding box center [25, 149] width 17 height 17
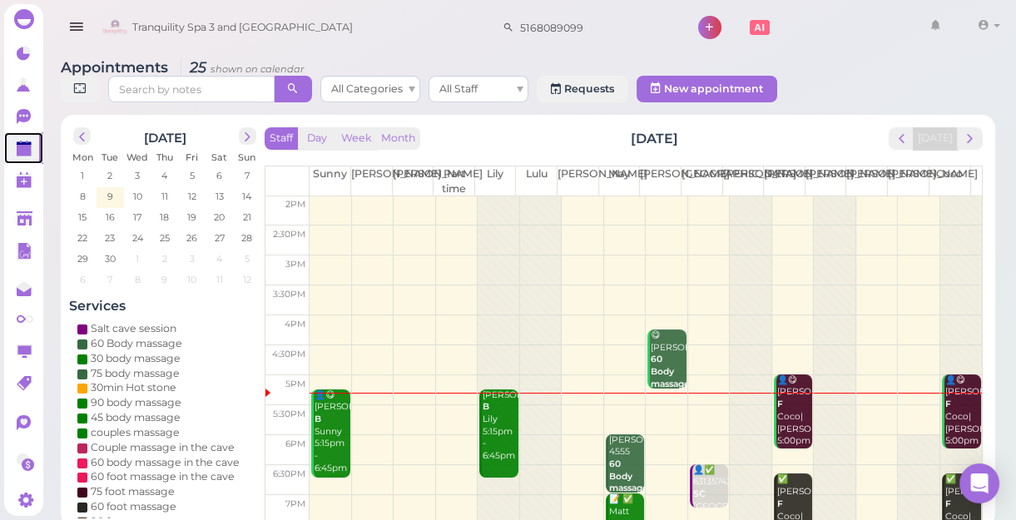
scroll to position [226, 0]
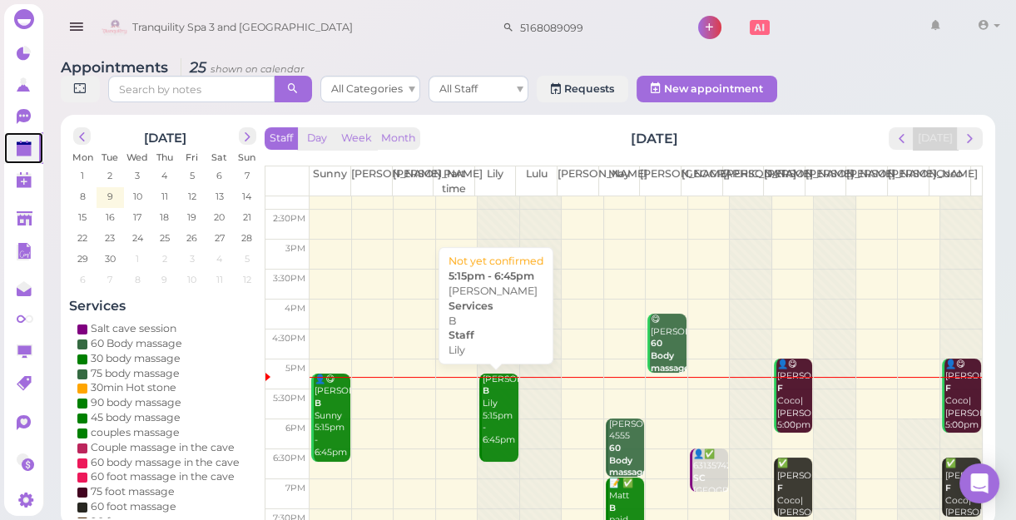
click at [499, 411] on div "[PERSON_NAME] B [PERSON_NAME] 5:15pm - 6:45pm" at bounding box center [500, 410] width 36 height 73
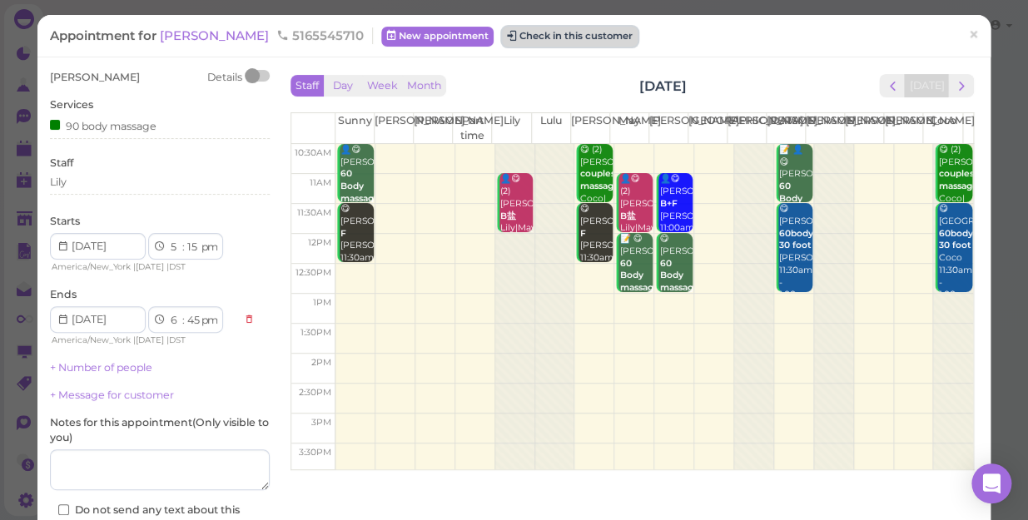
click at [572, 39] on button "Check in this customer" at bounding box center [570, 37] width 136 height 20
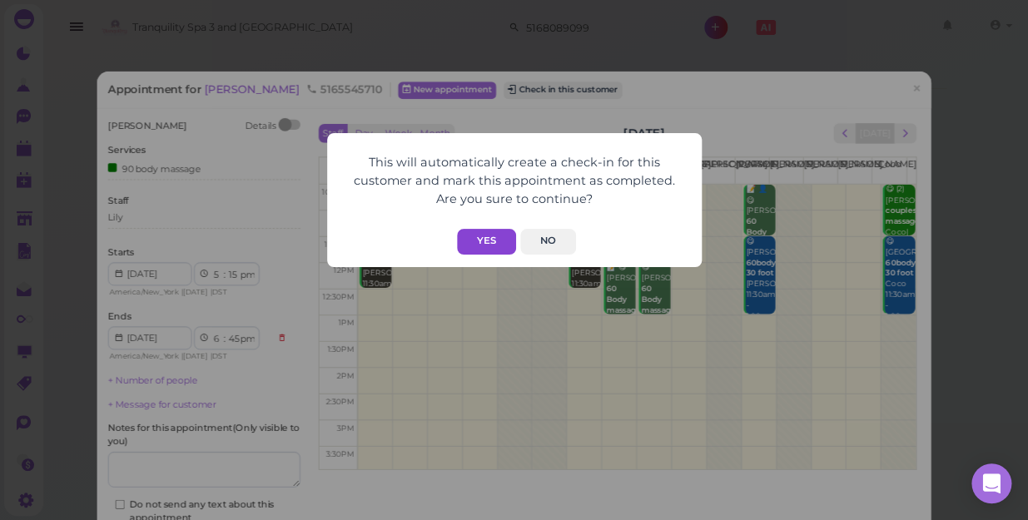
click at [484, 237] on button "Yes" at bounding box center [486, 242] width 59 height 26
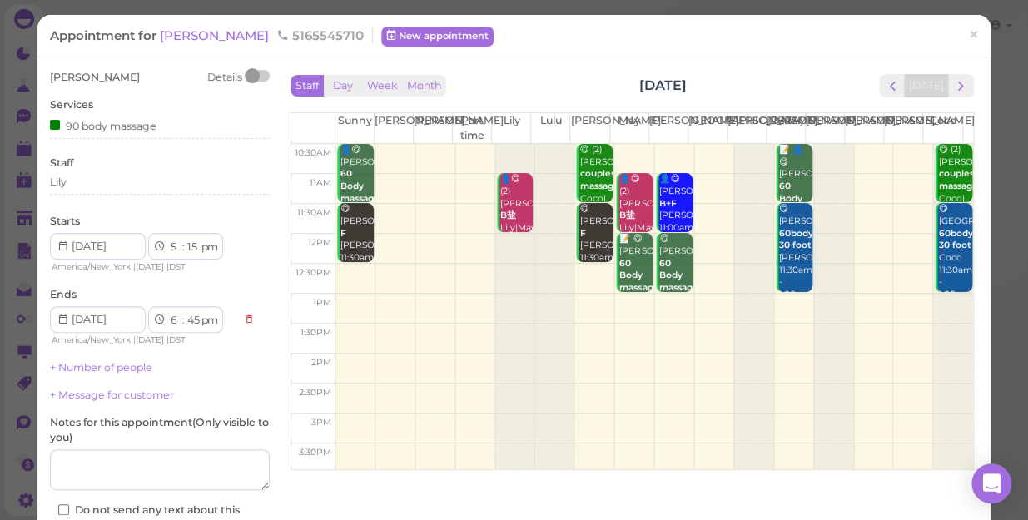
click at [484, 221] on button "Yes" at bounding box center [486, 209] width 59 height 26
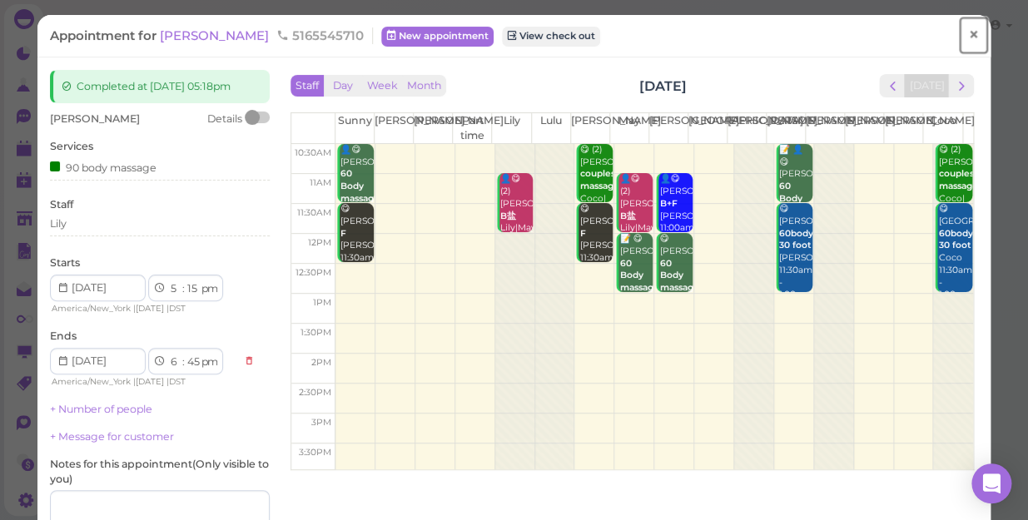
click at [968, 38] on span "×" at bounding box center [973, 34] width 11 height 23
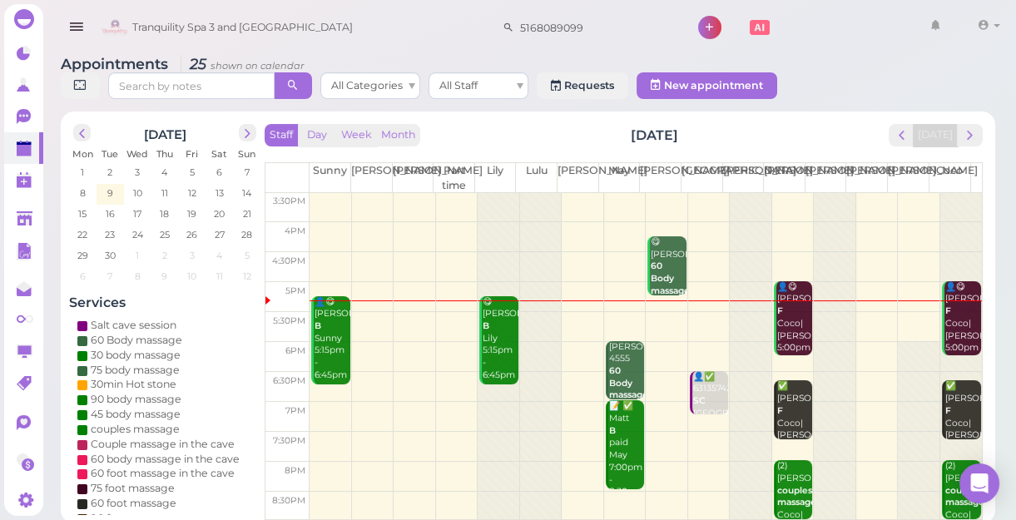
scroll to position [6, 0]
